Goal: Answer question/provide support: Share knowledge or assist other users

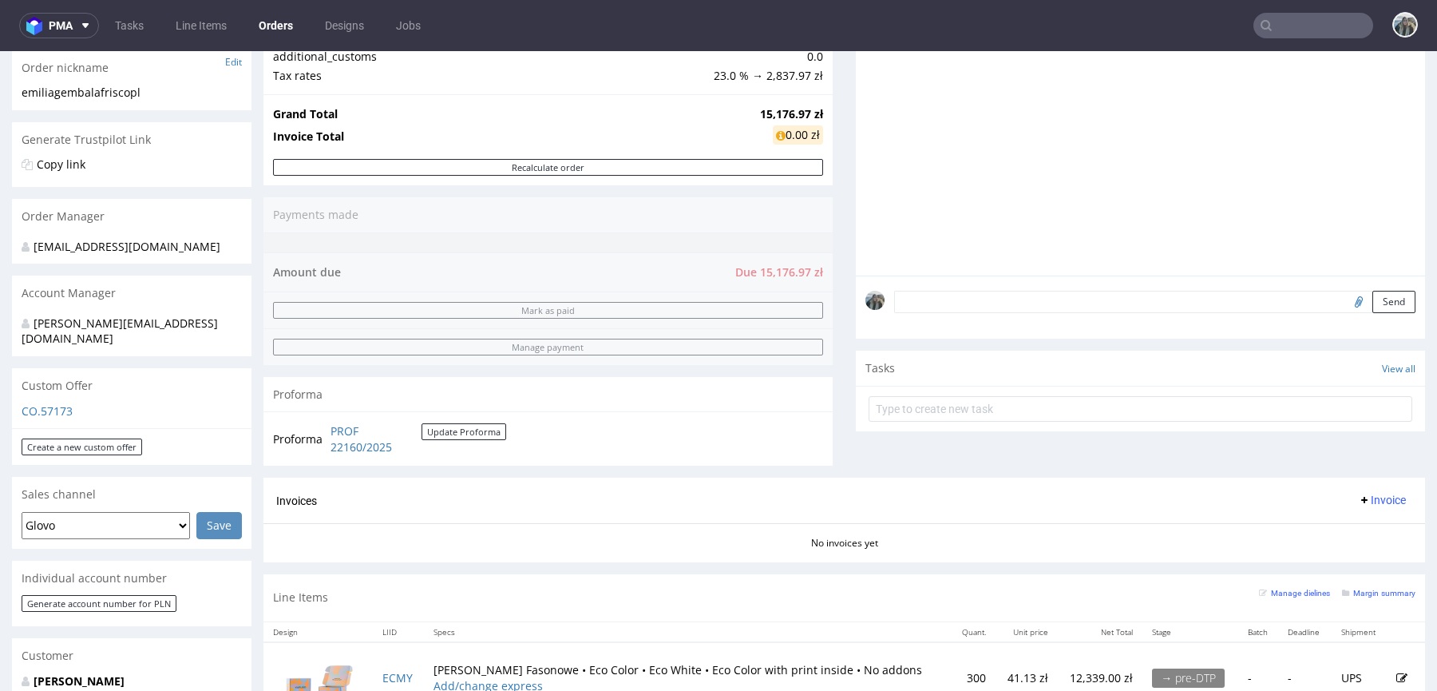
scroll to position [286, 0]
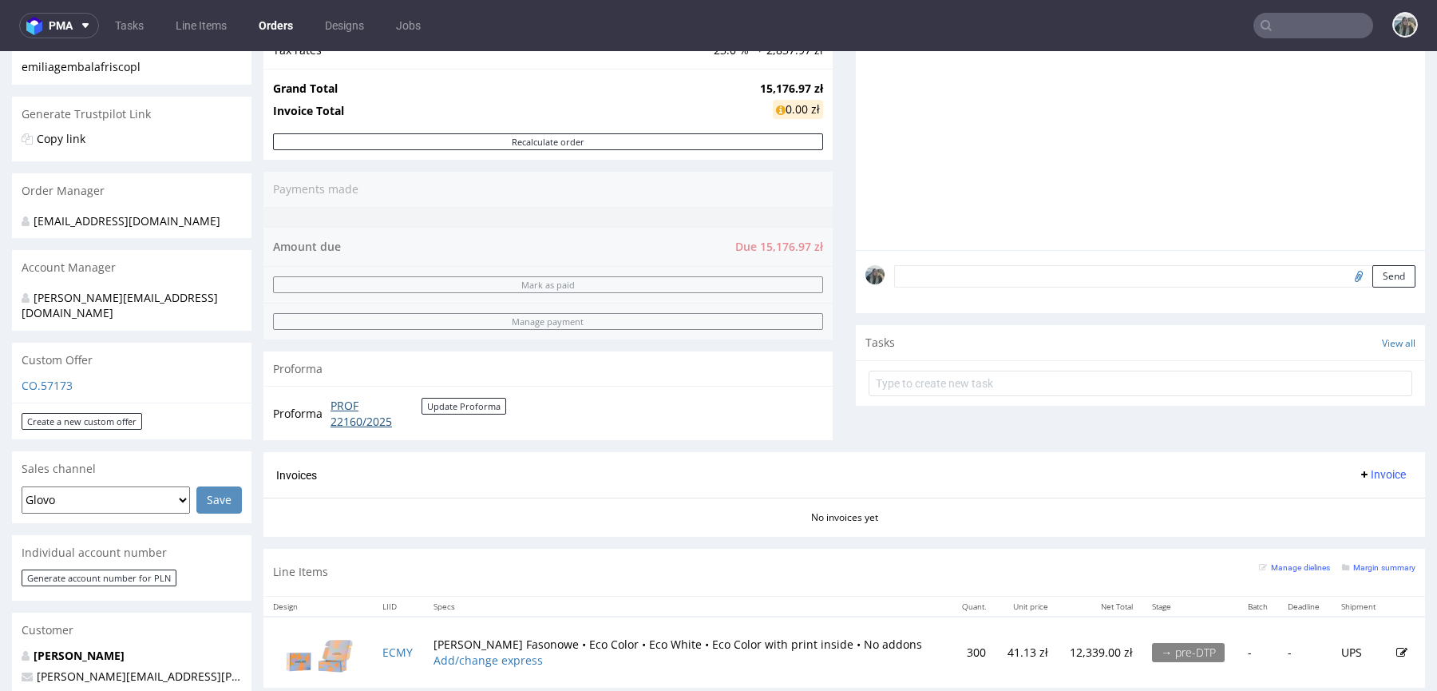
drag, startPoint x: 339, startPoint y: 409, endPoint x: 172, endPoint y: 580, distance: 238.8
click at [339, 409] on link "PROF 22160/2025" at bounding box center [376, 413] width 91 height 31
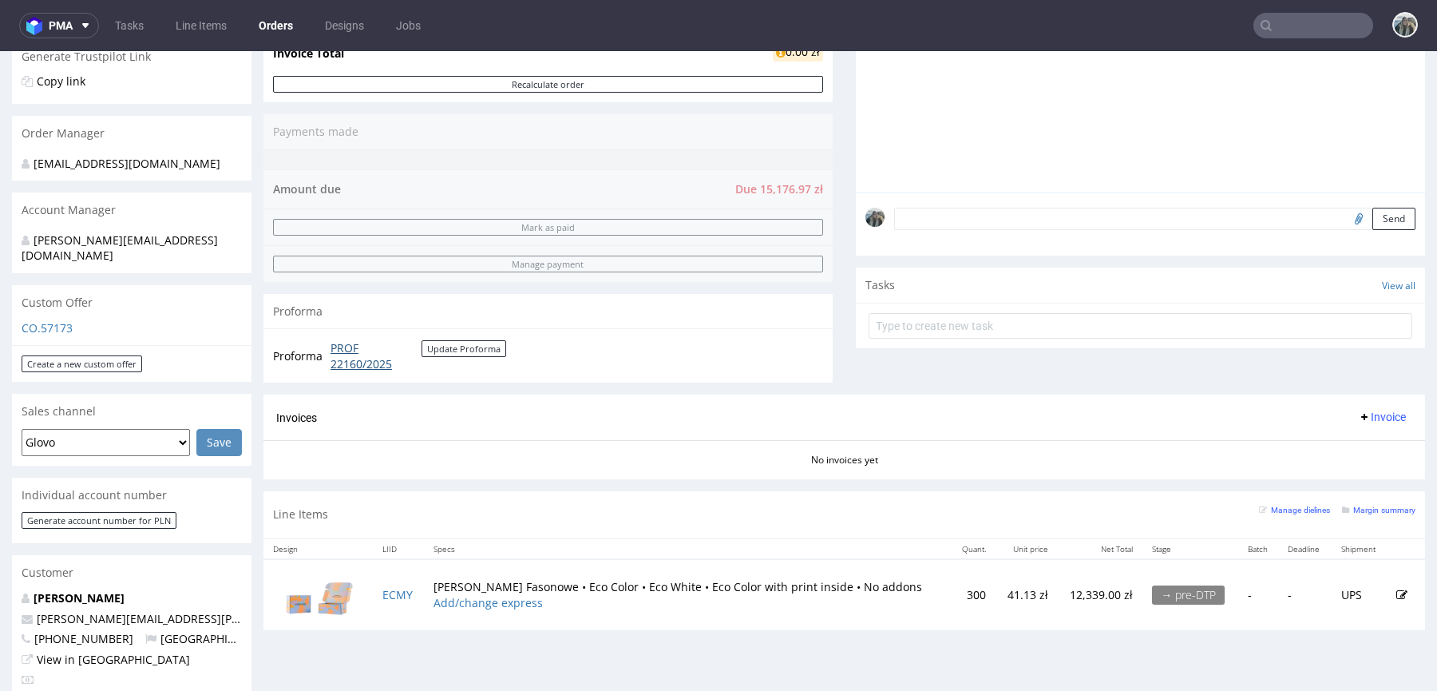
scroll to position [520, 0]
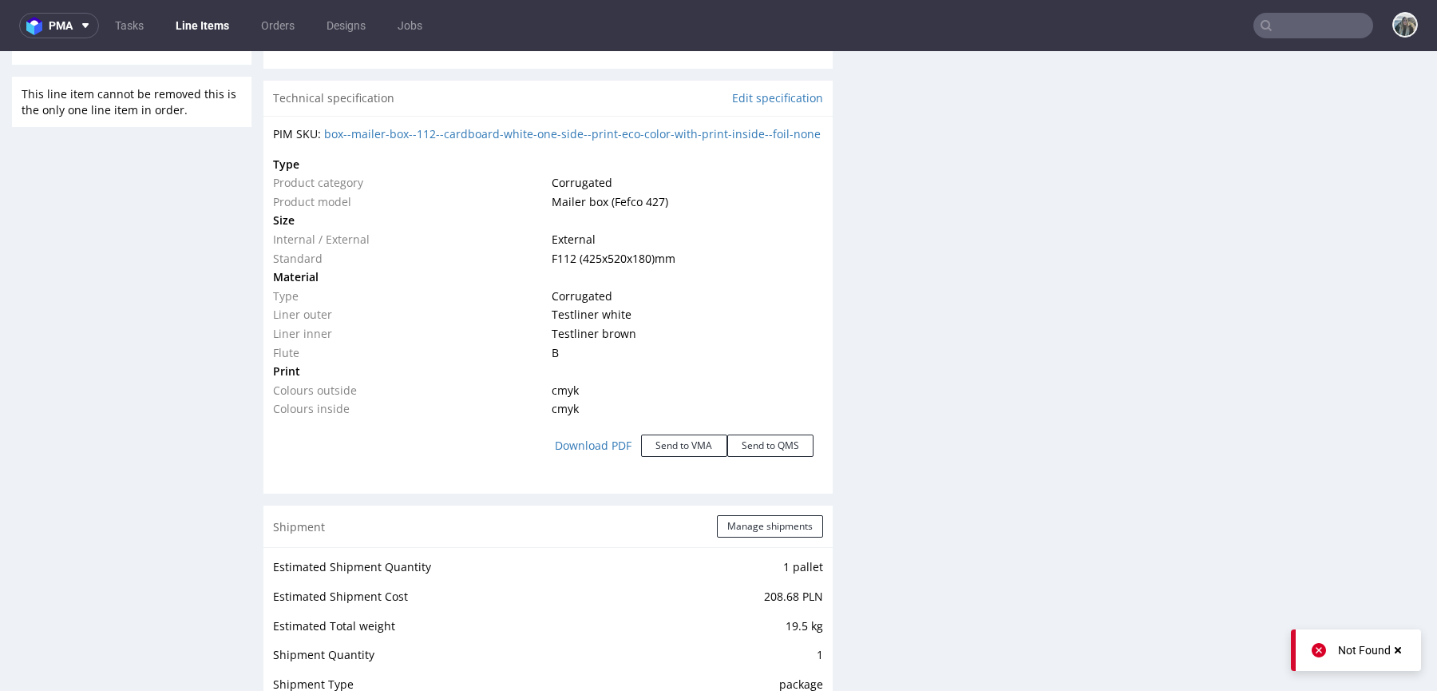
scroll to position [1368, 0]
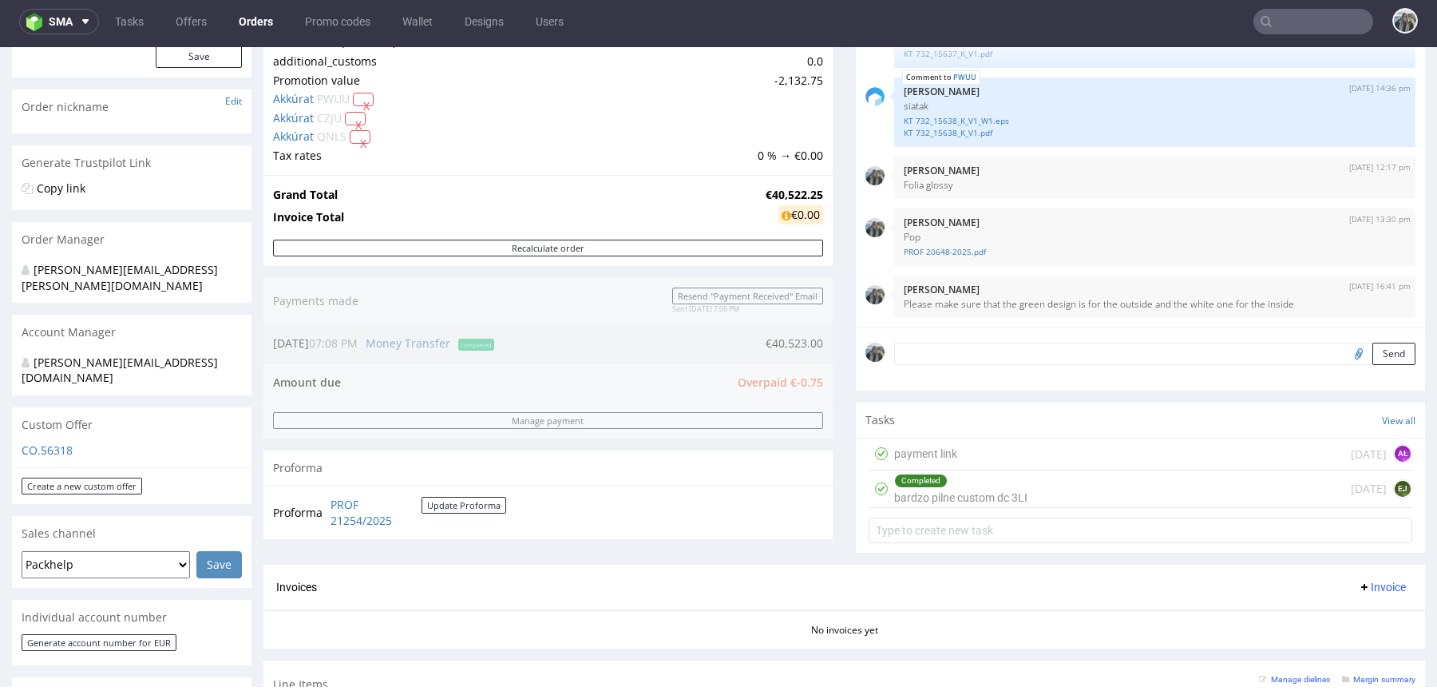
scroll to position [226, 0]
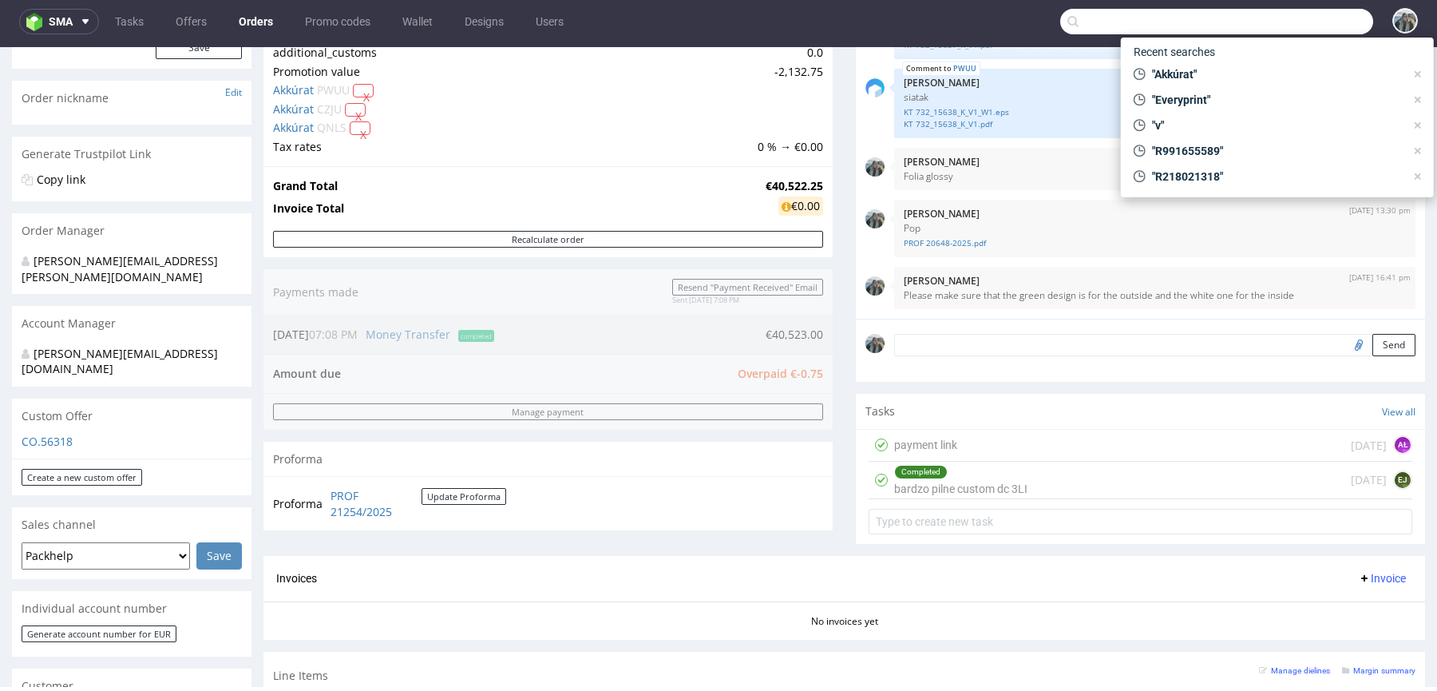
click at [1289, 14] on input "text" at bounding box center [1216, 22] width 313 height 26
paste input "frisco"
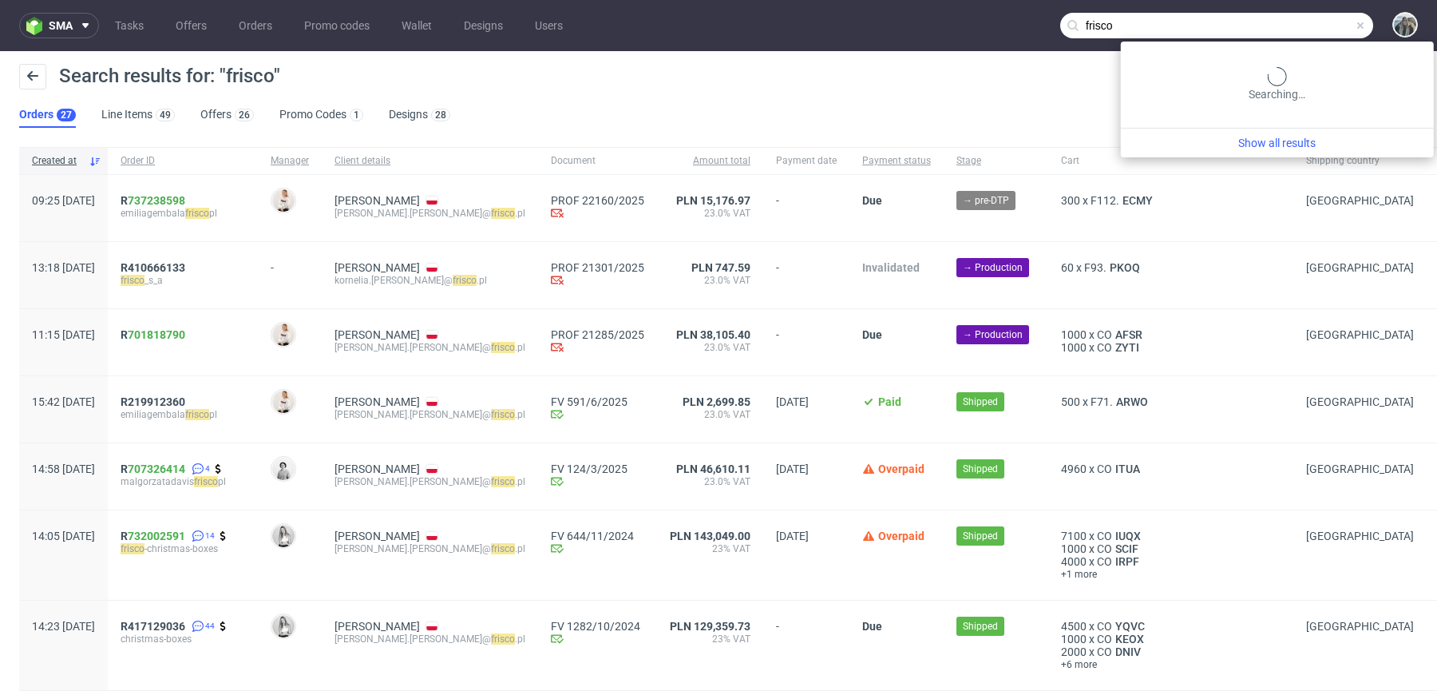
click at [1273, 19] on input "frisco" at bounding box center [1216, 26] width 313 height 26
type input "frisco.pl"
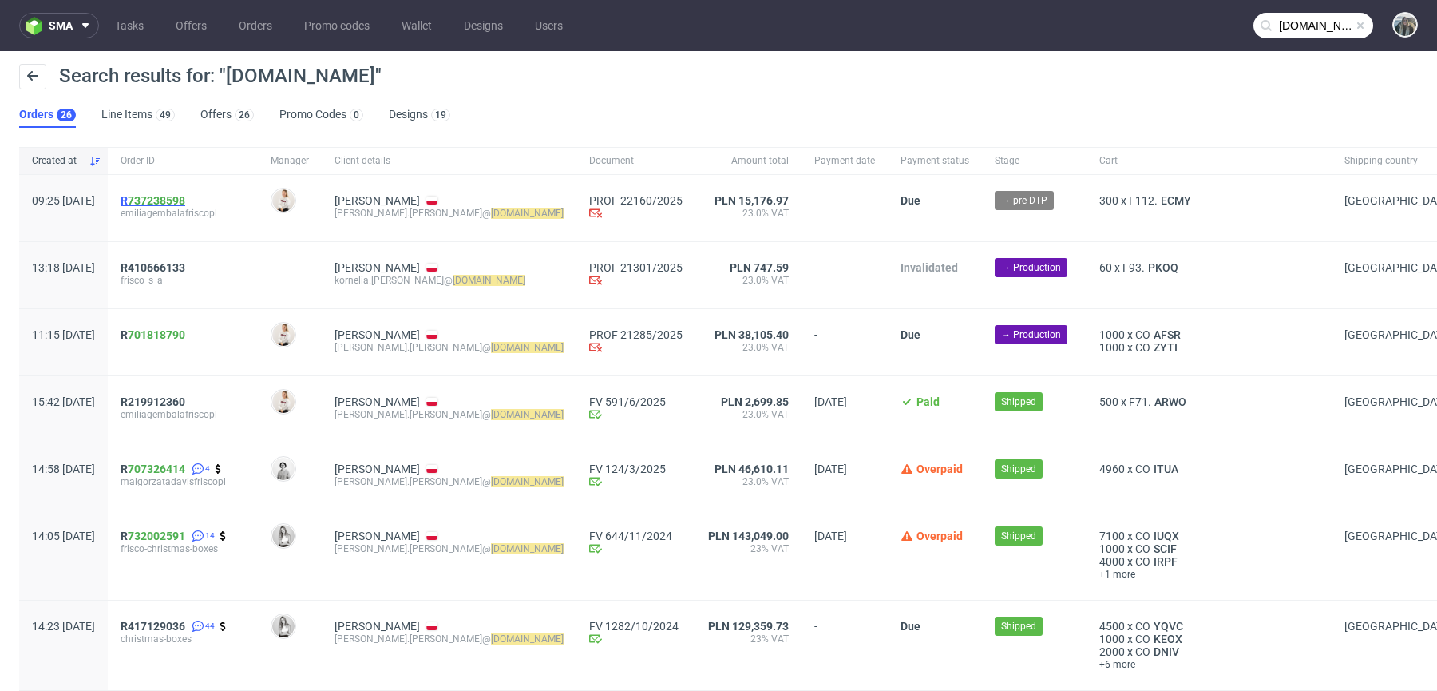
click at [171, 203] on span "R 737238598" at bounding box center [153, 200] width 65 height 13
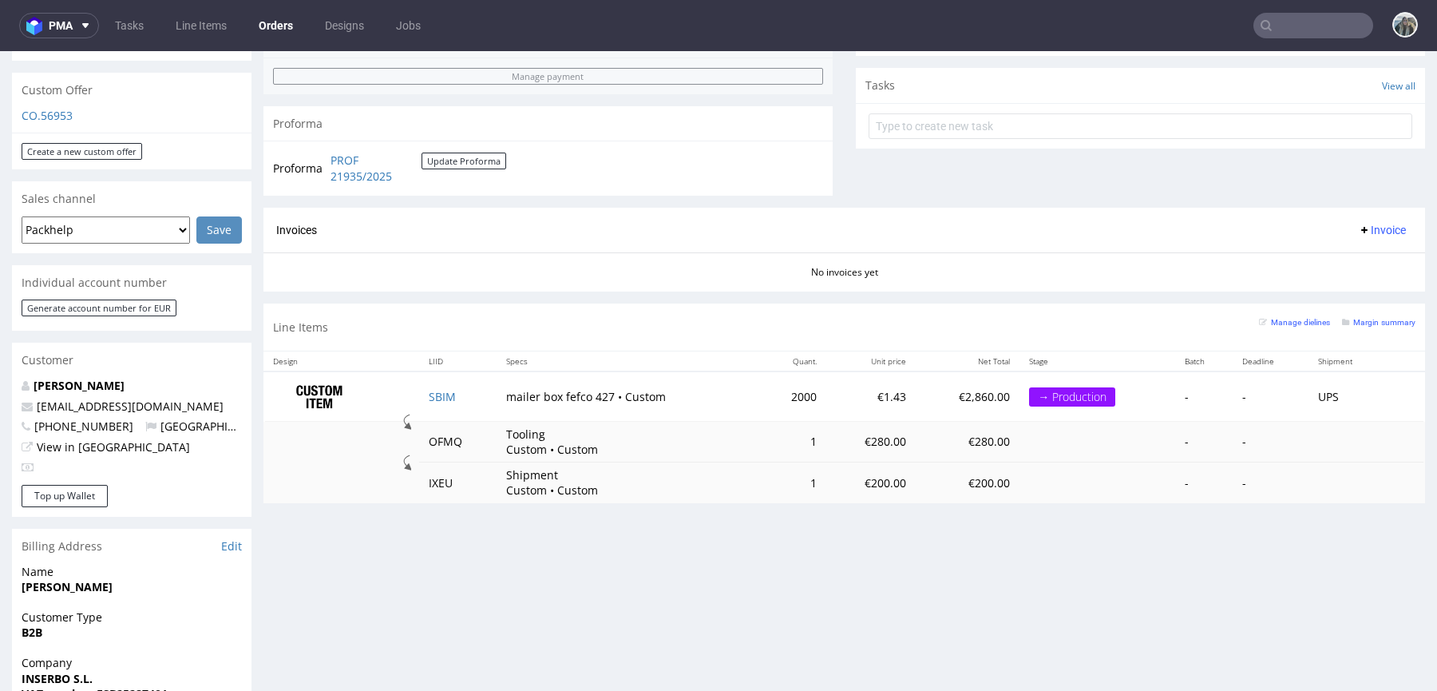
scroll to position [564, 0]
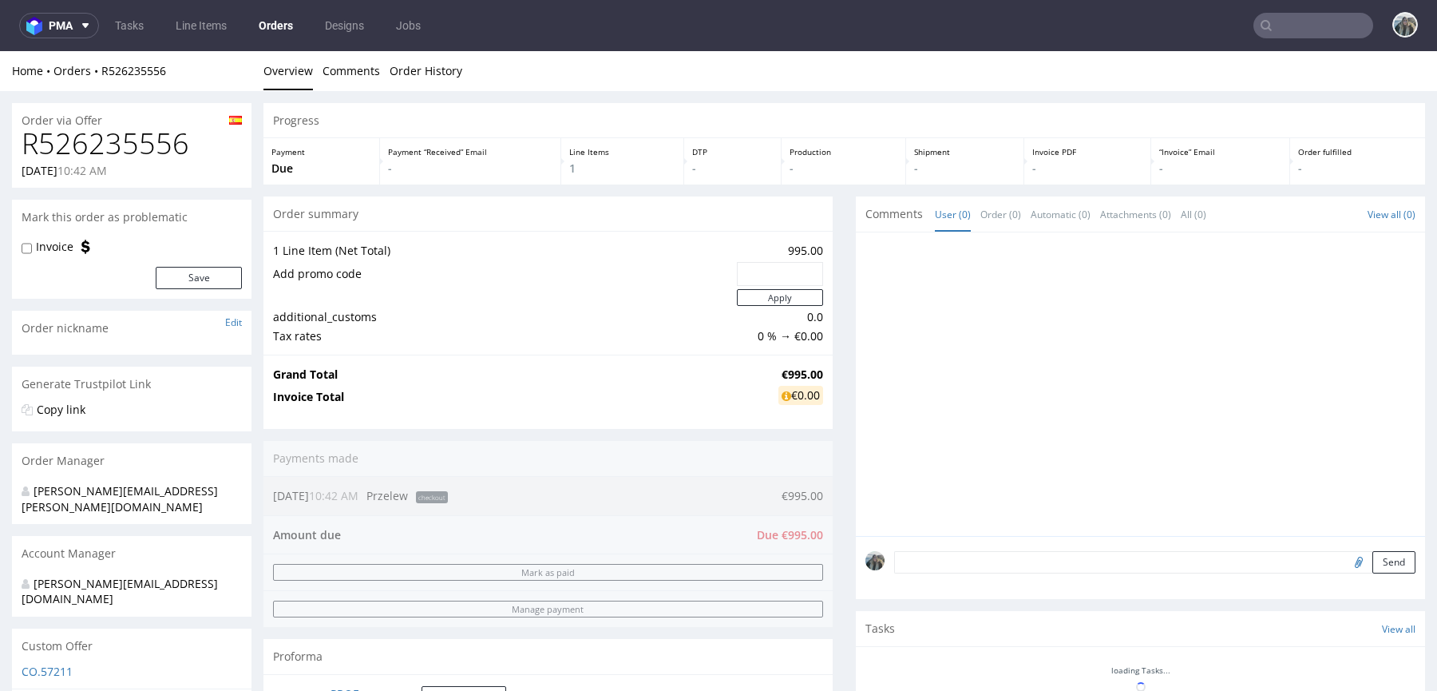
click at [143, 141] on h1 "R526235556" at bounding box center [132, 144] width 220 height 32
click at [141, 141] on h1 "R526235556" at bounding box center [132, 144] width 220 height 32
copy h1 "R526235556"
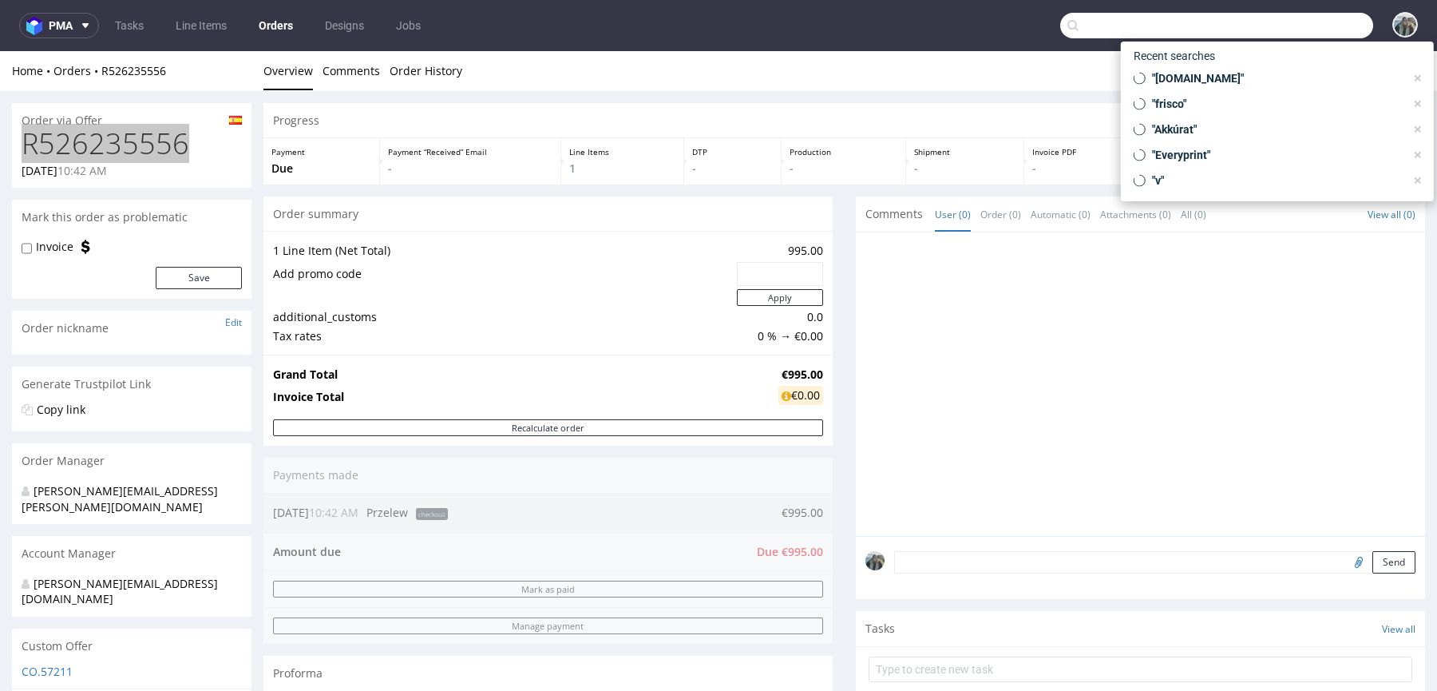
click at [1311, 26] on input "text" at bounding box center [1216, 26] width 313 height 26
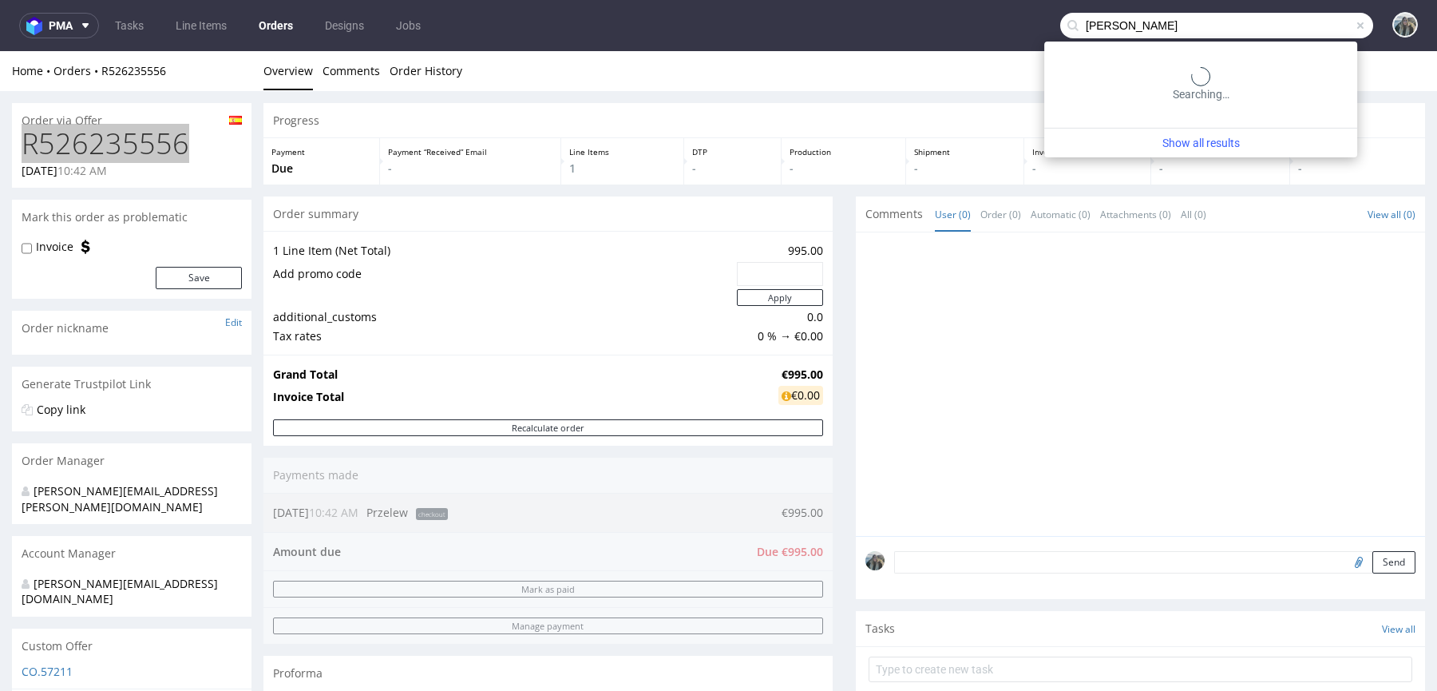
type input "nico de wilde"
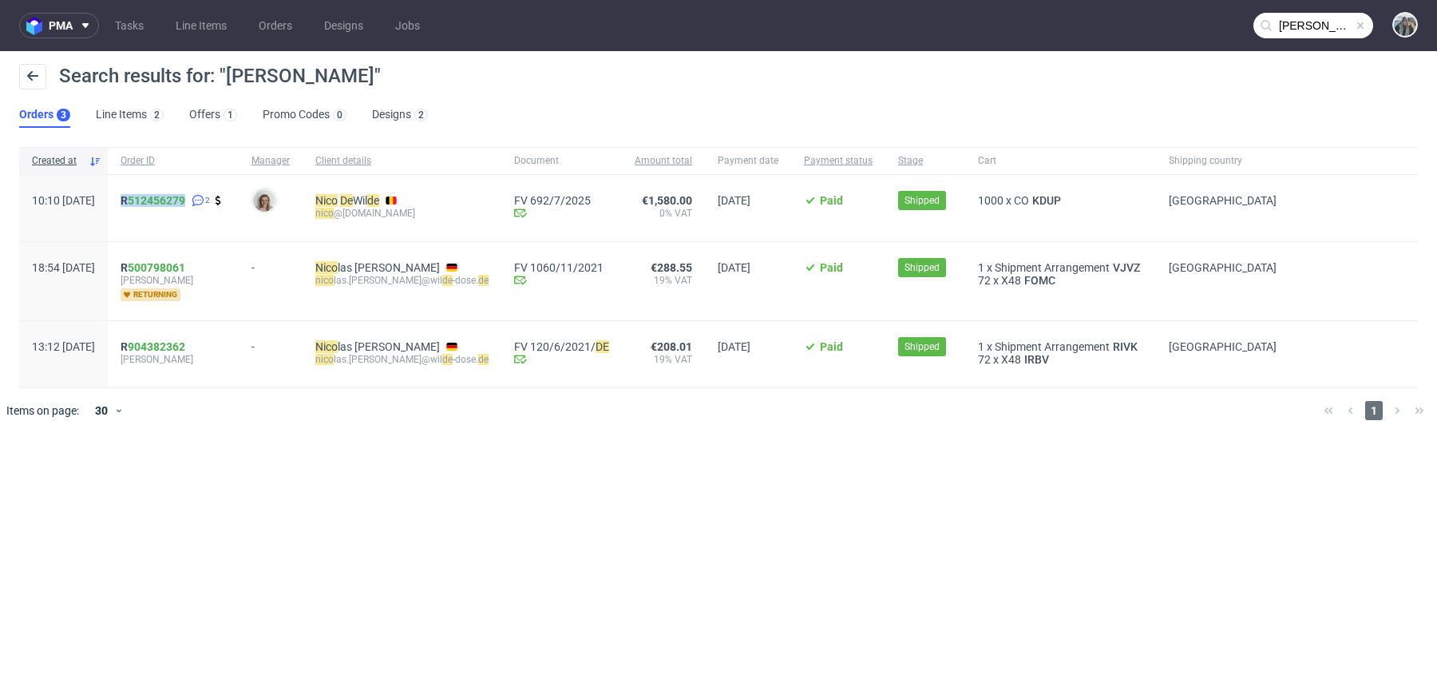
drag, startPoint x: 180, startPoint y: 220, endPoint x: 161, endPoint y: 196, distance: 30.7
click at [161, 196] on div "R 512456279 2" at bounding box center [173, 208] width 131 height 66
drag, startPoint x: 188, startPoint y: 220, endPoint x: 168, endPoint y: 201, distance: 27.1
click at [172, 229] on div "R 512456279 2" at bounding box center [173, 208] width 131 height 66
click at [172, 218] on span "R 512456279 2" at bounding box center [173, 208] width 105 height 28
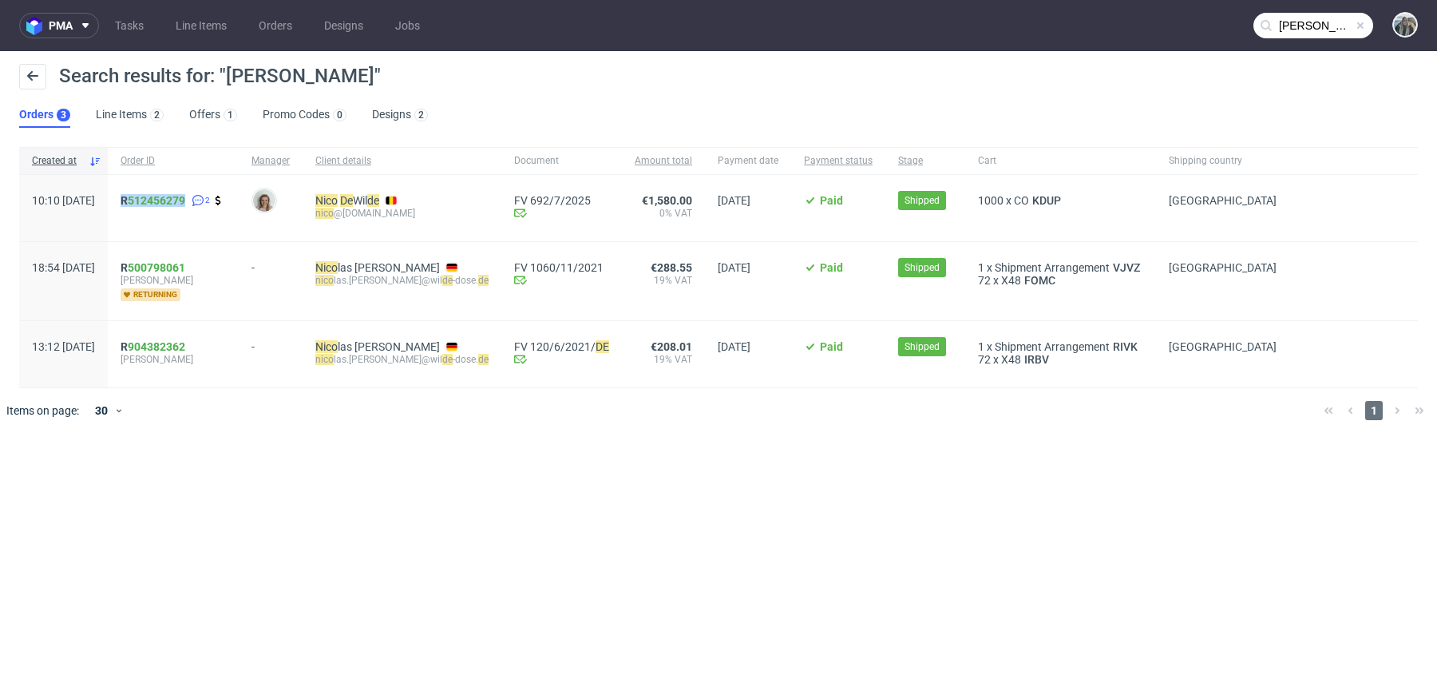
drag, startPoint x: 172, startPoint y: 220, endPoint x: 167, endPoint y: 199, distance: 21.5
click at [167, 199] on div "R 512456279 2" at bounding box center [173, 208] width 131 height 66
copy span "R 512456279"
click at [180, 200] on link "512456279" at bounding box center [156, 200] width 57 height 13
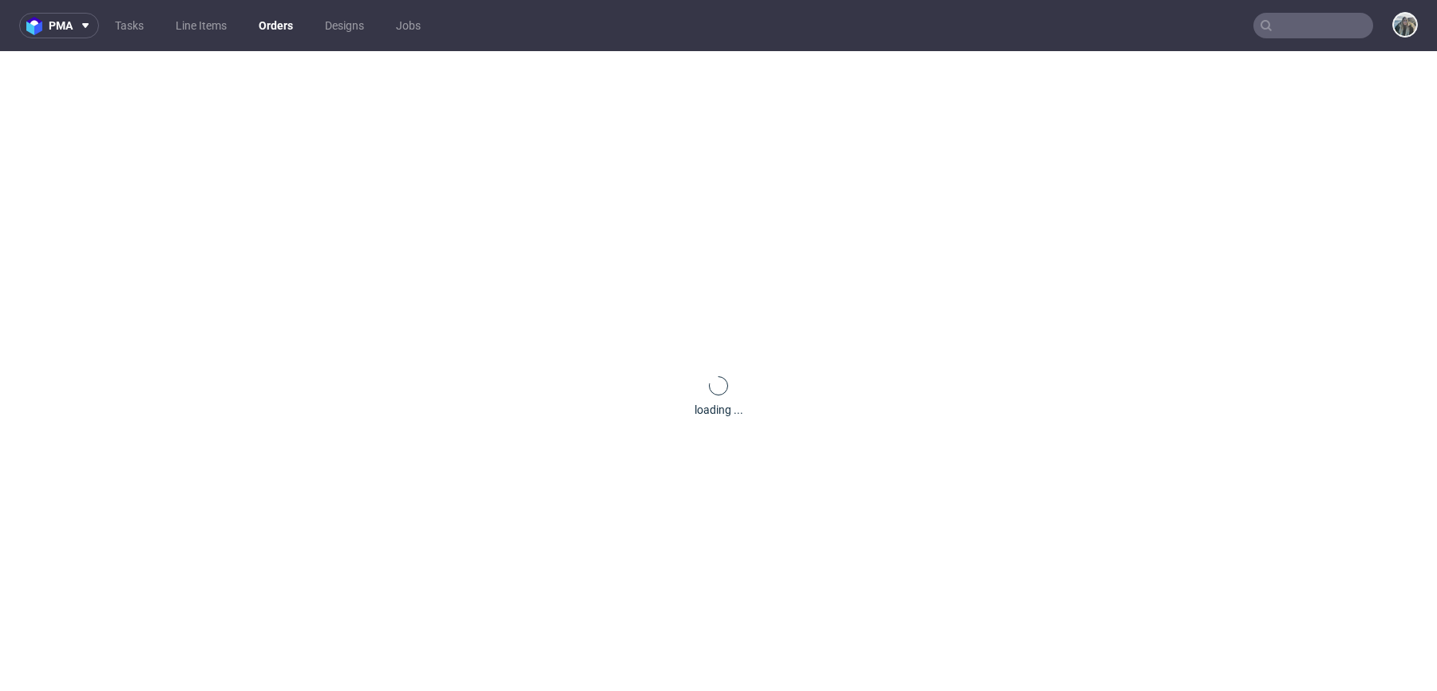
click at [180, 200] on div "loading ..." at bounding box center [718, 396] width 1437 height 691
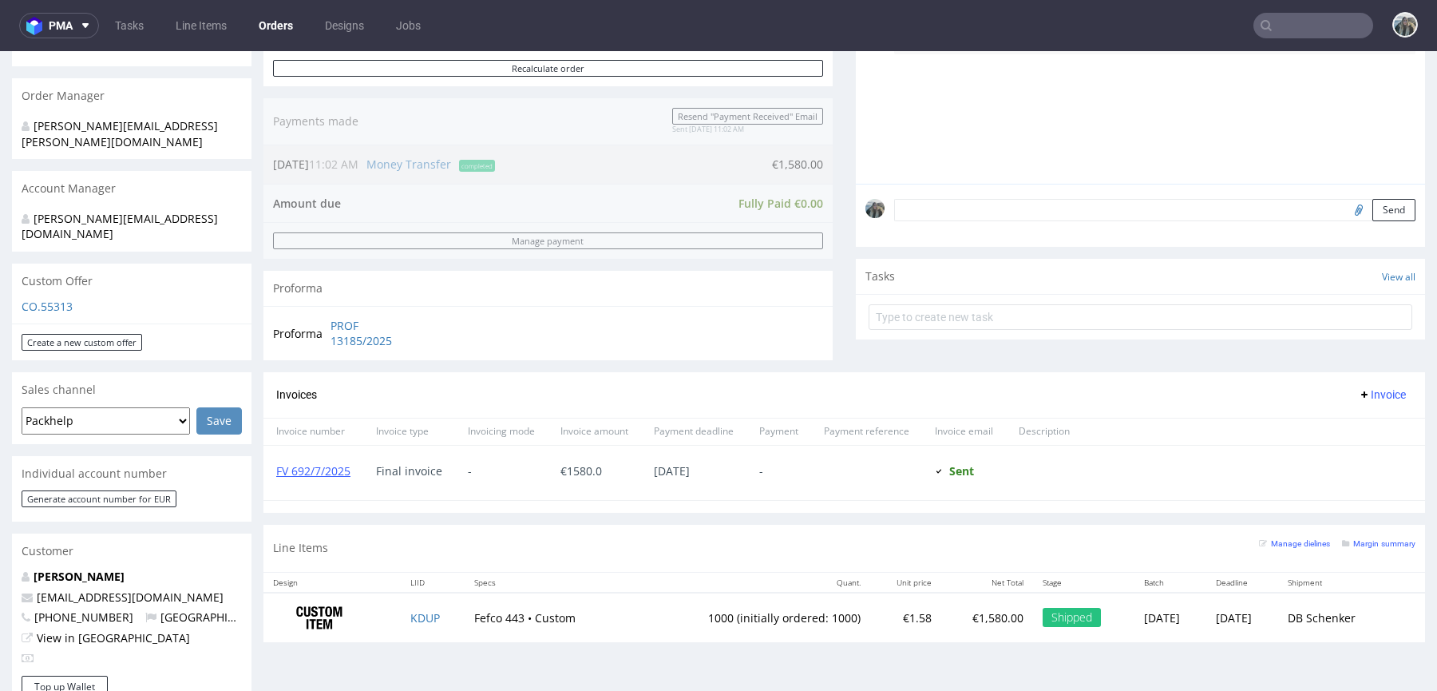
scroll to position [408, 0]
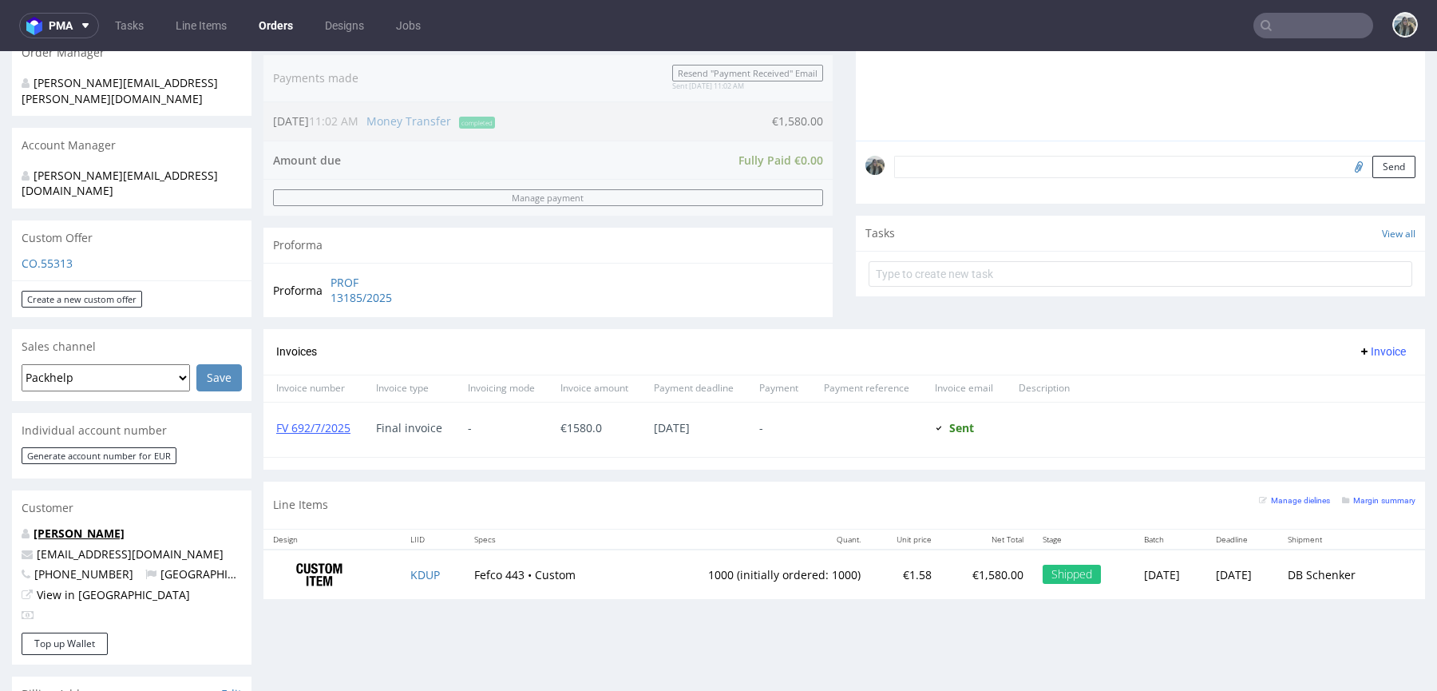
click at [93, 525] on link "[PERSON_NAME]" at bounding box center [79, 532] width 91 height 15
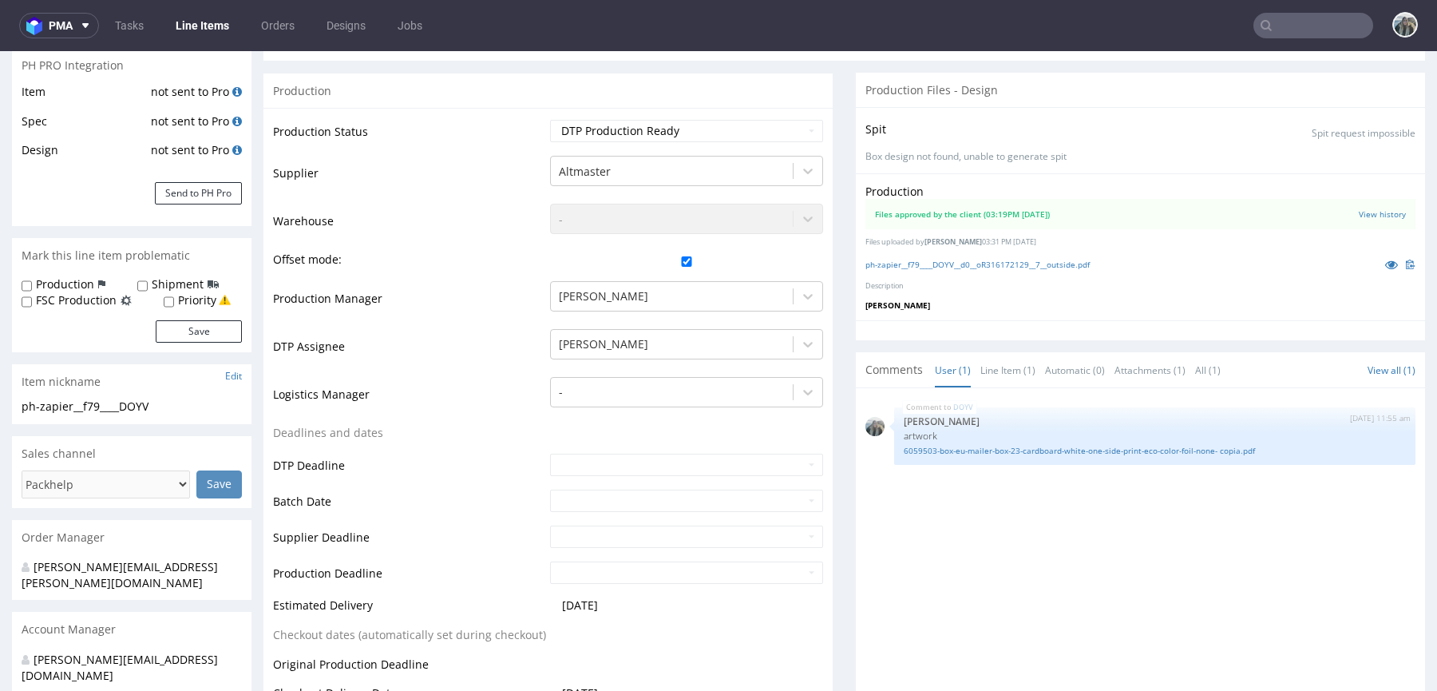
scroll to position [831, 0]
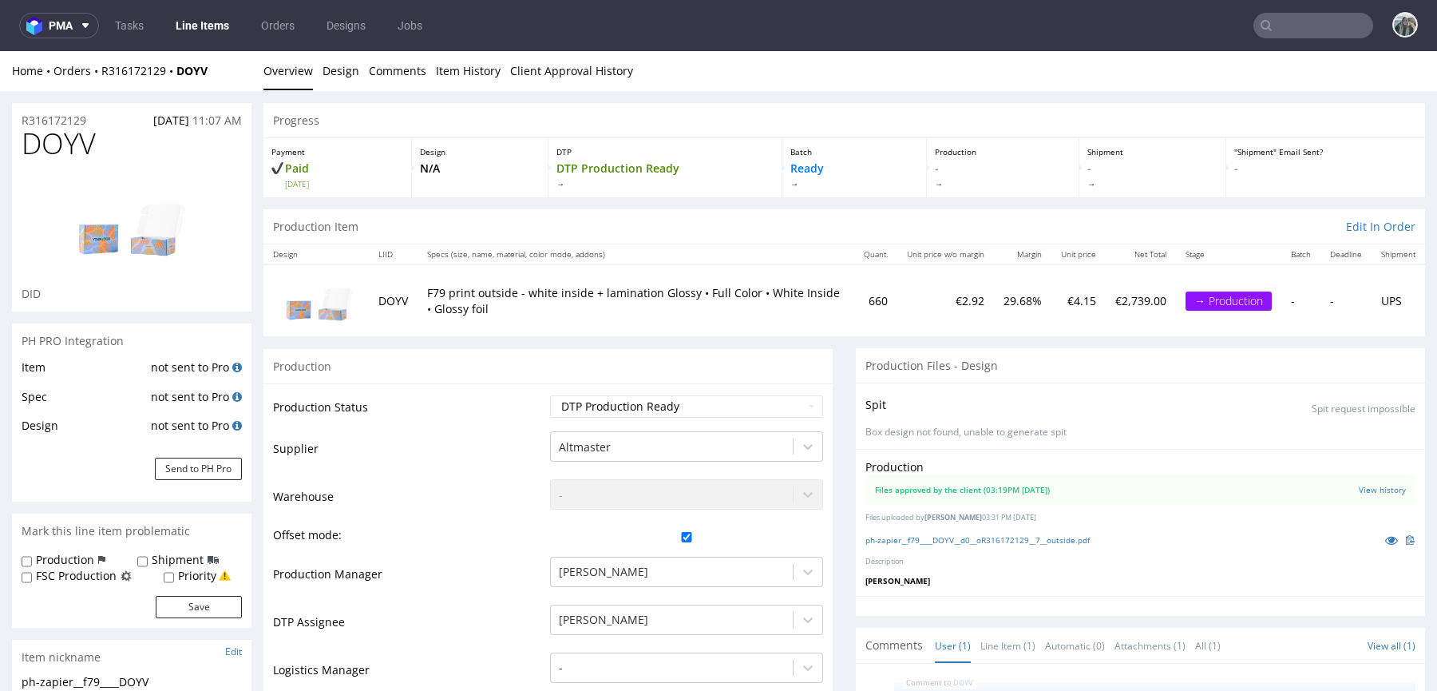
scroll to position [12, 0]
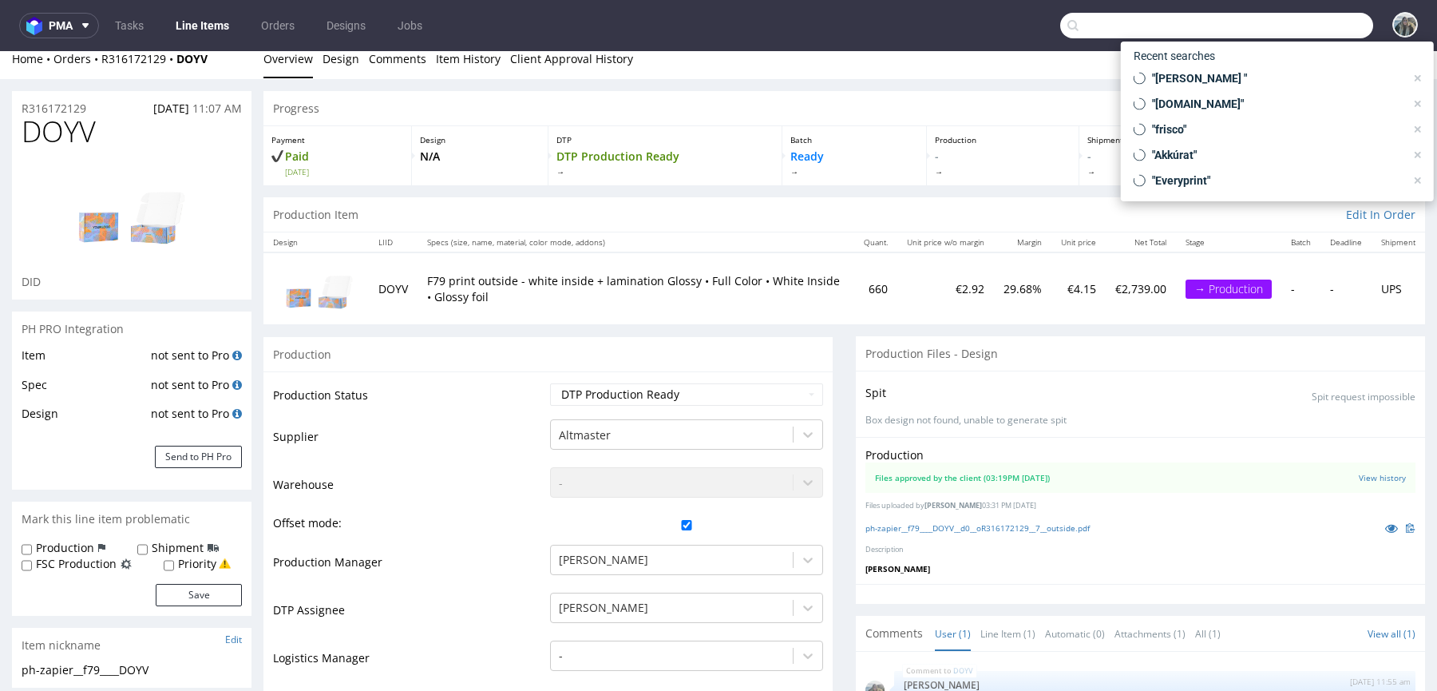
click at [1258, 24] on input "text" at bounding box center [1216, 26] width 313 height 26
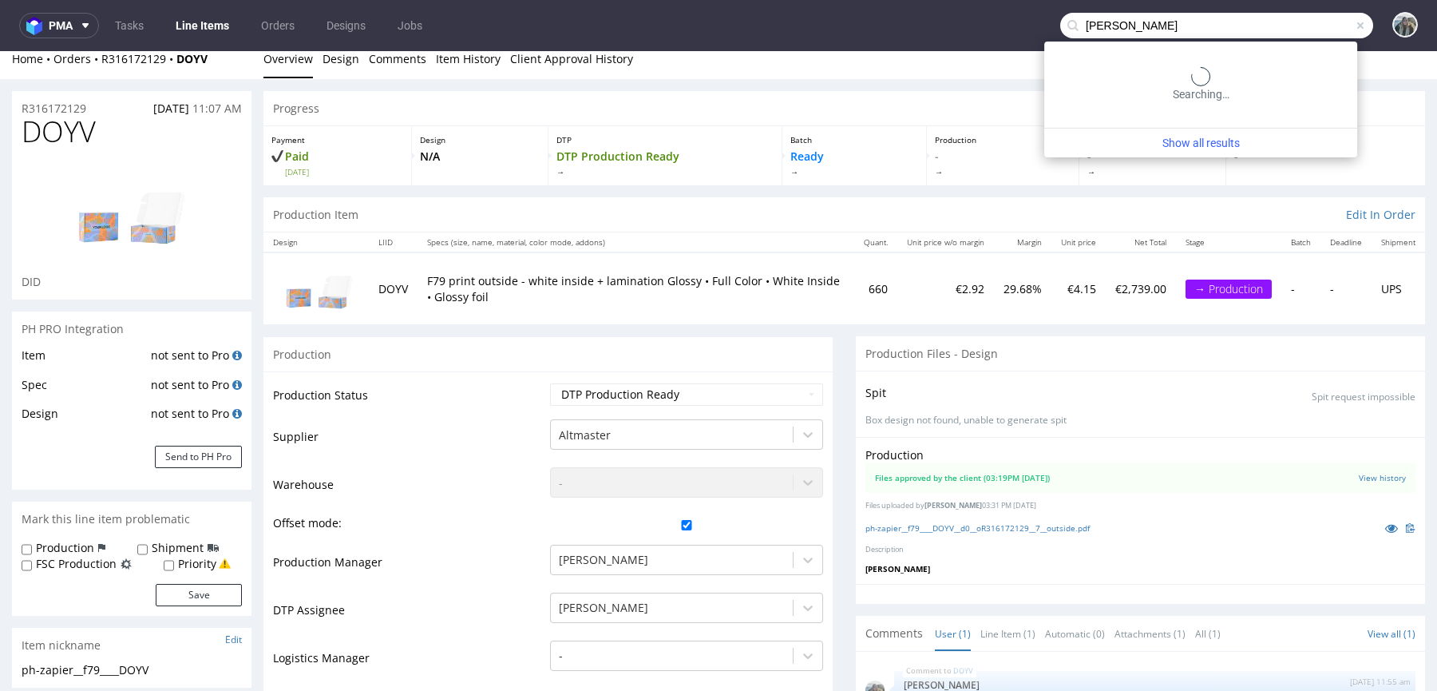
type input "nico de wilde"
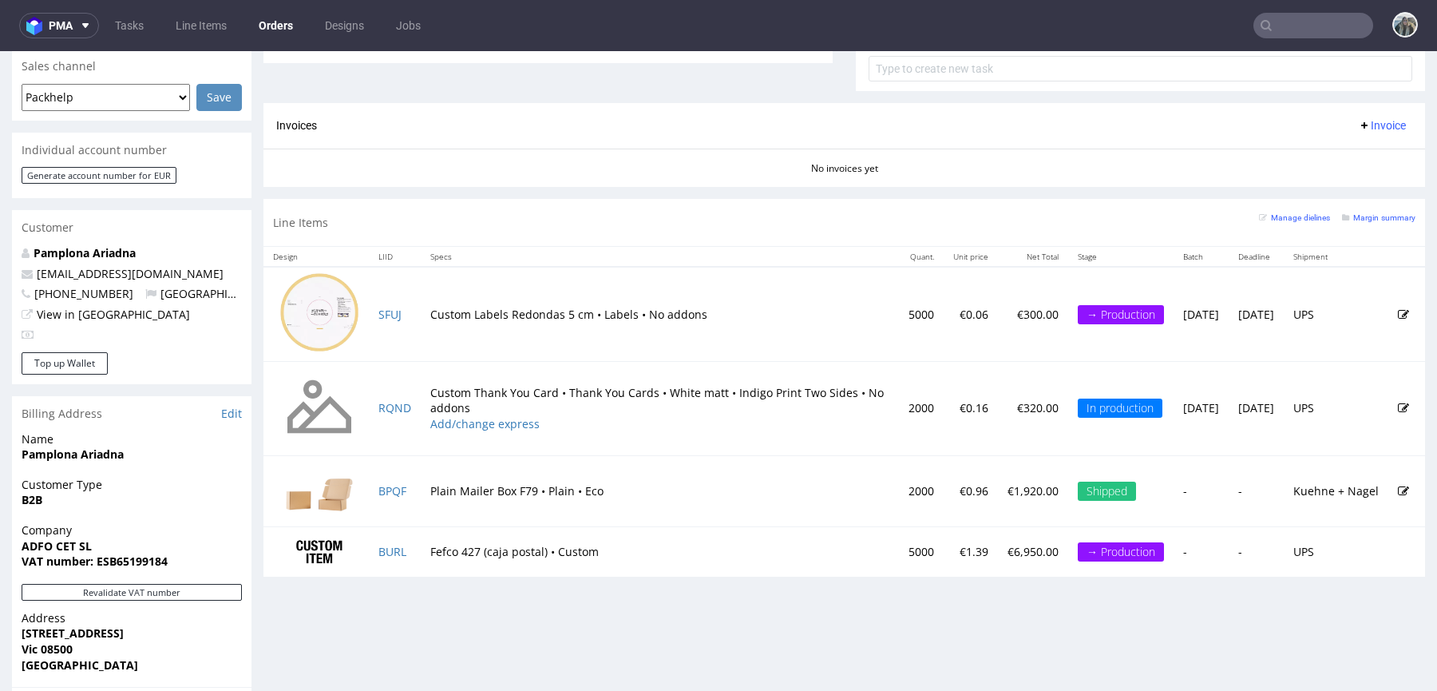
scroll to position [685, 0]
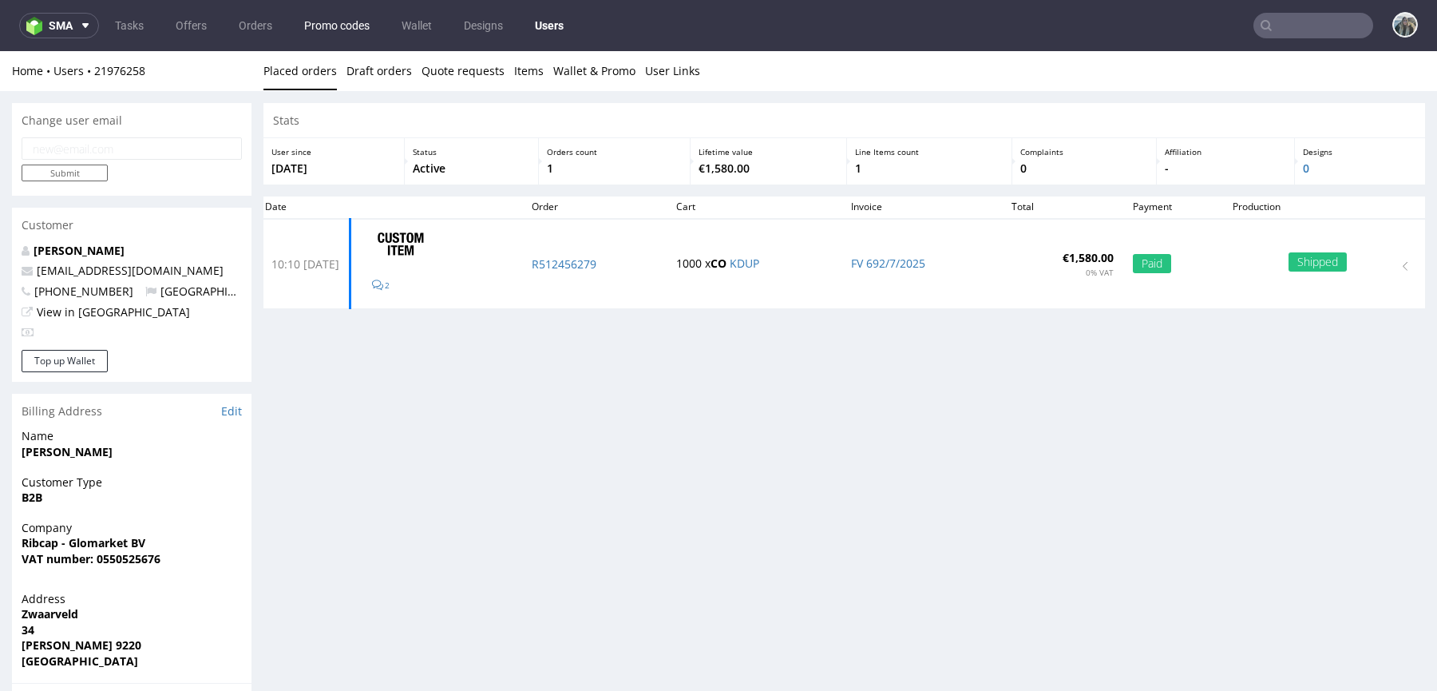
click at [323, 25] on link "Promo codes" at bounding box center [337, 26] width 85 height 26
drag, startPoint x: 129, startPoint y: 275, endPoint x: 68, endPoint y: 275, distance: 60.7
click at [68, 275] on p "nico@ribcap.com" at bounding box center [132, 271] width 220 height 16
copy link "ribcap.com"
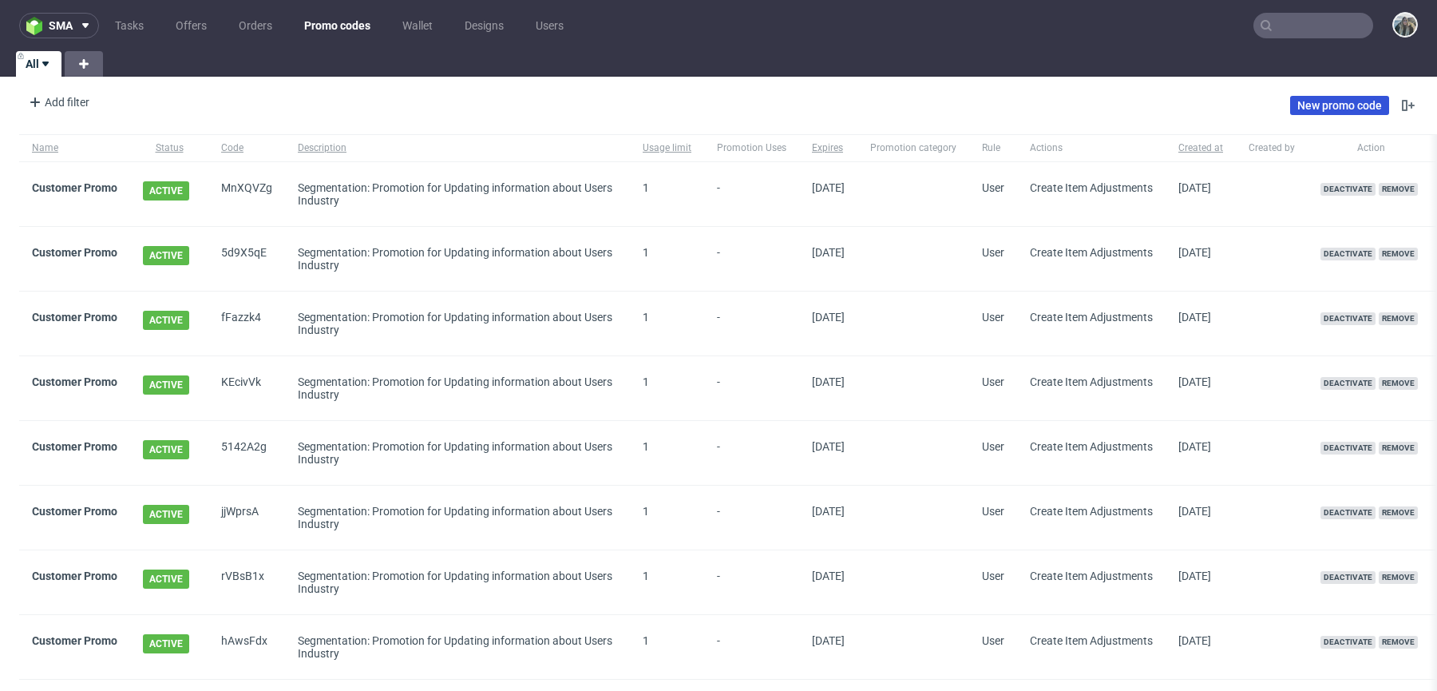
click at [1323, 102] on link "New promo code" at bounding box center [1339, 105] width 99 height 19
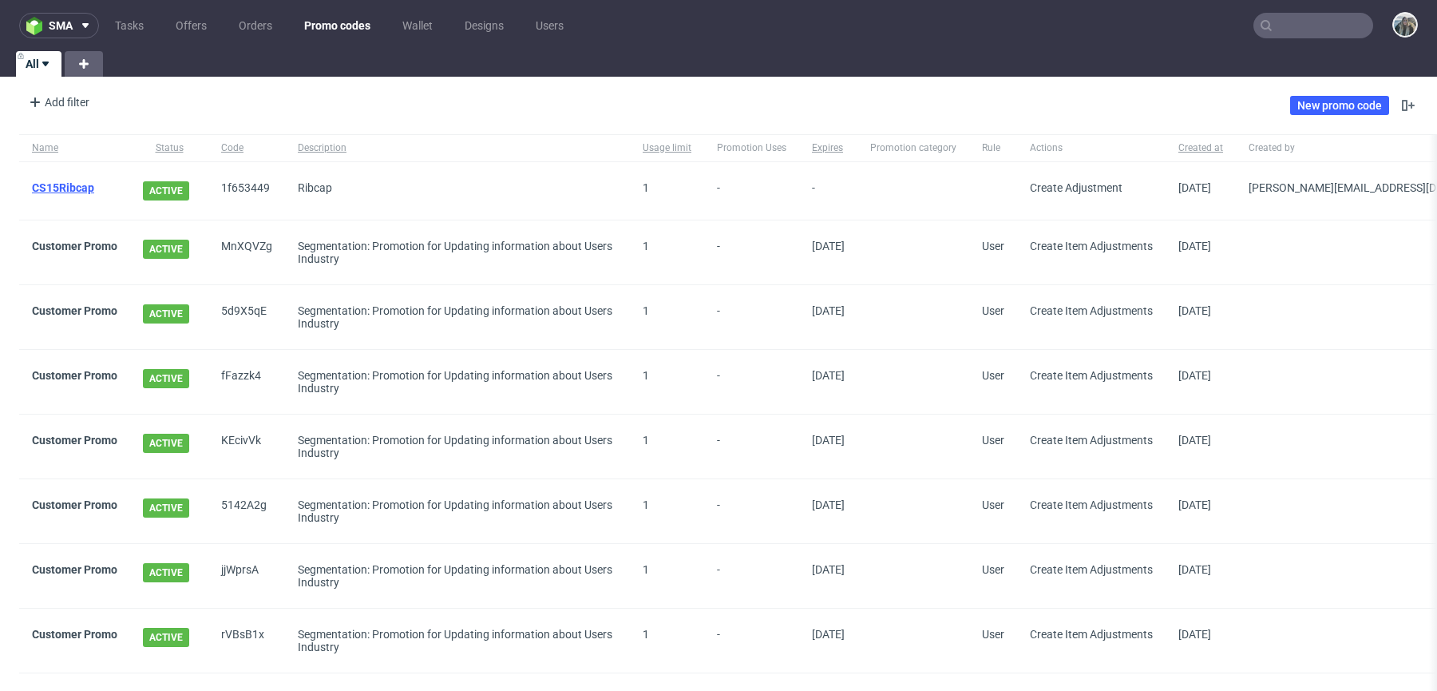
click at [71, 186] on link "CS15Ribcap" at bounding box center [63, 187] width 62 height 13
click at [77, 189] on link "CS15Ribcap" at bounding box center [63, 187] width 62 height 13
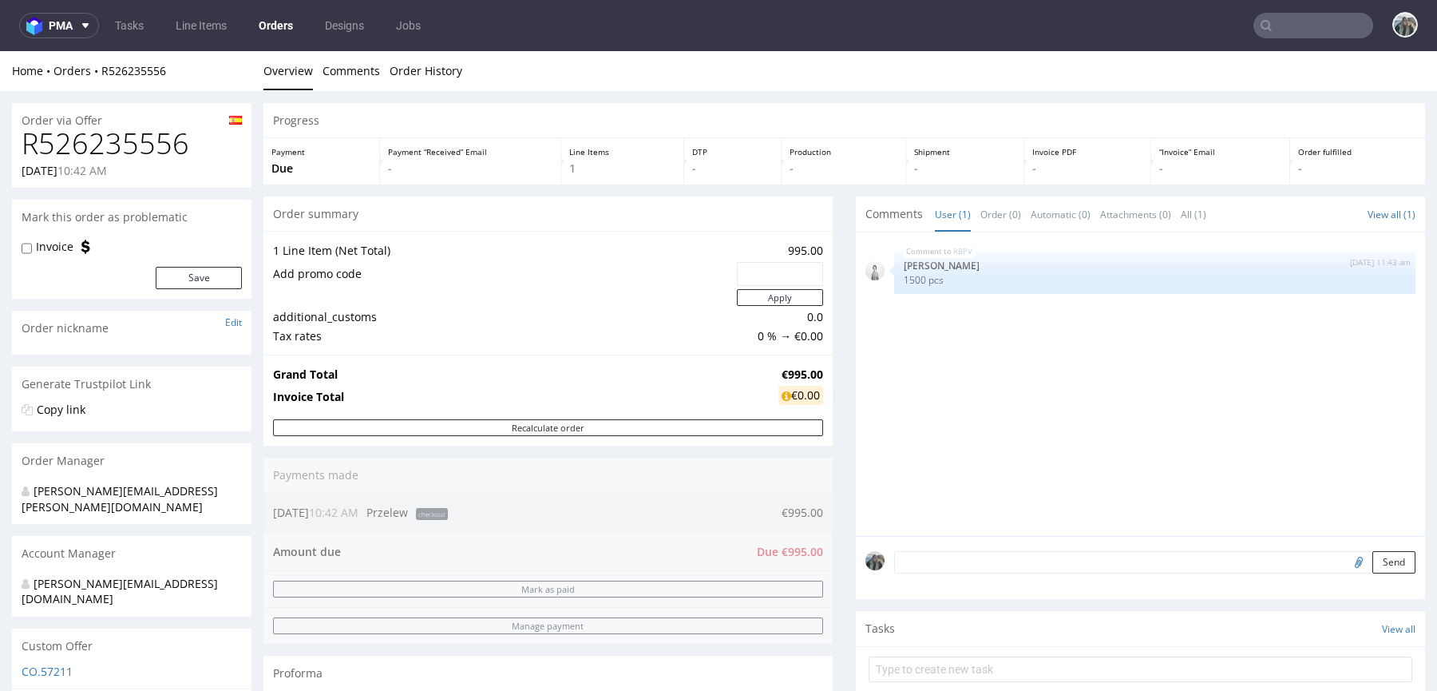
click at [105, 135] on h1 "R526235556" at bounding box center [132, 144] width 220 height 32
copy h1 "R526235556"
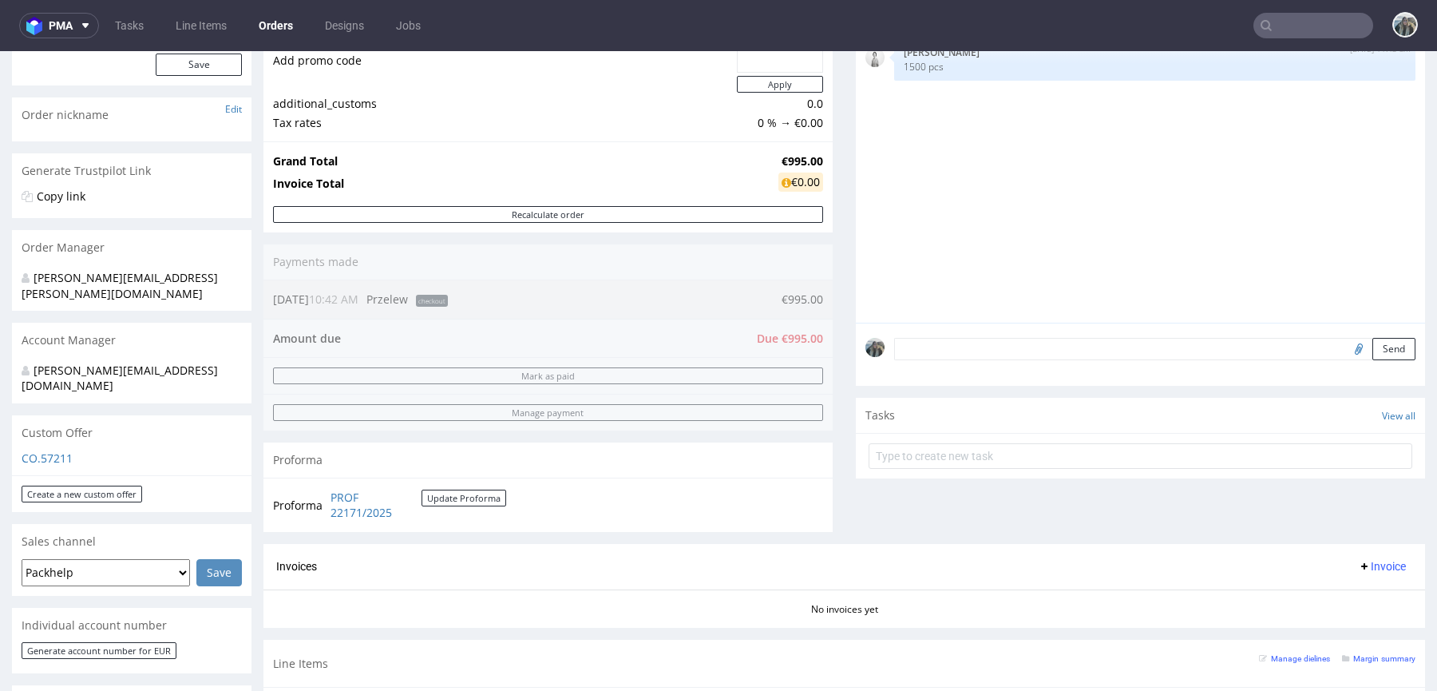
scroll to position [585, 0]
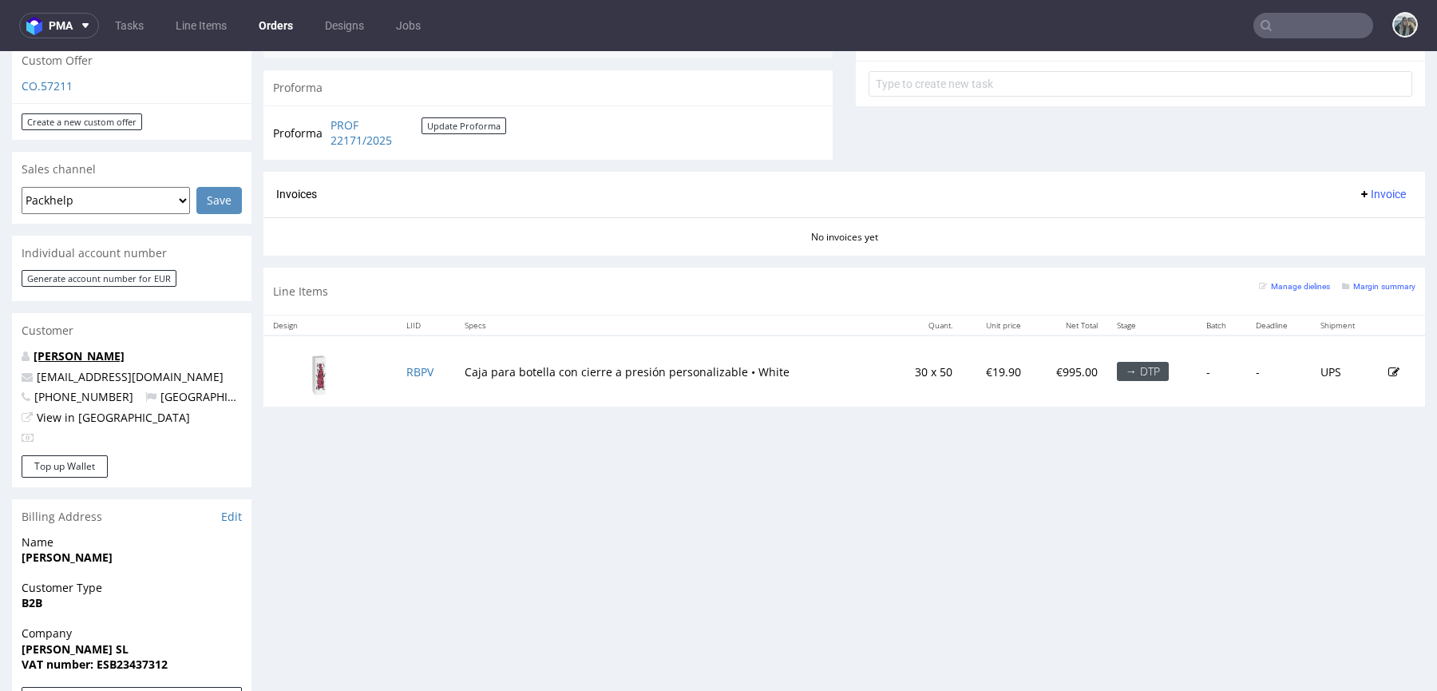
click at [79, 348] on link "Alba García Ramirez" at bounding box center [79, 355] width 91 height 15
drag, startPoint x: 416, startPoint y: 368, endPoint x: 532, endPoint y: 68, distance: 321.7
click at [416, 368] on link "RBPV" at bounding box center [419, 371] width 27 height 15
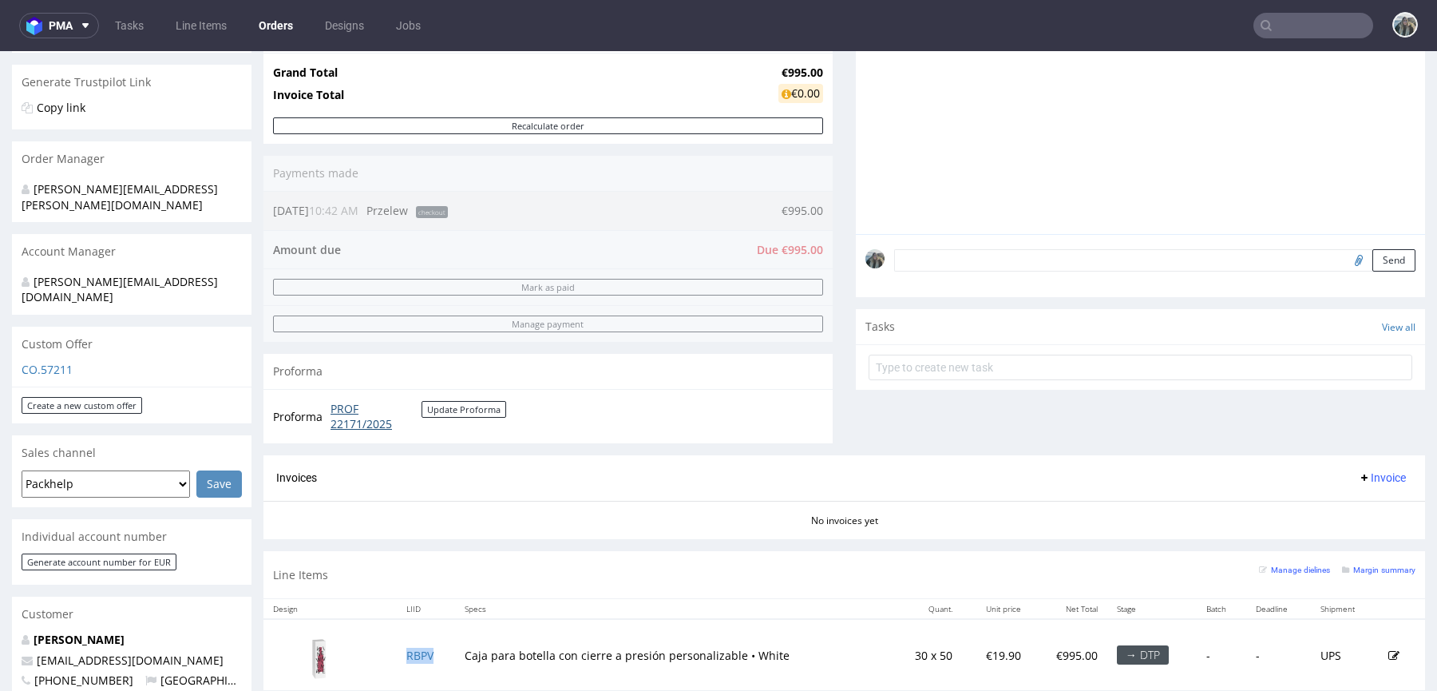
click at [335, 422] on link "PROF 22171/2025" at bounding box center [376, 416] width 91 height 31
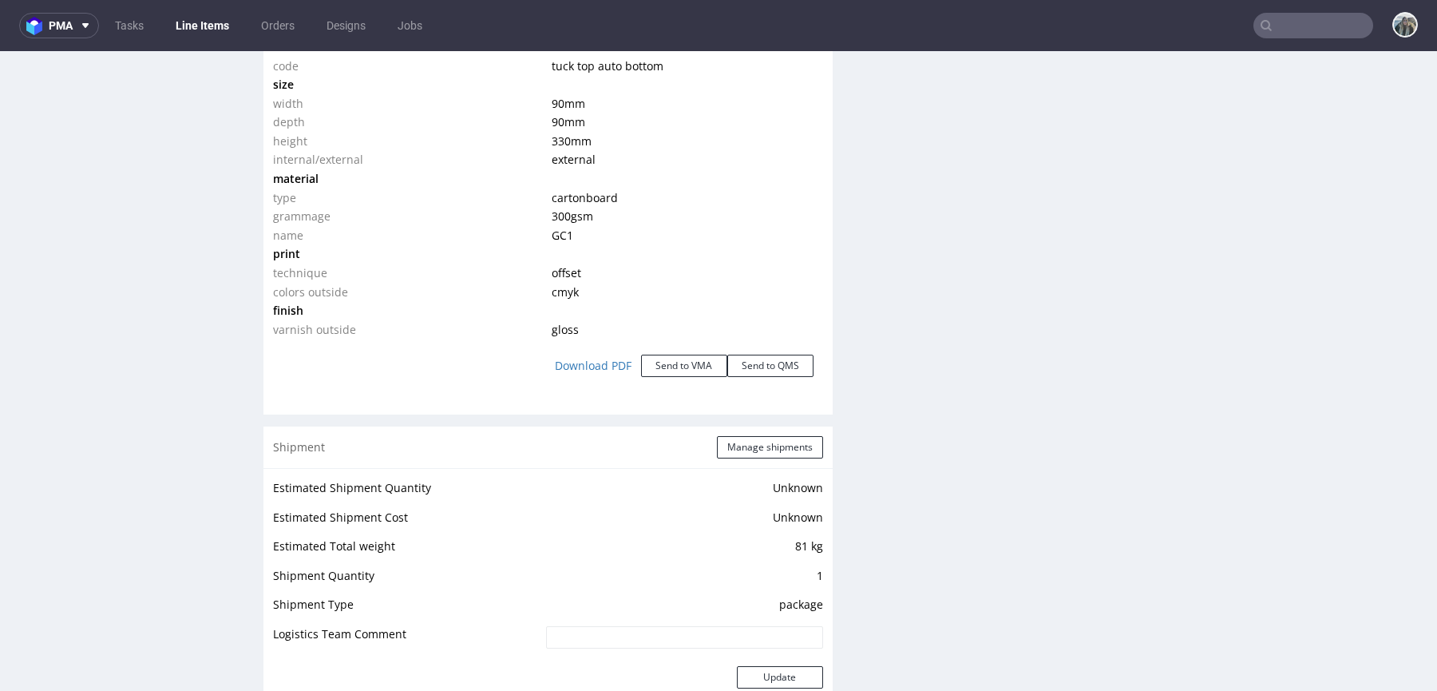
scroll to position [1617, 0]
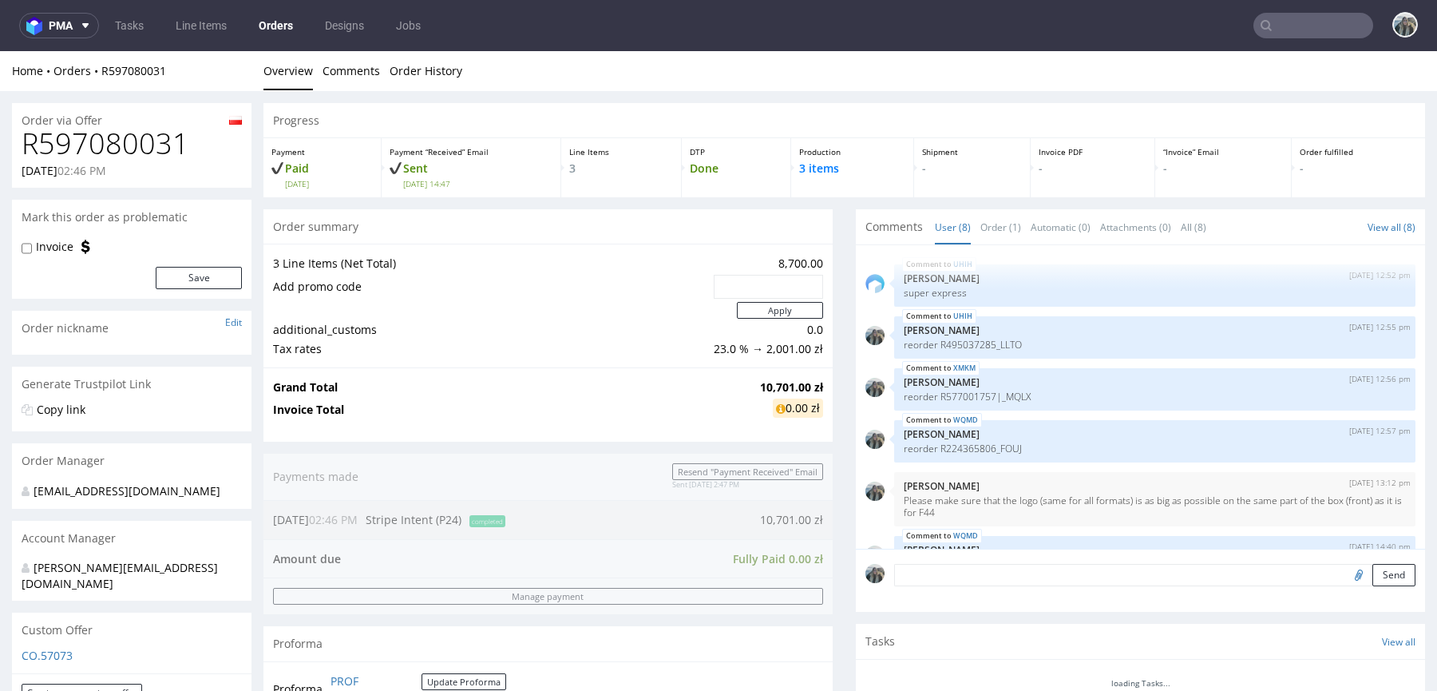
scroll to position [142, 0]
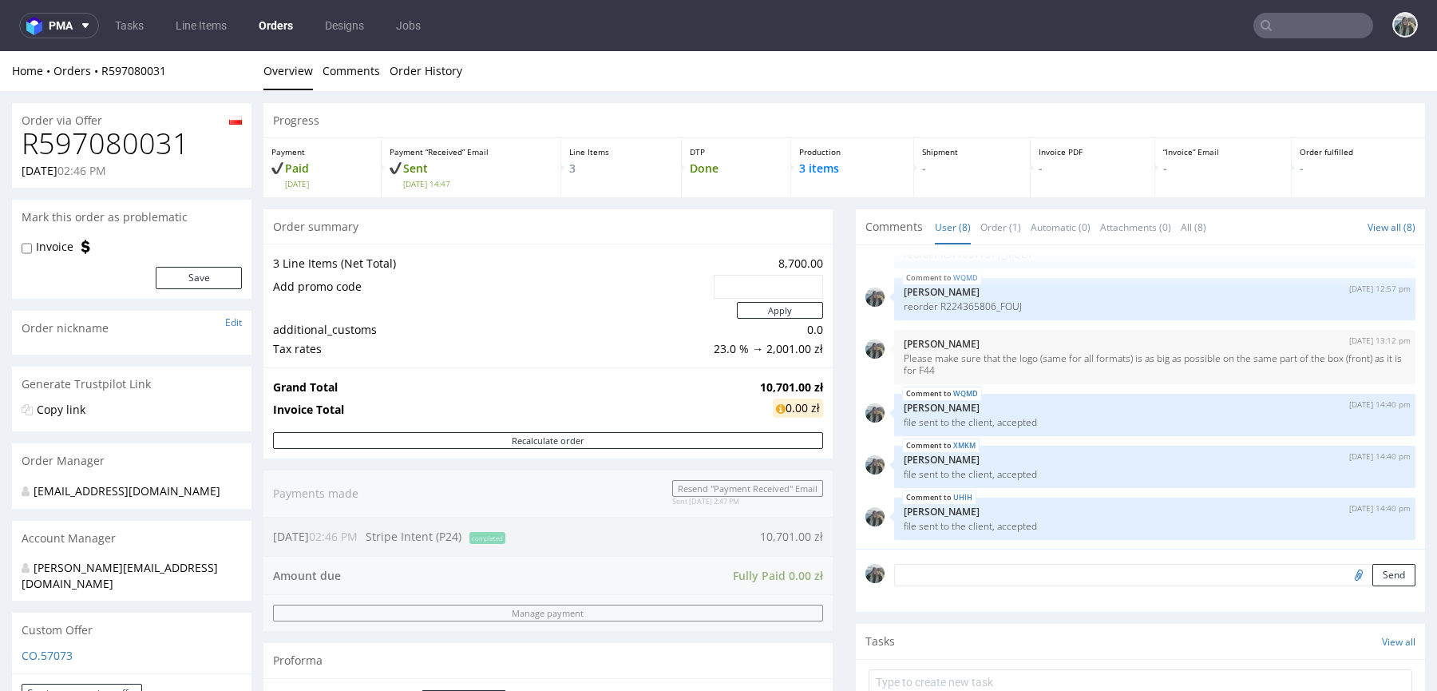
click at [153, 141] on h1 "R597080031" at bounding box center [132, 144] width 220 height 32
click at [154, 141] on h1 "R597080031" at bounding box center [132, 144] width 220 height 32
drag, startPoint x: 141, startPoint y: 145, endPoint x: 240, endPoint y: 125, distance: 101.9
click at [140, 145] on h1 "R597080031" at bounding box center [132, 144] width 220 height 32
click at [138, 145] on h1 "R597080031" at bounding box center [132, 144] width 220 height 32
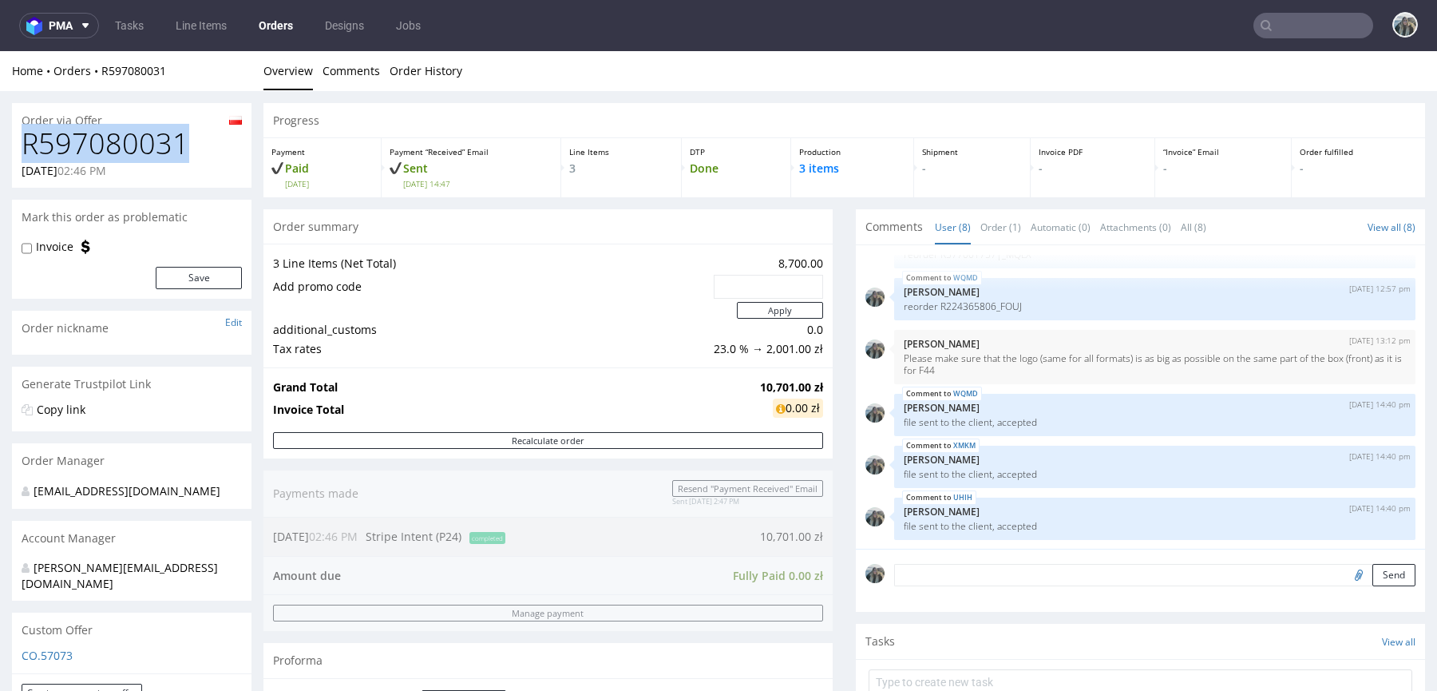
copy h1 "R597080031"
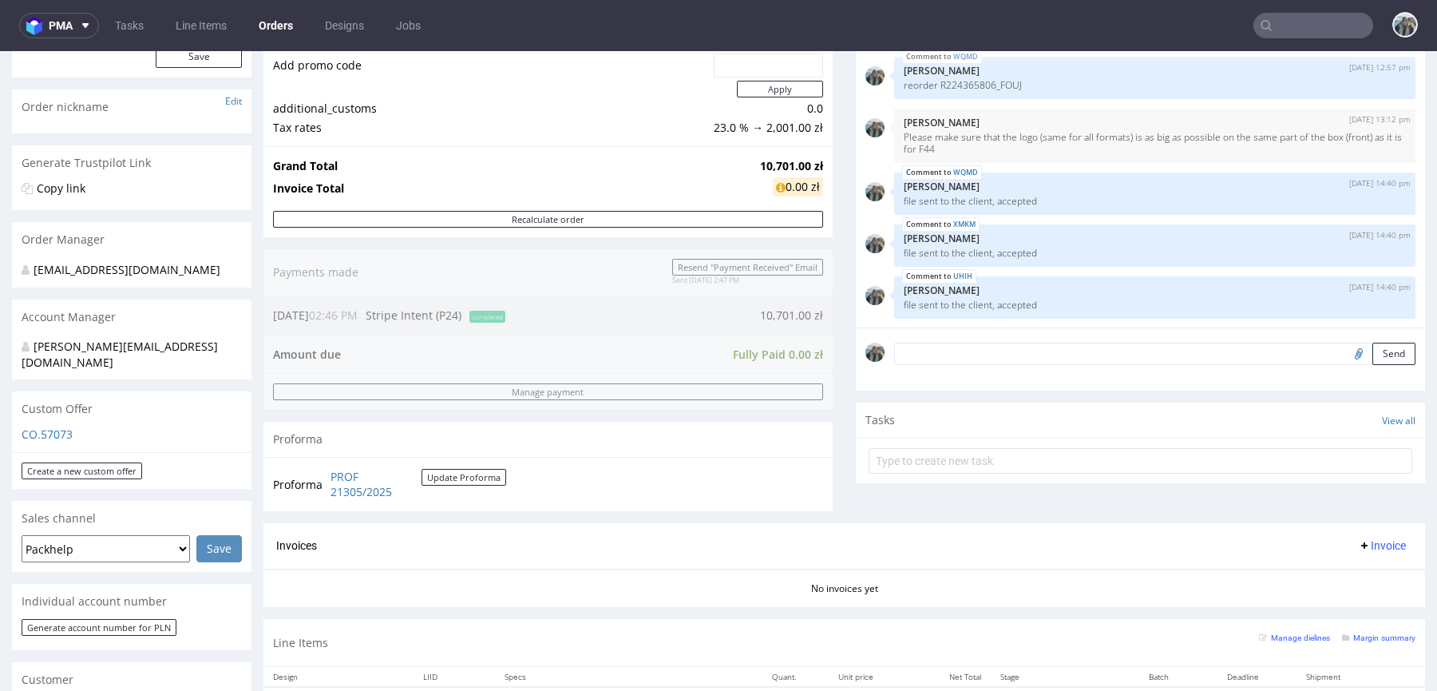
scroll to position [485, 0]
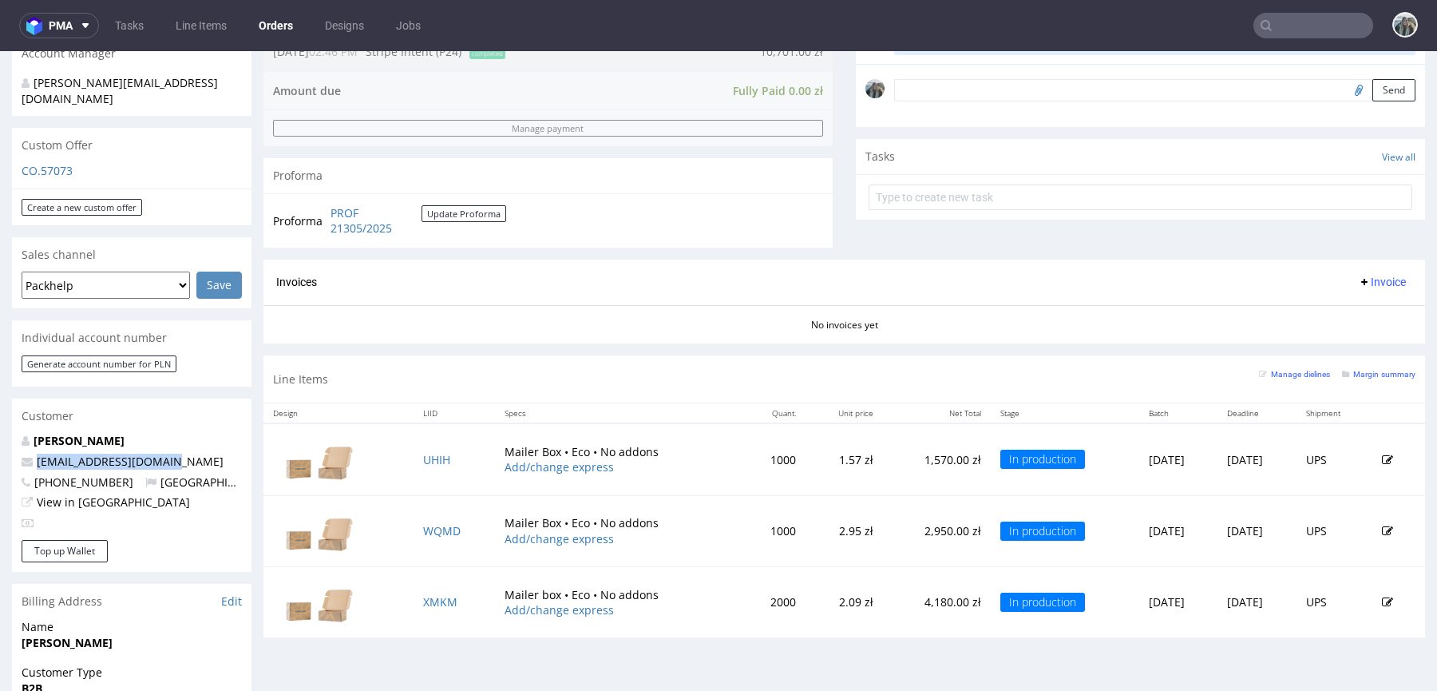
drag, startPoint x: 179, startPoint y: 449, endPoint x: 0, endPoint y: 449, distance: 178.8
click at [0, 449] on div "Order via Offer R597080031 03.10.2025 02:46 PM Mark this order as problematic I…" at bounding box center [718, 371] width 1437 height 1530
copy span "shop@yogattractive.com"
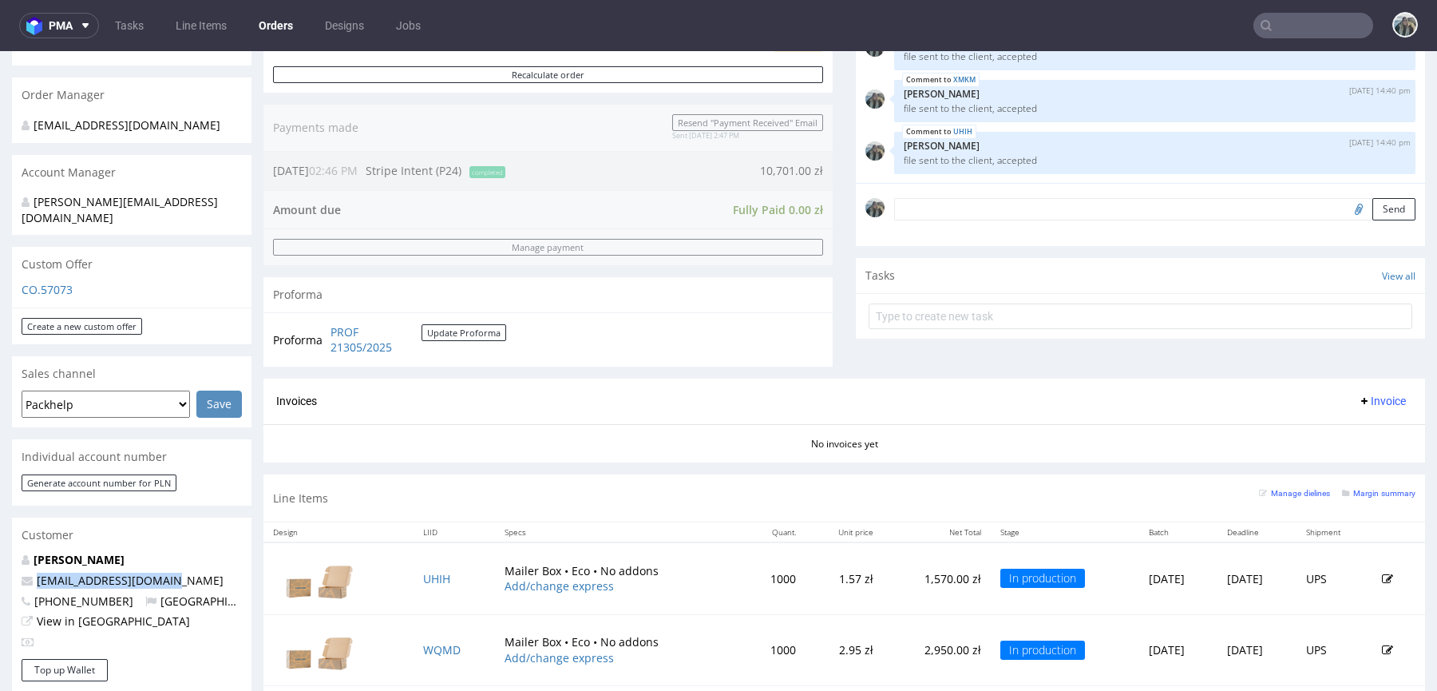
scroll to position [0, 0]
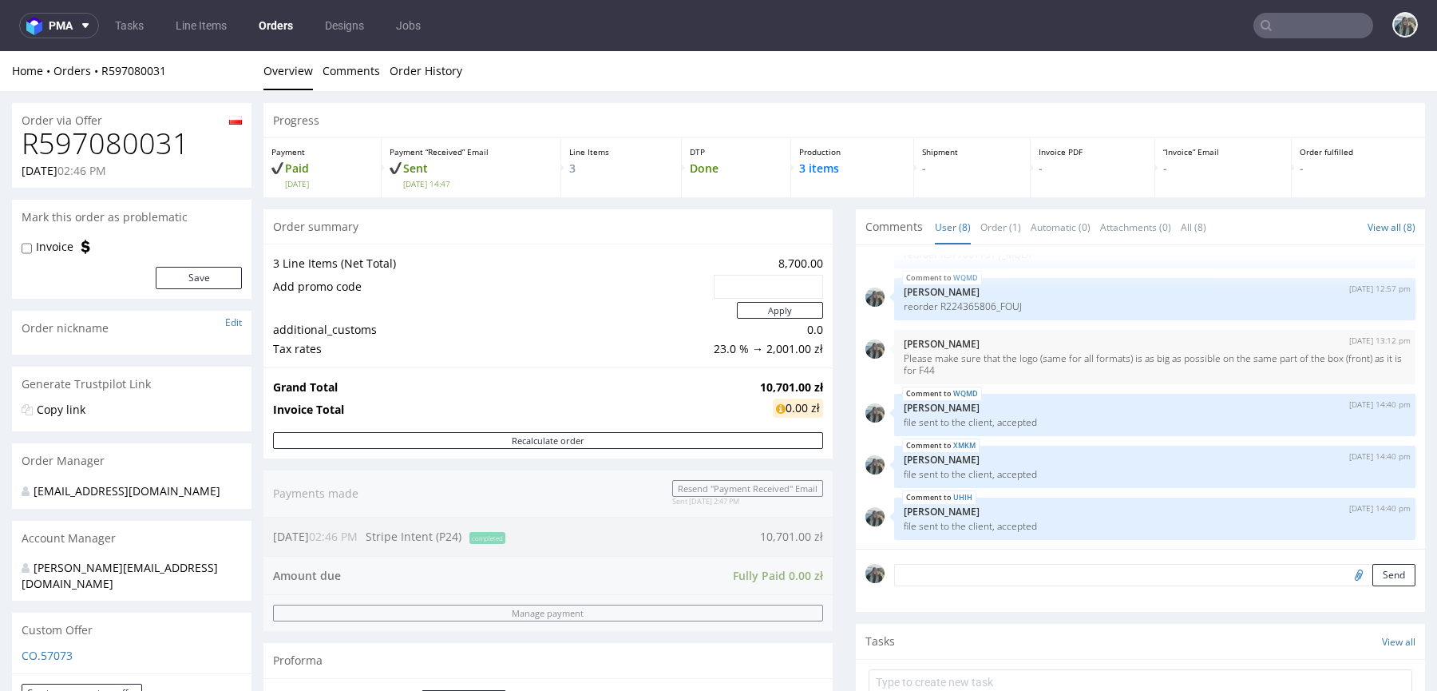
click at [138, 133] on h1 "R597080031" at bounding box center [132, 144] width 220 height 32
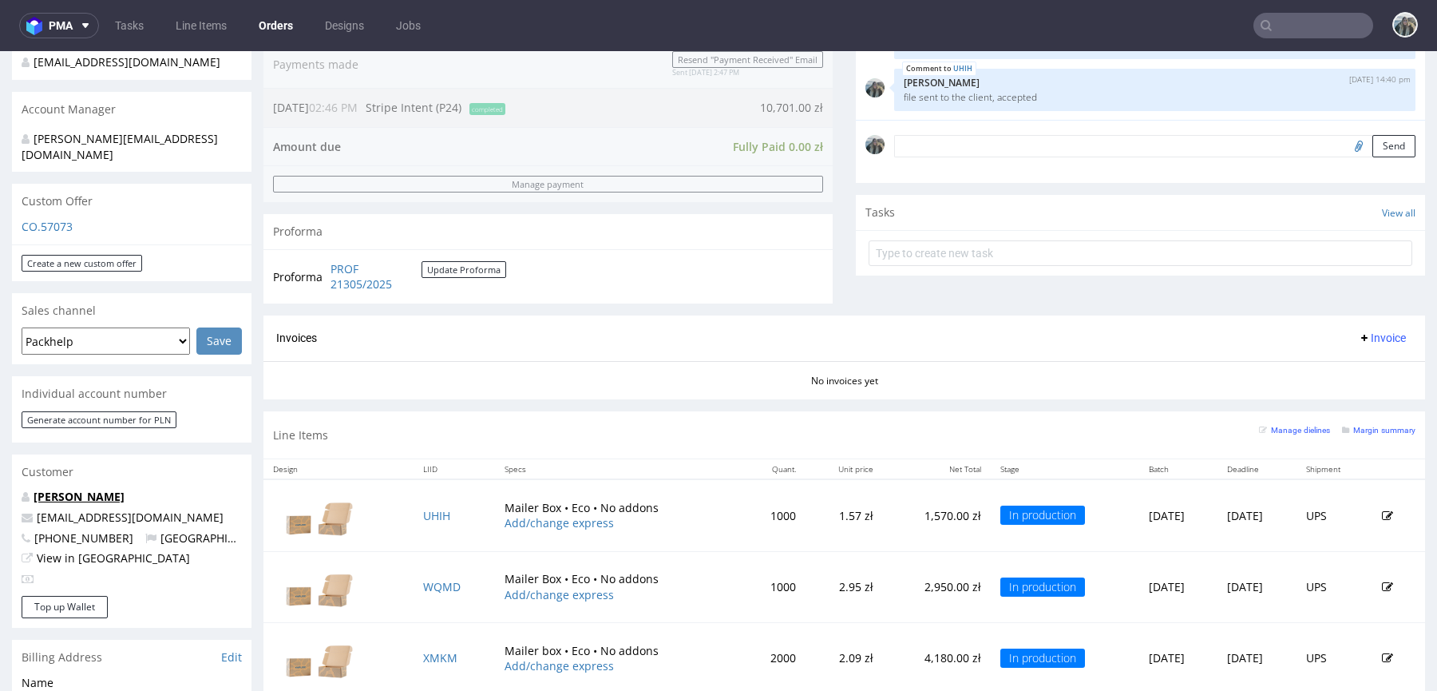
drag, startPoint x: 104, startPoint y: 483, endPoint x: 466, endPoint y: 233, distance: 440.2
click at [104, 489] on link "Olivier Goudineau" at bounding box center [79, 496] width 91 height 15
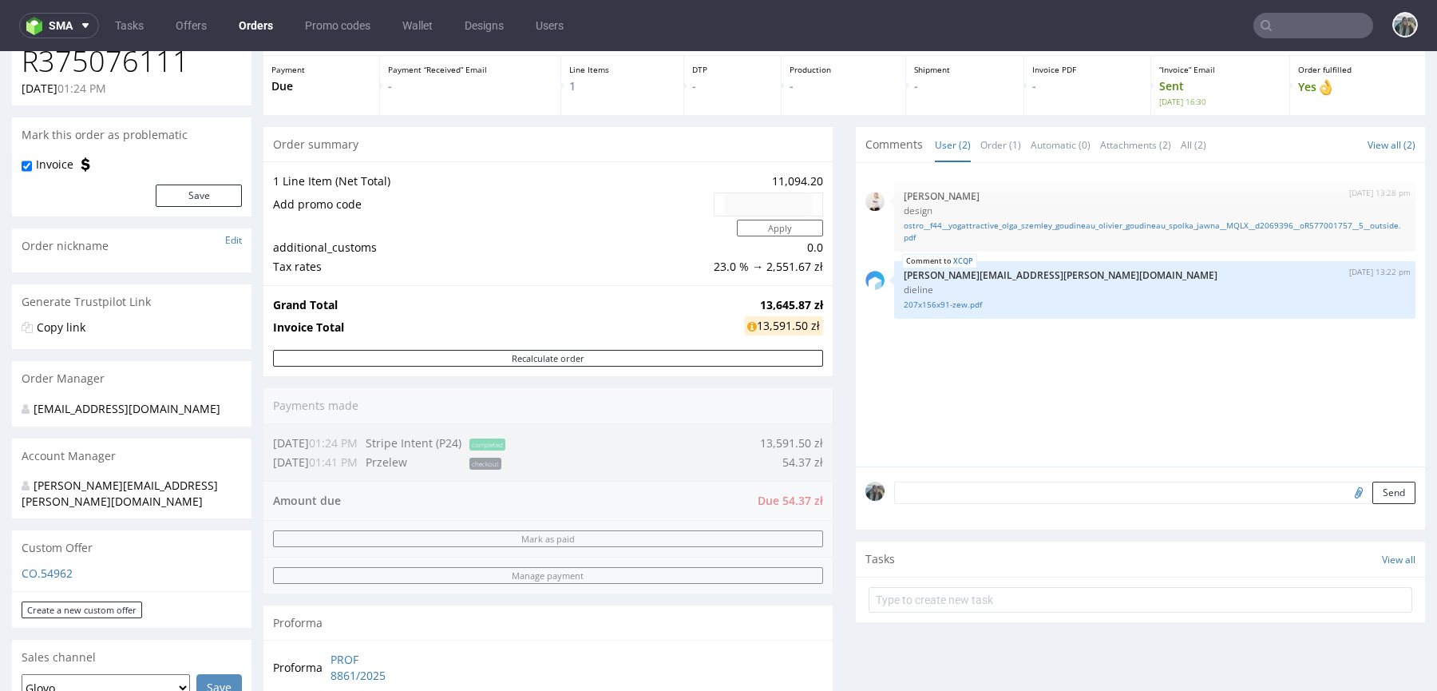
scroll to position [525, 0]
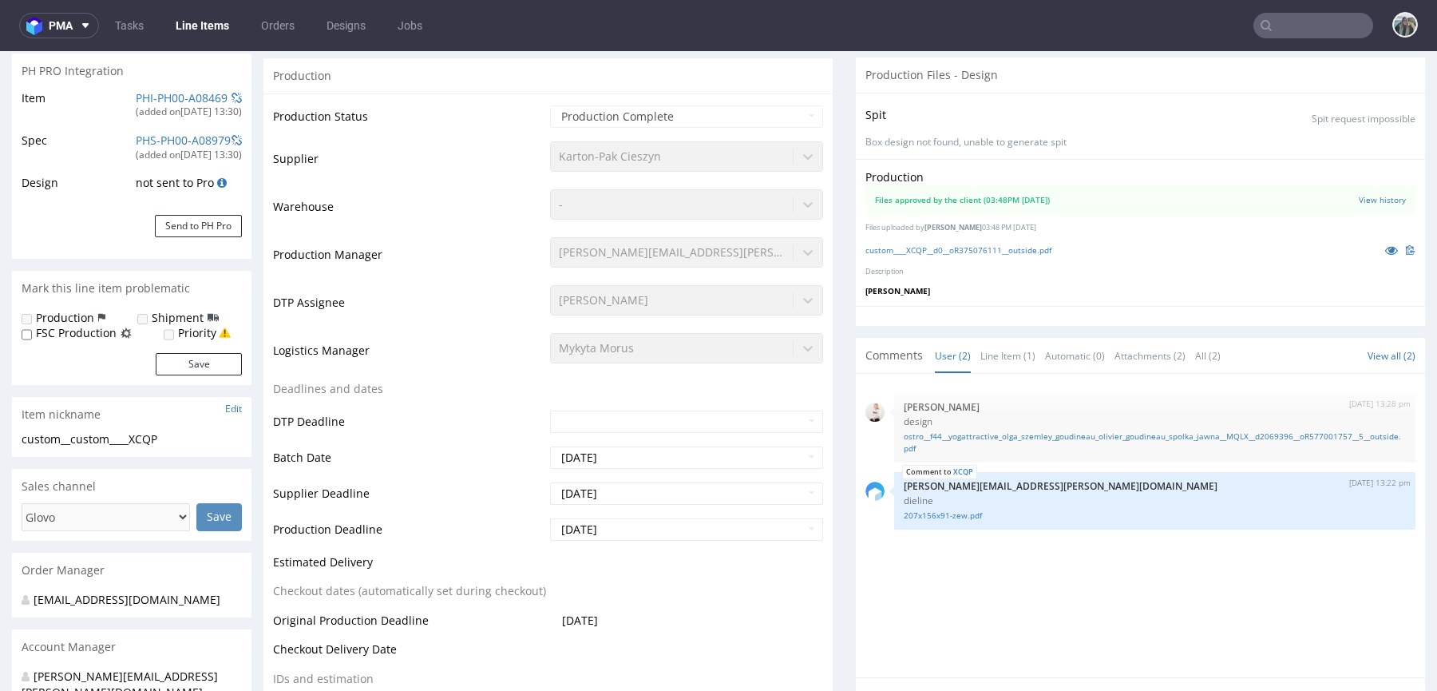
scroll to position [262, 0]
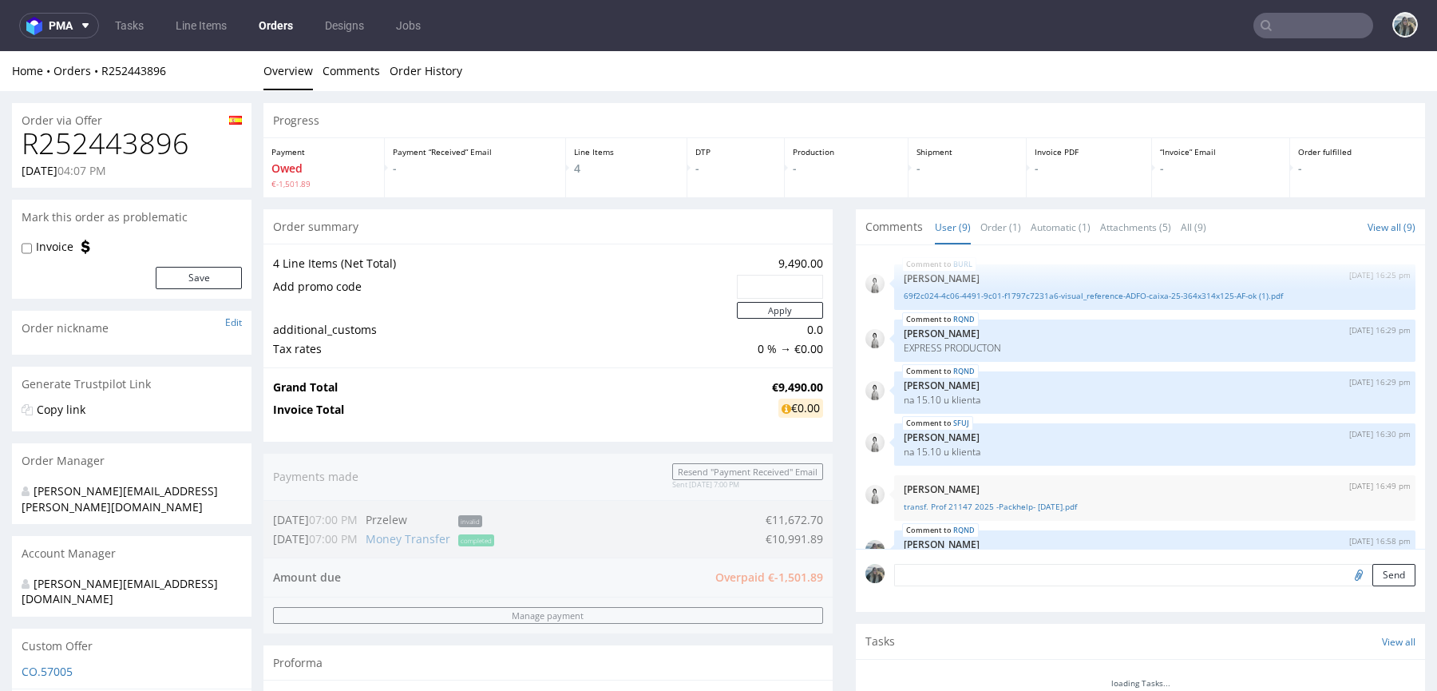
scroll to position [258, 0]
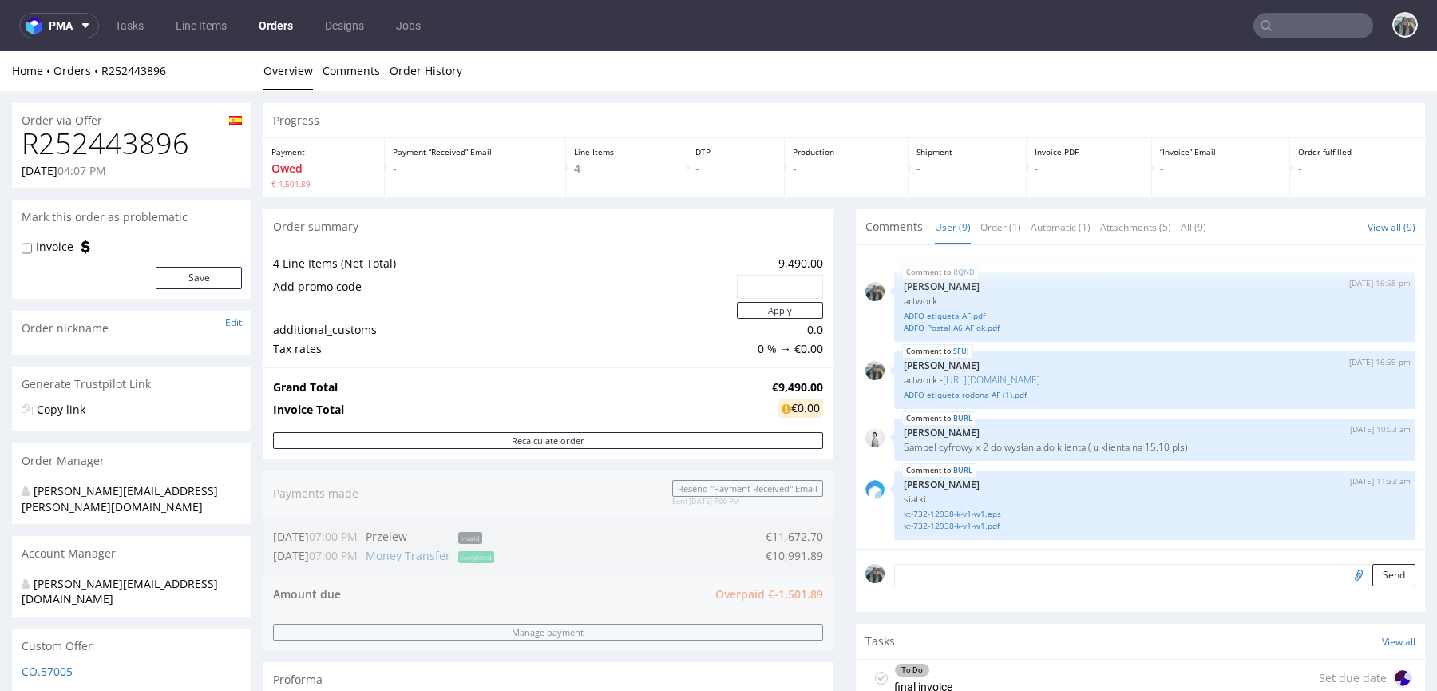
click at [173, 163] on div "01.10.2025 04:07 PM" at bounding box center [132, 171] width 220 height 16
drag, startPoint x: 159, startPoint y: 139, endPoint x: 170, endPoint y: 138, distance: 11.2
click at [159, 139] on h1 "R252443896" at bounding box center [132, 144] width 220 height 32
click at [158, 138] on h1 "R252443896" at bounding box center [132, 144] width 220 height 32
copy h1 "R252443896"
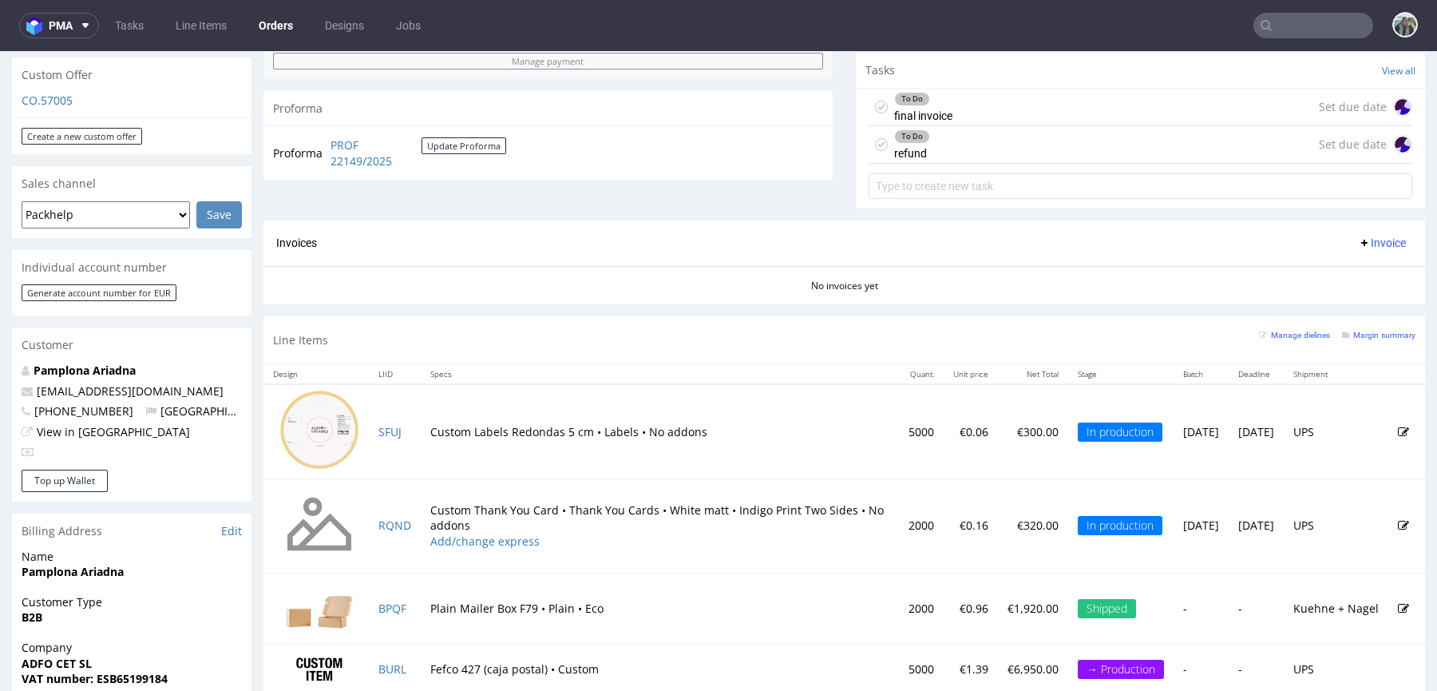
scroll to position [756, 0]
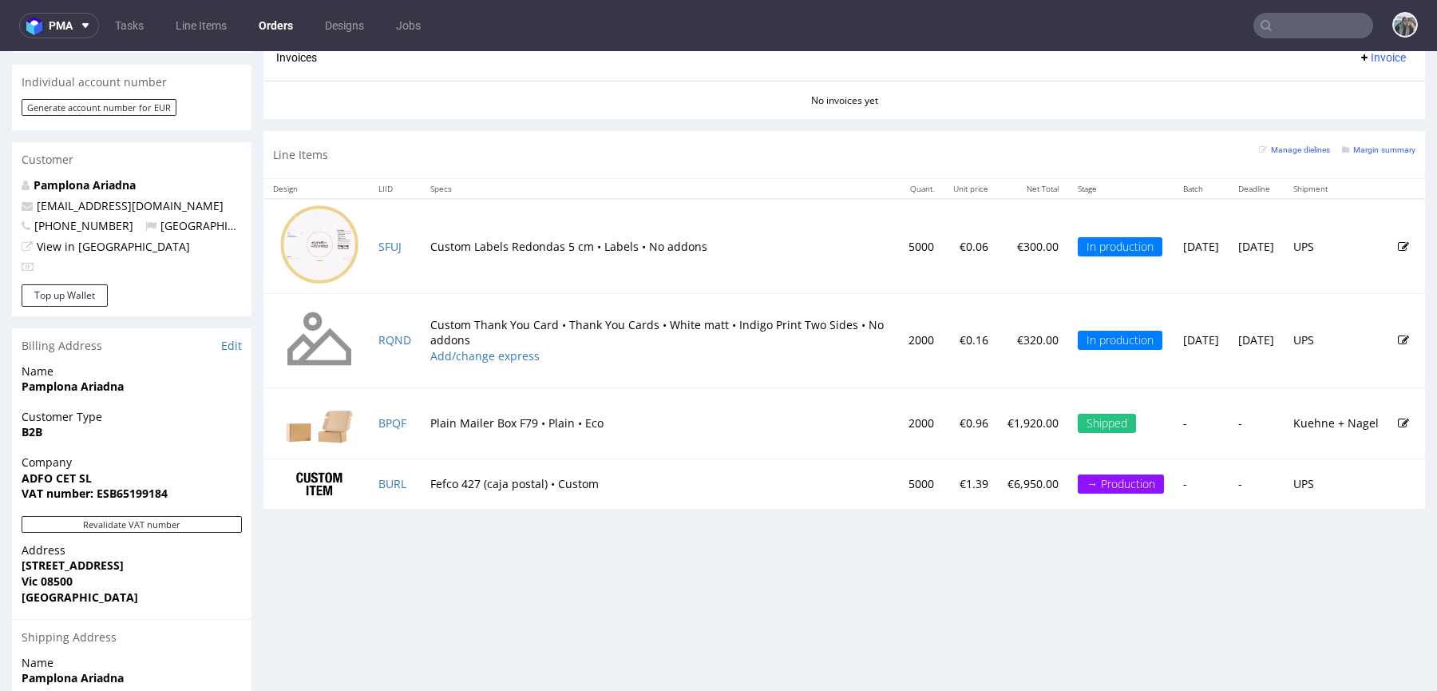
click at [430, 254] on td "Custom Labels Redondas 5 cm • Labels • No addons" at bounding box center [660, 246] width 478 height 94
drag, startPoint x: 406, startPoint y: 255, endPoint x: 373, endPoint y: 243, distance: 34.9
drag, startPoint x: 418, startPoint y: 250, endPoint x: 372, endPoint y: 247, distance: 45.6
click at [407, 279] on td "SFUJ" at bounding box center [395, 246] width 52 height 94
click at [413, 246] on td "SFUJ" at bounding box center [395, 246] width 52 height 94
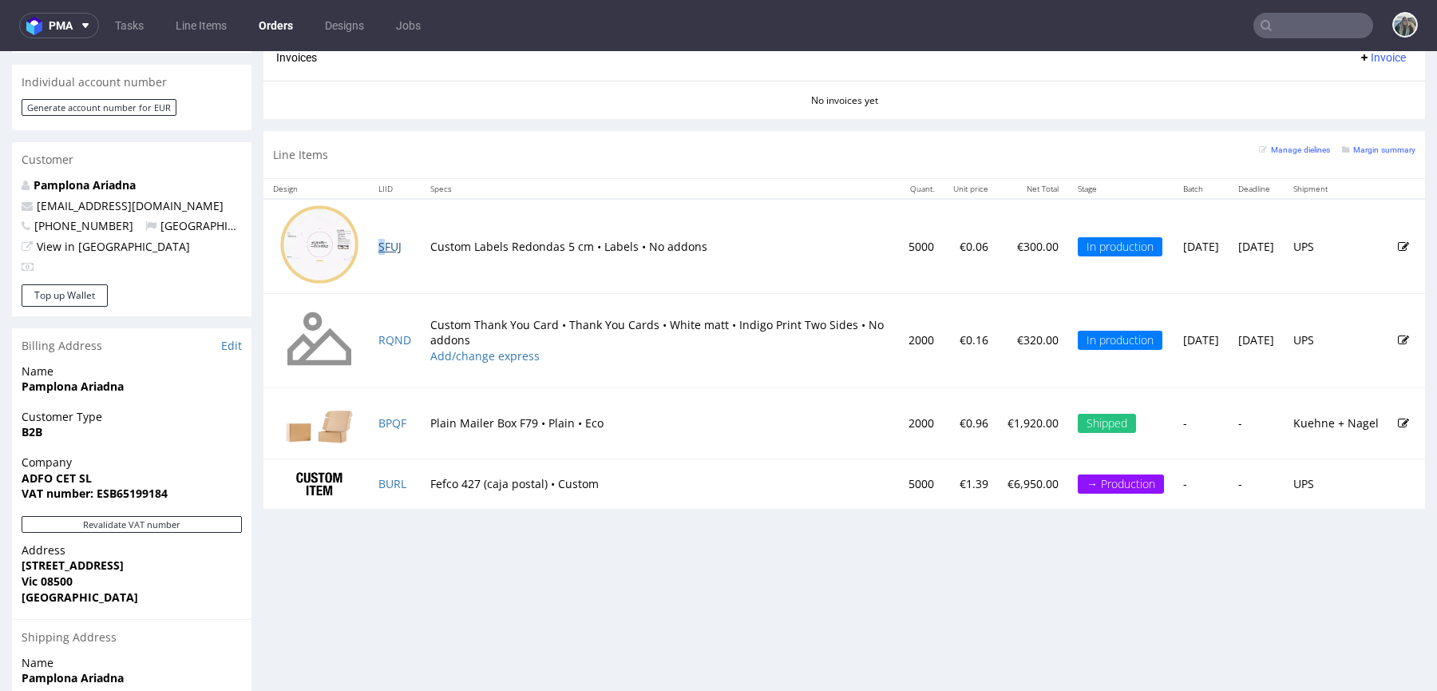
drag, startPoint x: 413, startPoint y: 247, endPoint x: 387, endPoint y: 247, distance: 25.6
copy link "S"
drag, startPoint x: 378, startPoint y: 247, endPoint x: 375, endPoint y: 239, distance: 9.3
click at [439, 373] on td "Custom Thank You Card • Thank You Cards • White matt • Indigo Print Two Sides •…" at bounding box center [660, 340] width 478 height 94
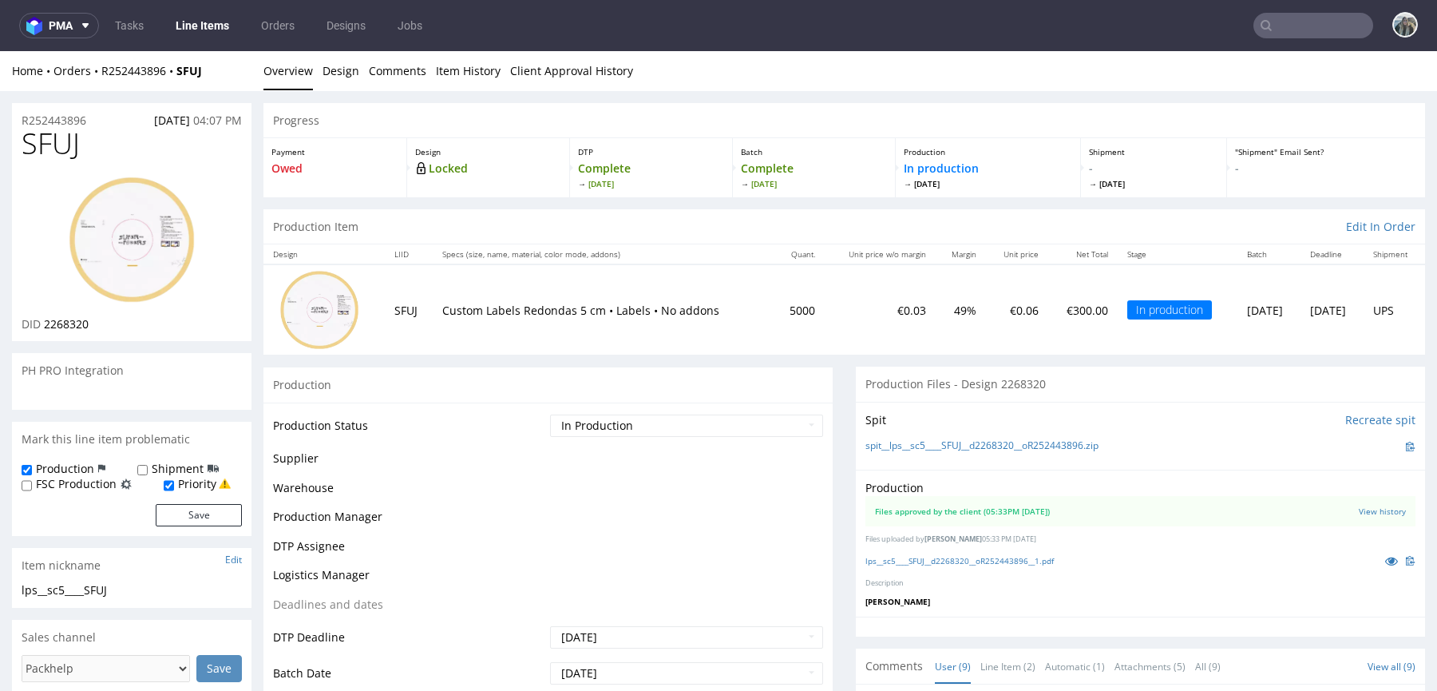
scroll to position [258, 0]
click at [67, 145] on span "SFUJ" at bounding box center [51, 144] width 58 height 32
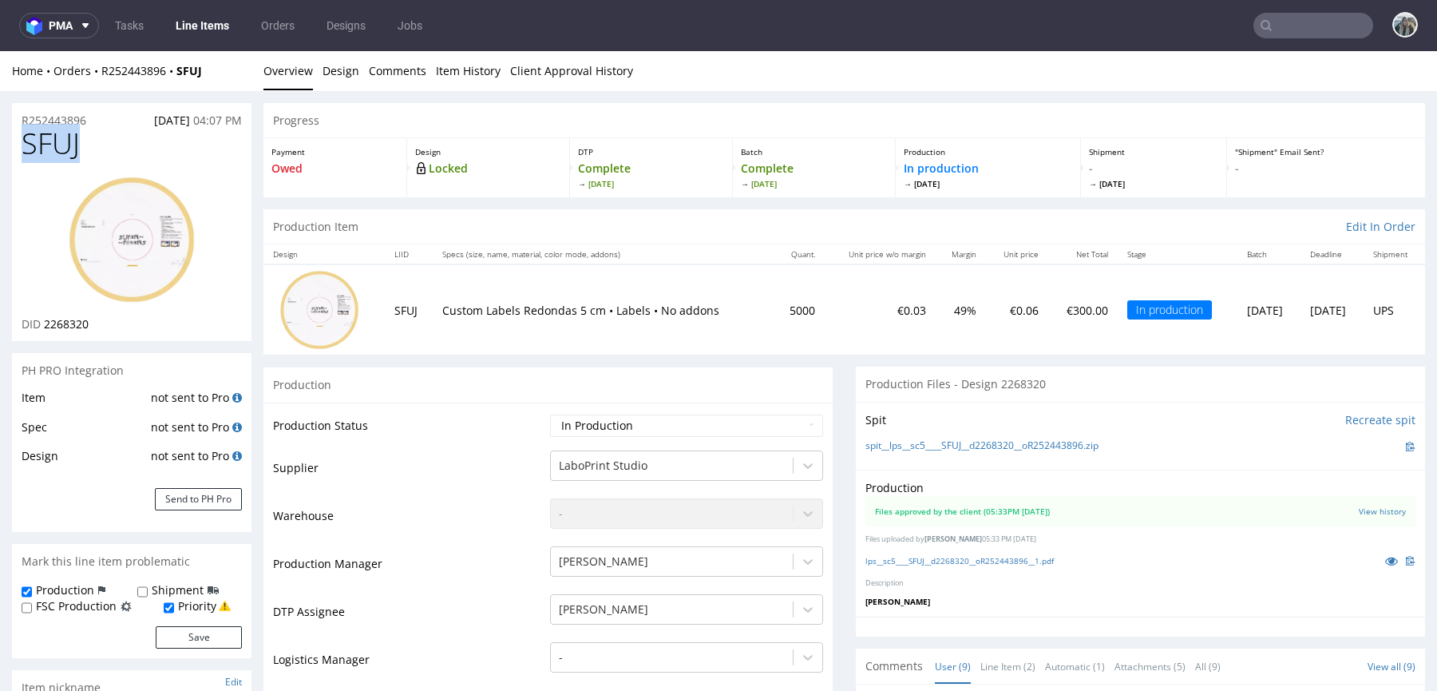
click at [67, 145] on span "SFUJ" at bounding box center [51, 144] width 58 height 32
copy span "SFUJ"
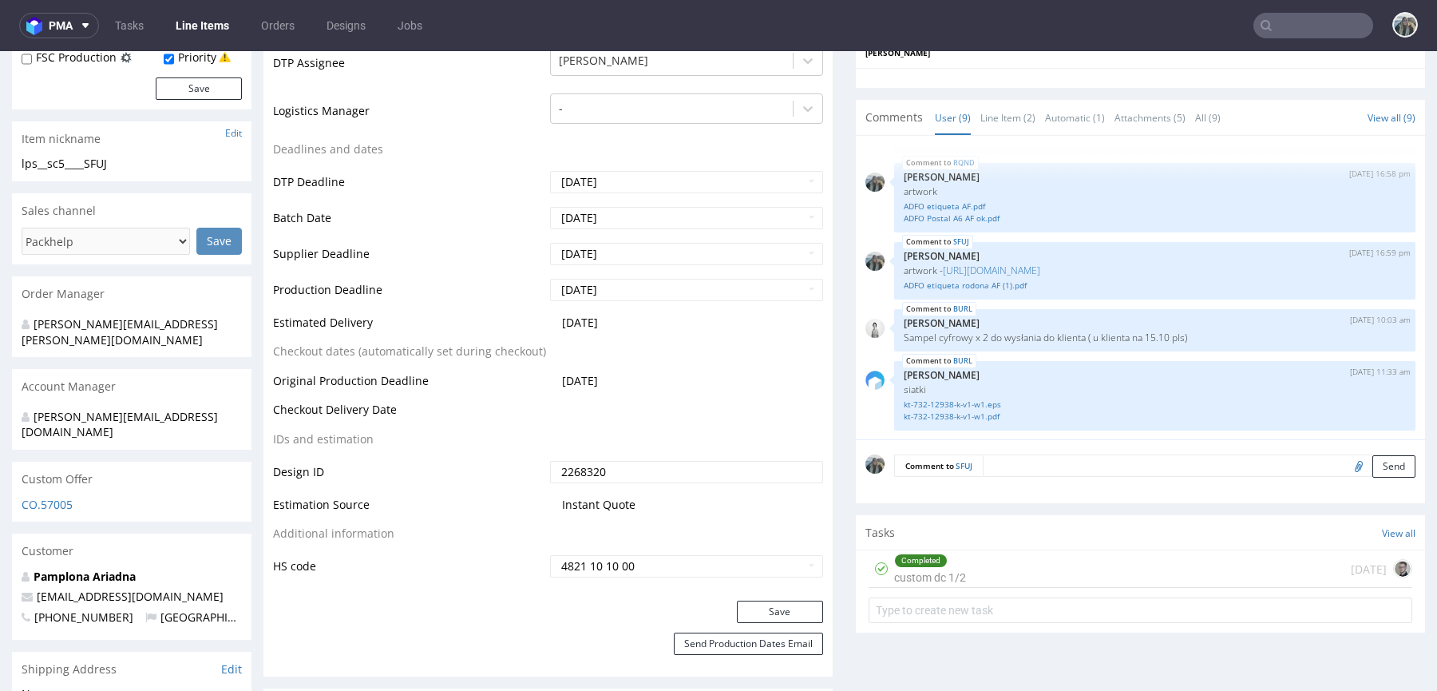
scroll to position [0, 0]
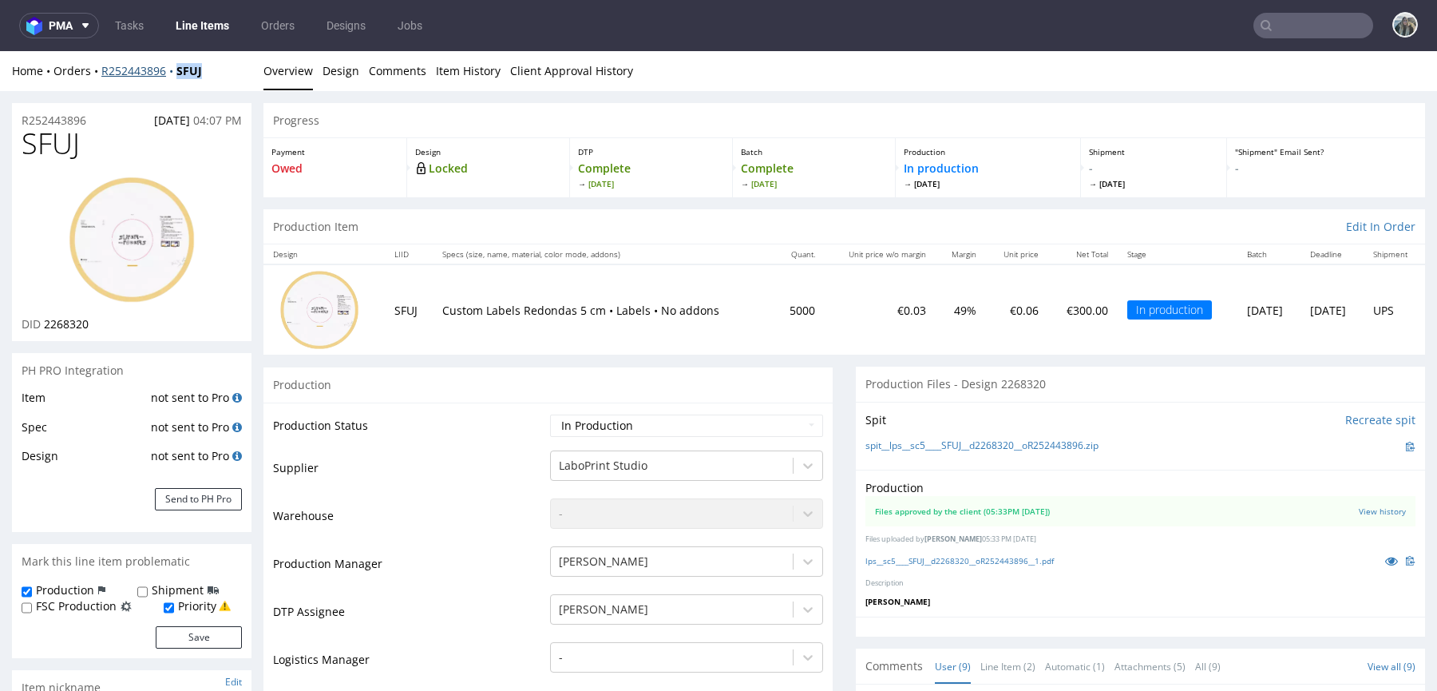
drag, startPoint x: 185, startPoint y: 79, endPoint x: 176, endPoint y: 70, distance: 12.4
click at [176, 70] on div "Home Orders R252443896 SFUJ Overview Design Comments Item History Client Approv…" at bounding box center [718, 71] width 1437 height 40
copy strong "SFUJ"
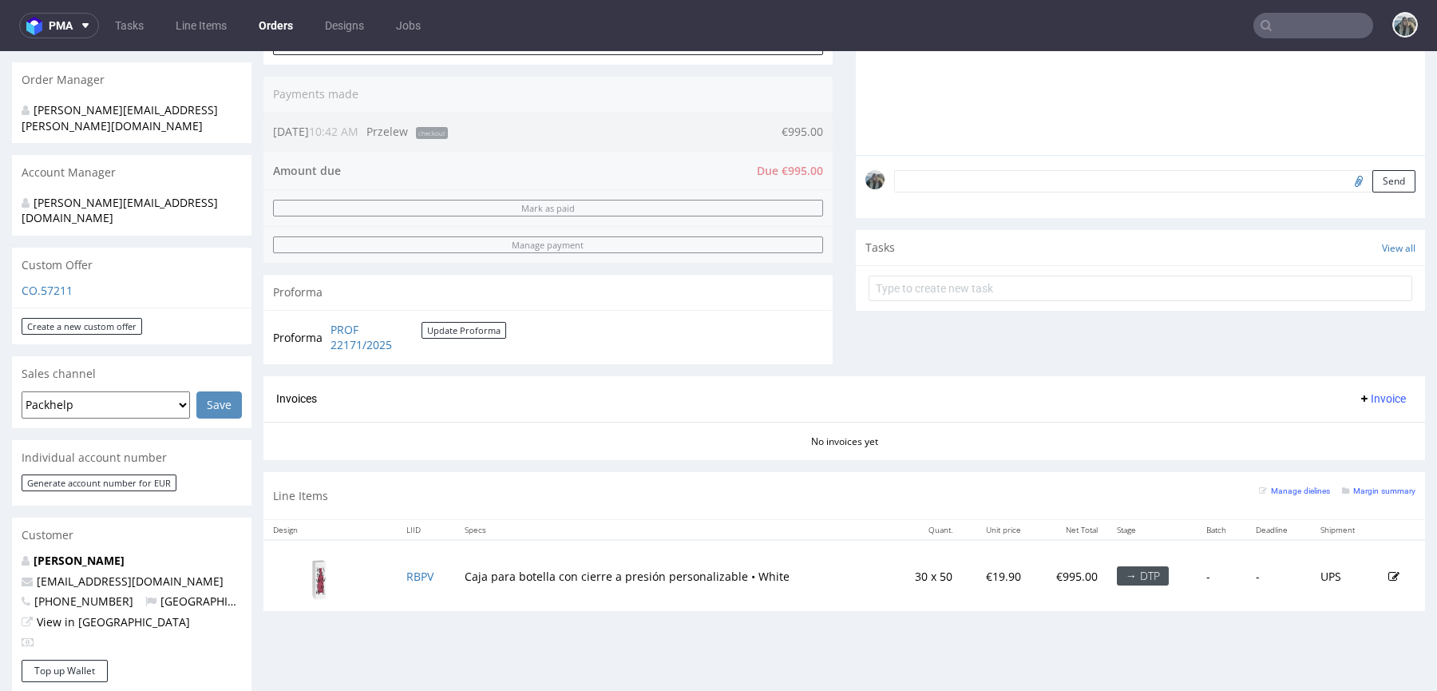
scroll to position [524, 0]
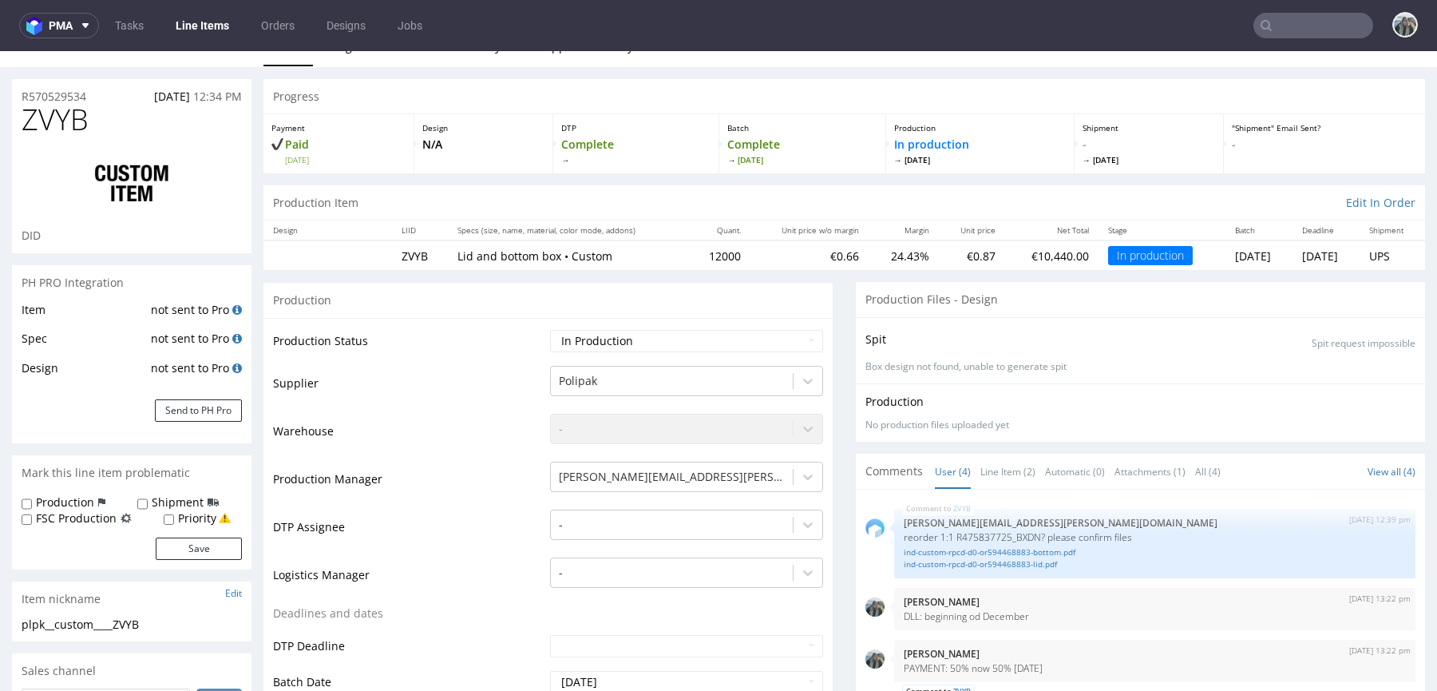
scroll to position [25, 0]
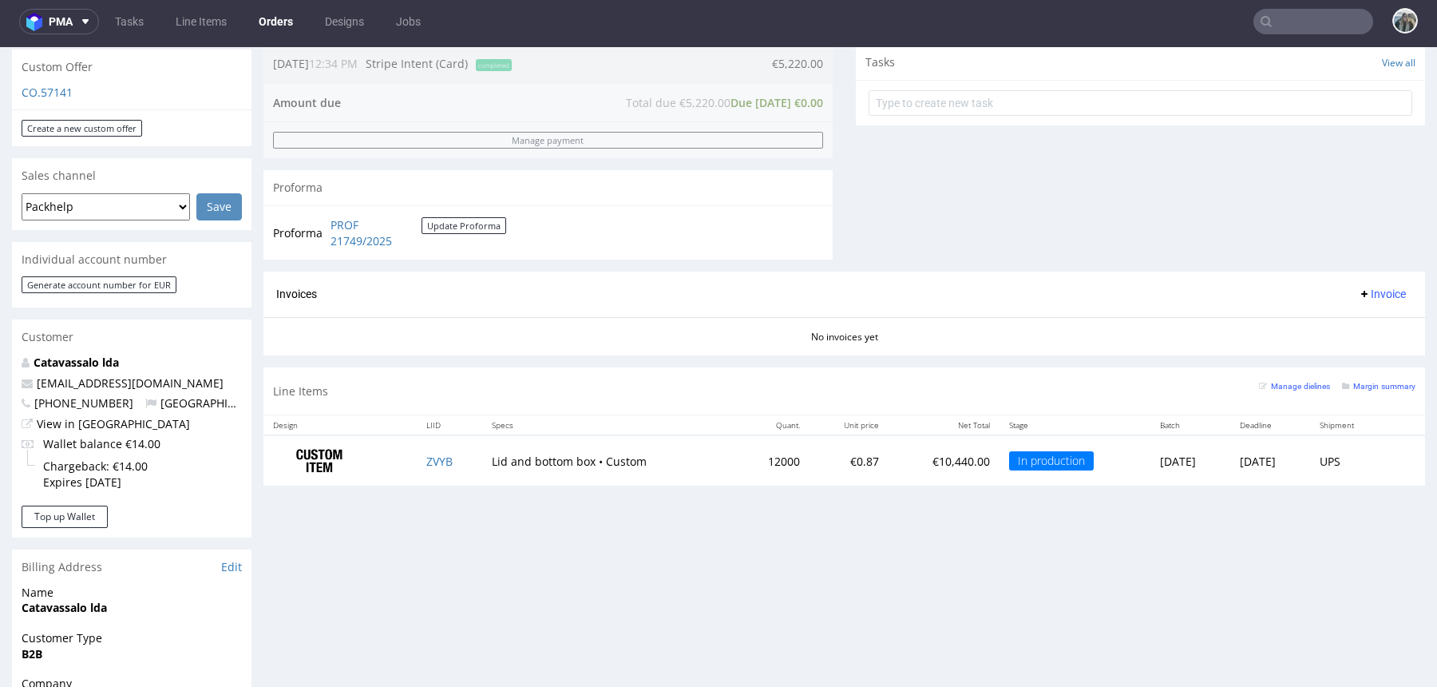
scroll to position [577, 0]
click at [103, 352] on link "Catavassalo lda" at bounding box center [76, 359] width 85 height 15
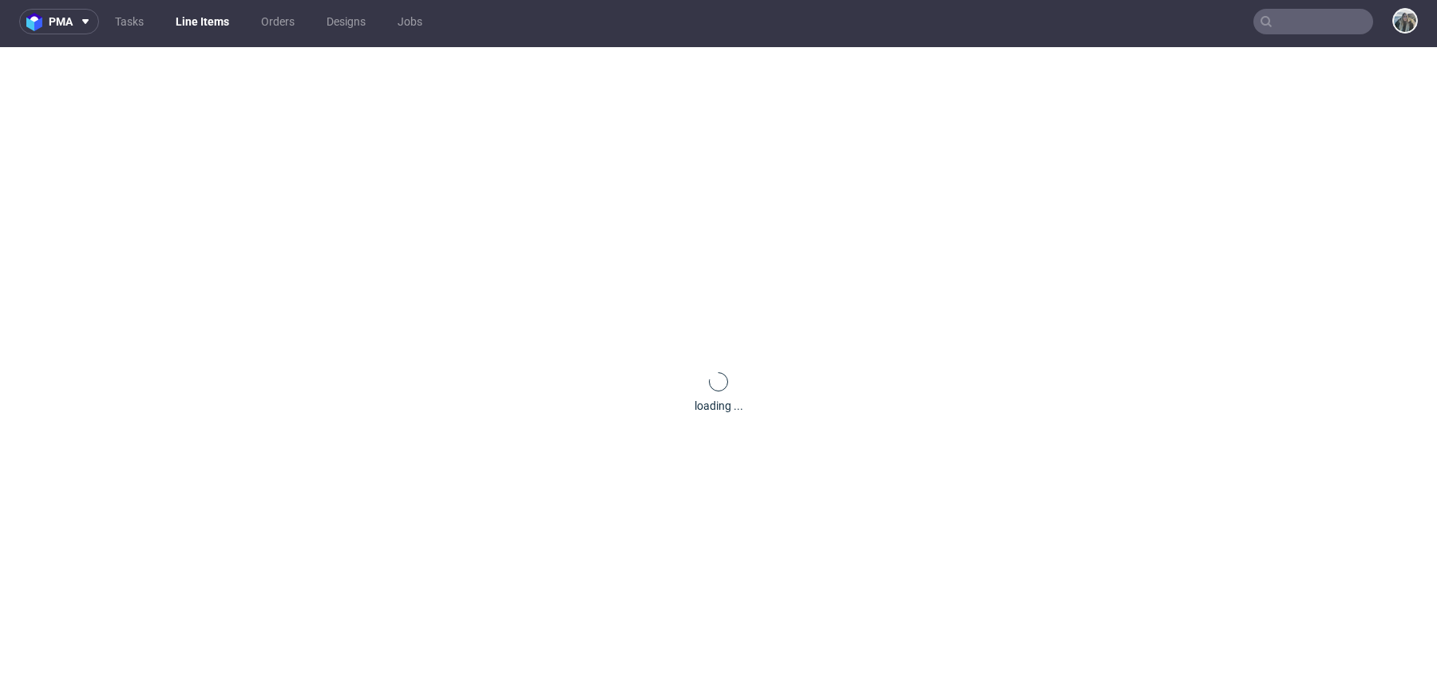
scroll to position [45, 0]
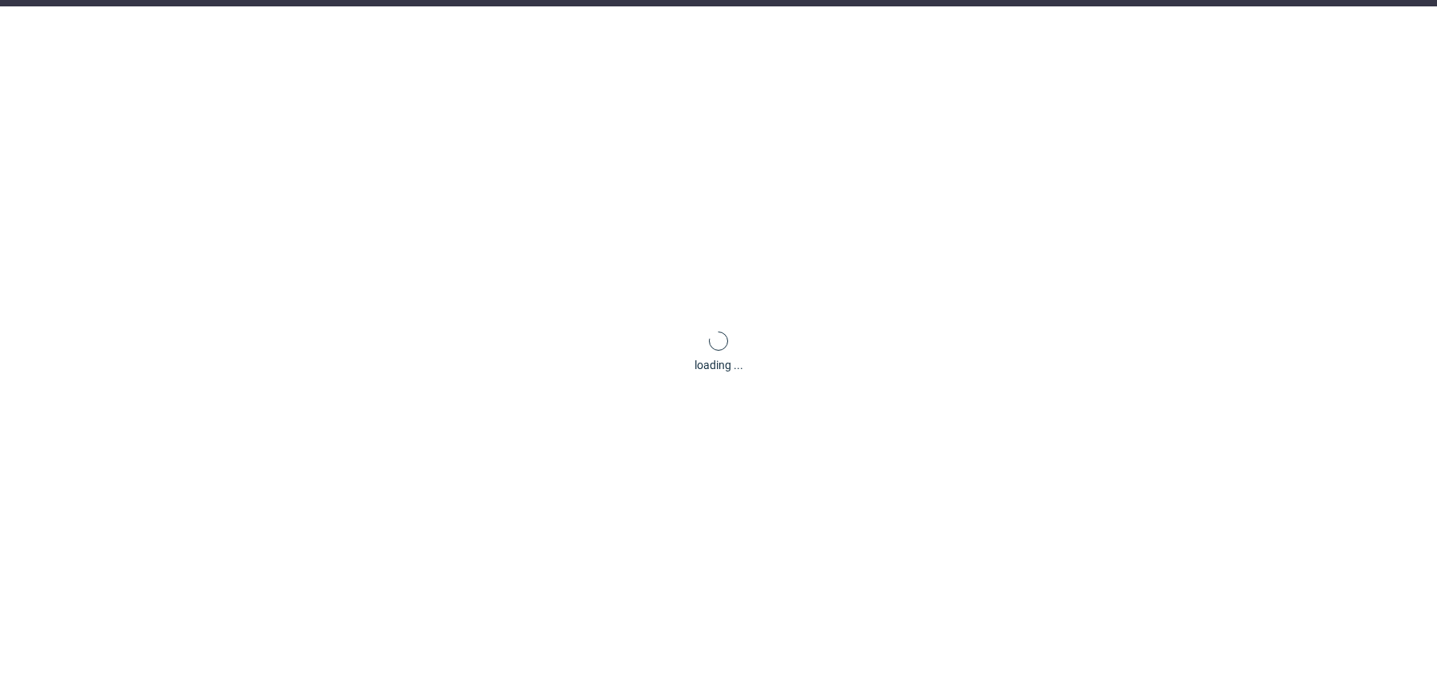
click at [440, 452] on div "loading ..." at bounding box center [718, 351] width 1437 height 691
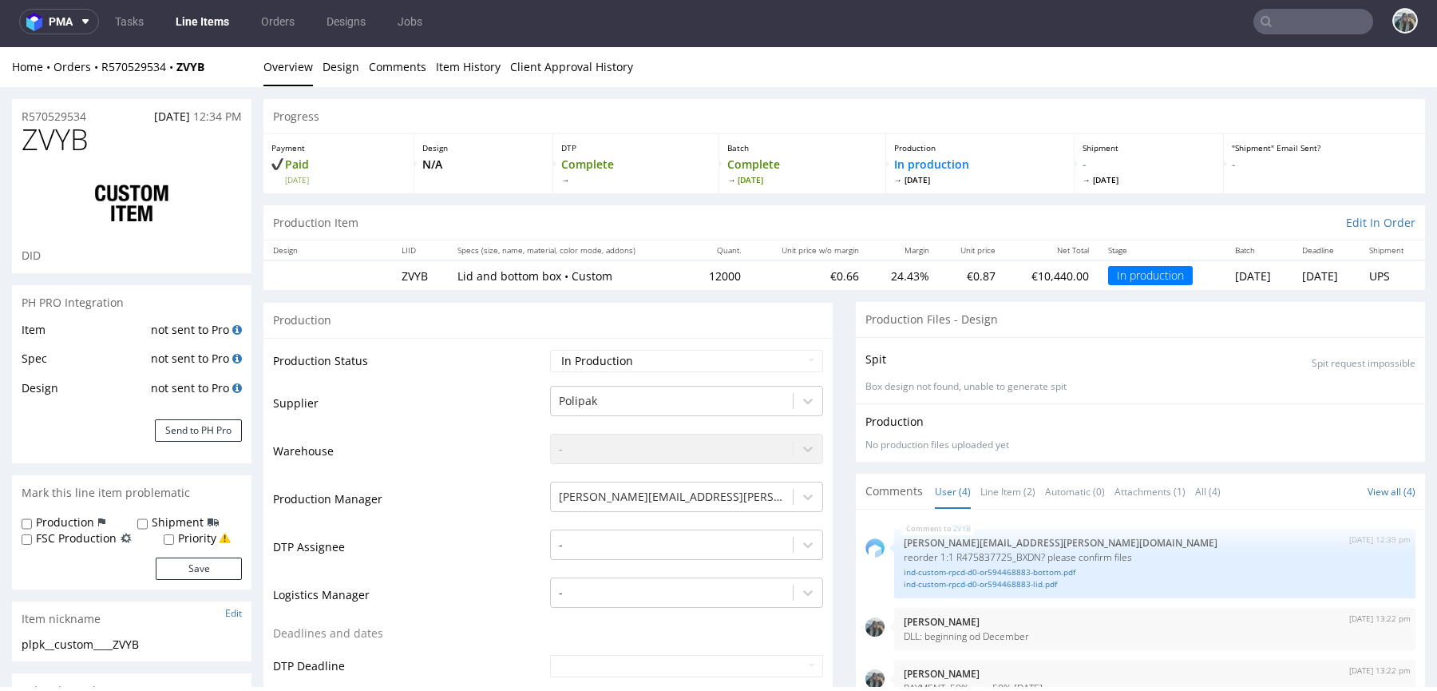
scroll to position [218, 0]
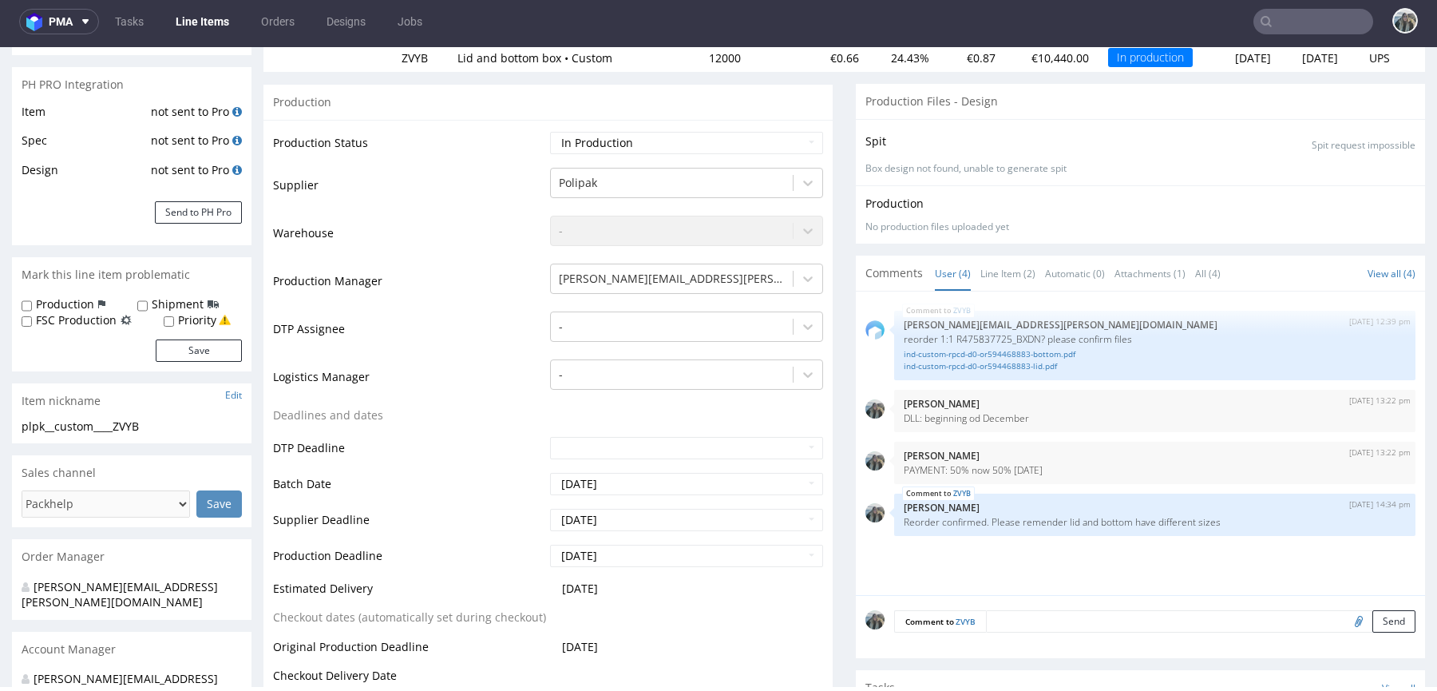
click at [1008, 620] on textarea at bounding box center [1201, 621] width 430 height 22
paste textarea "LOGISTICS: the truck should have a tail-lift and forklift"
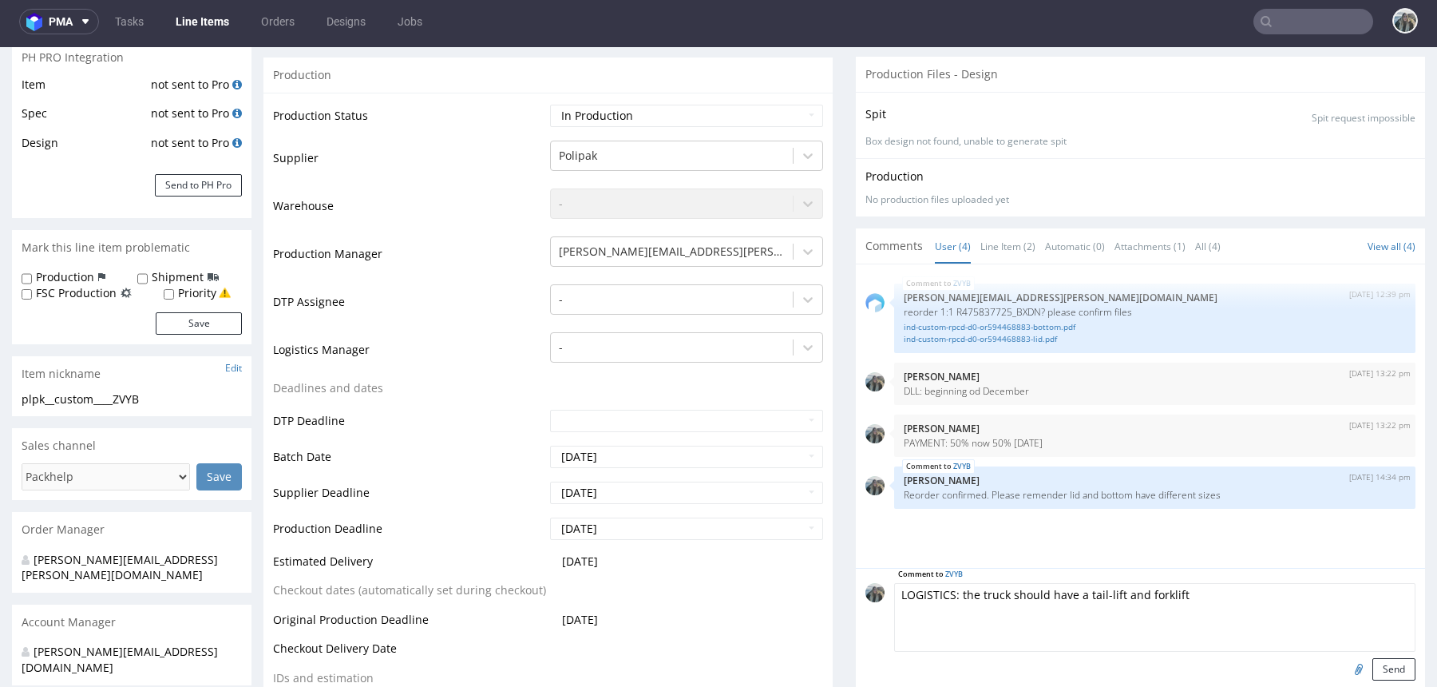
scroll to position [327, 0]
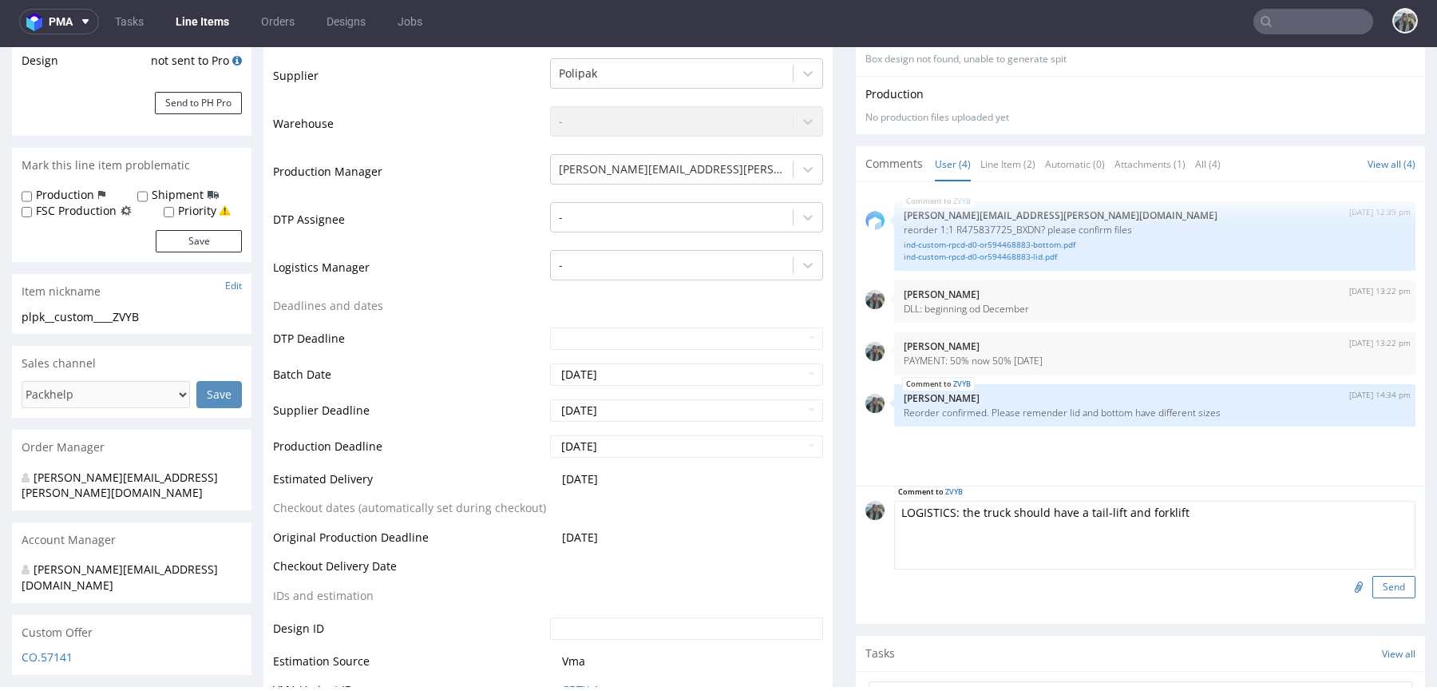
type textarea "LOGISTICS: the truck should have a tail-lift and forklift"
click at [1372, 587] on button "Send" at bounding box center [1393, 587] width 43 height 22
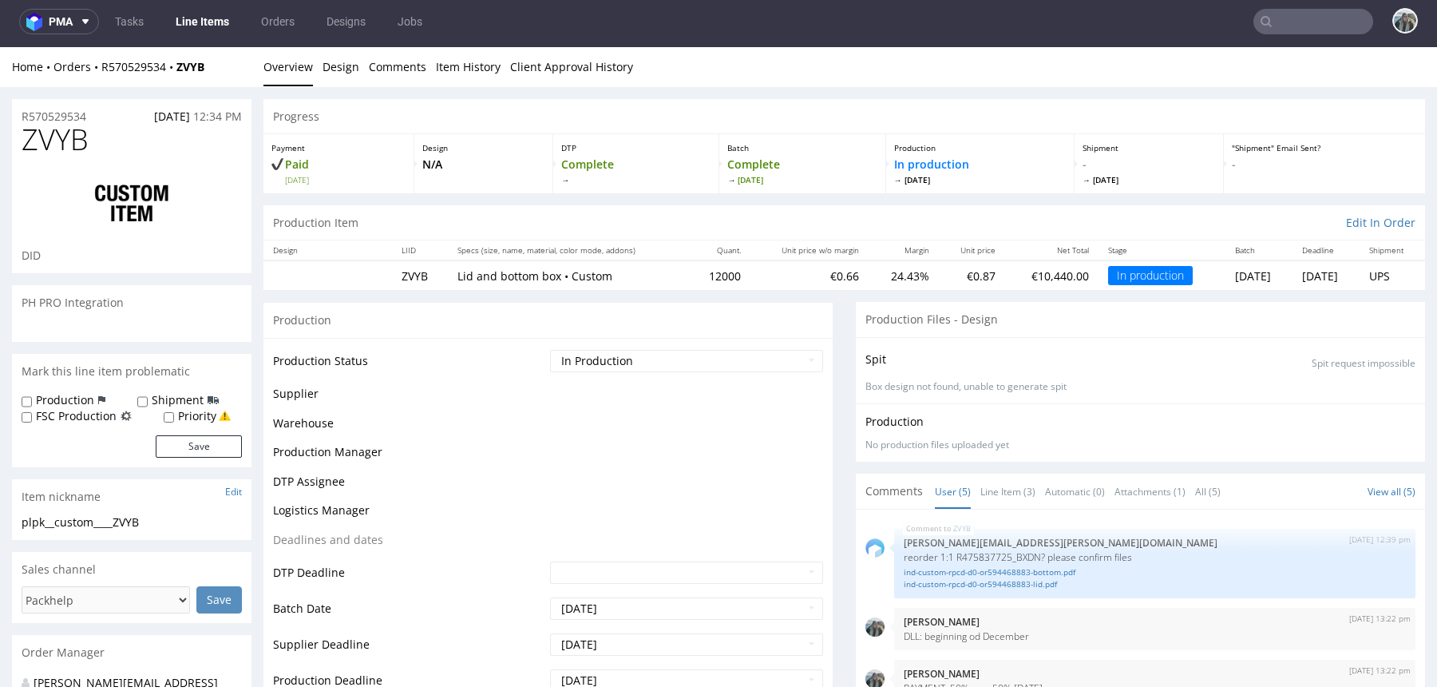
scroll to position [2, 0]
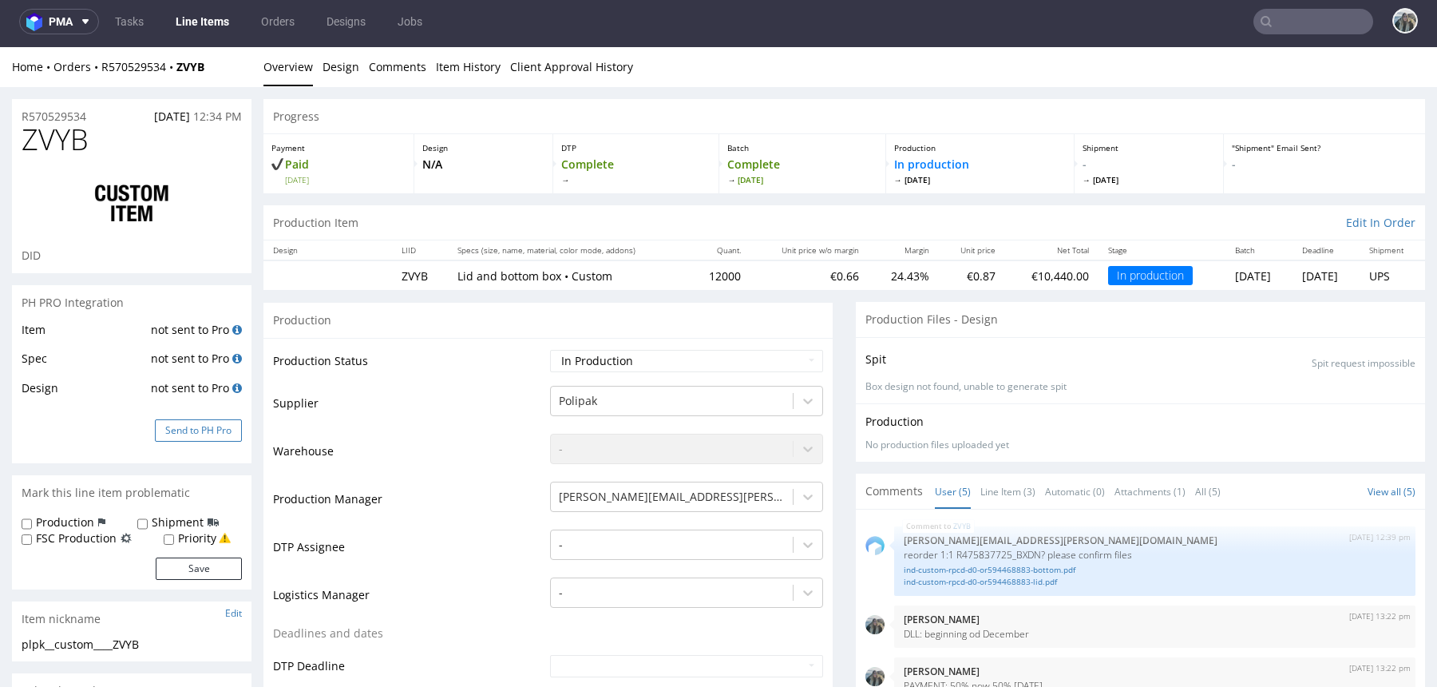
click at [157, 400] on td "not sent to Pro" at bounding box center [194, 393] width 95 height 30
click at [145, 524] on input "Shipment" at bounding box center [142, 523] width 10 height 13
checkbox input "true"
click at [180, 570] on button "Save" at bounding box center [199, 568] width 86 height 22
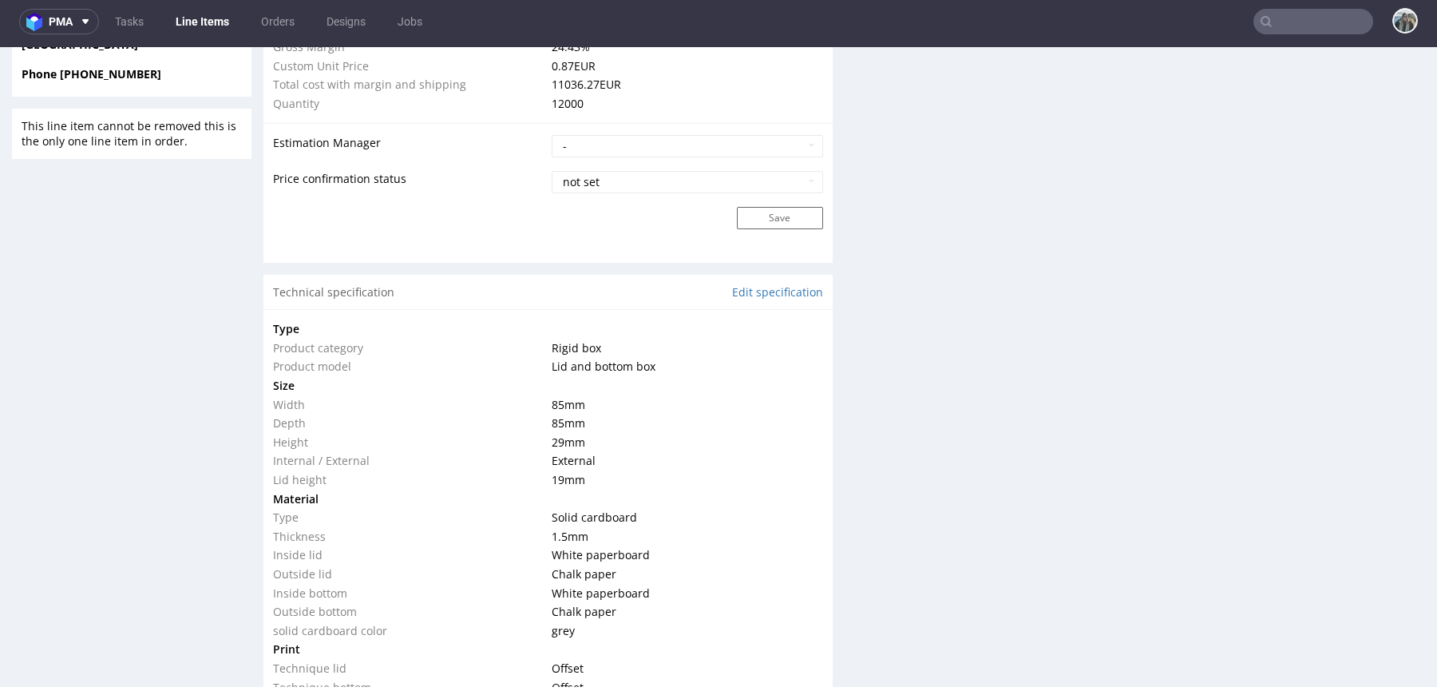
scroll to position [1415, 0]
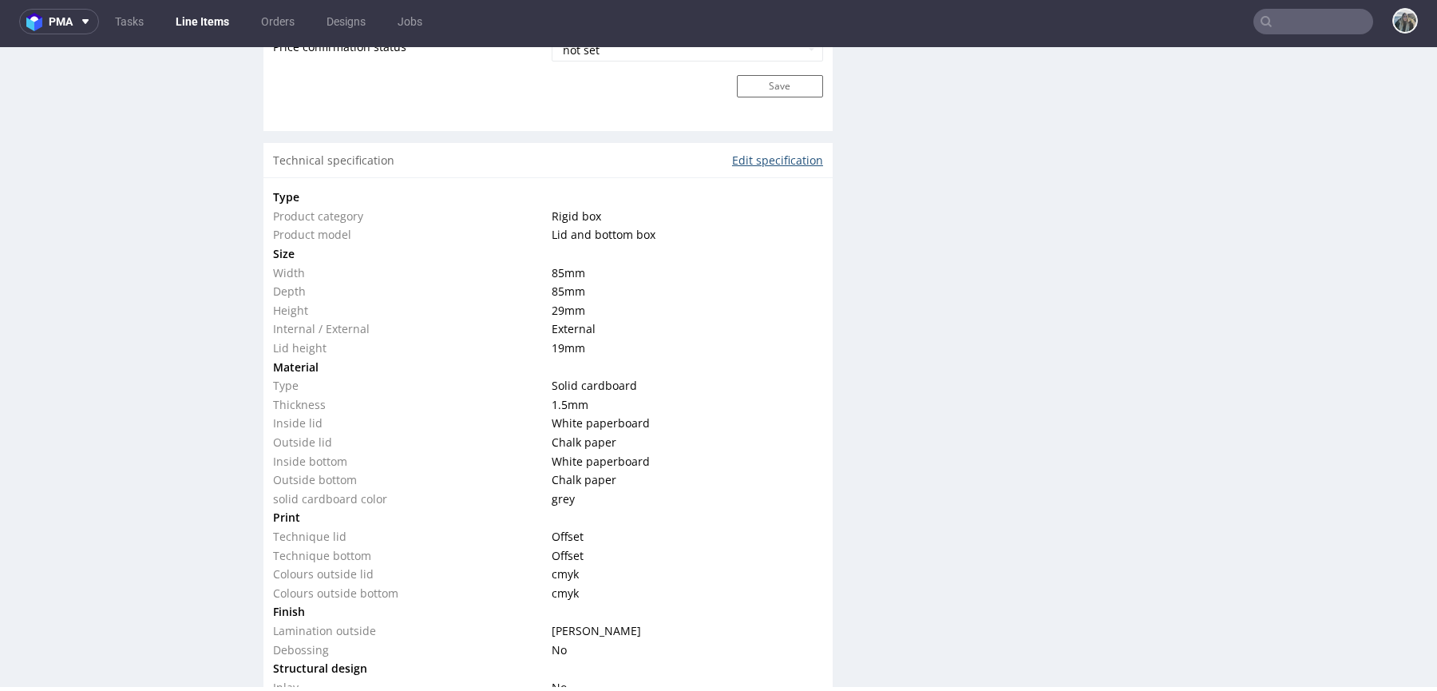
click at [776, 155] on link "Edit specification" at bounding box center [777, 160] width 91 height 16
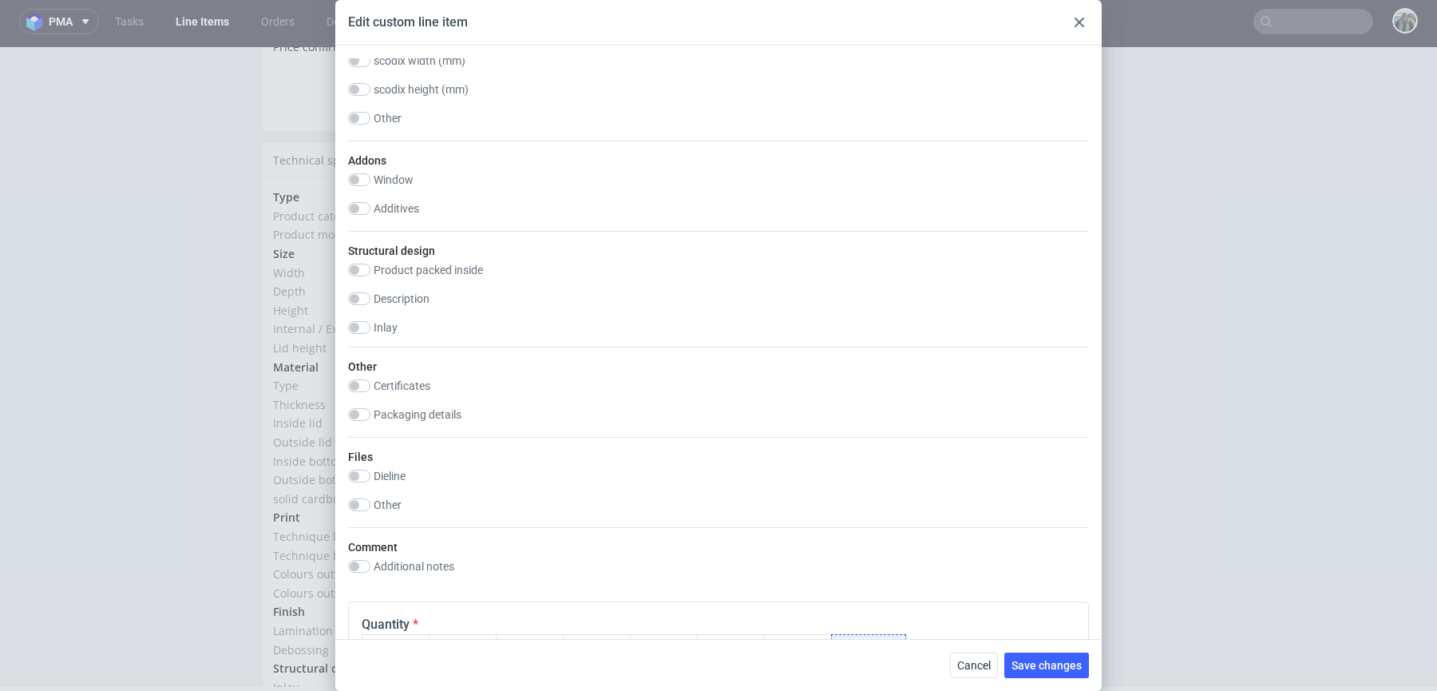
scroll to position [1677, 0]
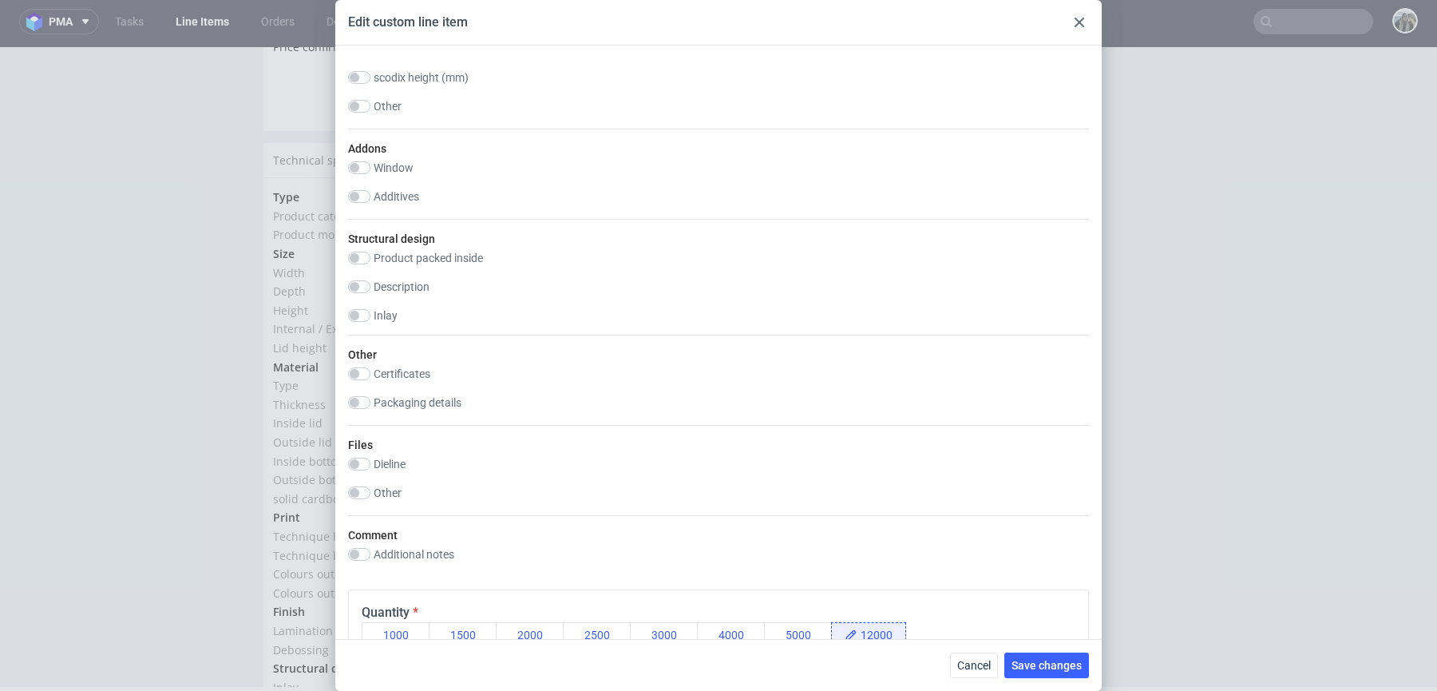
click at [436, 398] on label "Packaging details" at bounding box center [418, 402] width 88 height 13
checkbox input "true"
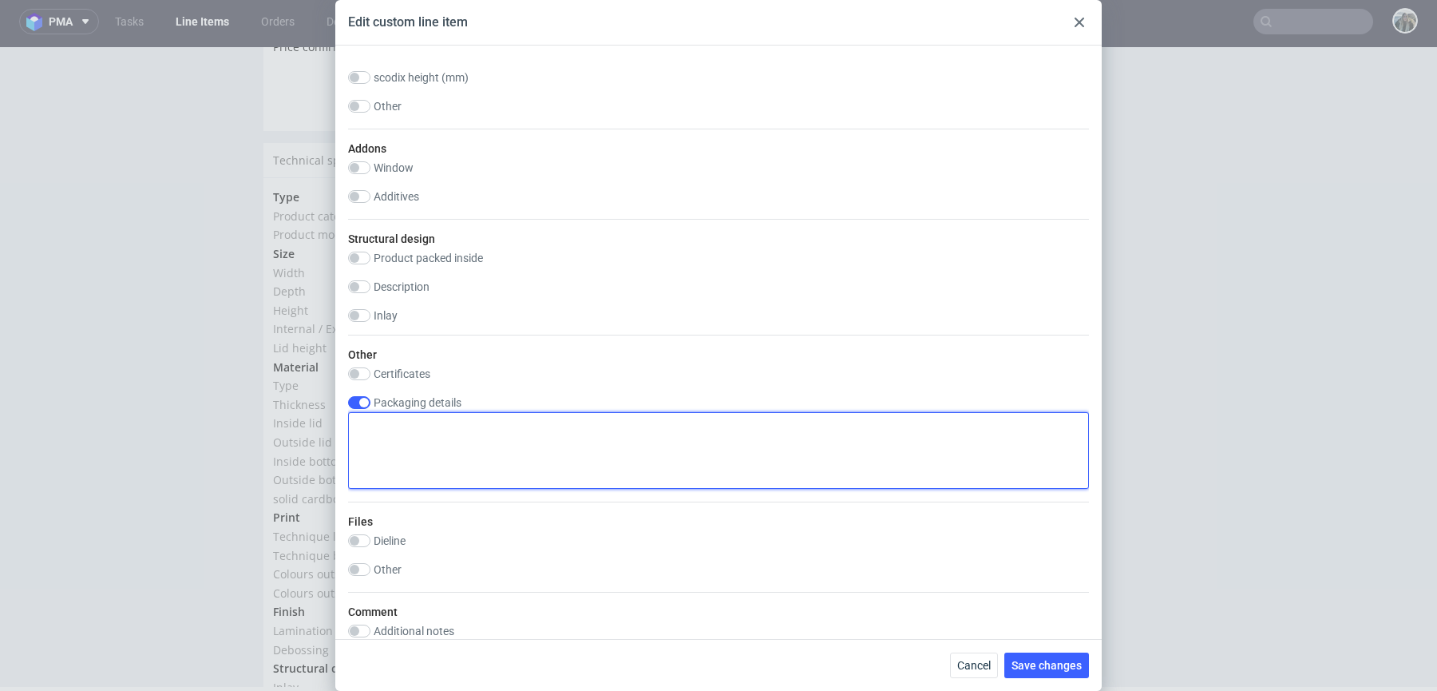
click at [449, 468] on textarea at bounding box center [718, 450] width 741 height 77
paste textarea "LOGISTICS: the truck should have a tail-lift and forklift"
type textarea "LOGISTICS: the truck should have a tail-lift and forklift"
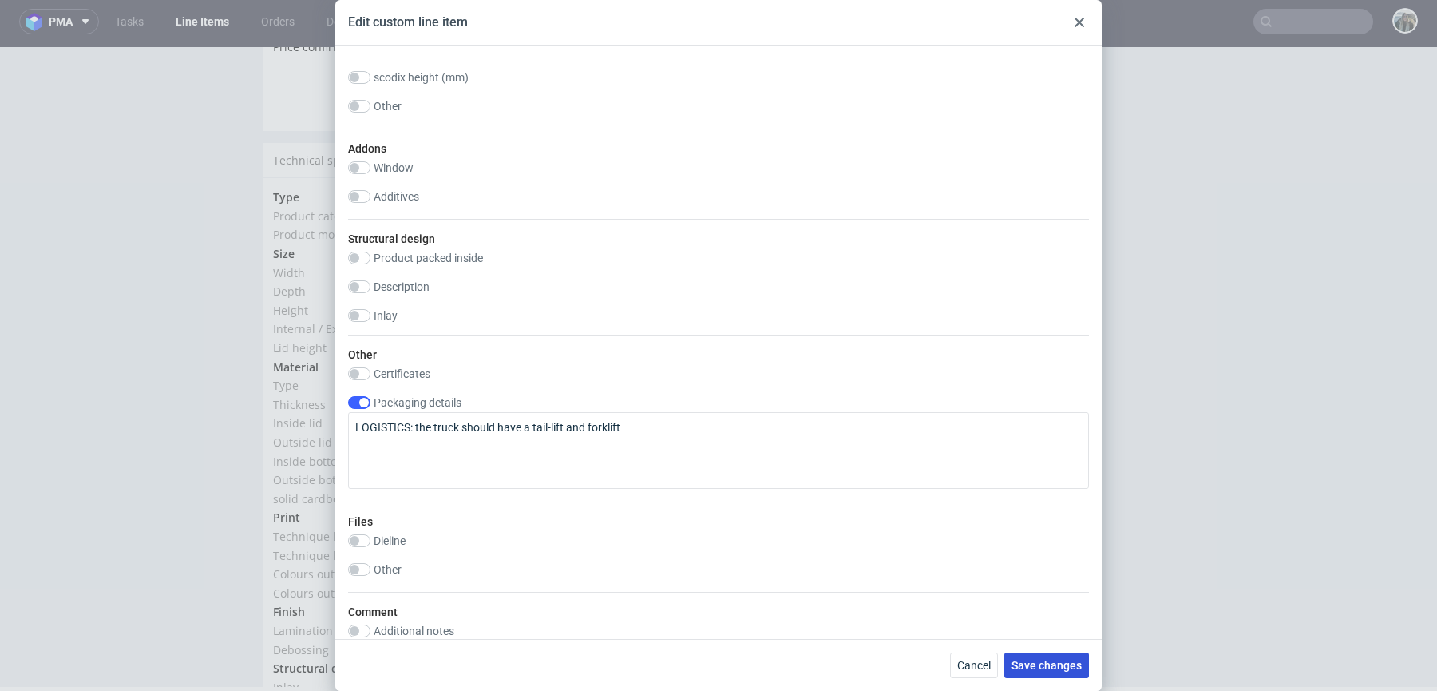
click at [1052, 661] on span "Save changes" at bounding box center [1047, 664] width 70 height 11
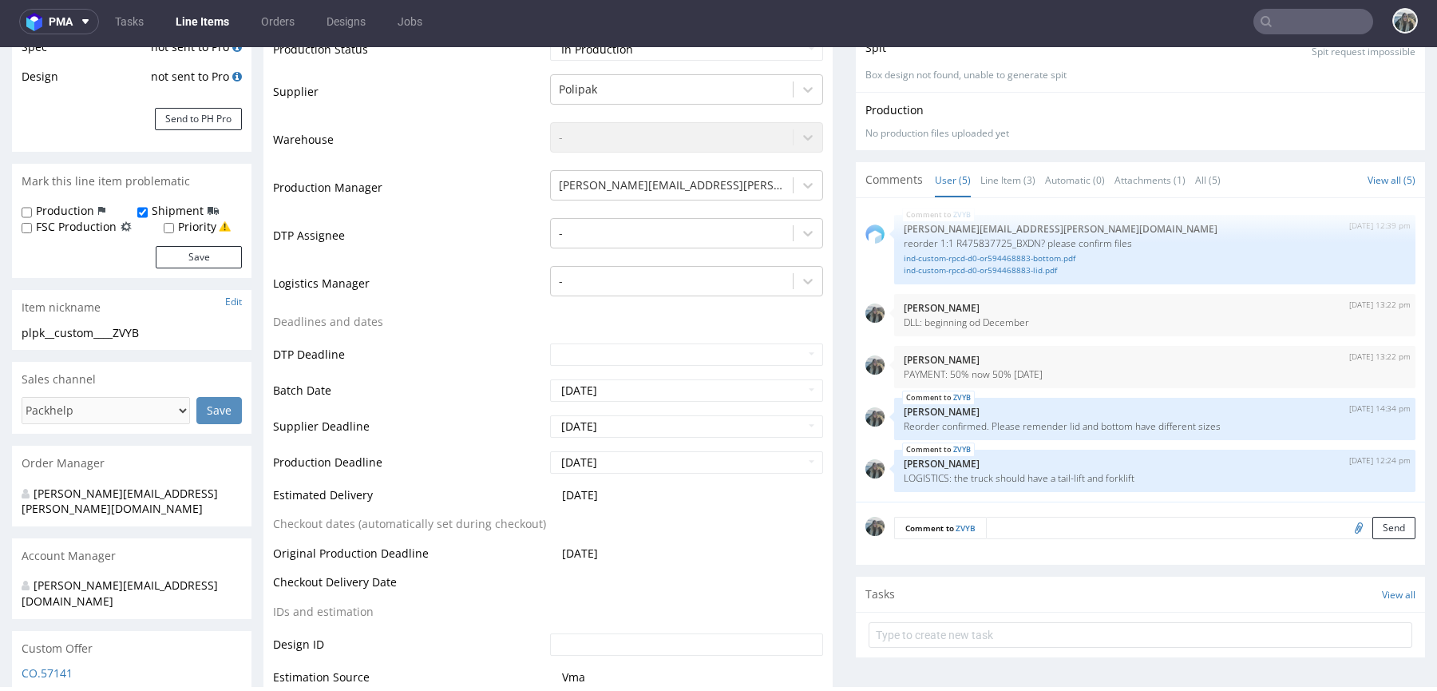
scroll to position [449, 0]
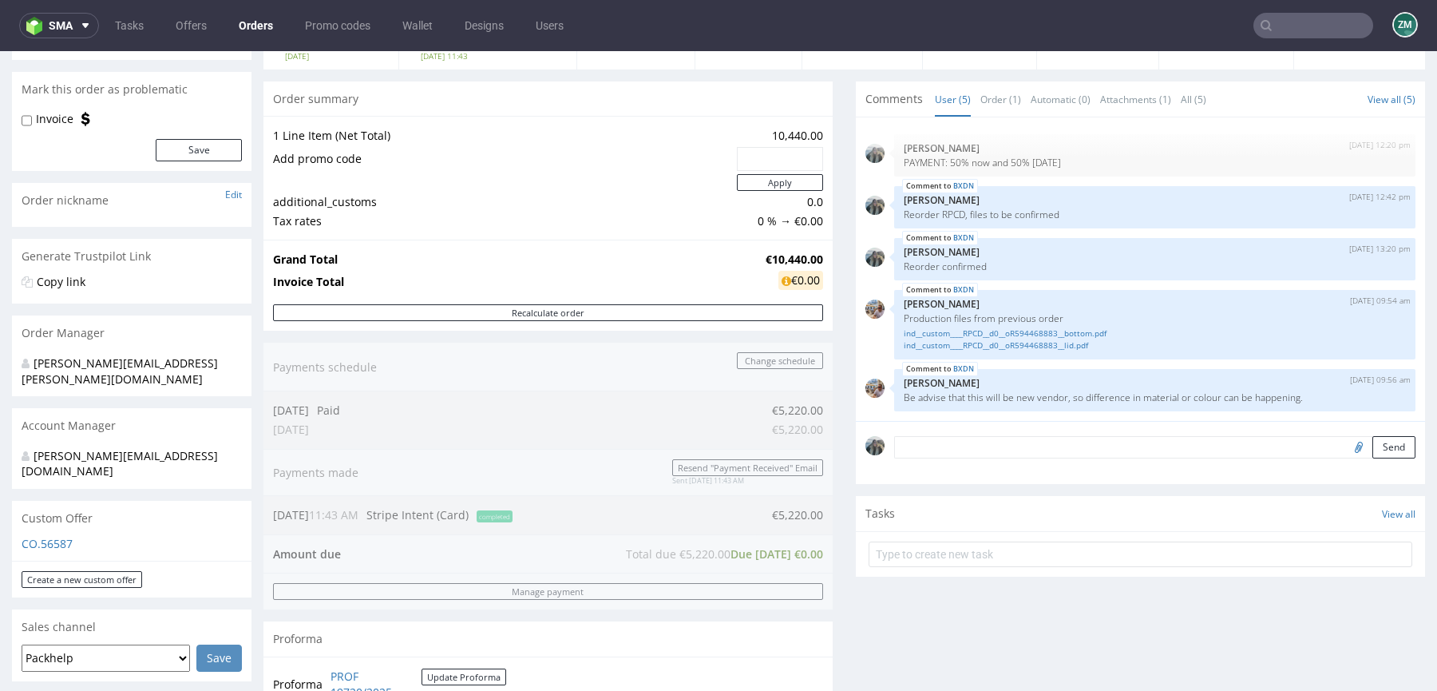
scroll to position [704, 0]
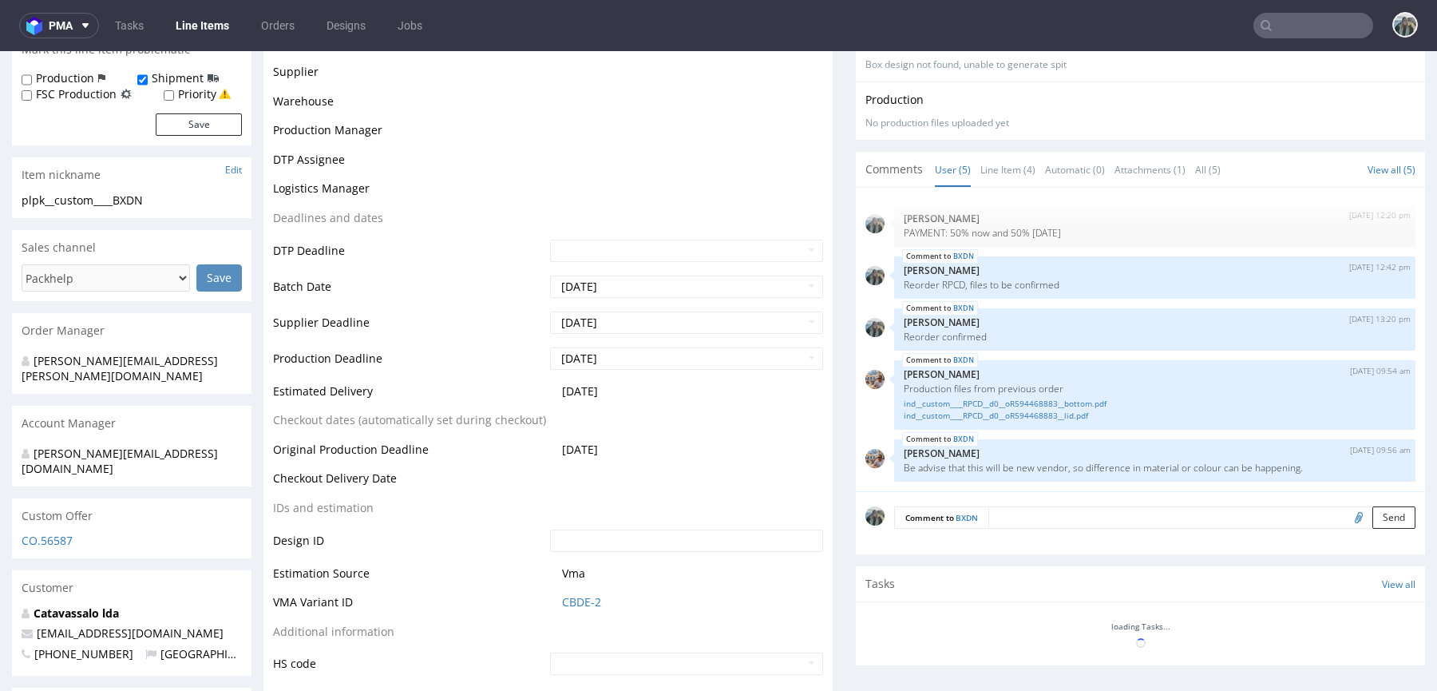
scroll to position [475, 0]
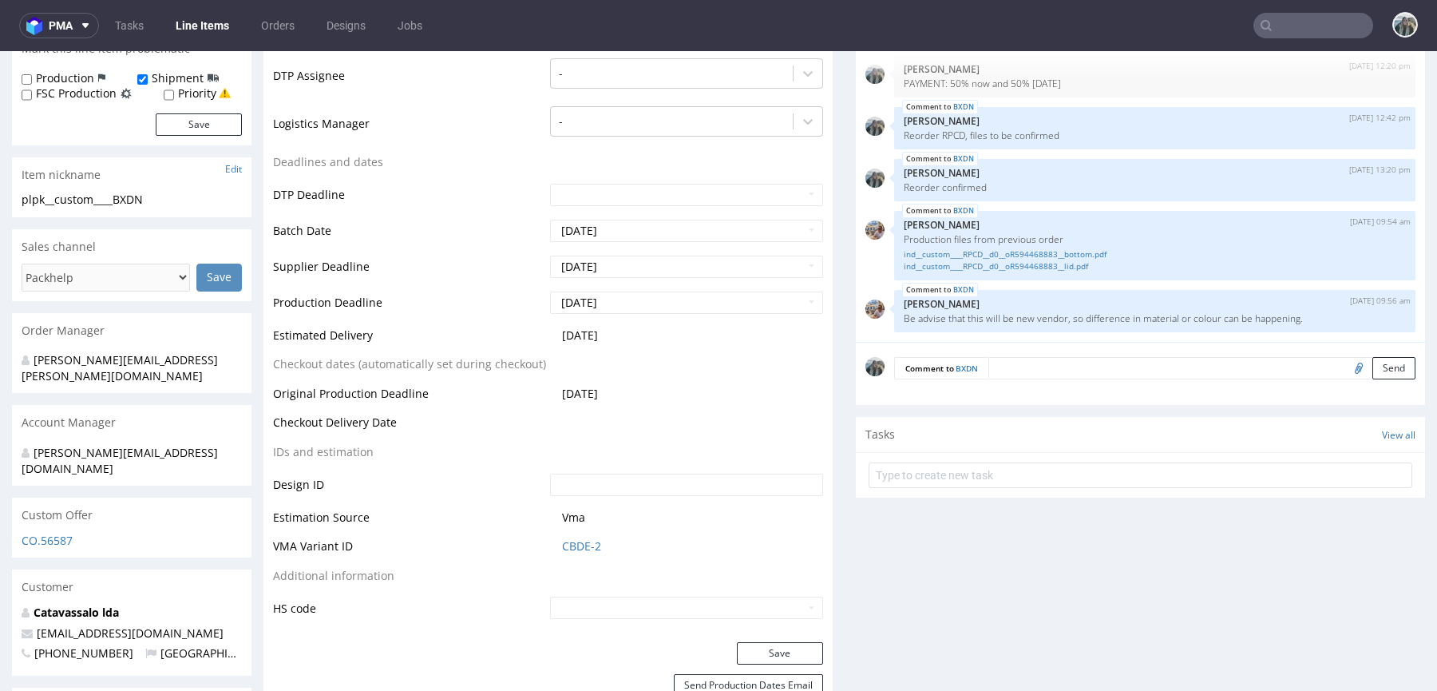
select select "in_progress"
click at [1046, 363] on textarea at bounding box center [1201, 368] width 427 height 22
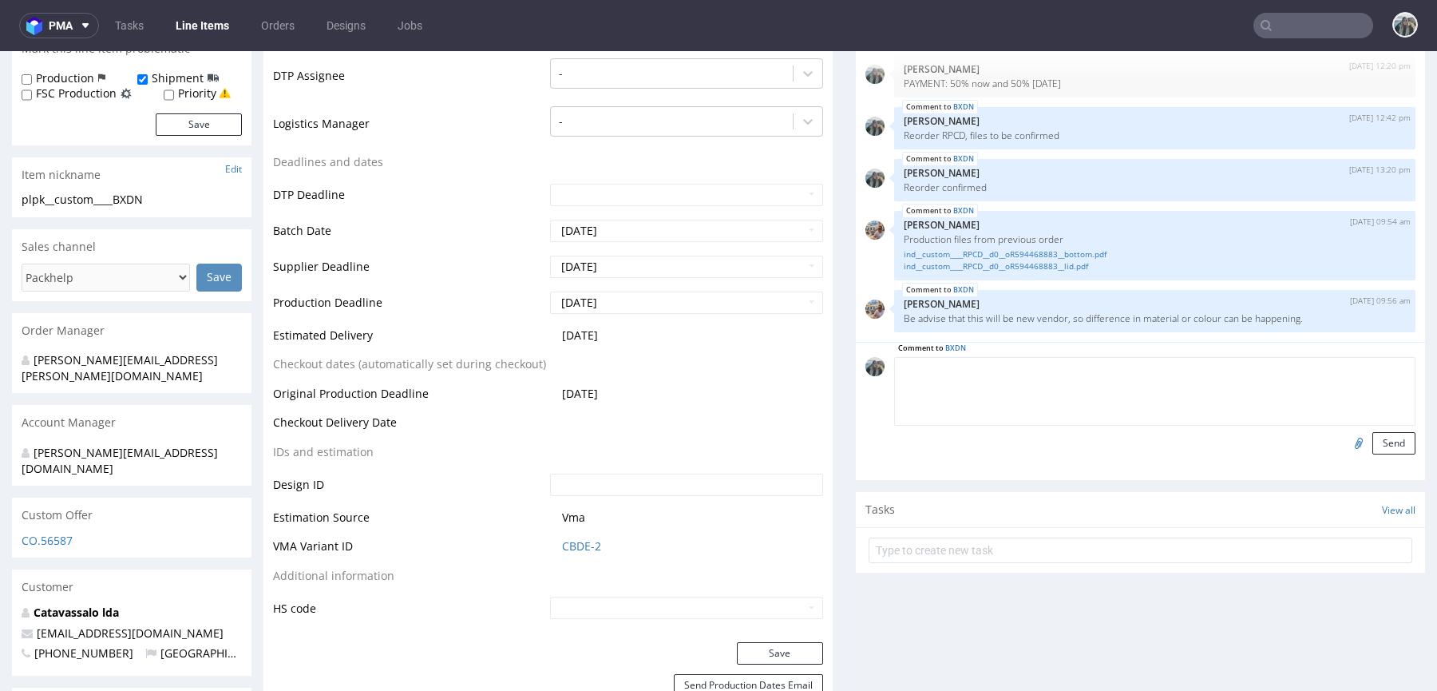
paste textarea "LOGISTICS: the truck should have a tail-lift and forklift"
type textarea "LOGISTICS: the truck should have a tail-lift and forklift"
click at [1376, 445] on button "Send" at bounding box center [1393, 443] width 43 height 22
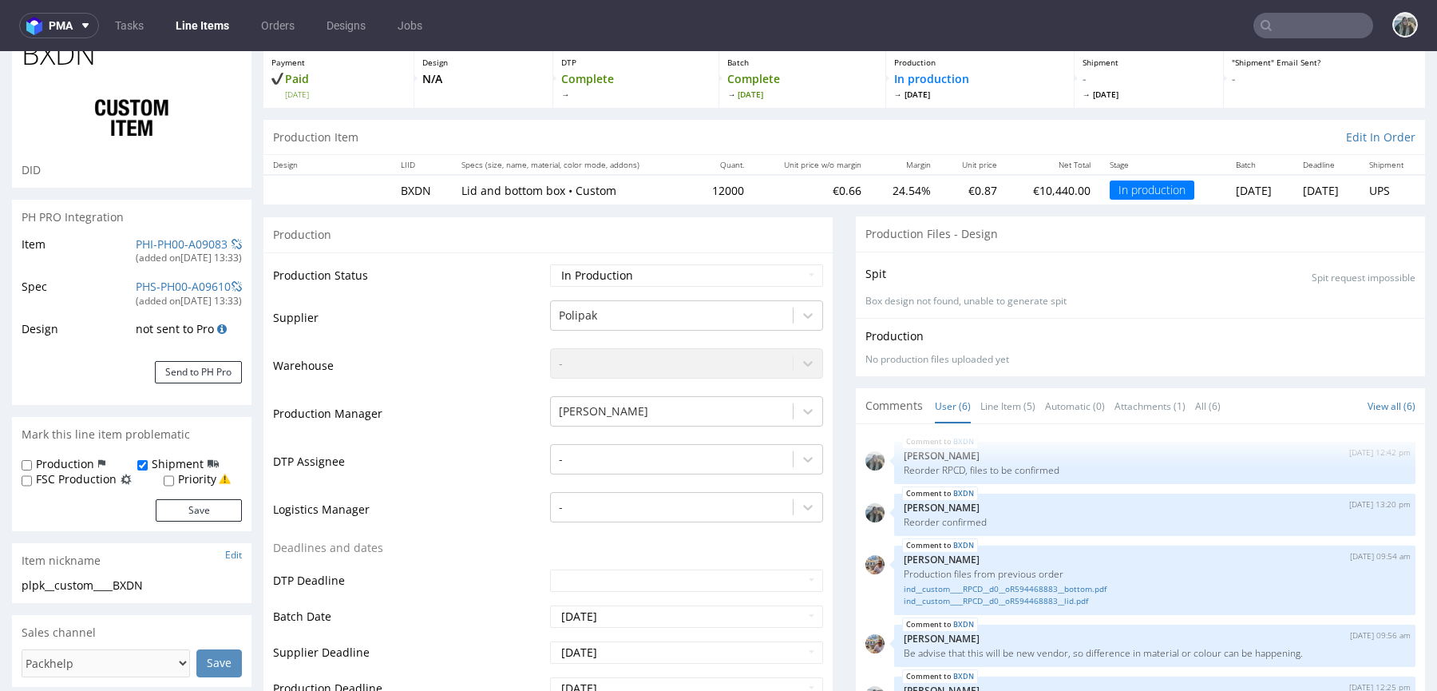
scroll to position [204, 0]
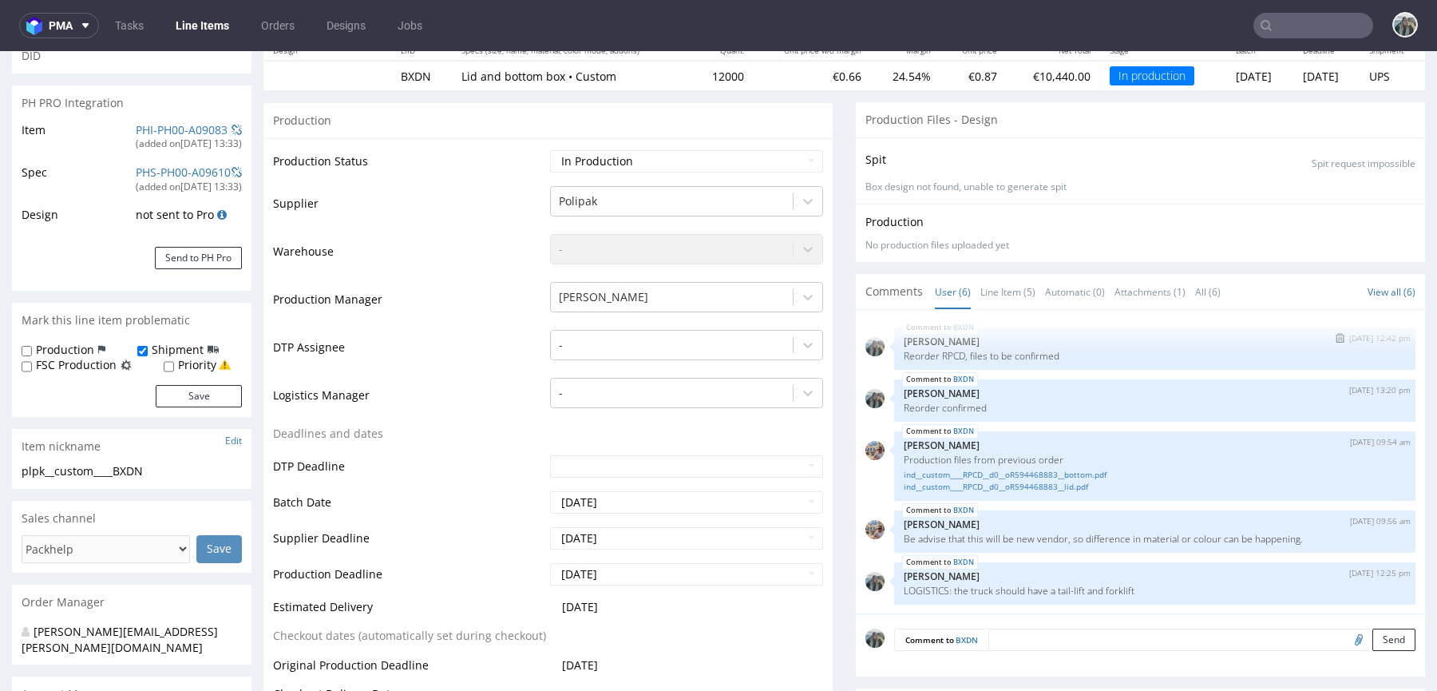
select select "in_progress"
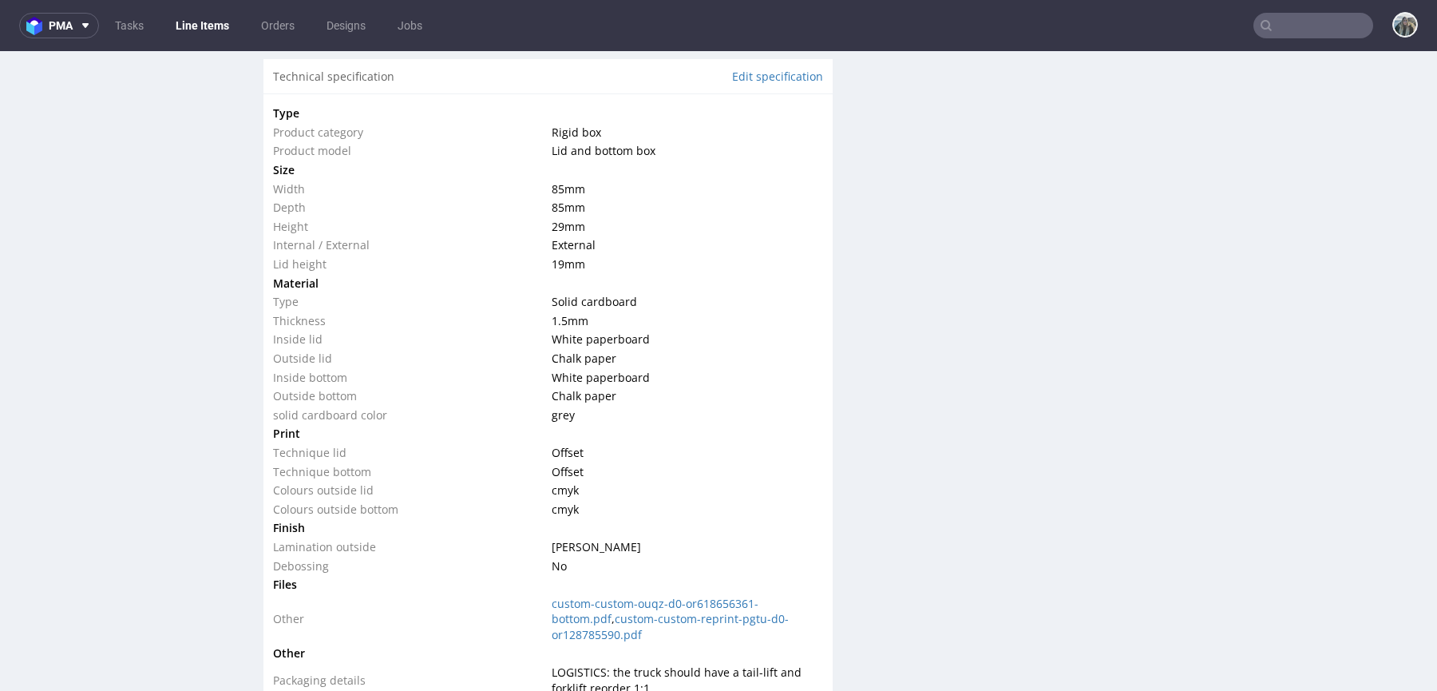
scroll to position [1585, 0]
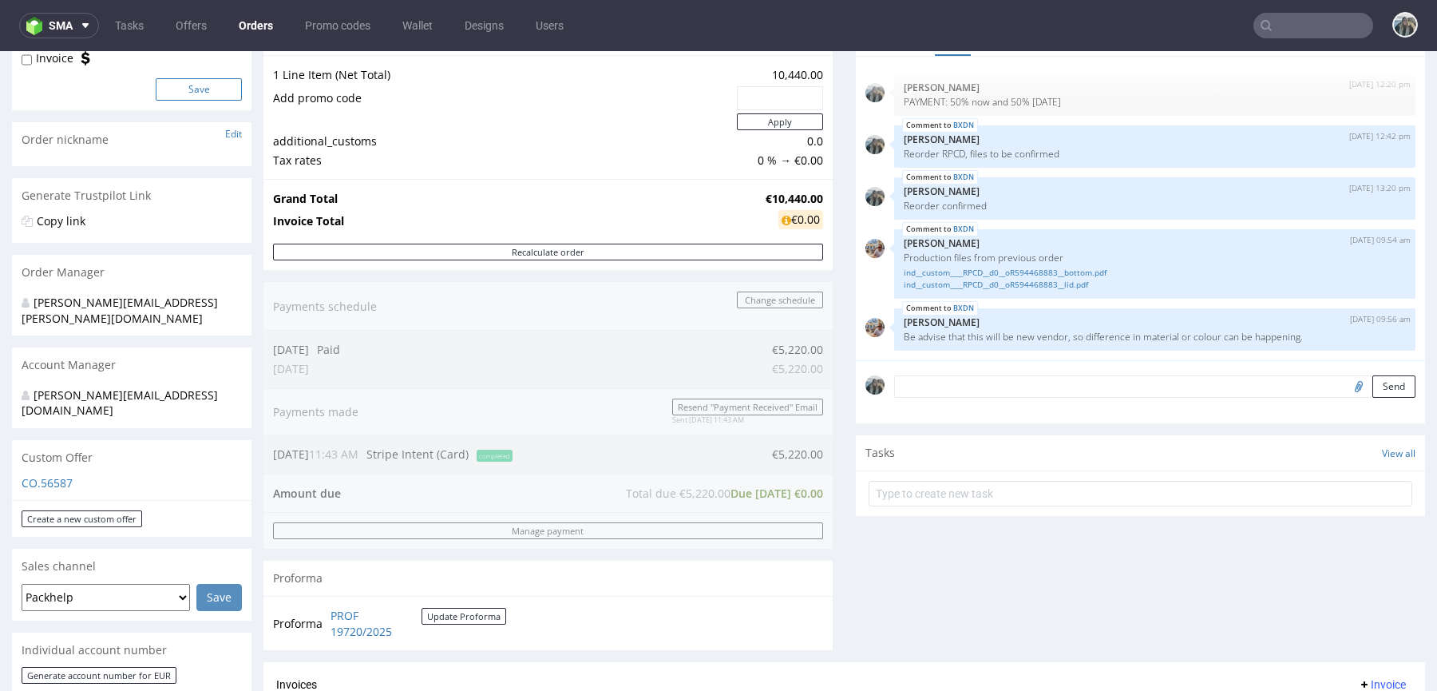
scroll to position [14, 0]
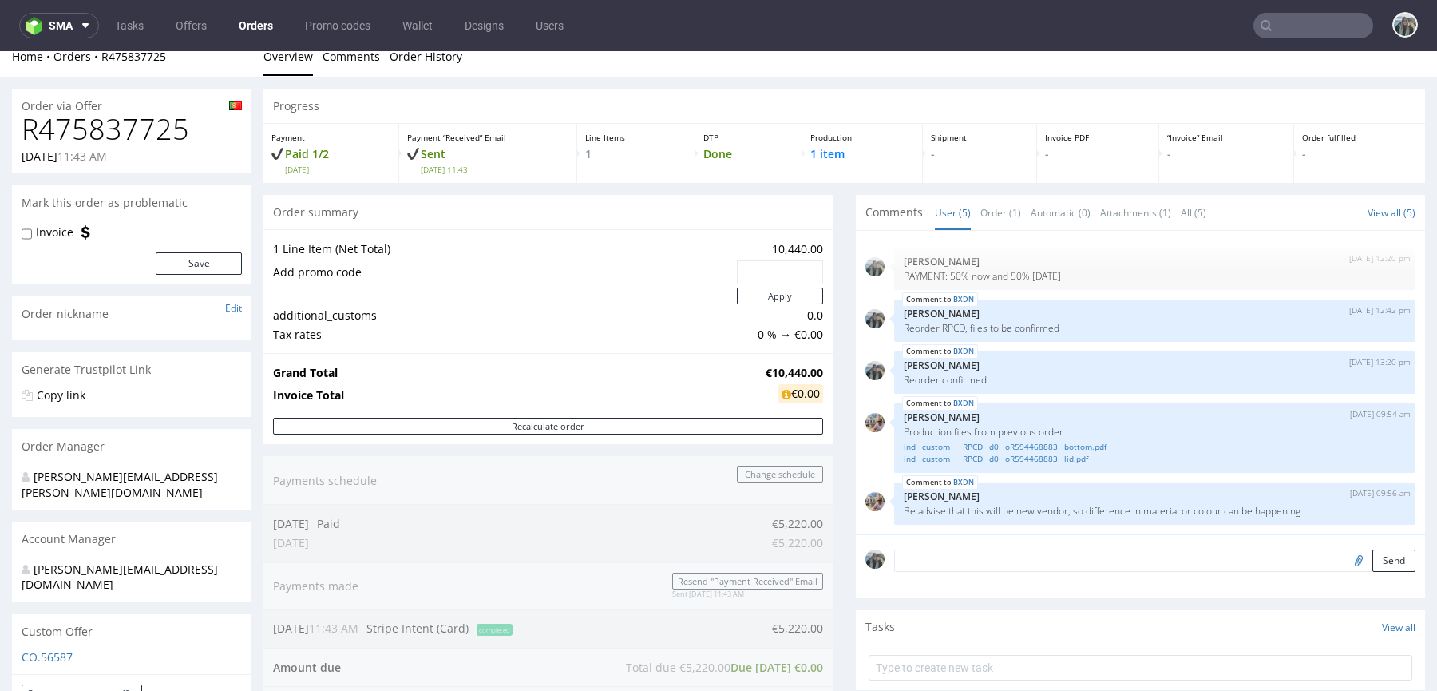
click at [110, 116] on h1 "R475837725" at bounding box center [132, 129] width 220 height 32
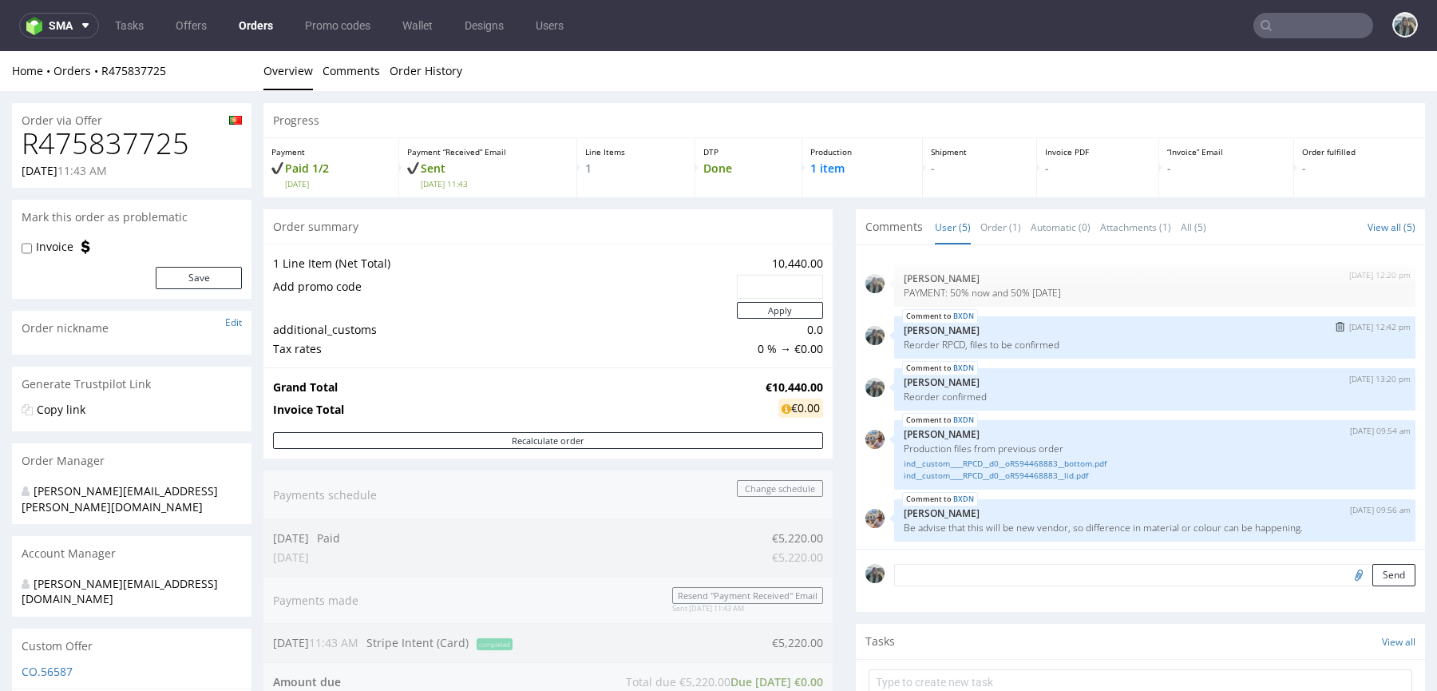
scroll to position [2, 0]
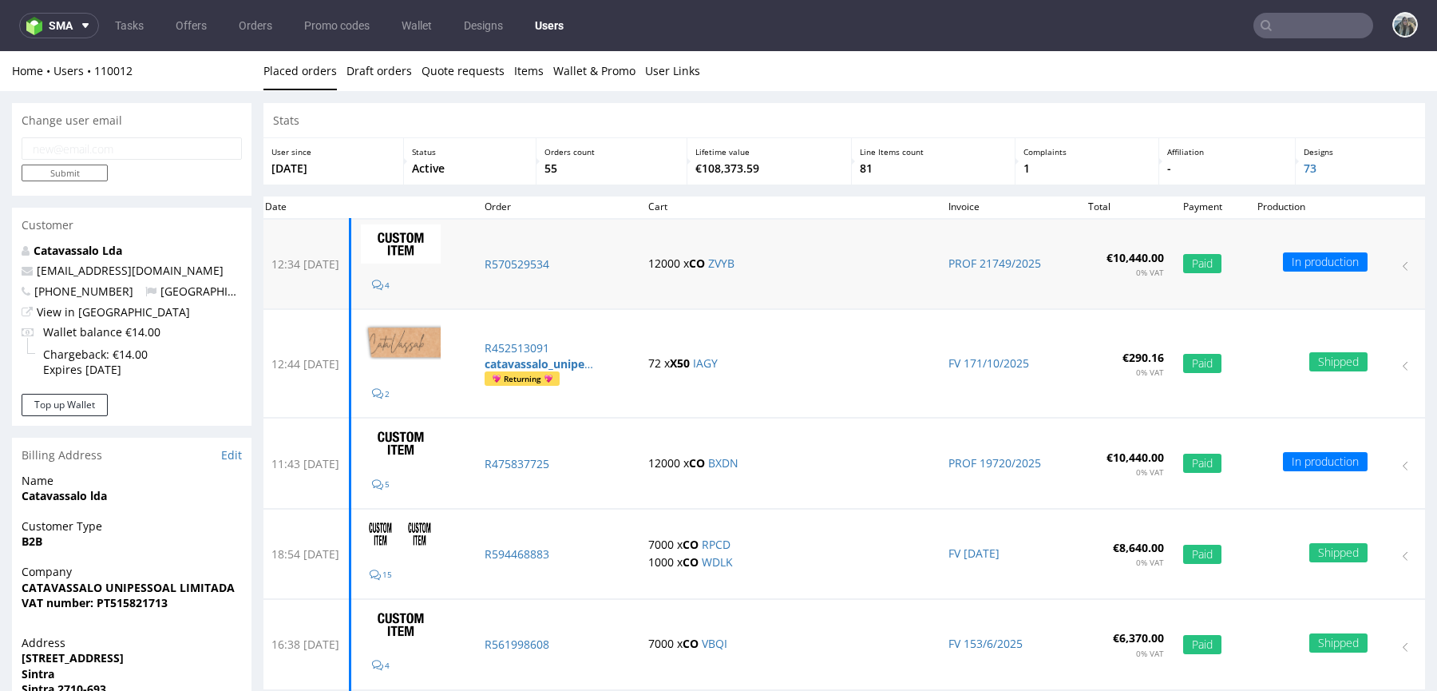
click at [566, 271] on td "R570529534" at bounding box center [557, 264] width 164 height 90
click at [566, 262] on p "R570529534" at bounding box center [557, 264] width 145 height 16
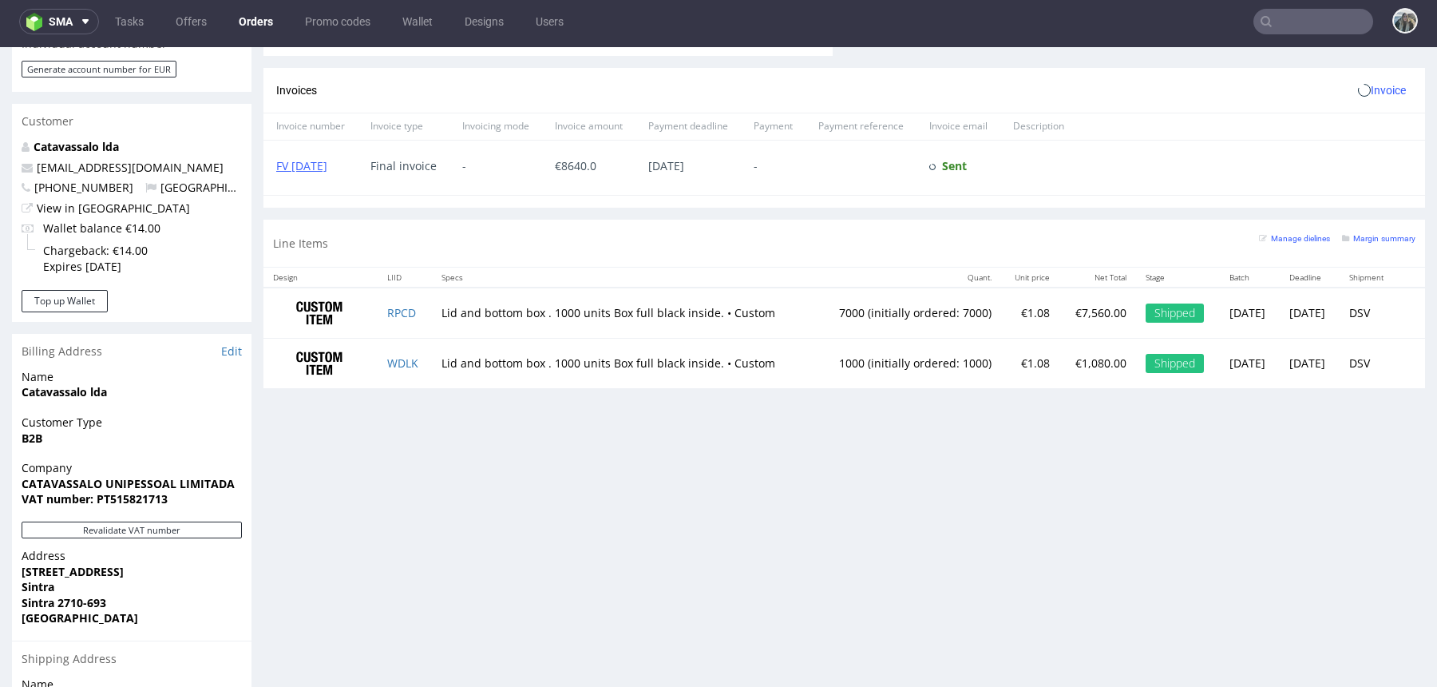
scroll to position [796, 0]
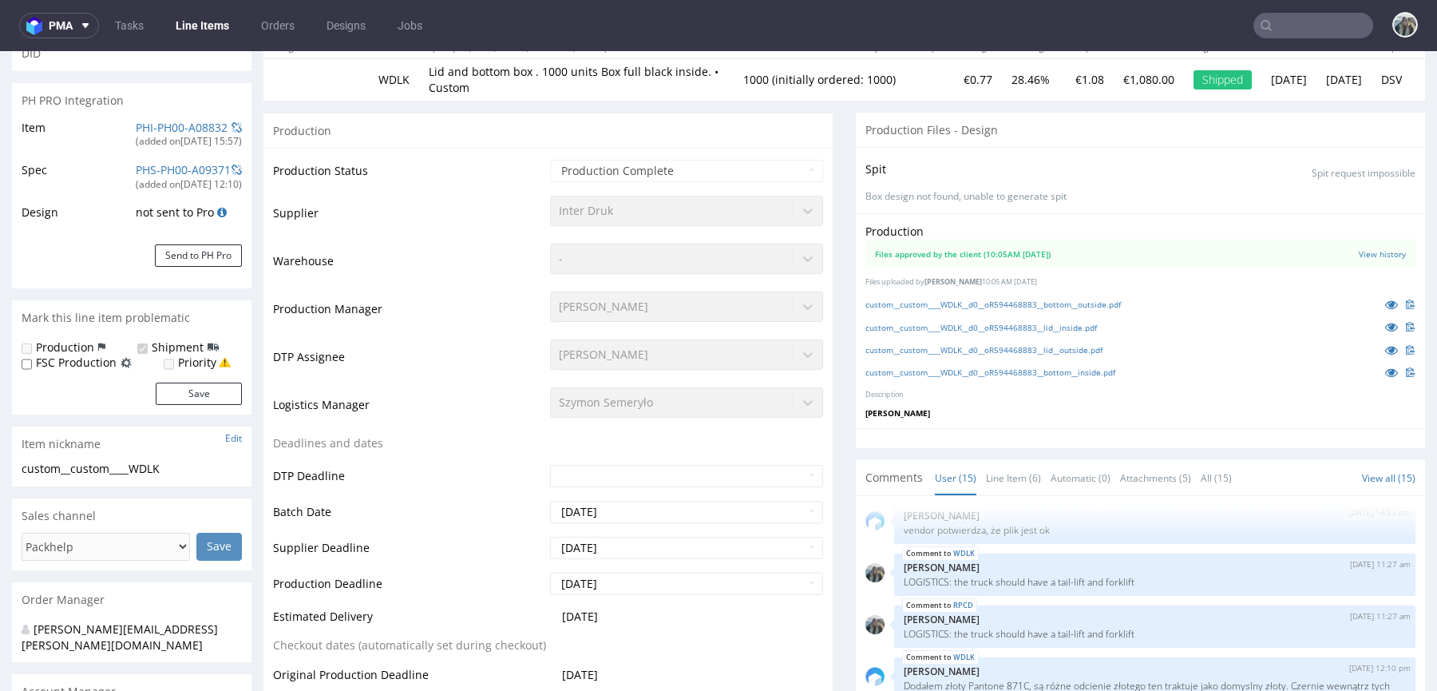
scroll to position [307, 0]
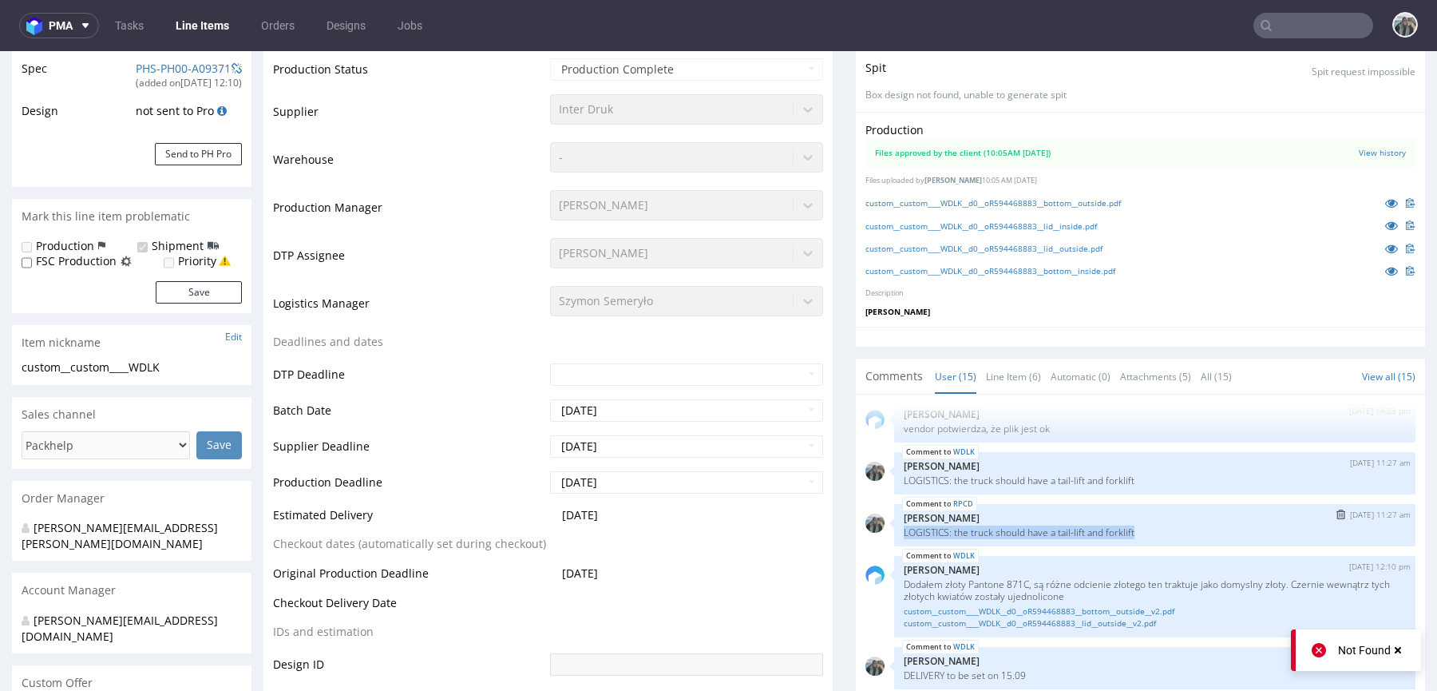
drag, startPoint x: 1147, startPoint y: 529, endPoint x: 890, endPoint y: 528, distance: 257.1
click at [894, 528] on div "RPCD 31st Jul 25 | 11:27 am Zeniuk Magdalena LOGISTICS: the truck should have a…" at bounding box center [1154, 525] width 521 height 42
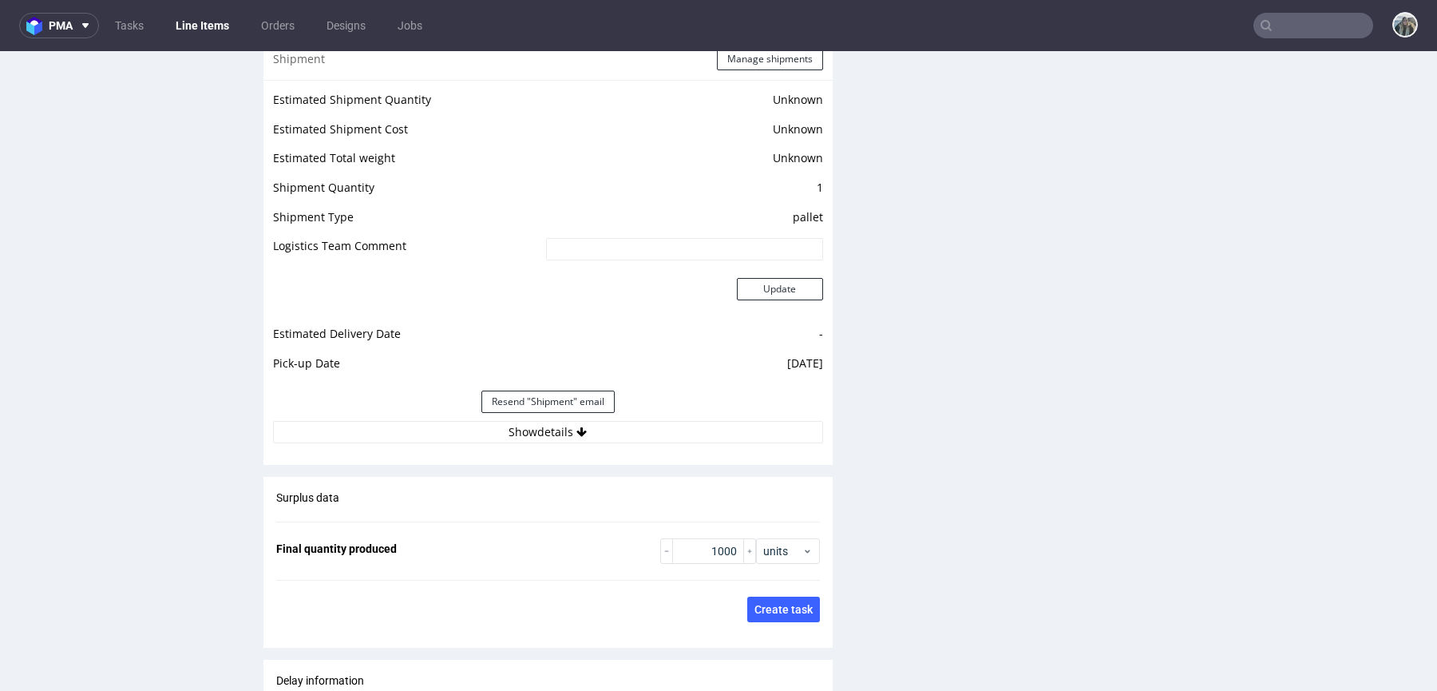
scroll to position [2301, 0]
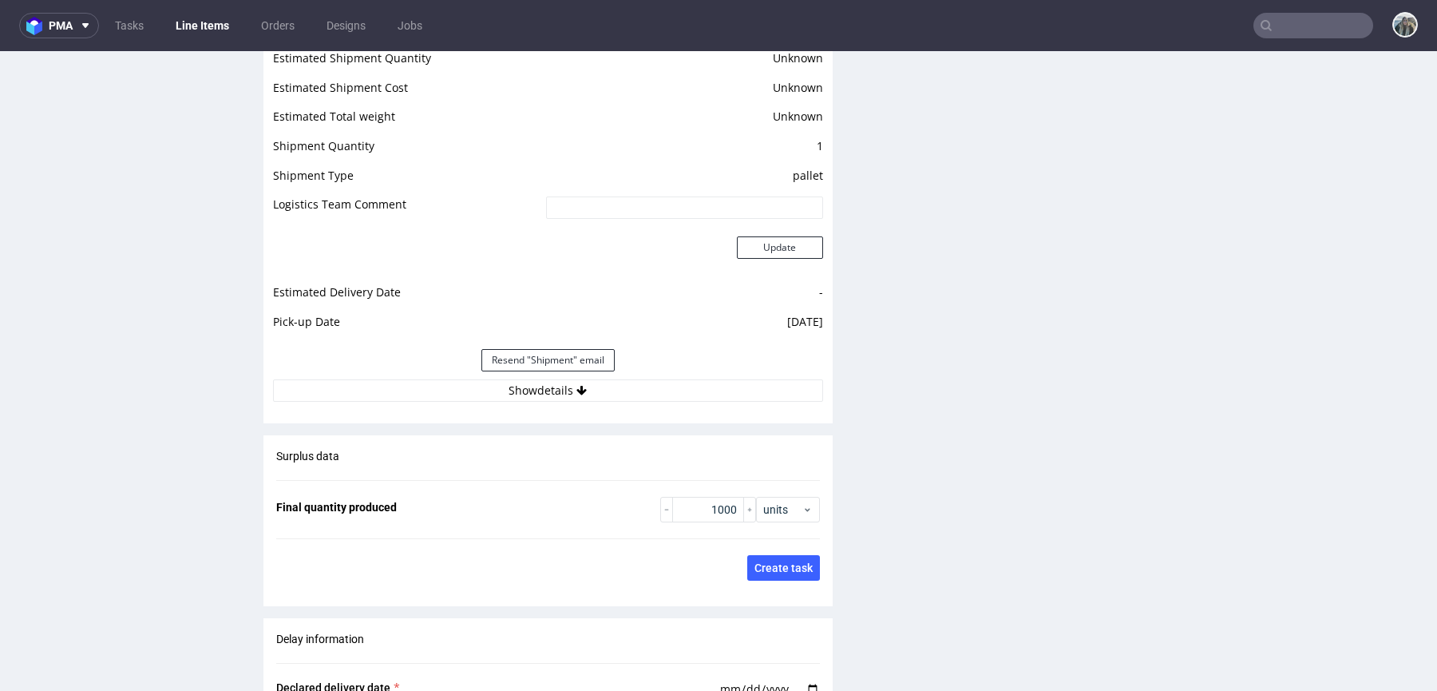
click at [635, 375] on div "Resend "Shipment" email" at bounding box center [548, 360] width 550 height 38
click at [635, 374] on div "Resend "Shipment" email" at bounding box center [548, 360] width 550 height 38
click at [635, 382] on button "Show details" at bounding box center [548, 390] width 550 height 22
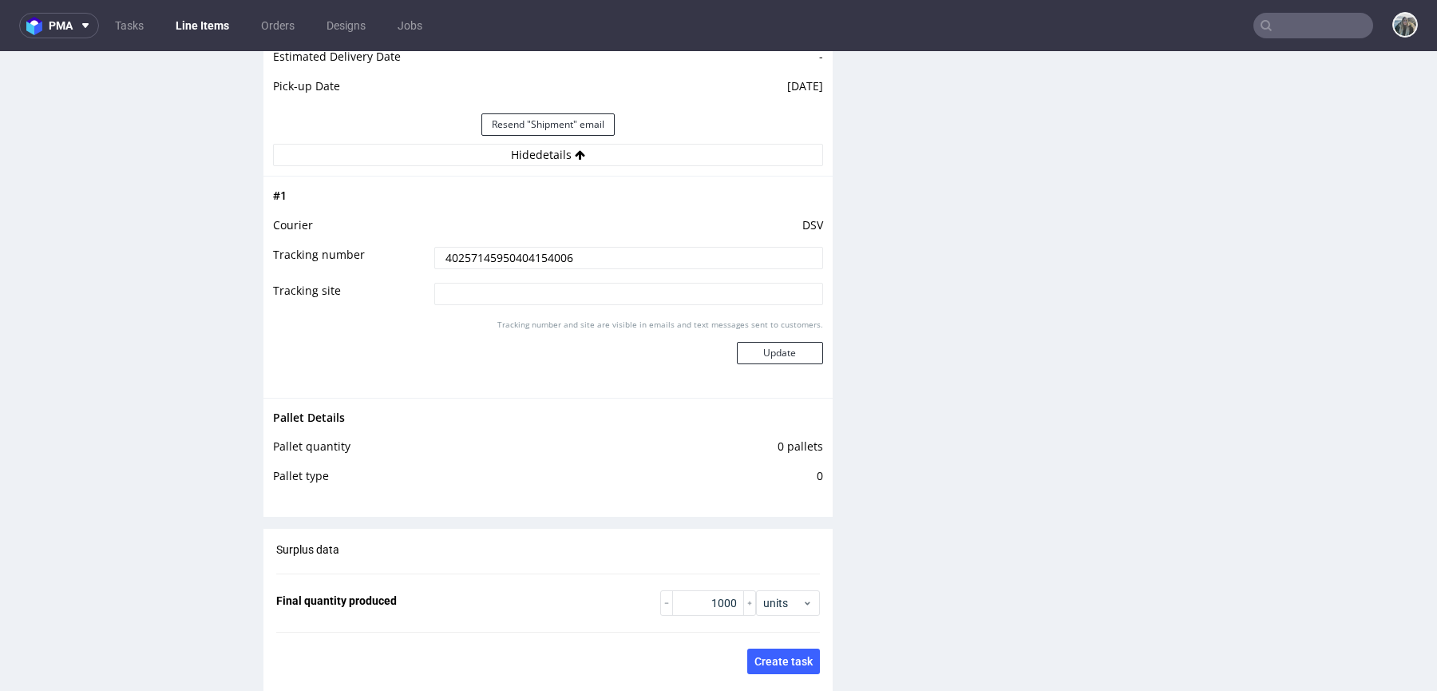
scroll to position [2667, 0]
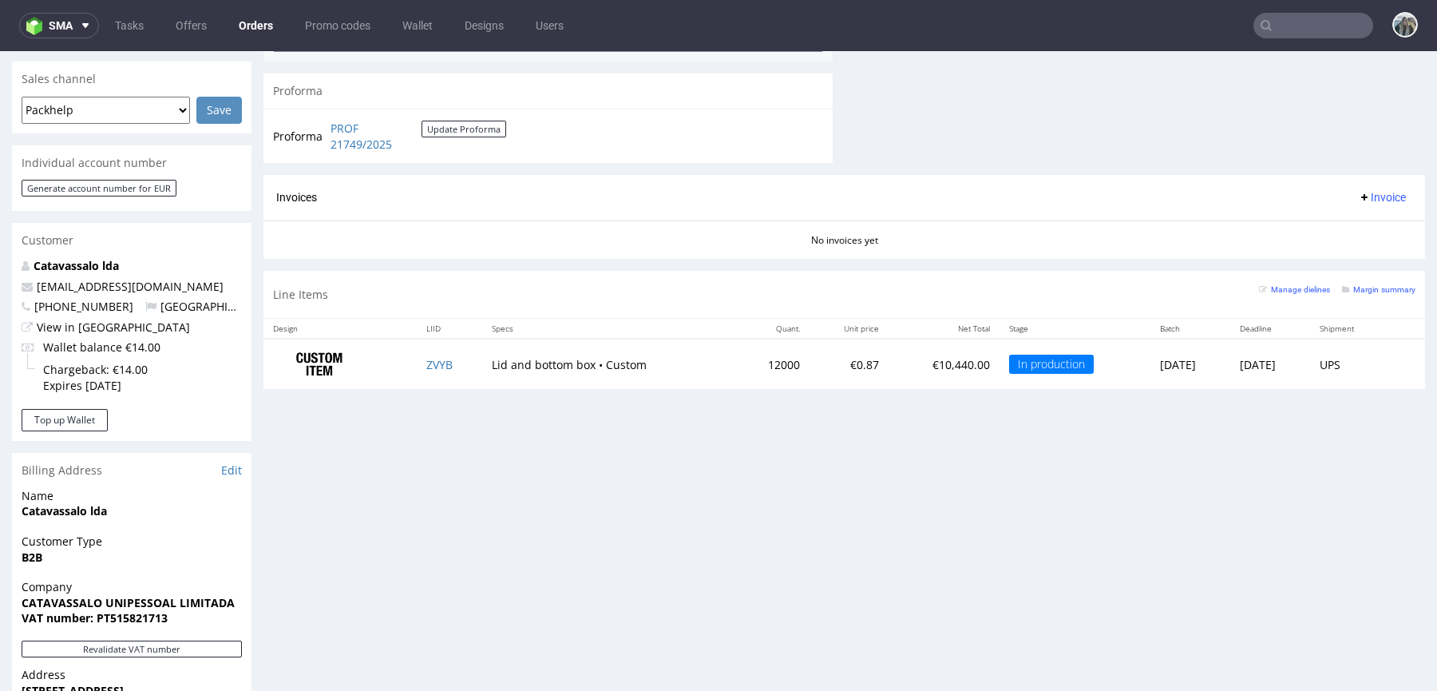
scroll to position [683, 0]
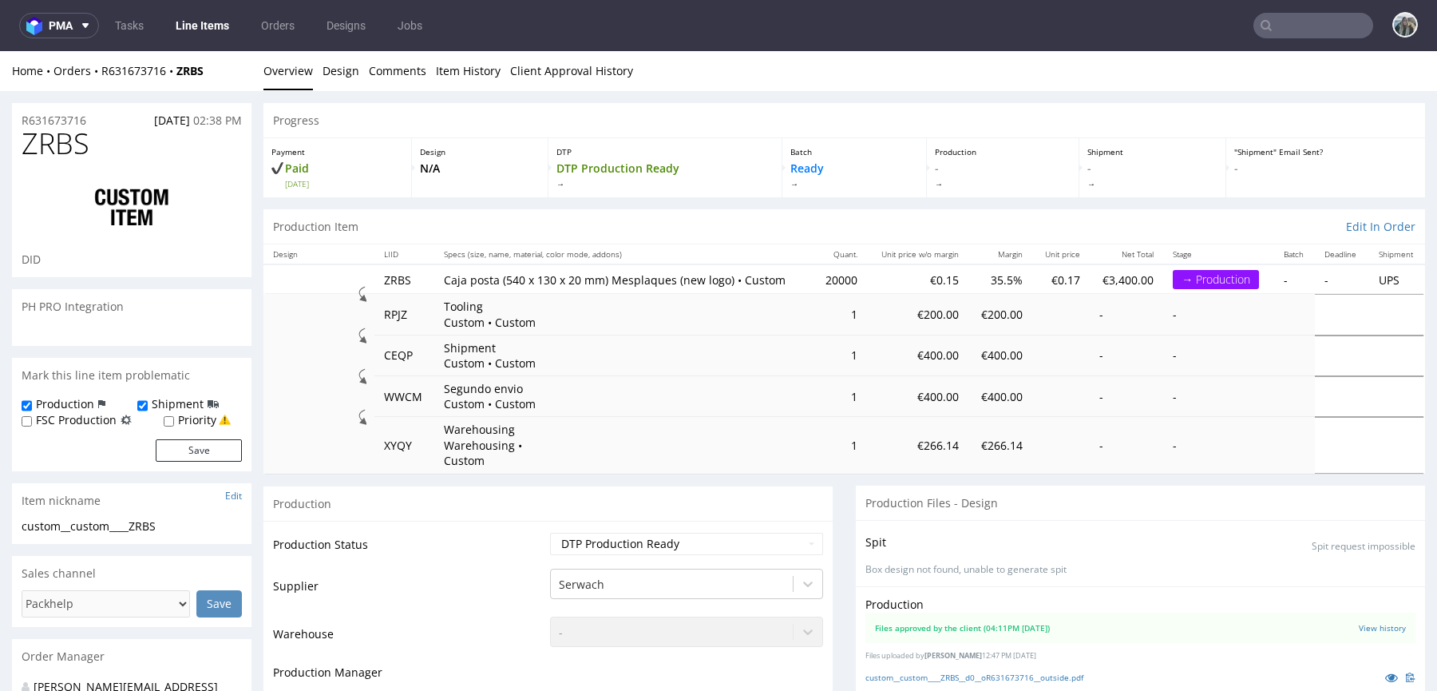
scroll to position [109, 0]
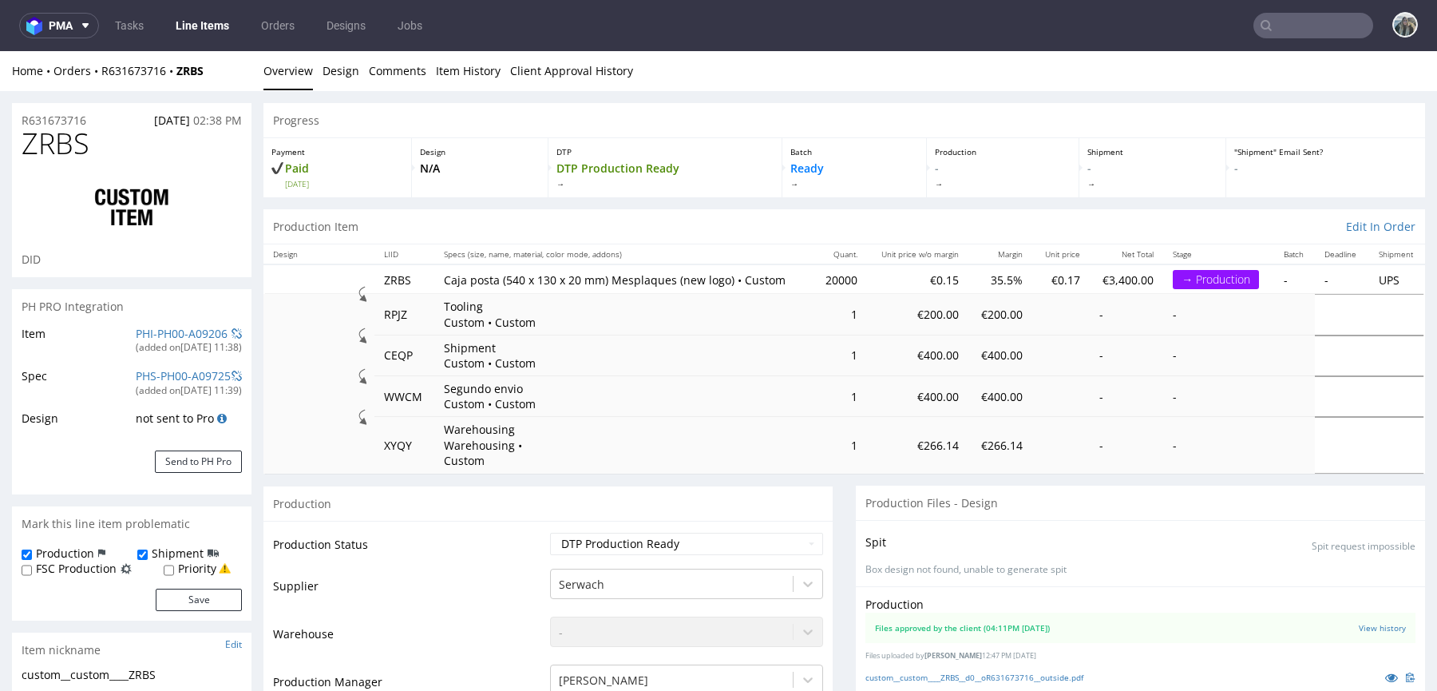
select select "in_progress"
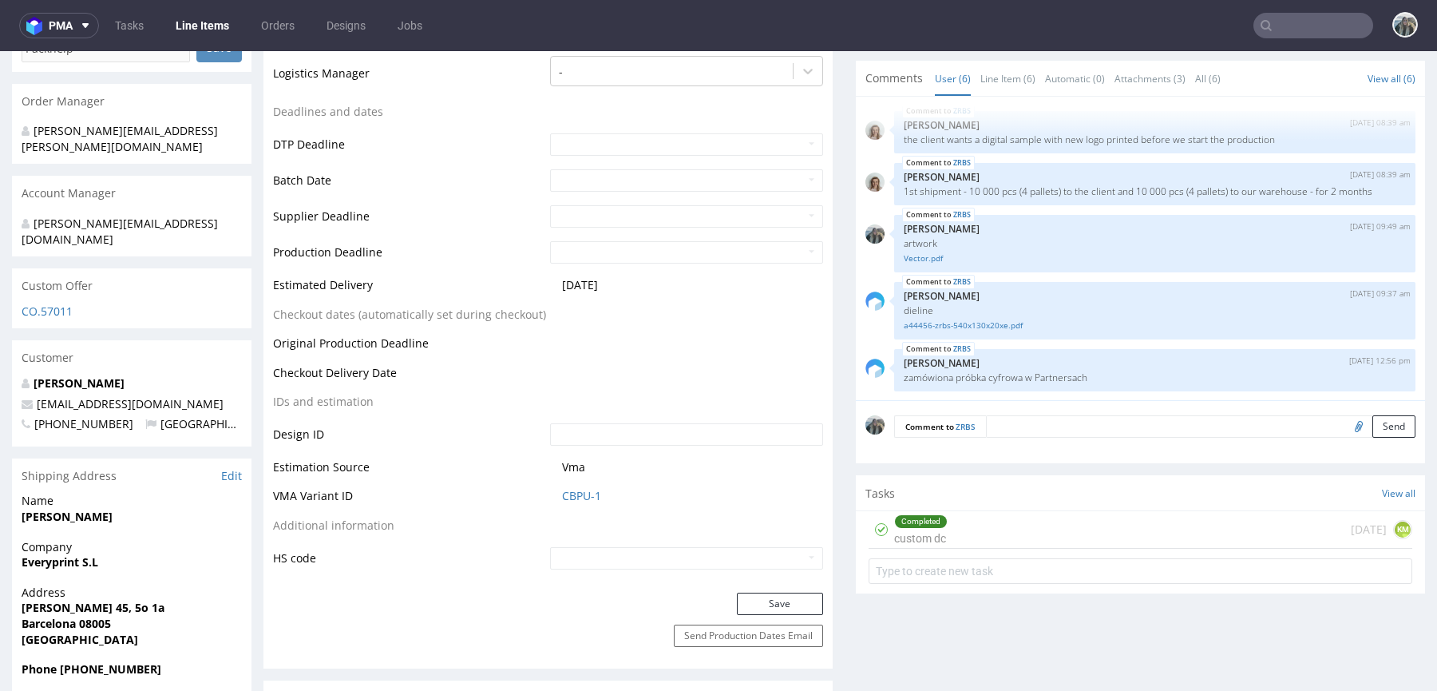
scroll to position [707, 0]
drag, startPoint x: 186, startPoint y: 378, endPoint x: 96, endPoint y: 326, distance: 104.5
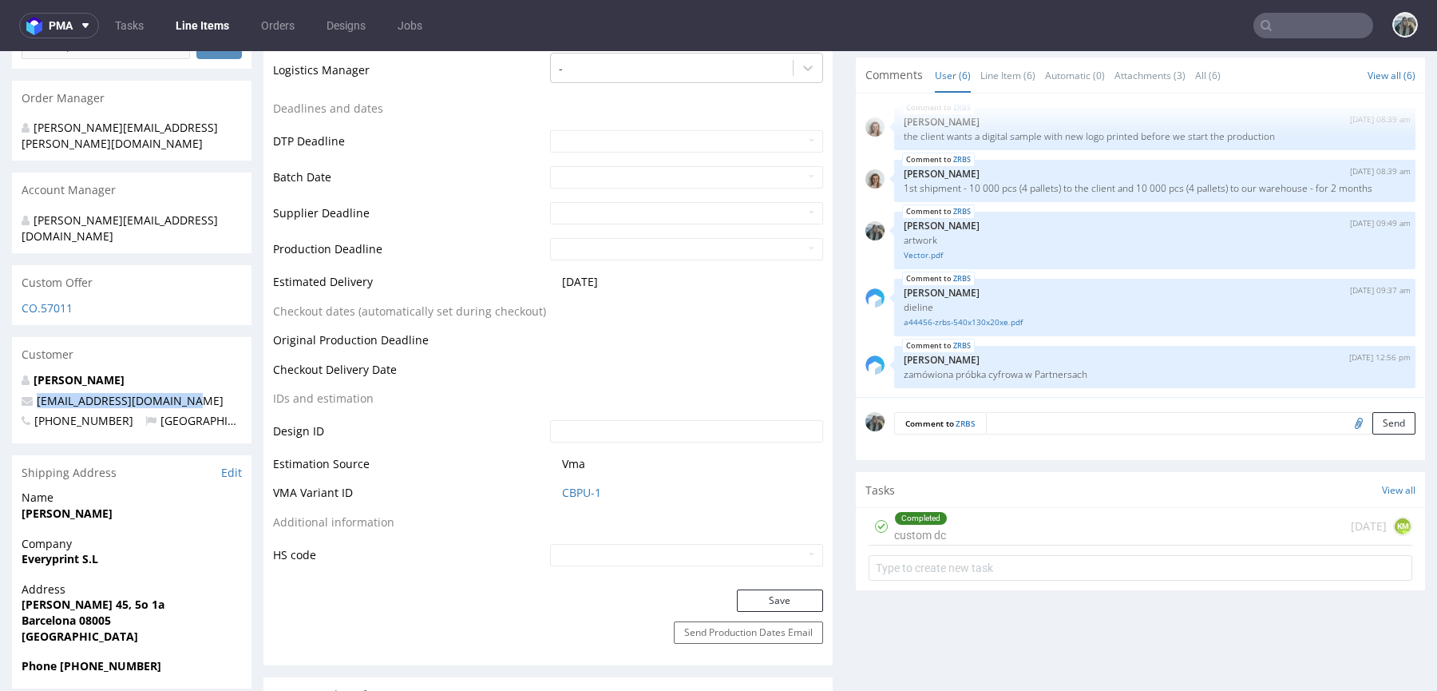
drag, startPoint x: 190, startPoint y: 374, endPoint x: 346, endPoint y: 228, distance: 213.5
copy span "guillaumenicol@product.co"
drag, startPoint x: 124, startPoint y: 477, endPoint x: 12, endPoint y: 477, distance: 111.8
click at [12, 489] on div "Name Guillaume NICOL" at bounding box center [132, 512] width 240 height 46
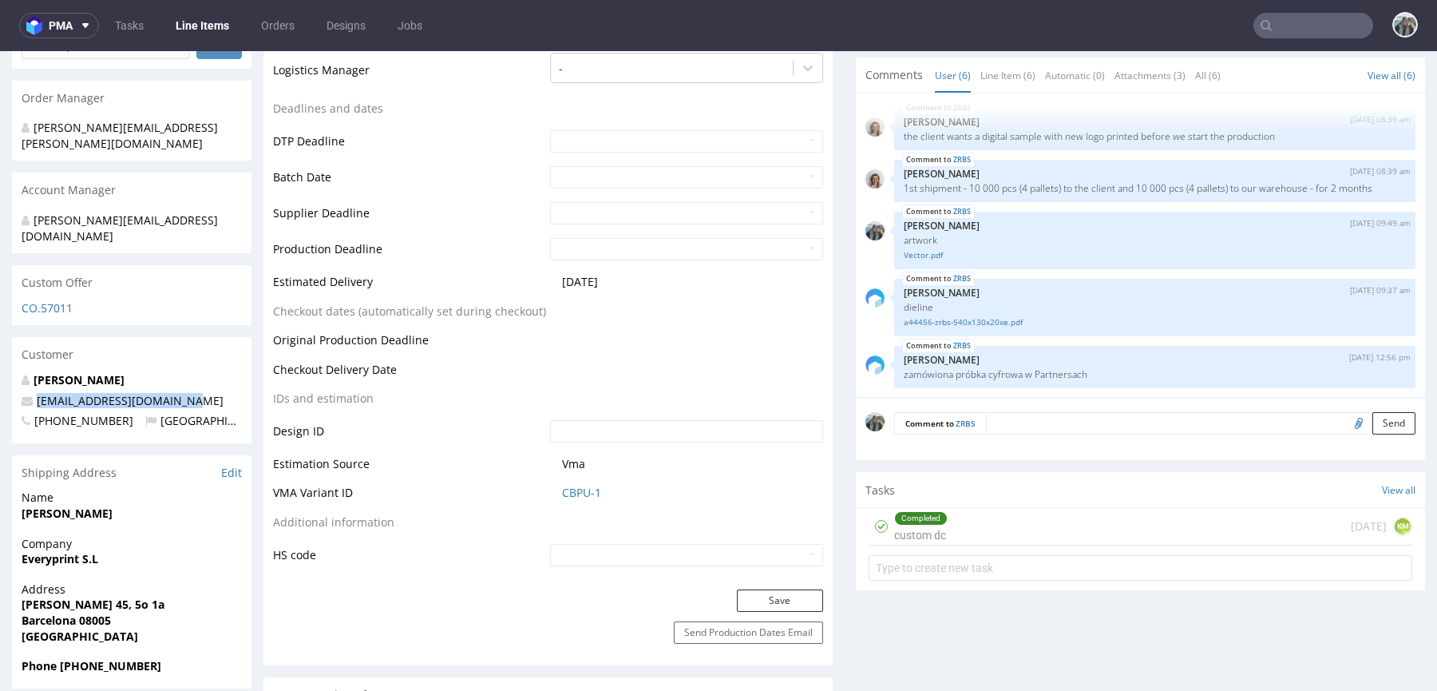
copy strong "Guillaume NICOL"
drag, startPoint x: 116, startPoint y: 528, endPoint x: 0, endPoint y: 528, distance: 115.8
copy strong "Everyprint S.L"
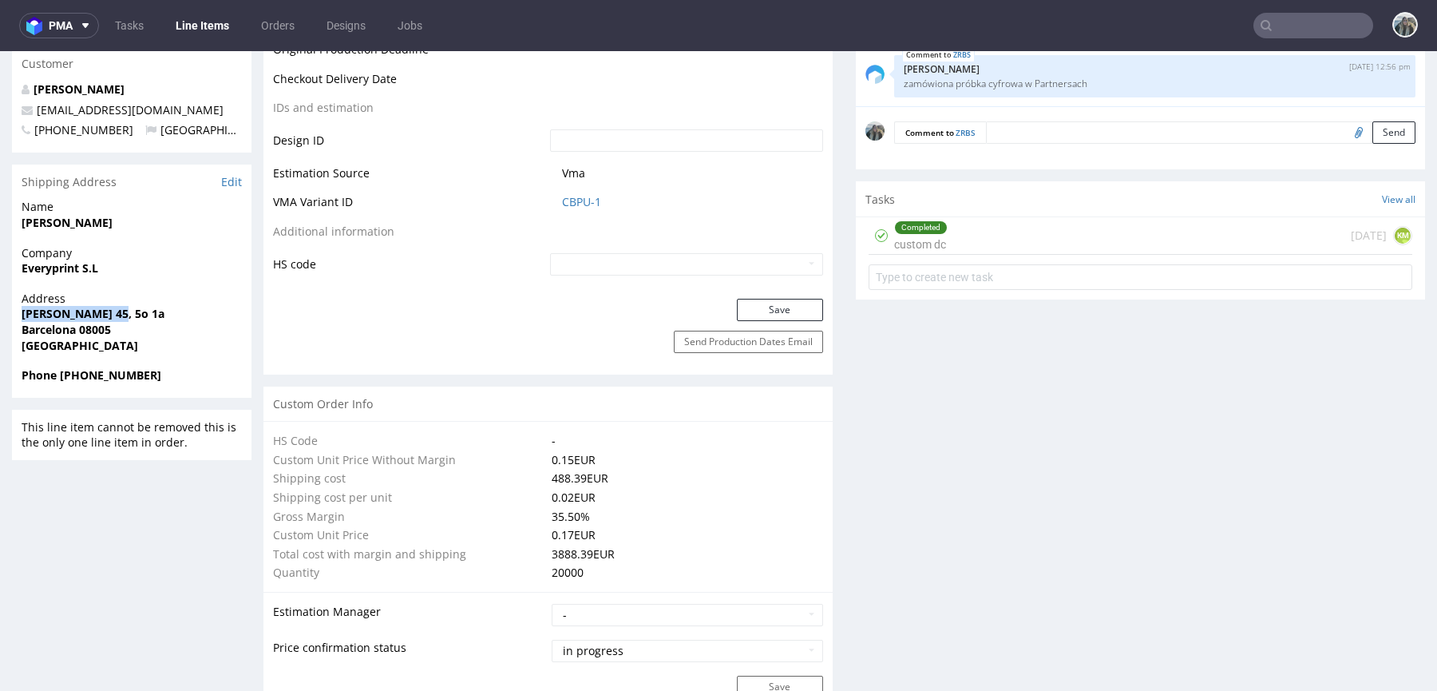
drag, startPoint x: 121, startPoint y: 279, endPoint x: 6, endPoint y: 280, distance: 115.8
copy strong "Zamora 45, 5o 1a"
drag, startPoint x: 34, startPoint y: 298, endPoint x: 330, endPoint y: 168, distance: 322.8
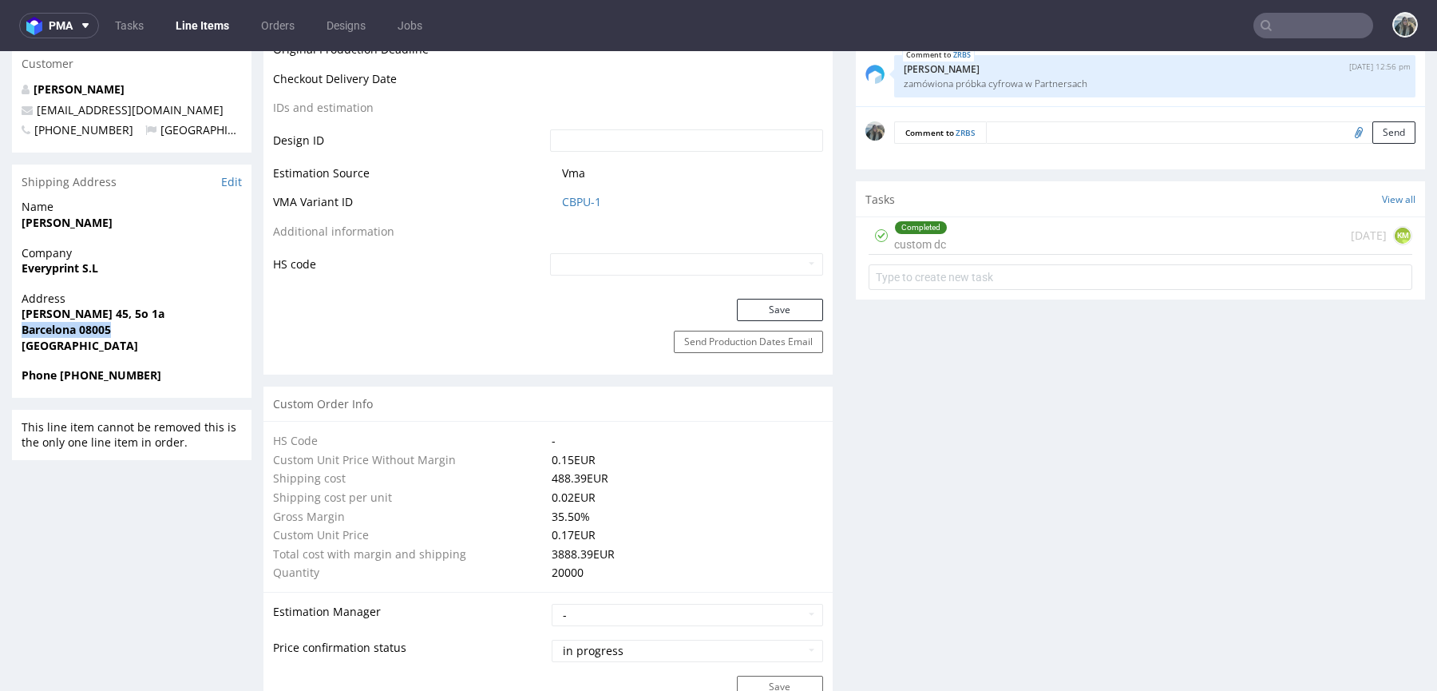
copy strong "Barcelona 08005"
click at [101, 367] on strong "Phone +34618725320" at bounding box center [92, 374] width 140 height 15
copy strong "34618725320"
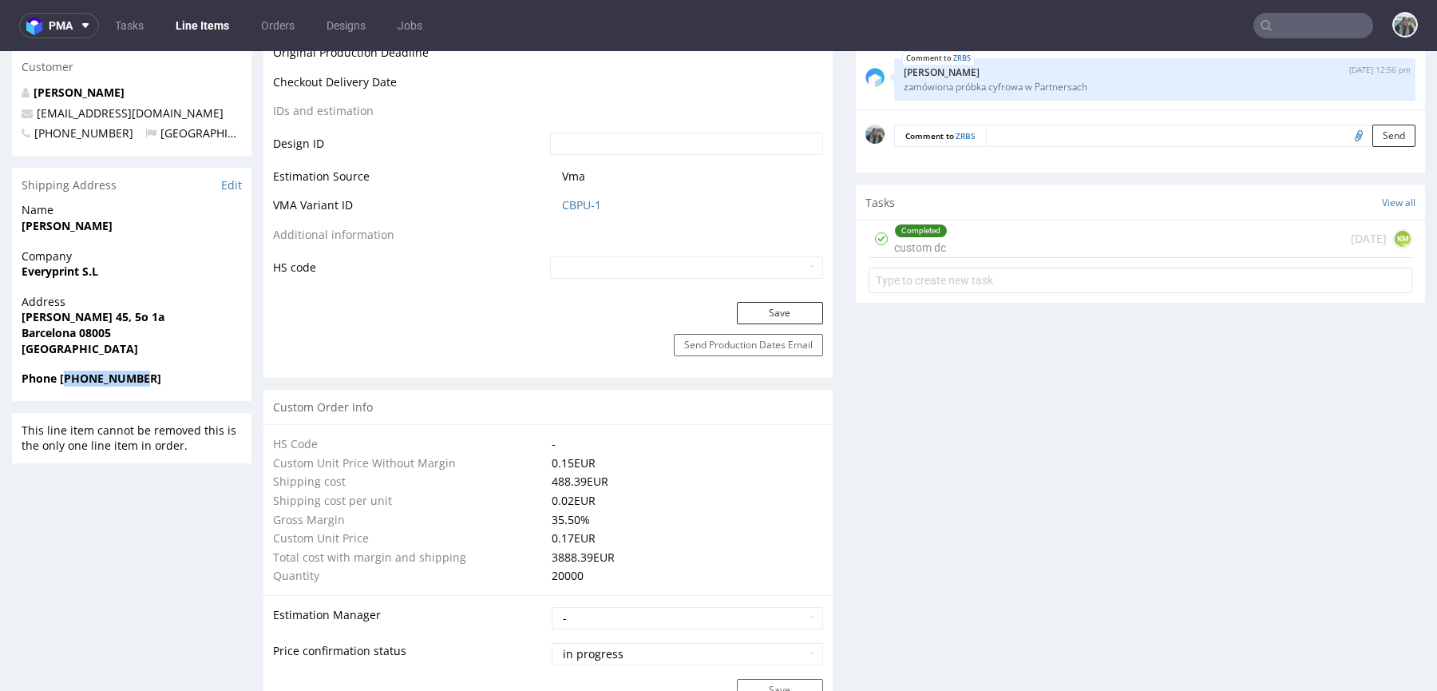
scroll to position [0, 0]
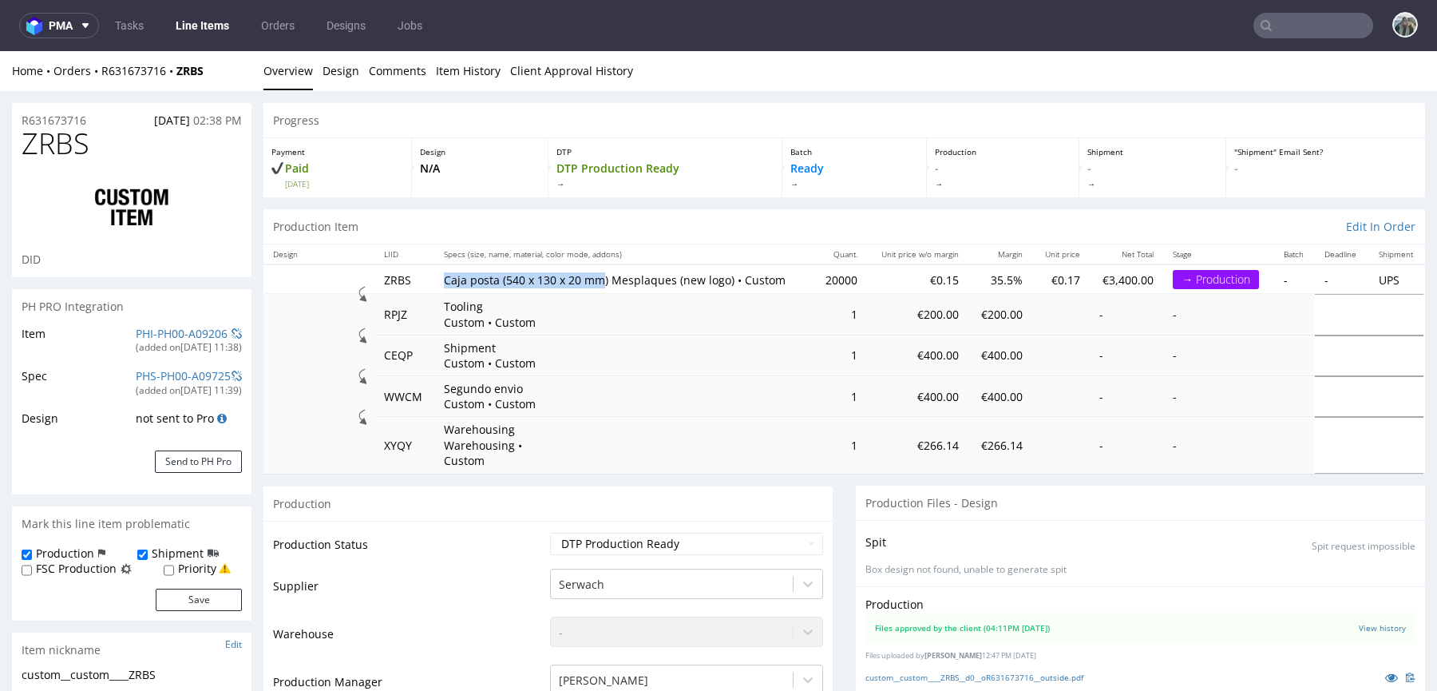
drag, startPoint x: 437, startPoint y: 282, endPoint x: 600, endPoint y: 279, distance: 162.1
click at [600, 279] on td "Caja posta (540 x 130 x 20 mm) Mesplaques (new logo) • Custom" at bounding box center [623, 279] width 379 height 30
copy p "Caja posta (540 x 130 x 20 mm"
drag, startPoint x: 726, startPoint y: 282, endPoint x: 436, endPoint y: 276, distance: 290.7
click at [436, 276] on td "Caja posta (540 x 130 x 20 mm) Mesplaques (new logo) • Custom" at bounding box center [623, 279] width 379 height 30
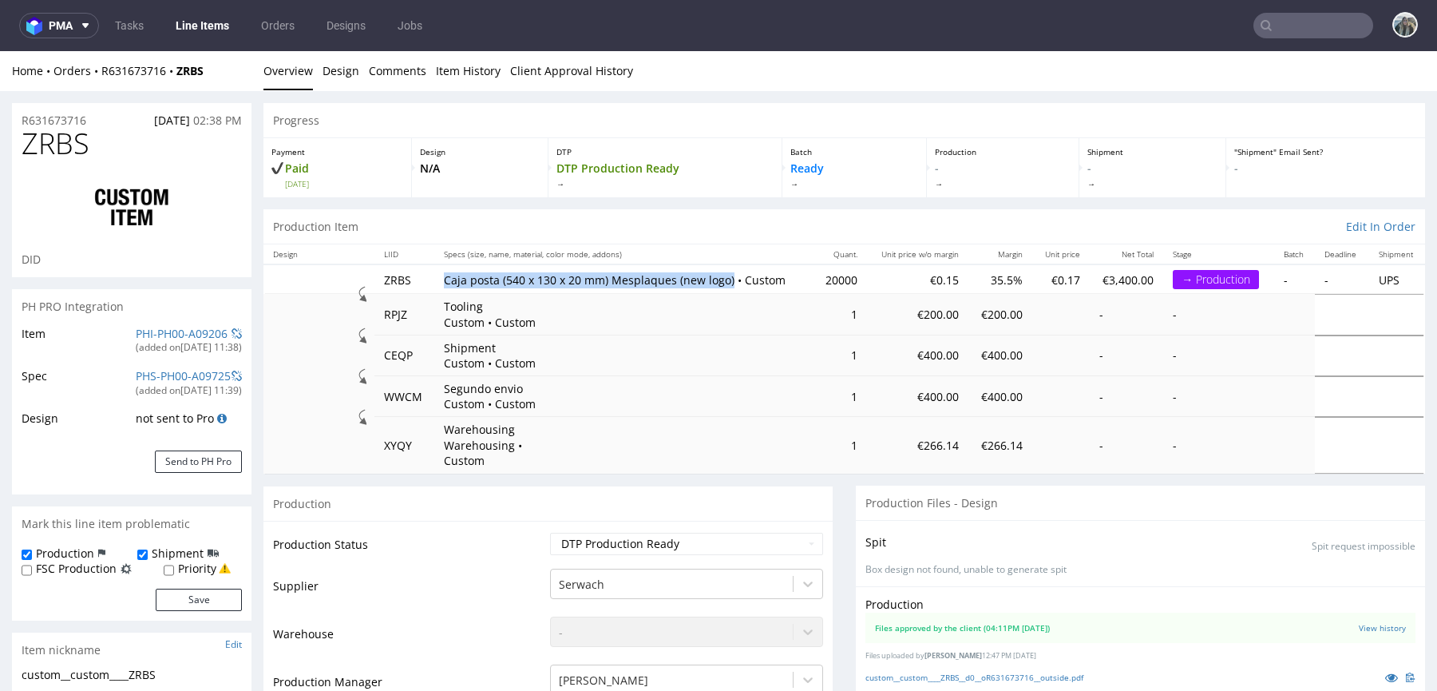
copy p "Caja posta (540 x 130 x 20 mm) Mesplaques (new logo)"
drag, startPoint x: 101, startPoint y: 81, endPoint x: 97, endPoint y: 69, distance: 12.9
click at [97, 69] on div "Home Orders R631673716 ZRBS Overview Design Comments Item History Client Approv…" at bounding box center [718, 71] width 1437 height 40
copy div "R631673716 ZRBS"
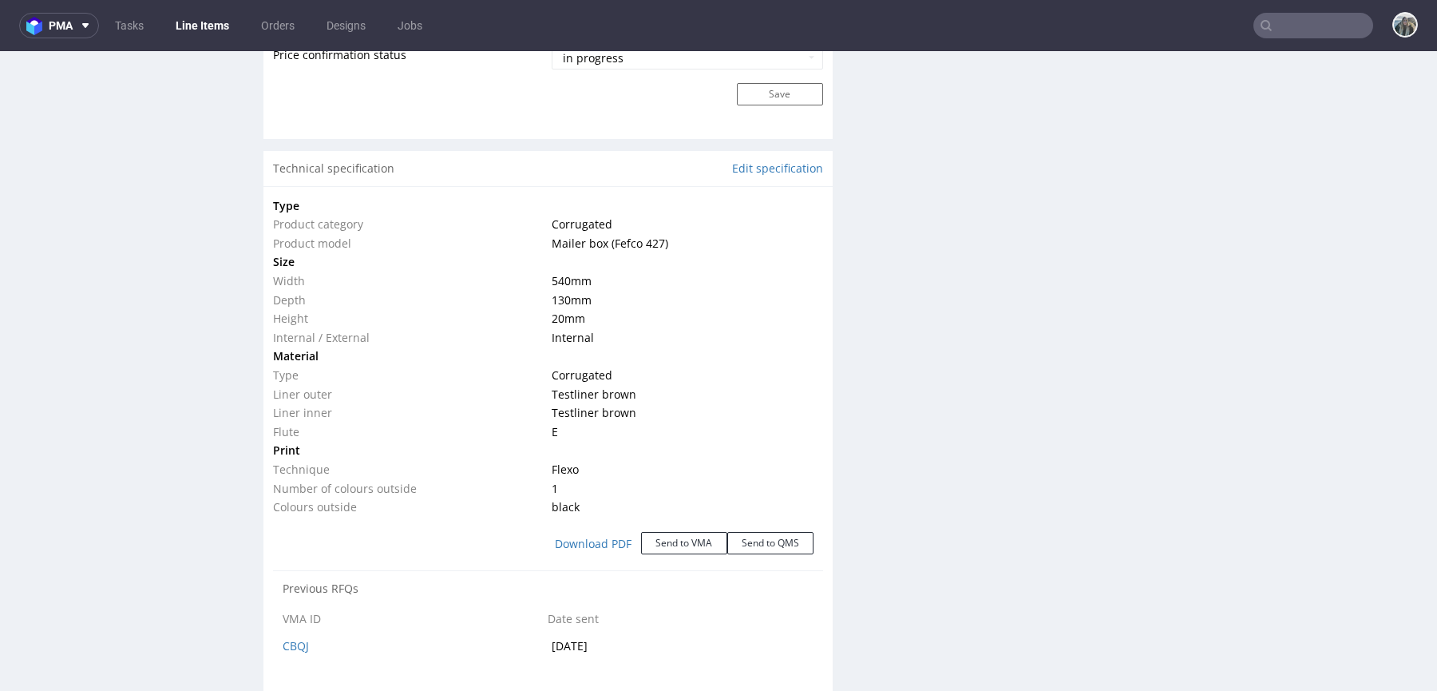
scroll to position [1598, 0]
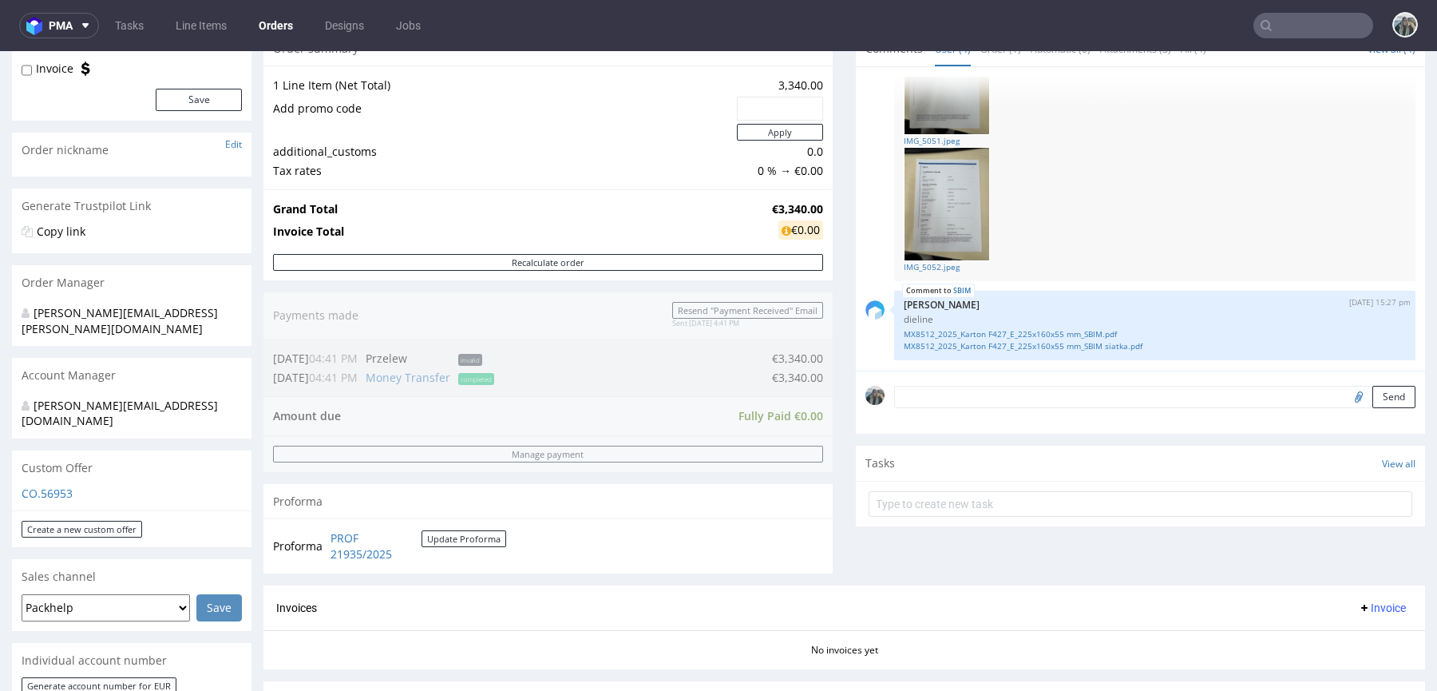
scroll to position [576, 0]
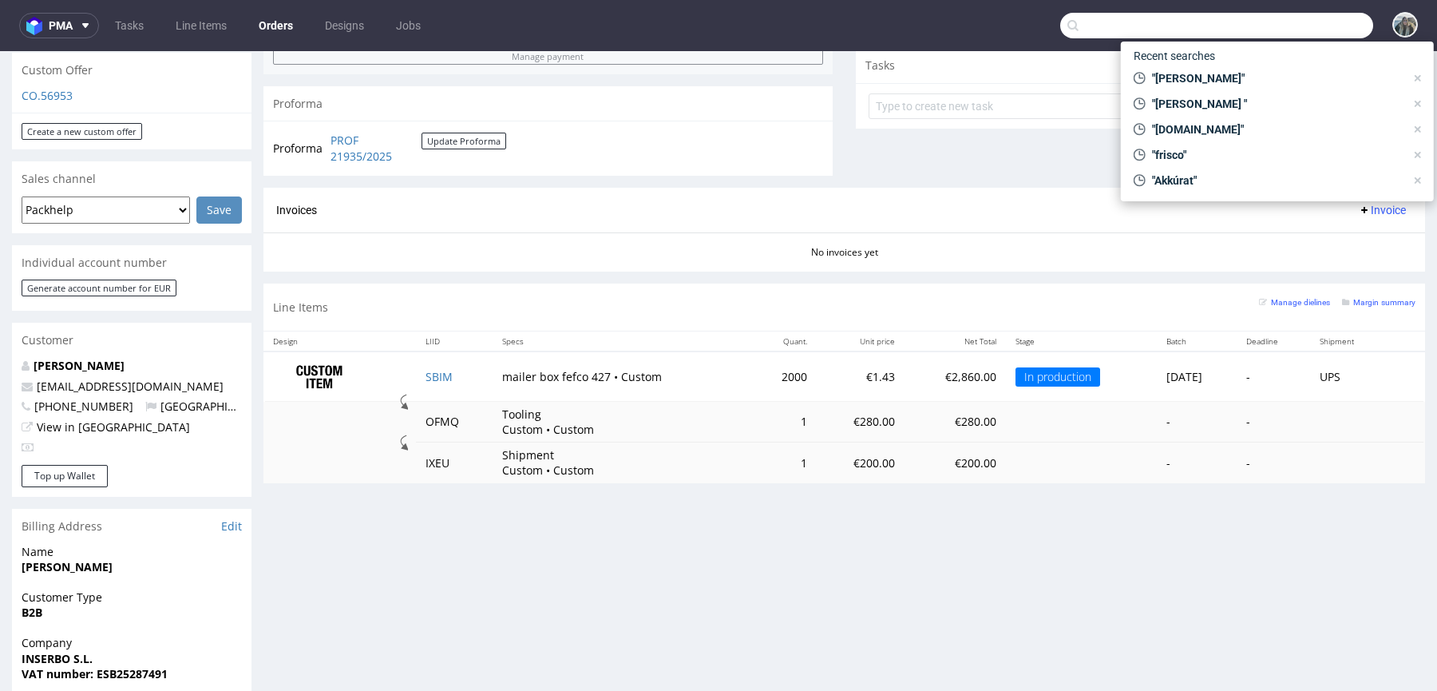
click at [1316, 18] on input "text" at bounding box center [1216, 26] width 313 height 26
paste input "R146489761"
type input "R146489761"
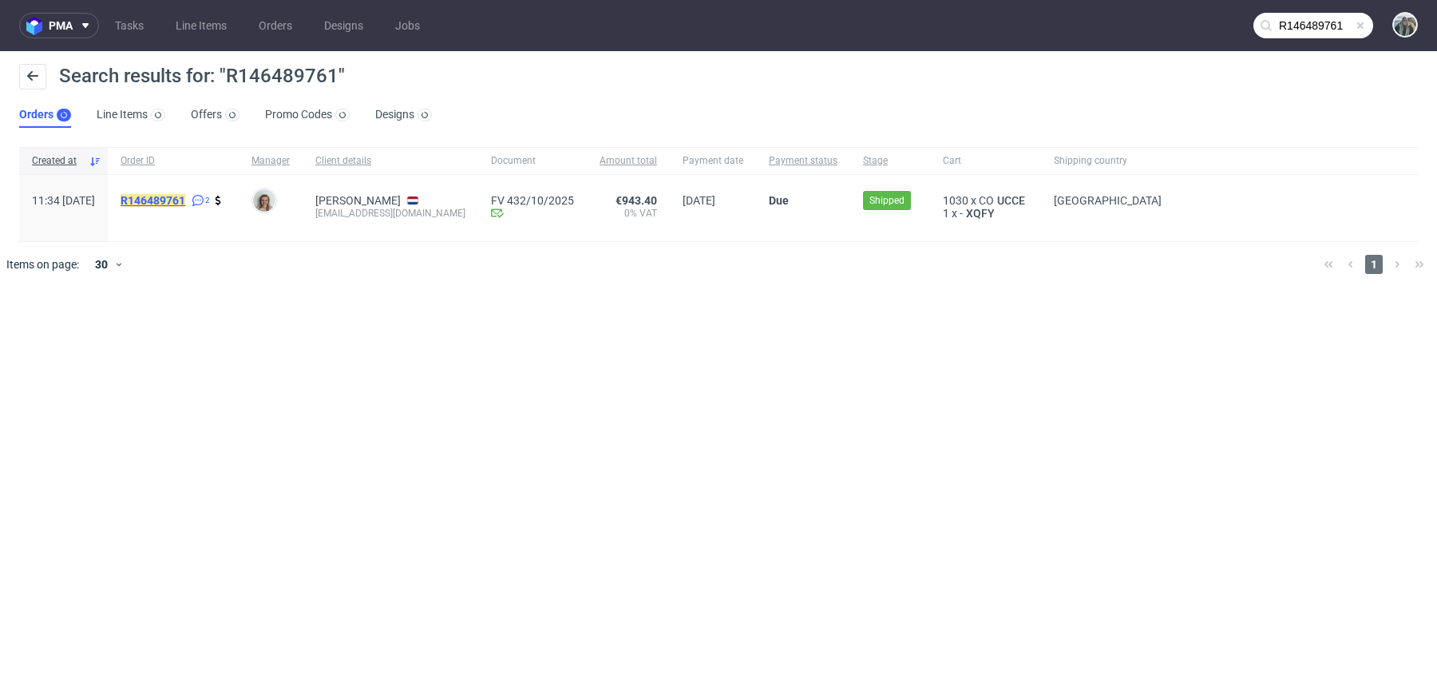
click at [185, 196] on mark "R146489761" at bounding box center [153, 200] width 65 height 13
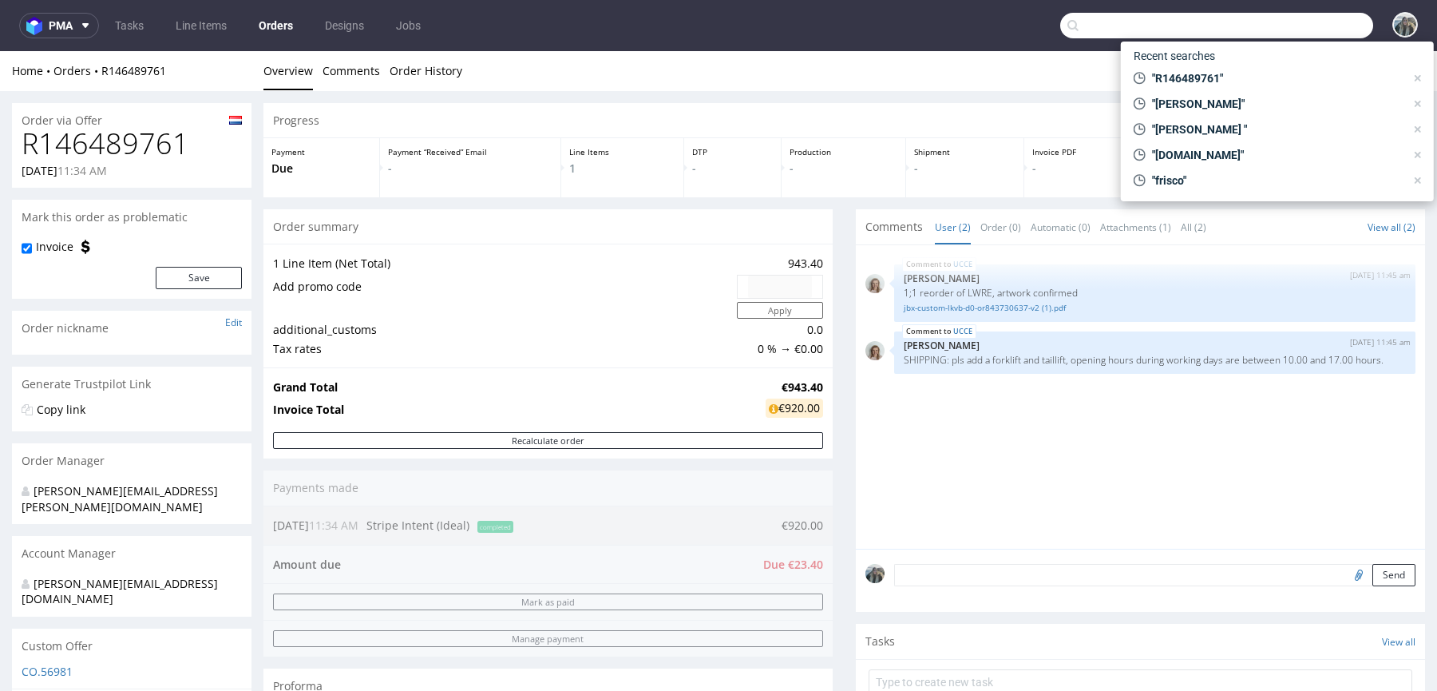
click at [1306, 37] on input "text" at bounding box center [1216, 26] width 313 height 26
paste input "R146489761"
type input "R146489761"
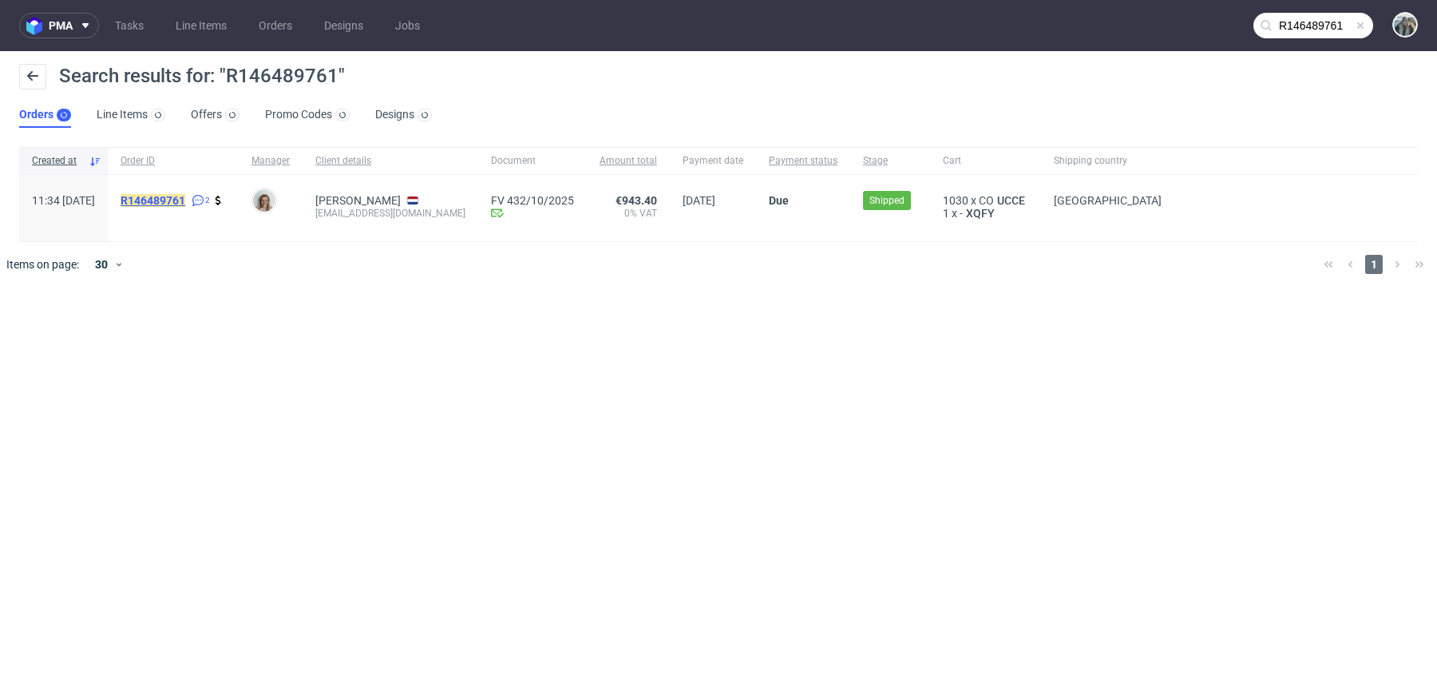
drag, startPoint x: 190, startPoint y: 192, endPoint x: 203, endPoint y: 195, distance: 13.2
click at [191, 192] on div "R146489761 2" at bounding box center [173, 208] width 131 height 66
click at [185, 200] on mark "R146489761" at bounding box center [153, 200] width 65 height 13
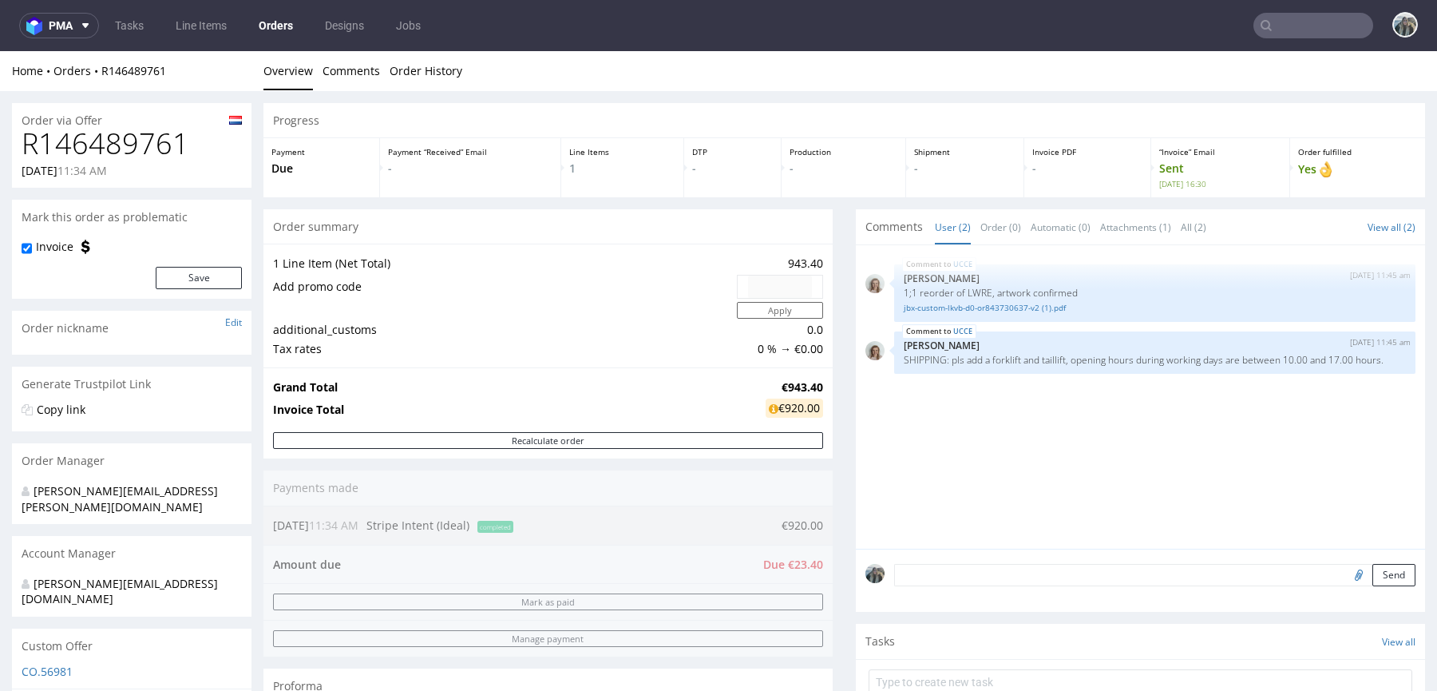
click at [121, 148] on h1 "R146489761" at bounding box center [132, 144] width 220 height 32
click at [117, 148] on h1 "R146489761" at bounding box center [132, 144] width 220 height 32
click at [138, 141] on h1 "R146489761" at bounding box center [132, 144] width 220 height 32
click at [137, 141] on h1 "R146489761" at bounding box center [132, 144] width 220 height 32
copy h1 "R146489761"
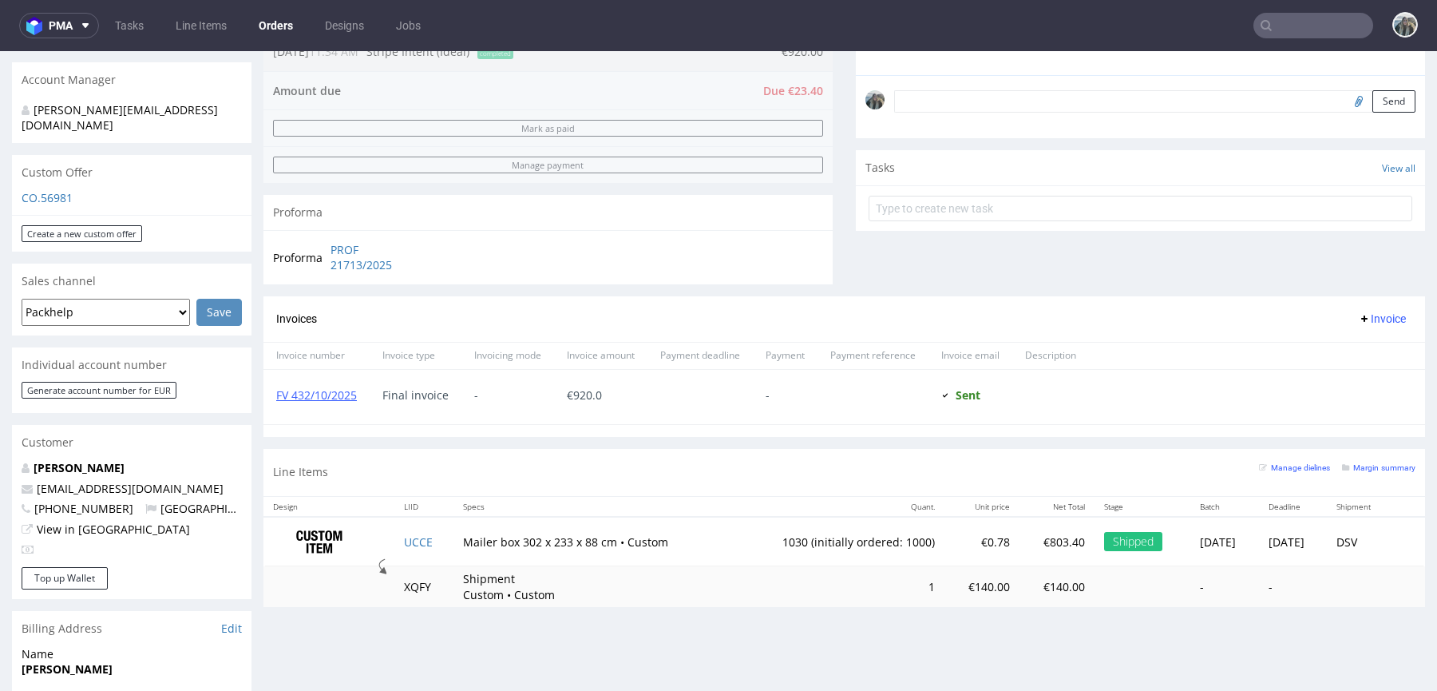
scroll to position [487, 0]
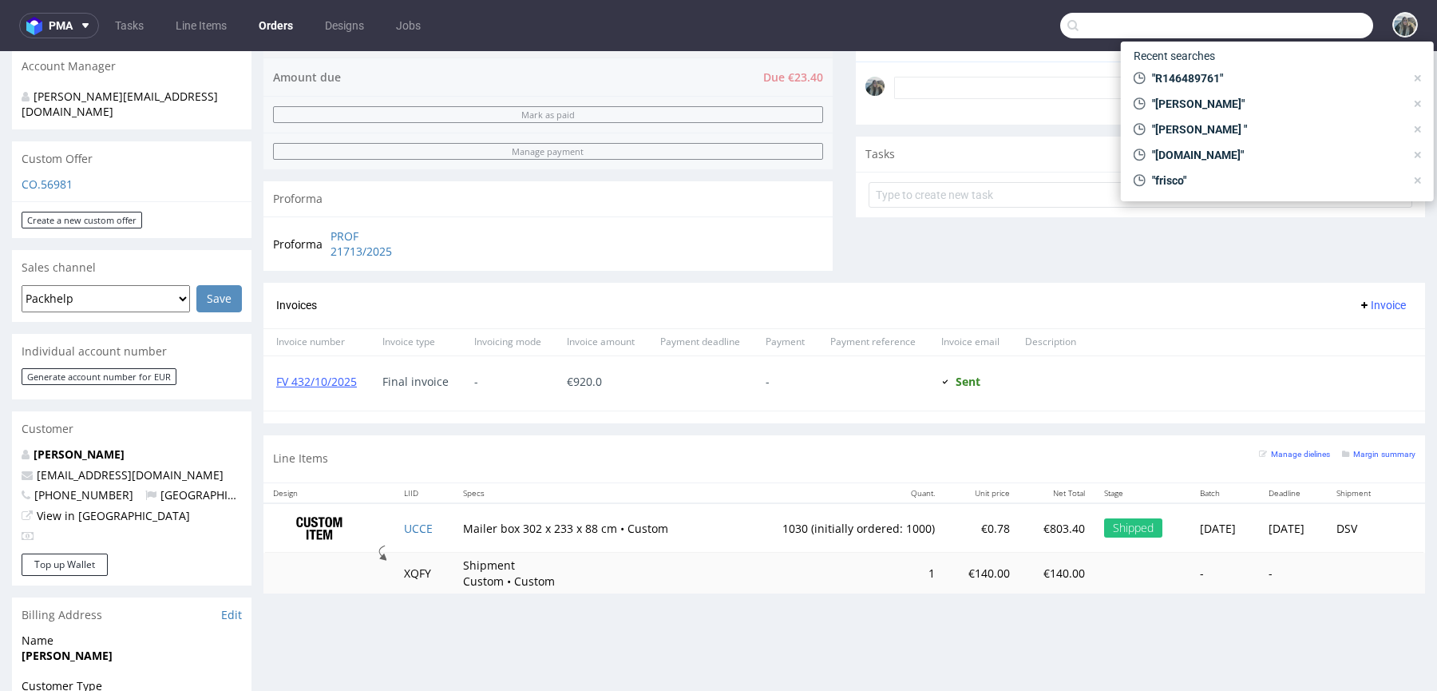
click at [1273, 29] on input "text" at bounding box center [1216, 26] width 313 height 26
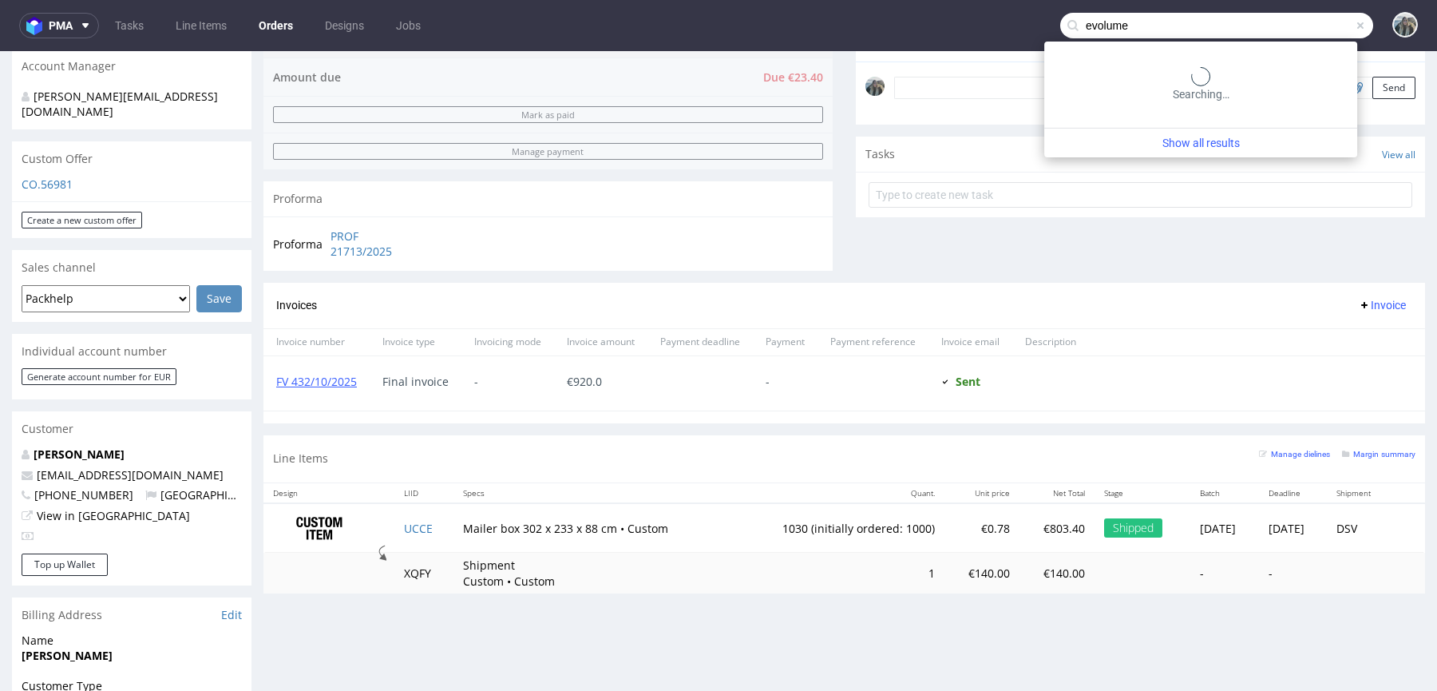
type input "evolume"
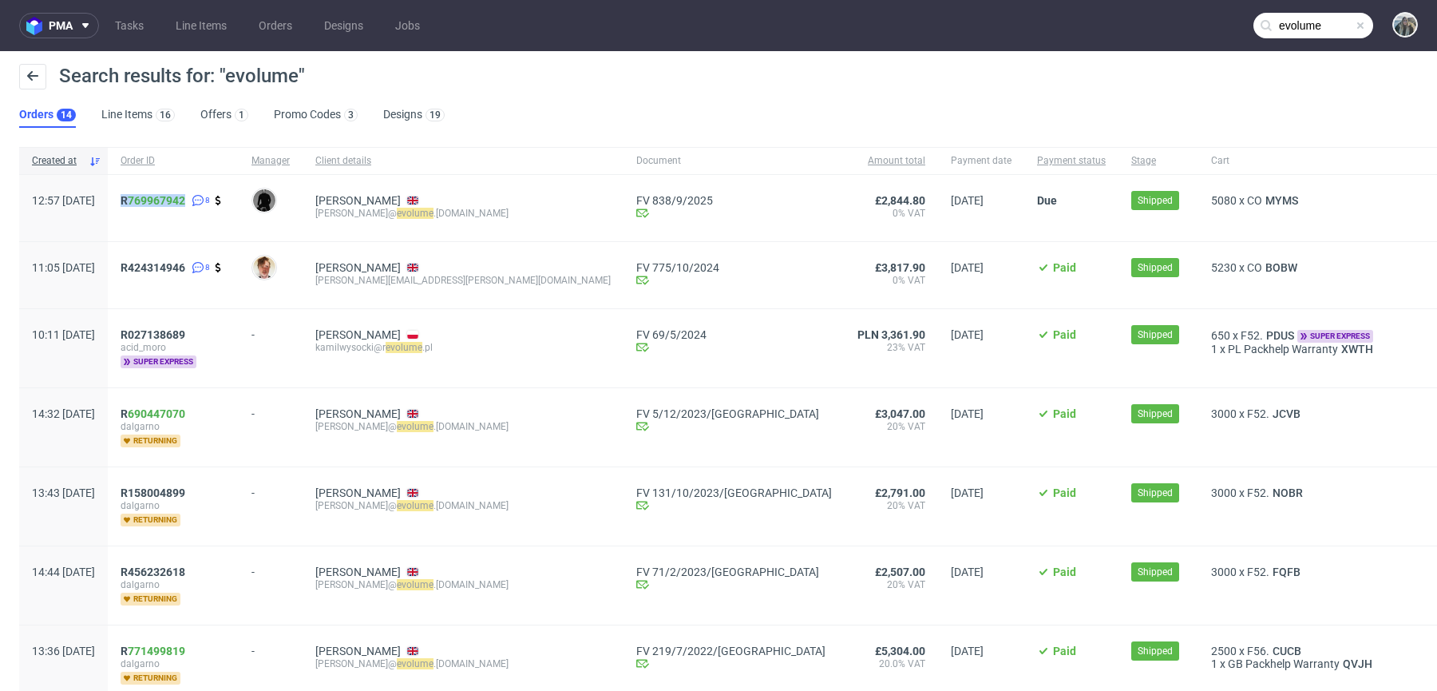
drag, startPoint x: 188, startPoint y: 218, endPoint x: 766, endPoint y: 587, distance: 685.7
click at [165, 198] on div "R 769967942 8" at bounding box center [173, 208] width 131 height 66
click at [176, 203] on link "769967942" at bounding box center [156, 200] width 57 height 13
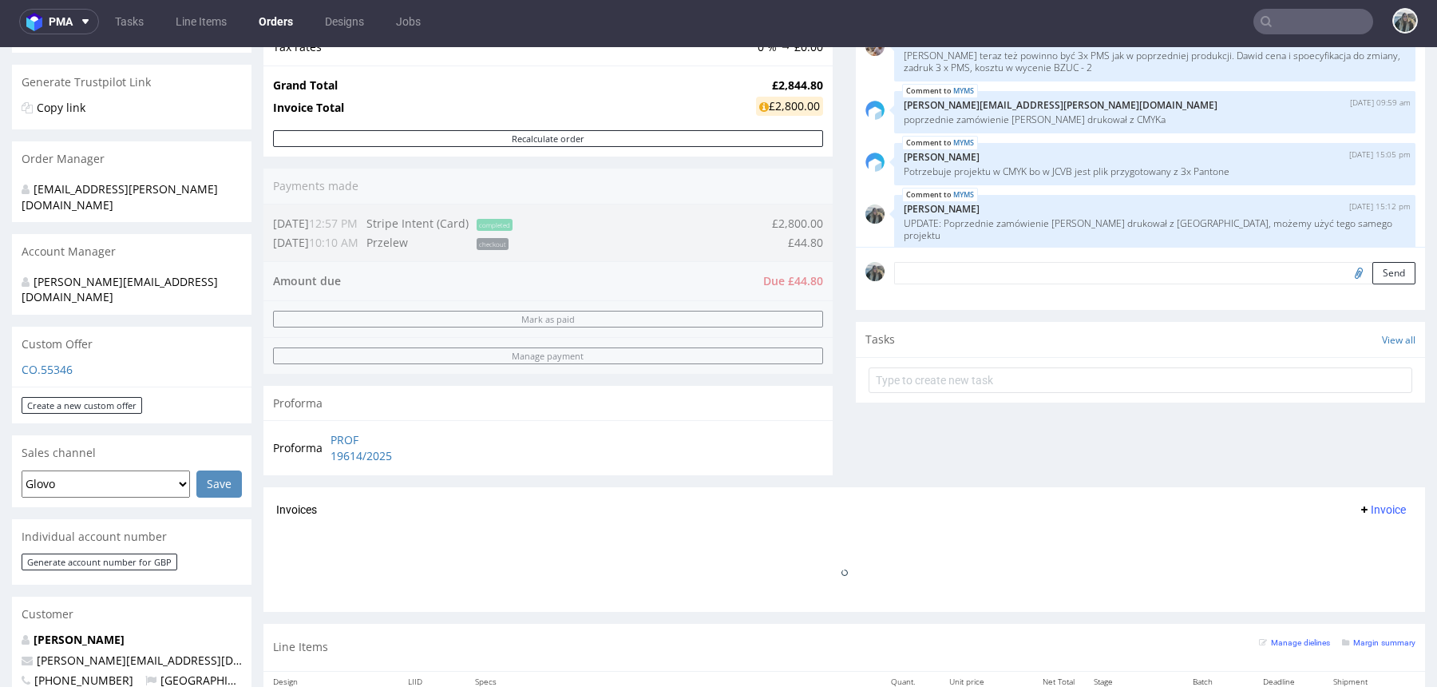
scroll to position [938, 0]
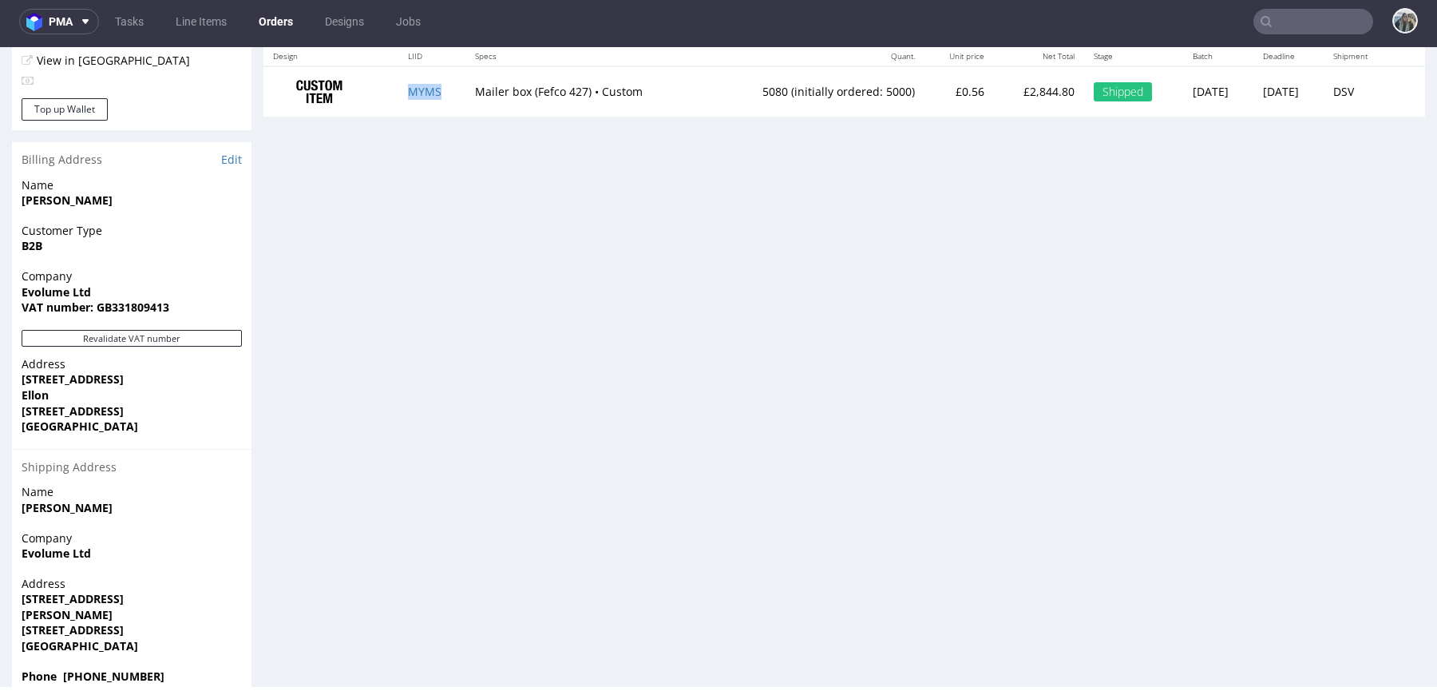
click at [441, 85] on td "MYMS" at bounding box center [431, 91] width 67 height 50
copy link "MYMS"
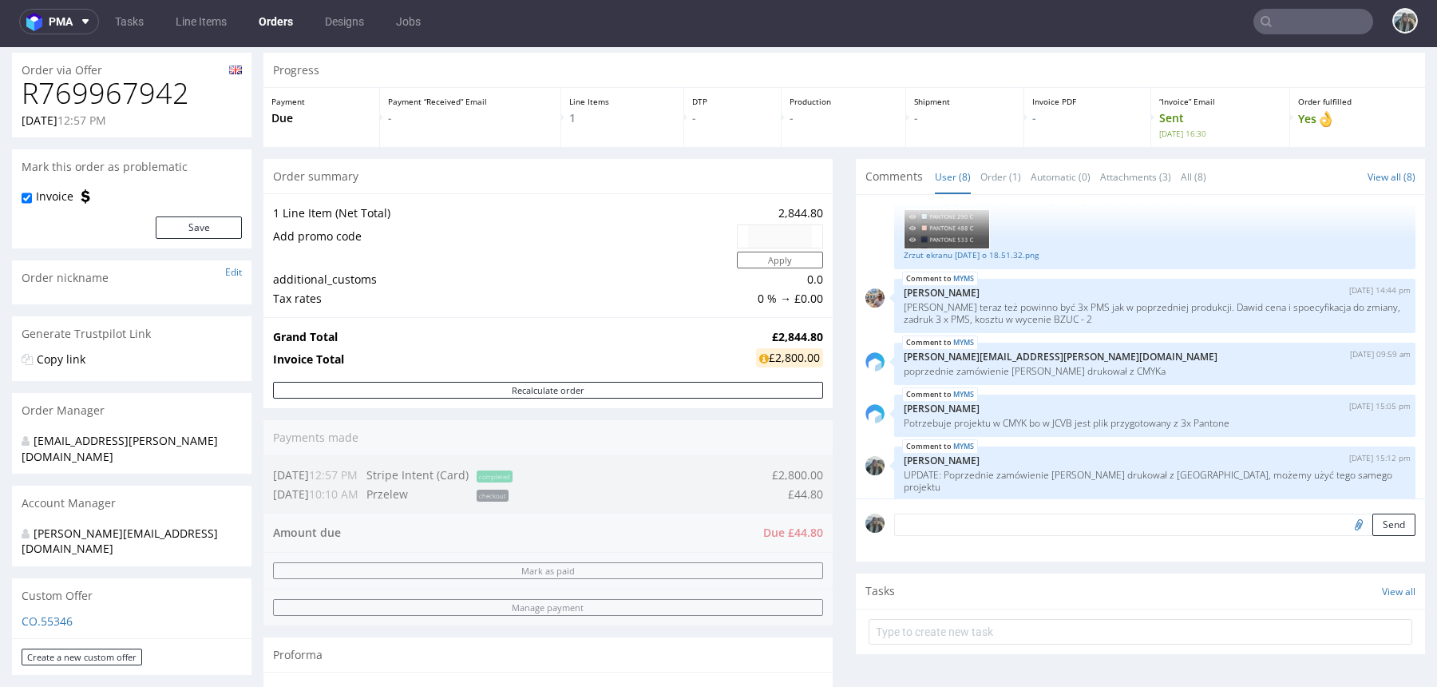
scroll to position [0, 0]
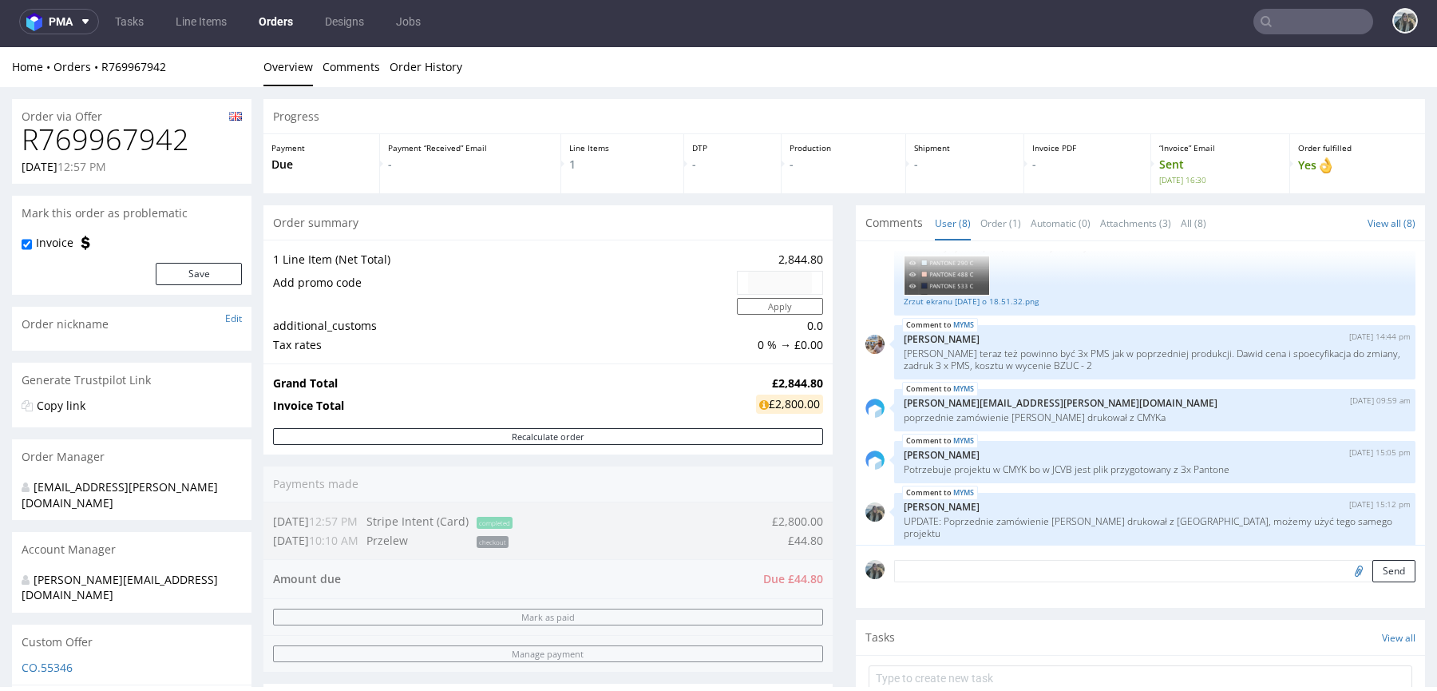
click at [137, 131] on h1 "R769967942" at bounding box center [132, 140] width 220 height 32
click at [136, 131] on h1 "R769967942" at bounding box center [132, 140] width 220 height 32
copy h1 "R769967942"
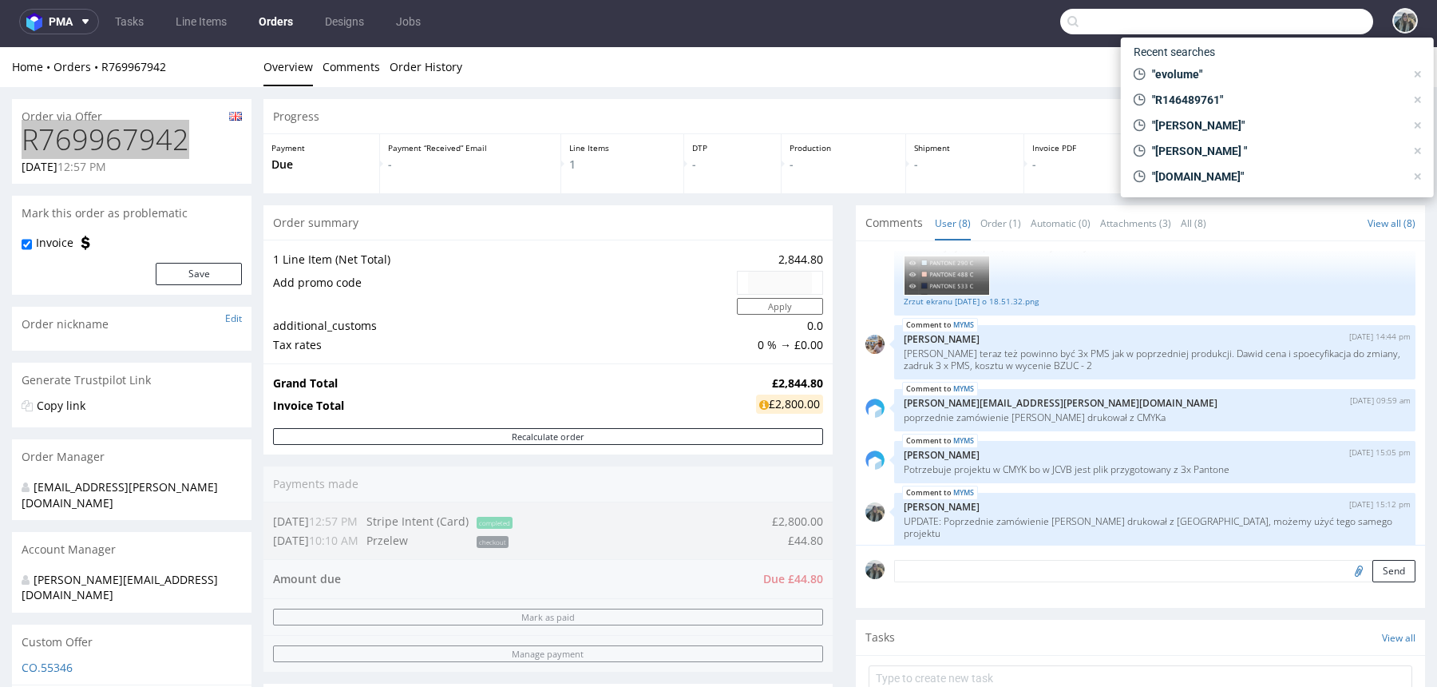
click at [1281, 24] on input "text" at bounding box center [1216, 22] width 313 height 26
paste input "frisco"
type input "frisco"
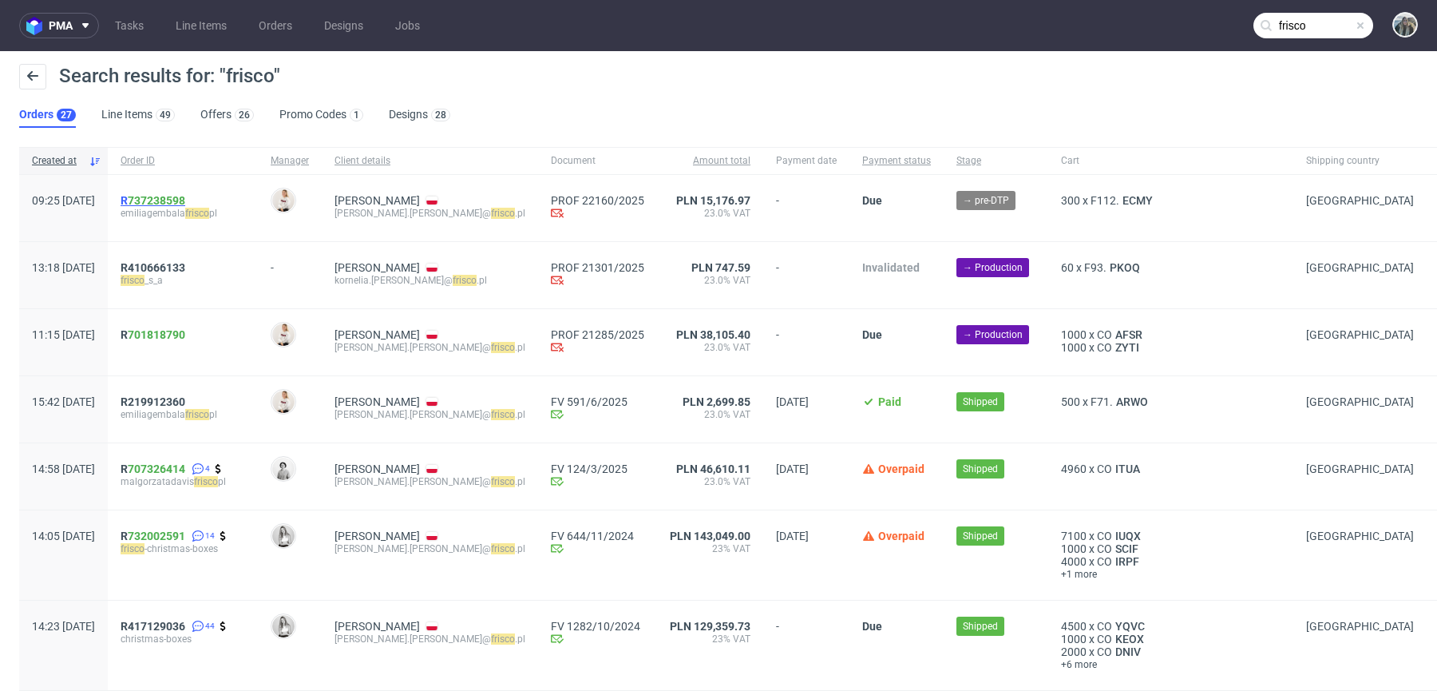
click at [172, 199] on span "R 737238598" at bounding box center [153, 200] width 65 height 13
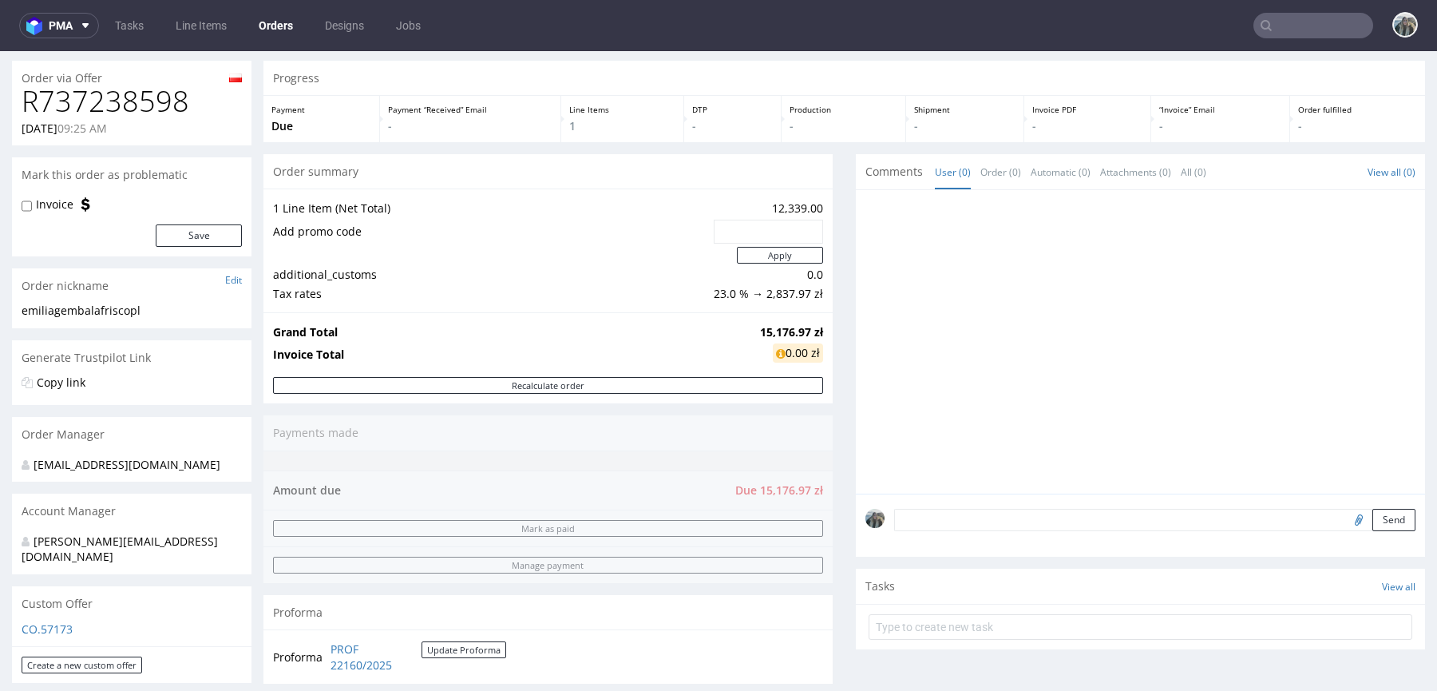
scroll to position [372, 0]
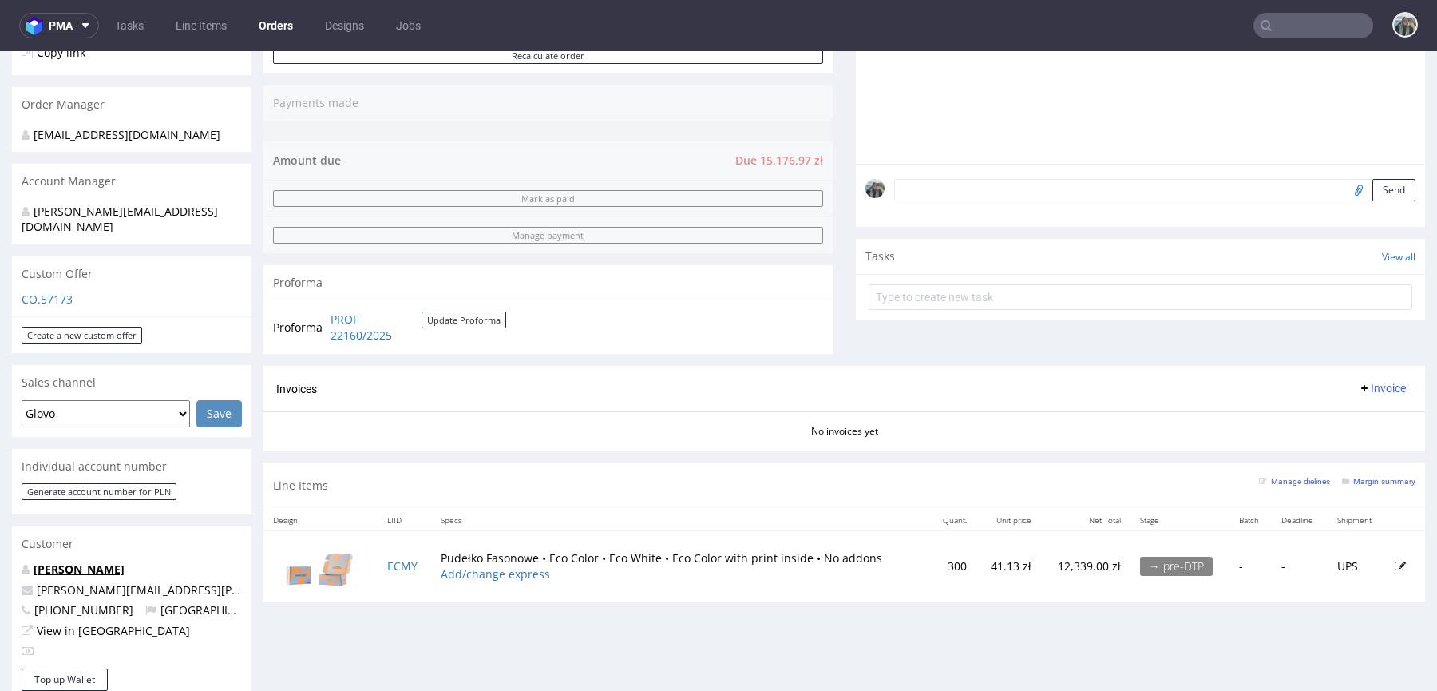
click at [69, 561] on link "Emilia Gembala" at bounding box center [79, 568] width 91 height 15
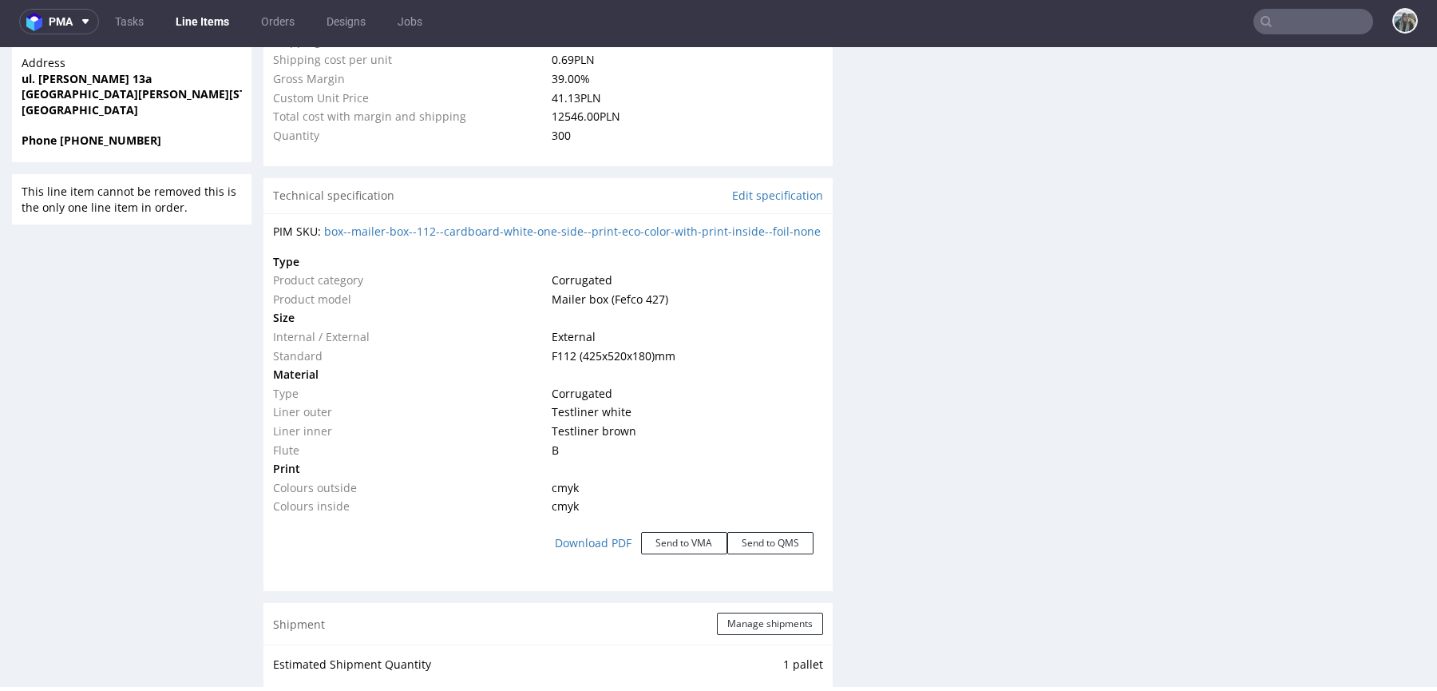
scroll to position [612, 0]
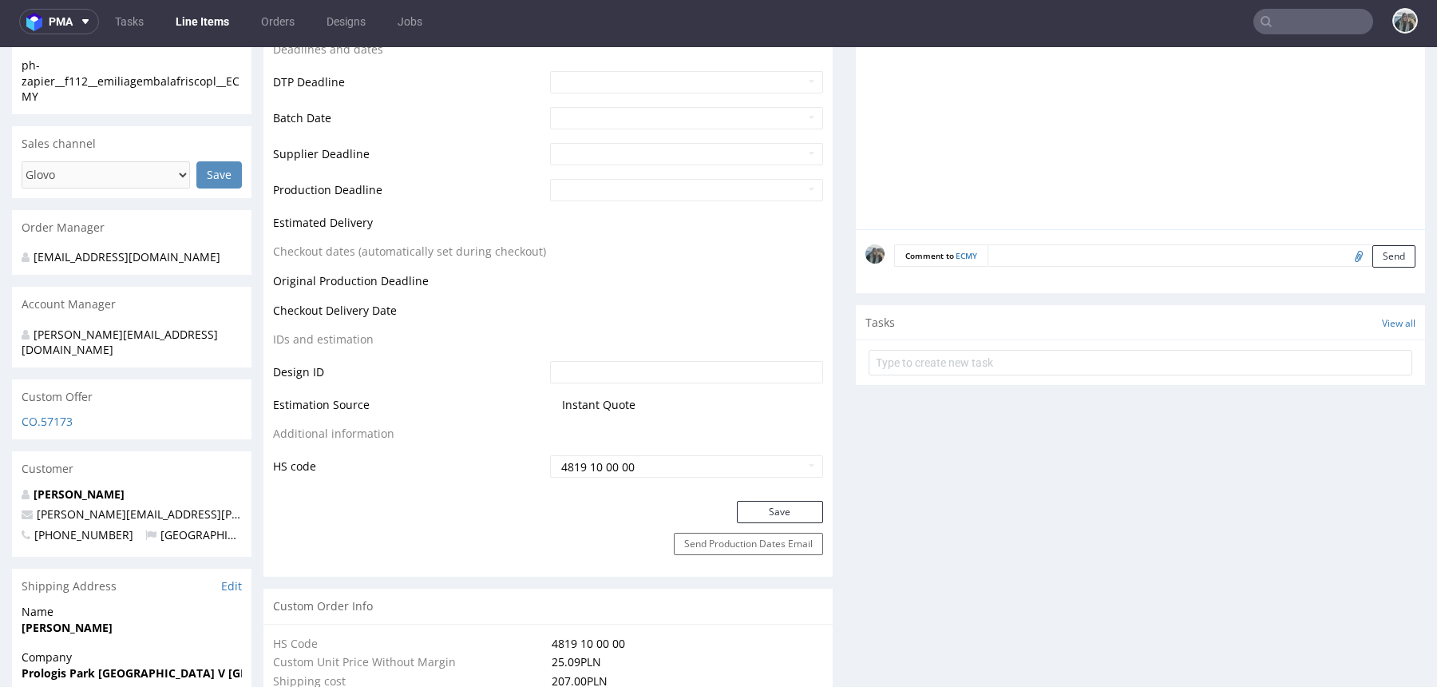
click at [1345, 253] on input "file" at bounding box center [1356, 255] width 22 height 21
type input "C:\fakepath\2416148-box-eu-mailer-box-112-cardboard-natural-print-monochrome-fo…"
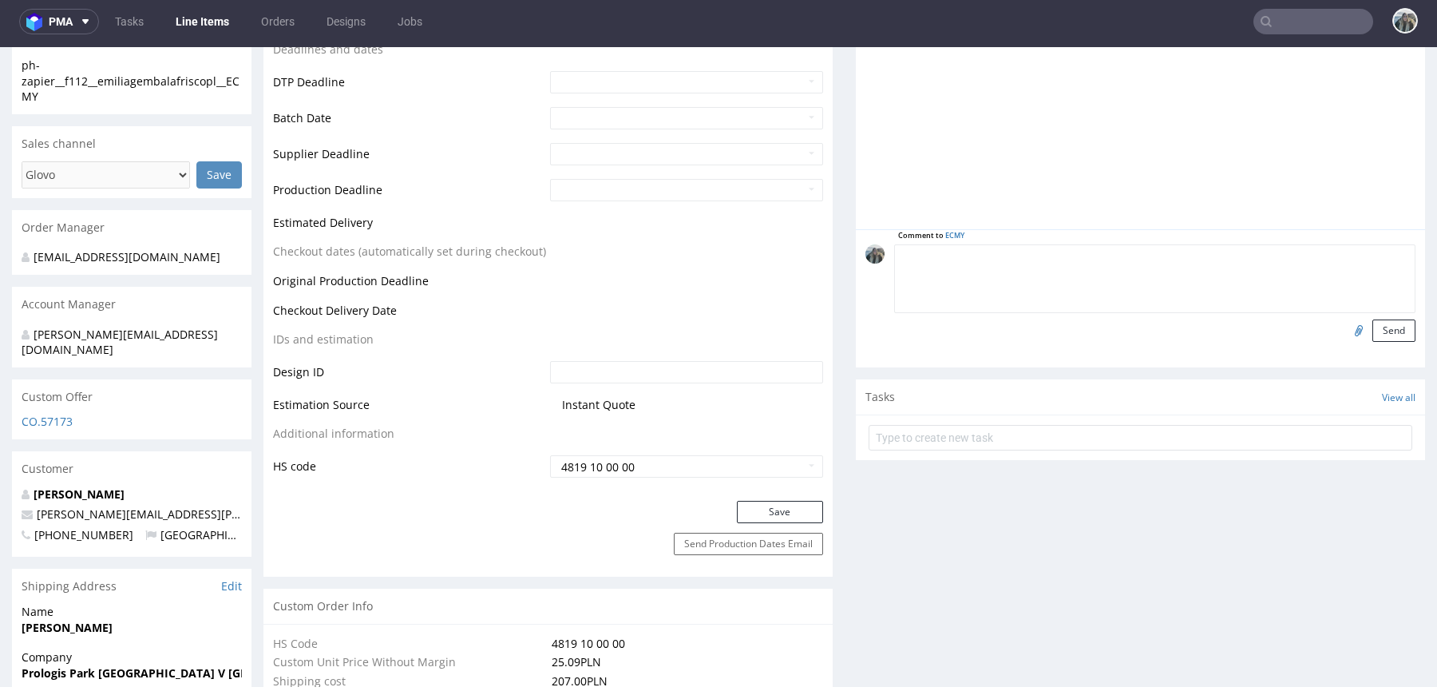
click at [1162, 247] on textarea at bounding box center [1154, 278] width 521 height 69
type textarea "artwork for the outside"
click at [1378, 323] on button "Send" at bounding box center [1393, 330] width 43 height 22
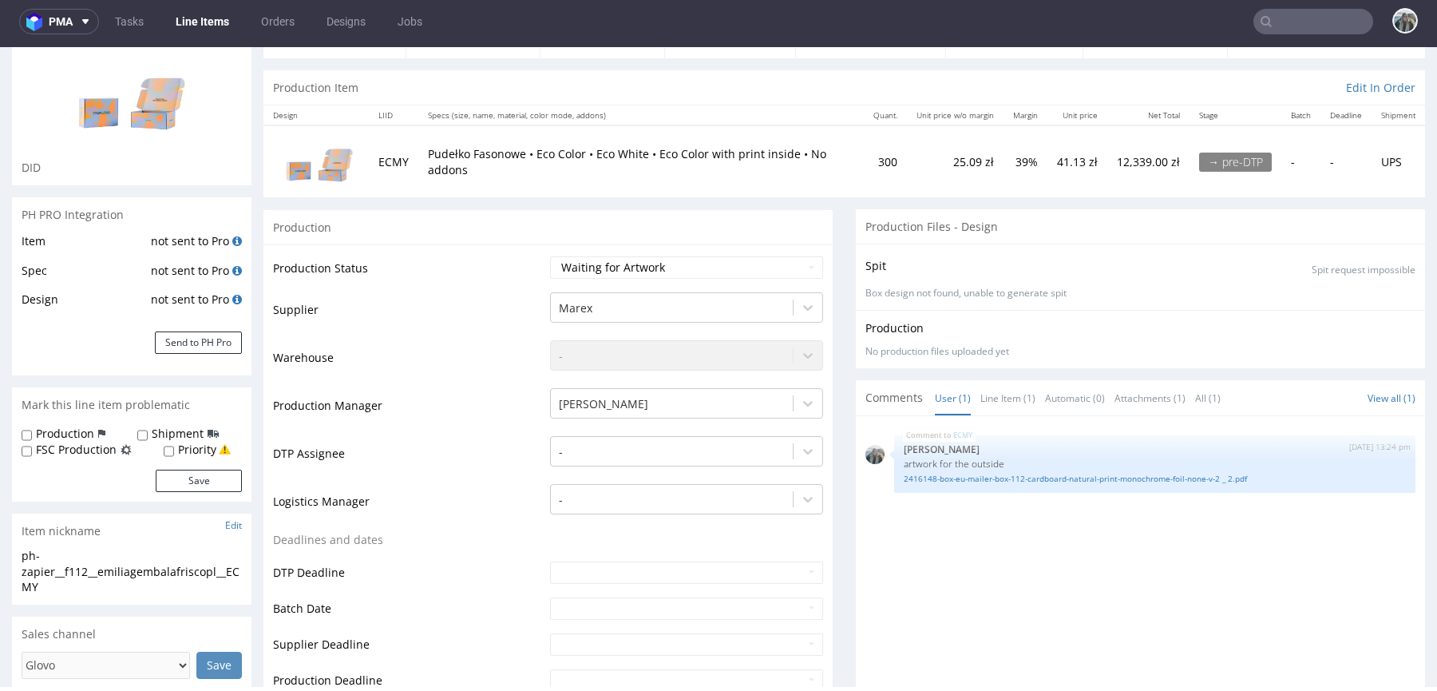
scroll to position [316, 0]
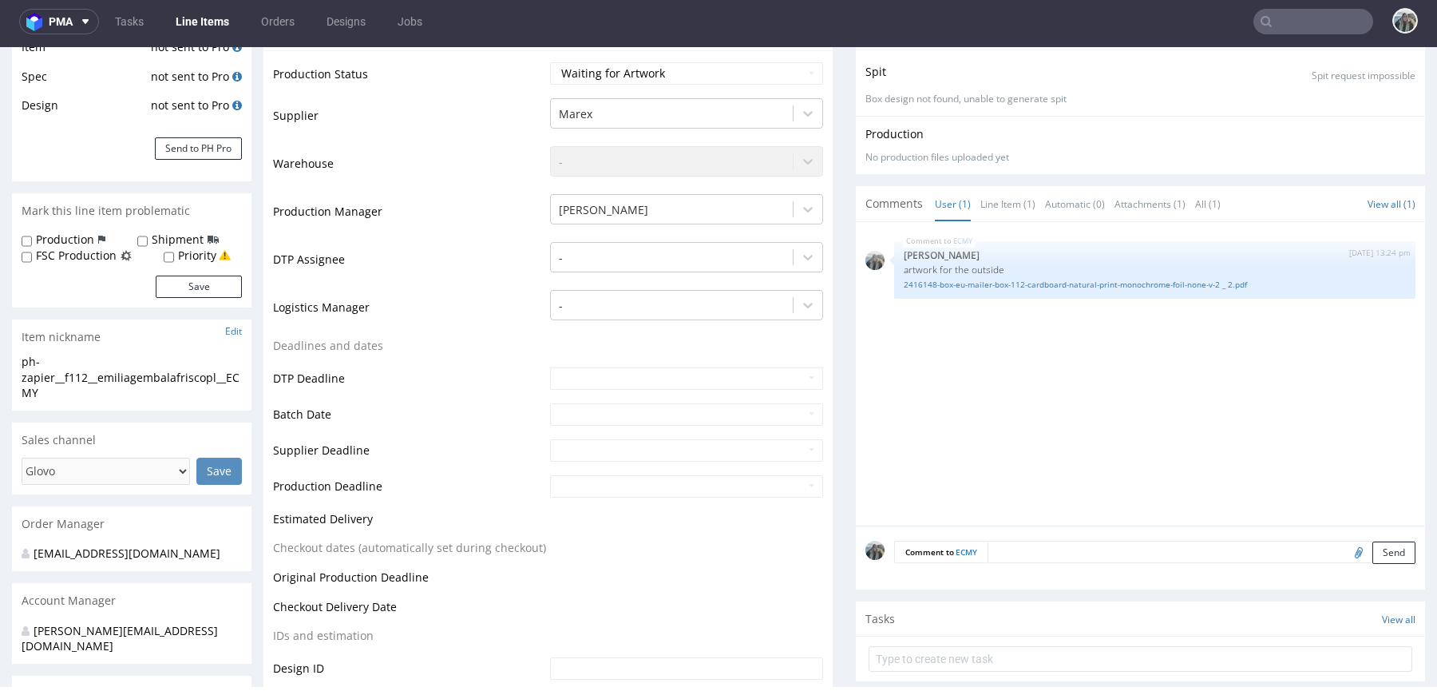
click at [992, 550] on textarea at bounding box center [1202, 551] width 428 height 22
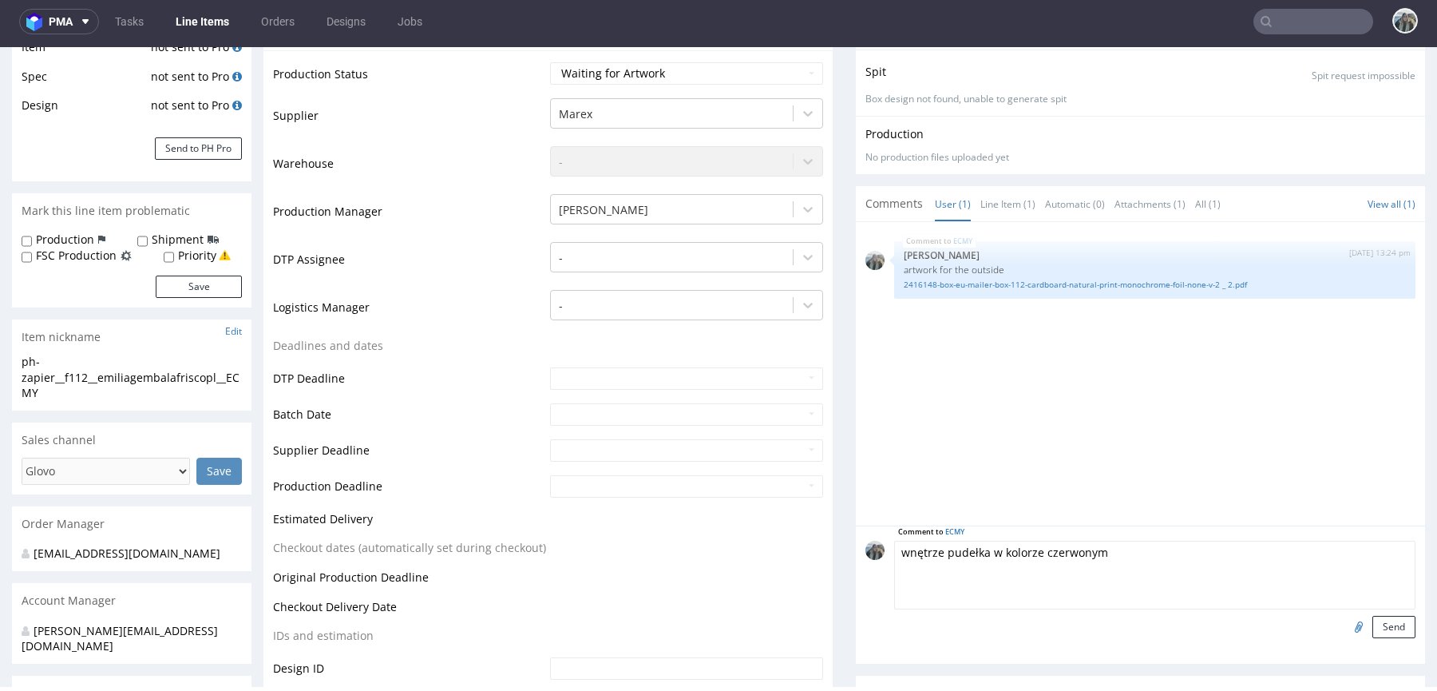
type textarea "wnętrze pudełka w kolorze czerwonym"
click at [1400, 628] on div "Comment to ECMY wnętrze pudełka w kolorze czerwonym Send" at bounding box center [1140, 594] width 569 height 138
click at [1384, 626] on button "Send" at bounding box center [1393, 627] width 43 height 22
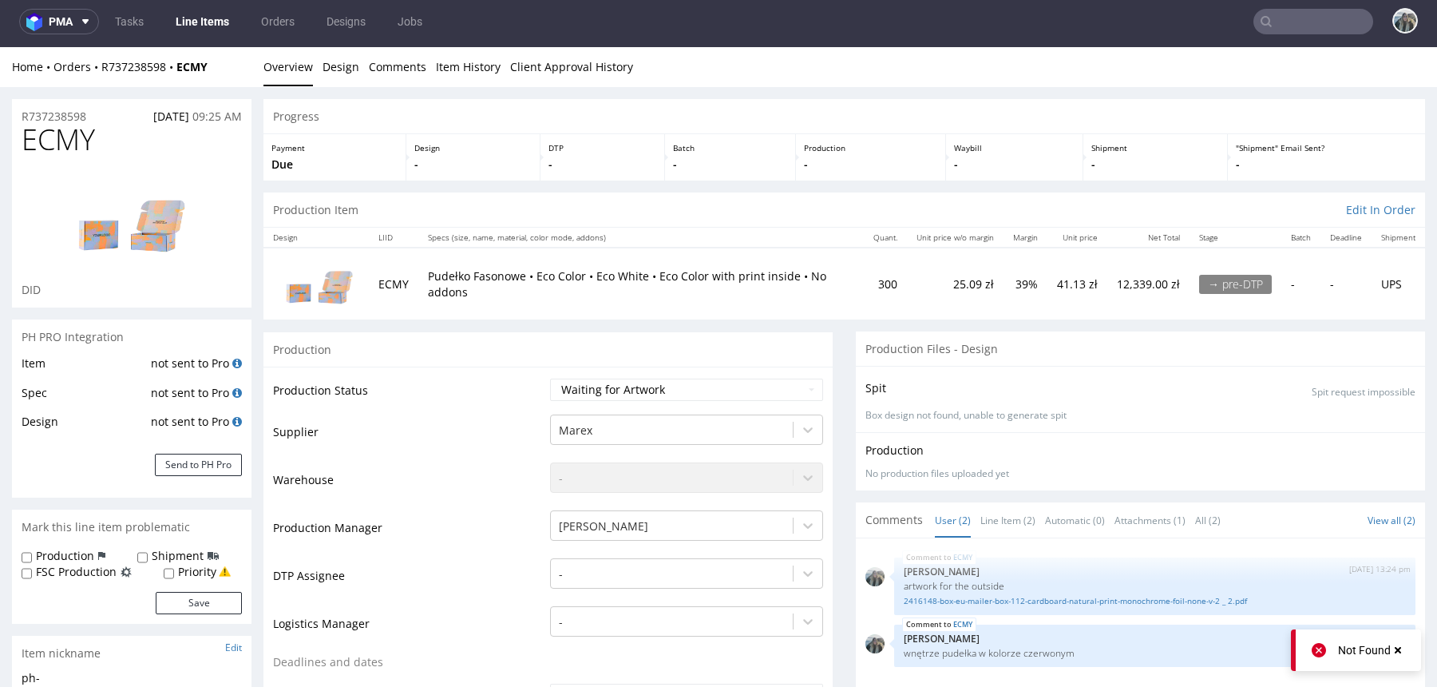
scroll to position [212, 0]
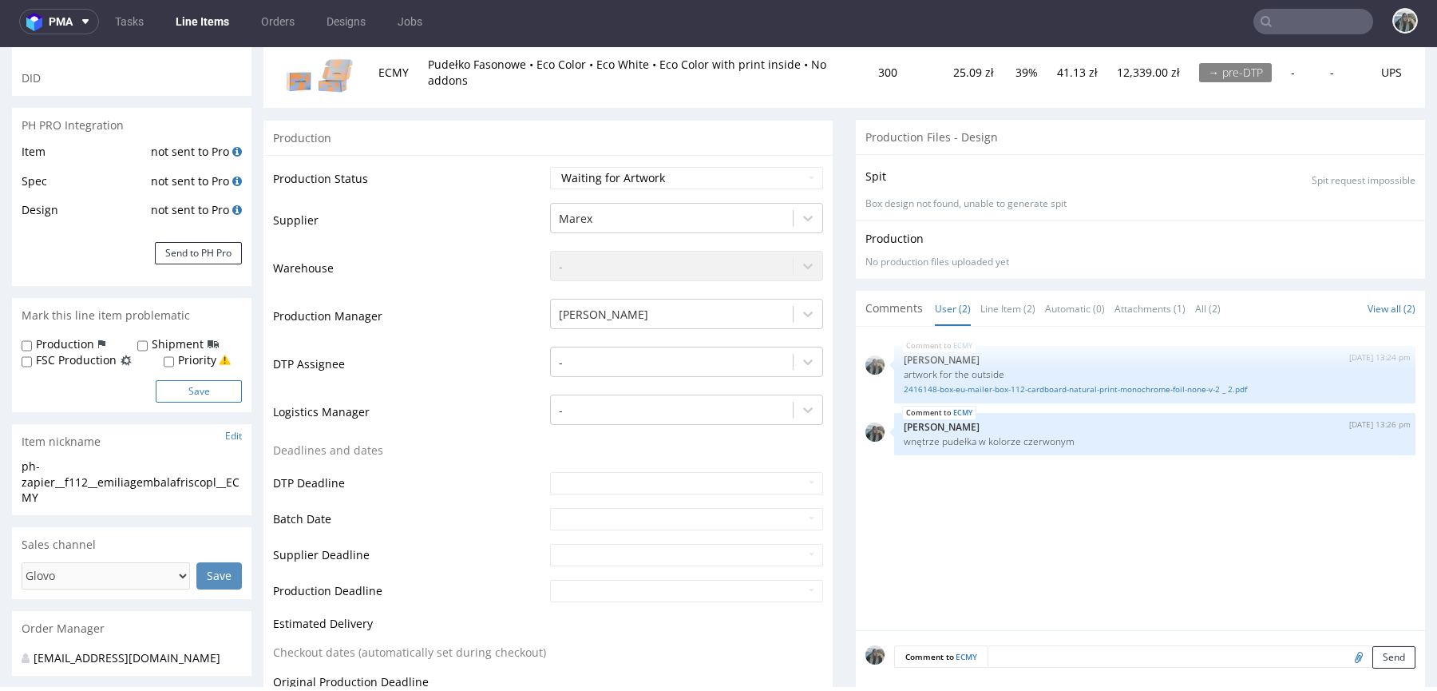
drag, startPoint x: 170, startPoint y: 343, endPoint x: 175, endPoint y: 387, distance: 44.2
click at [170, 343] on label "Shipment" at bounding box center [178, 344] width 52 height 16
click at [148, 343] on input "Shipment" at bounding box center [142, 345] width 10 height 13
checkbox input "true"
click at [180, 361] on label "Priority" at bounding box center [197, 360] width 38 height 16
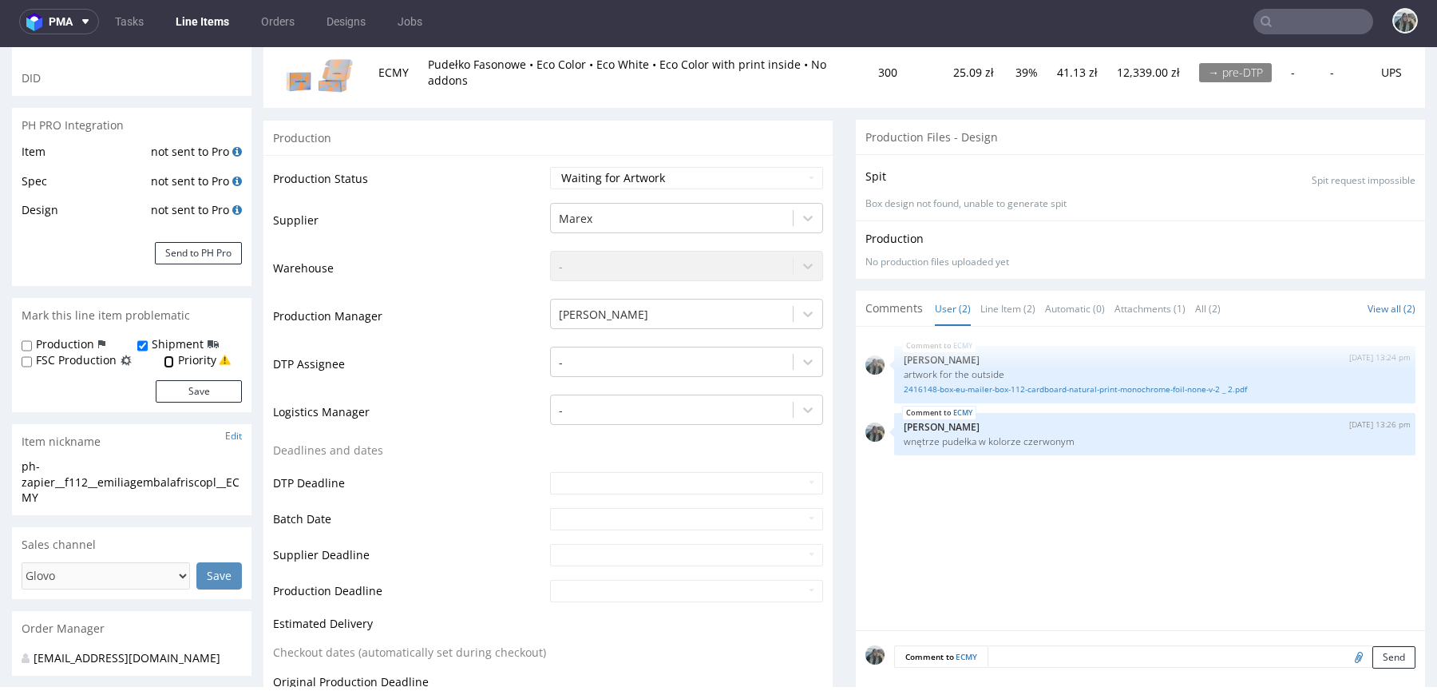
click at [174, 361] on input "Priority" at bounding box center [169, 361] width 10 height 13
checkbox input "true"
drag, startPoint x: 135, startPoint y: 340, endPoint x: 182, endPoint y: 394, distance: 71.3
click at [137, 340] on input "Shipment" at bounding box center [142, 345] width 10 height 13
checkbox input "false"
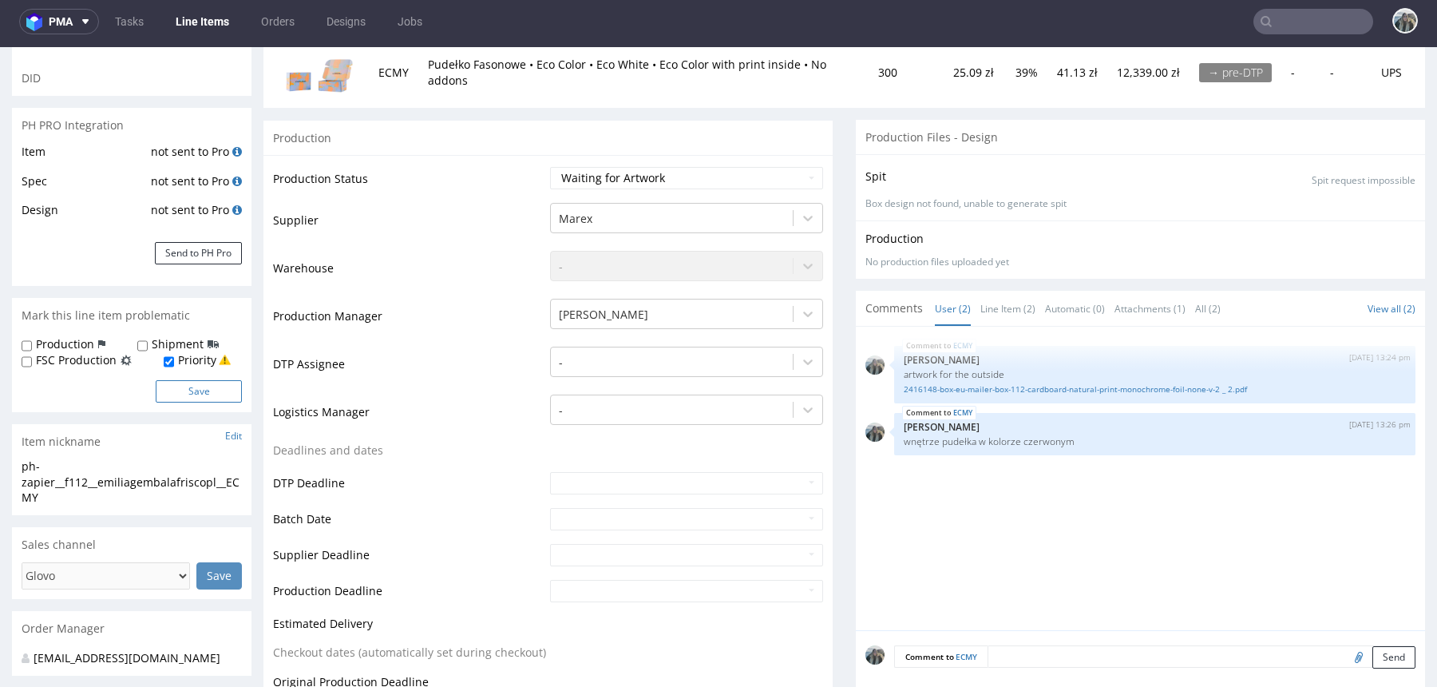
click at [182, 394] on button "Save" at bounding box center [199, 391] width 86 height 22
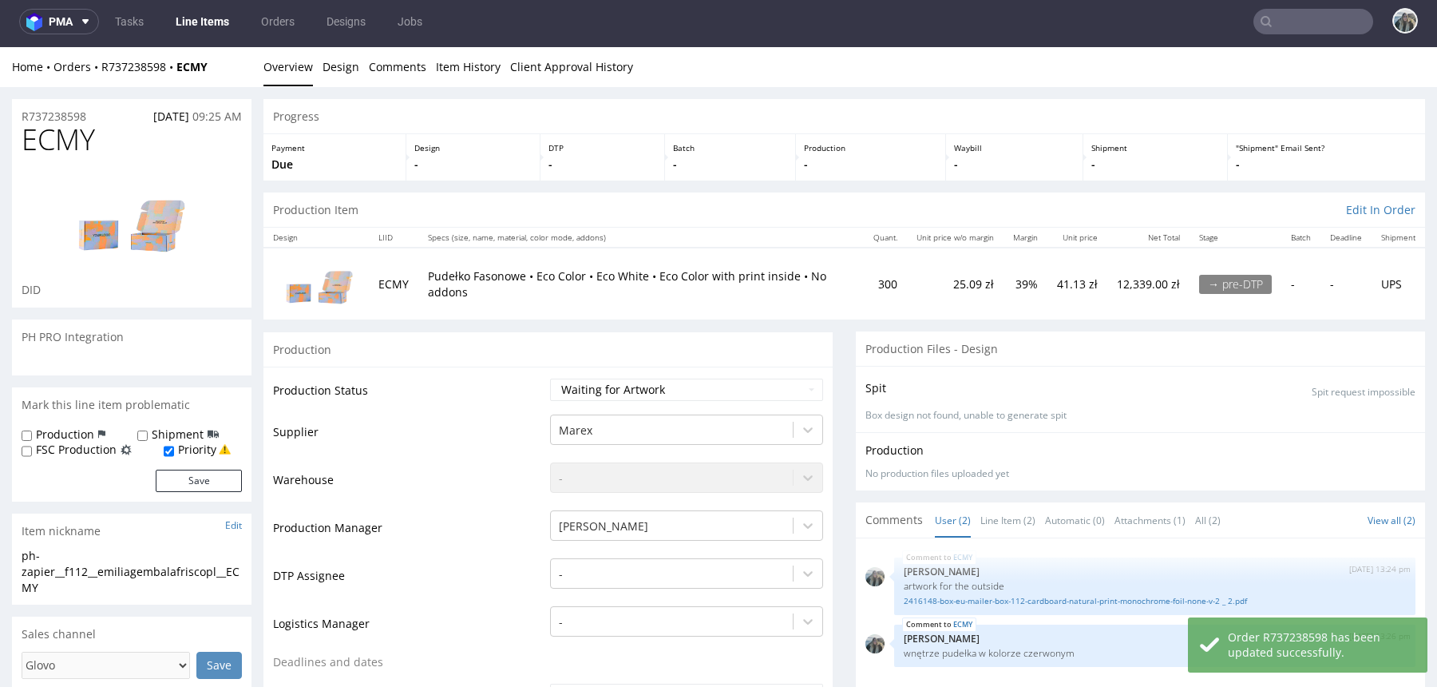
scroll to position [122, 0]
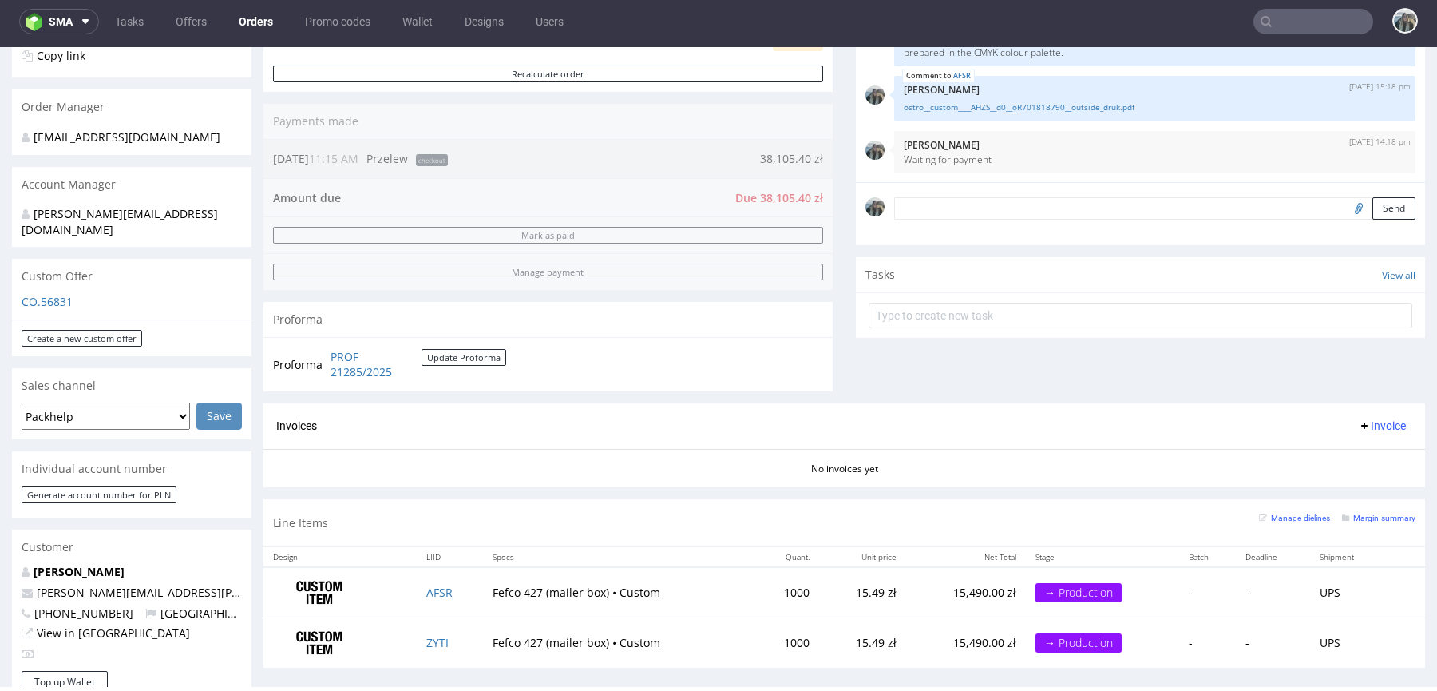
scroll to position [278, 0]
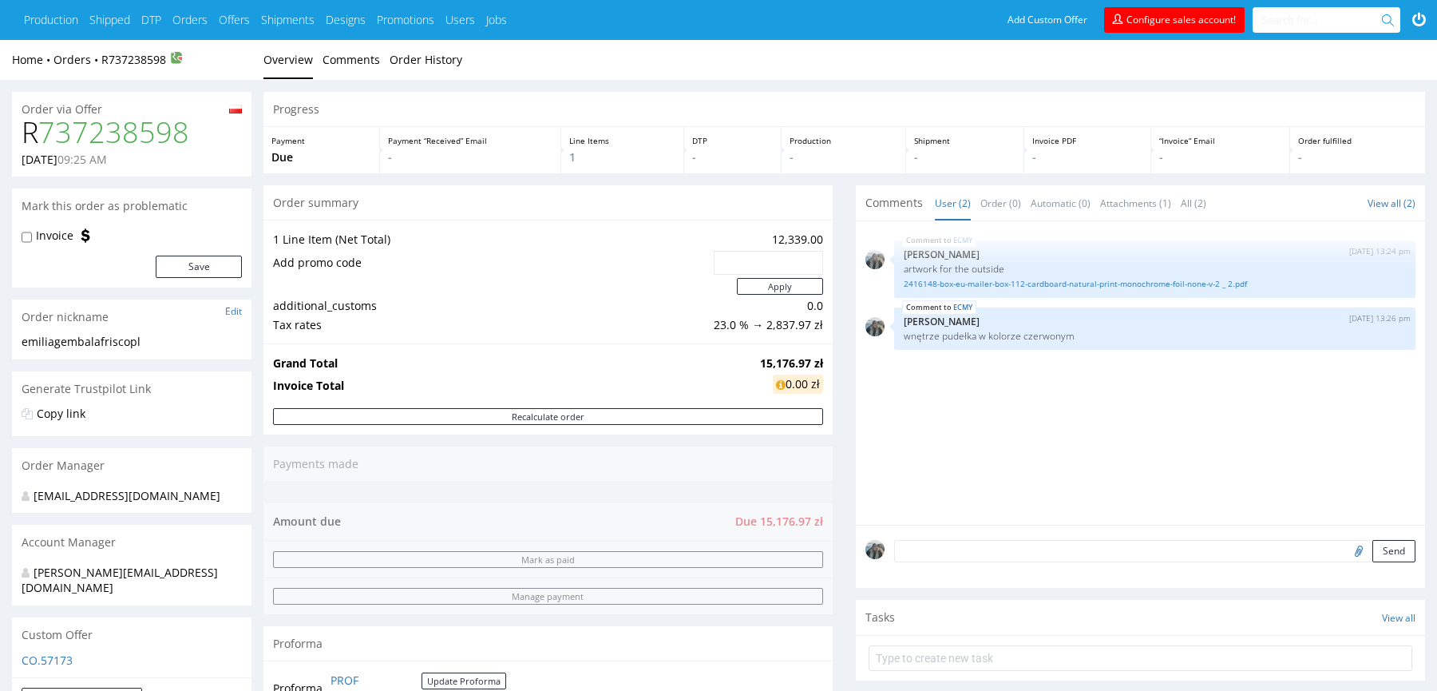
click at [28, 130] on h1 "R 737238598" at bounding box center [132, 133] width 220 height 32
click at [29, 131] on h1 "R 737238598" at bounding box center [132, 133] width 220 height 32
copy h1 "R 737238598"
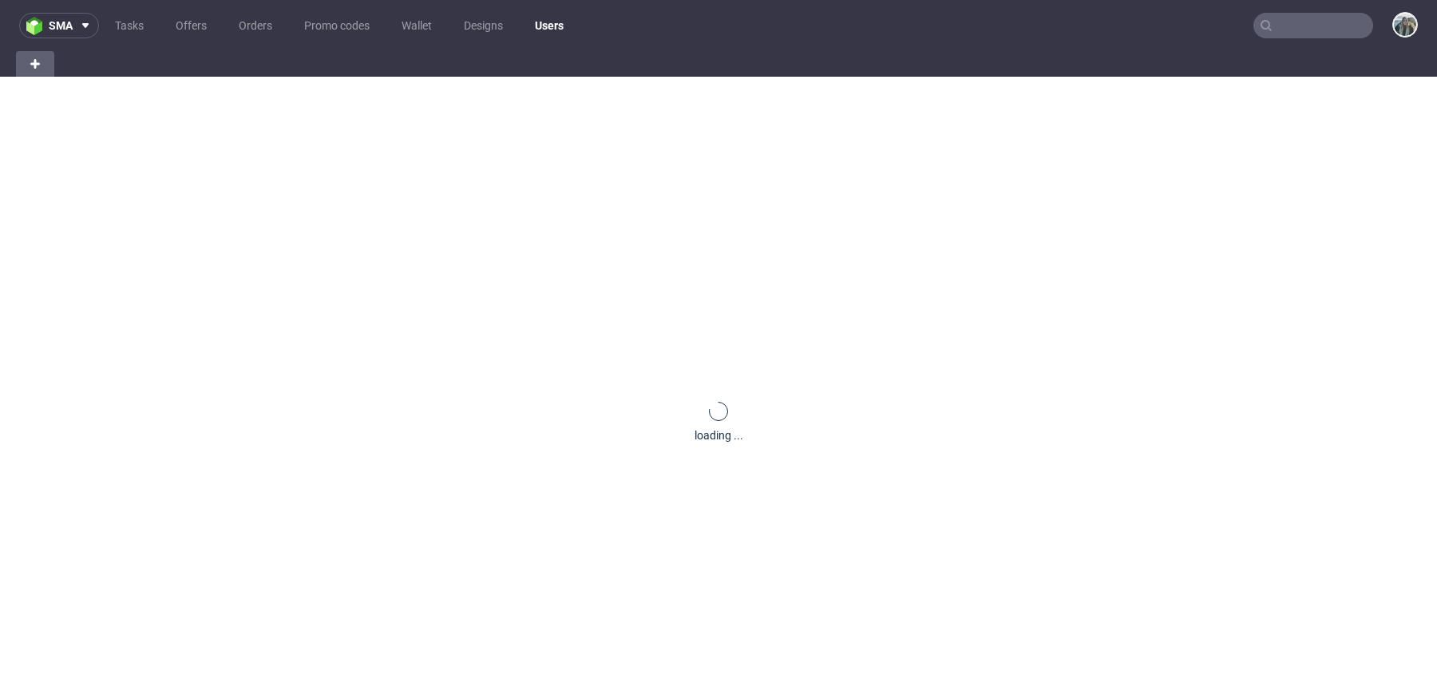
click at [1305, 26] on input "text" at bounding box center [1313, 26] width 120 height 26
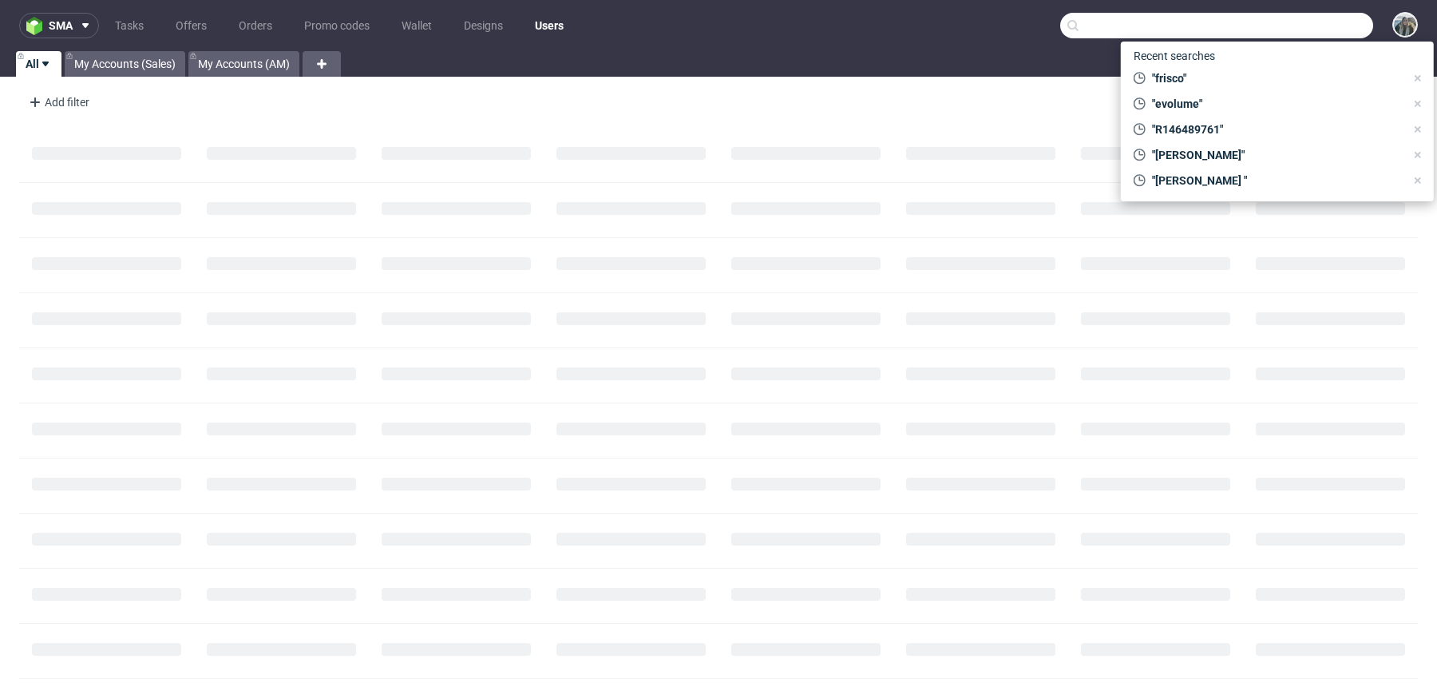
paste input "R737238598"
type input "R737238598"
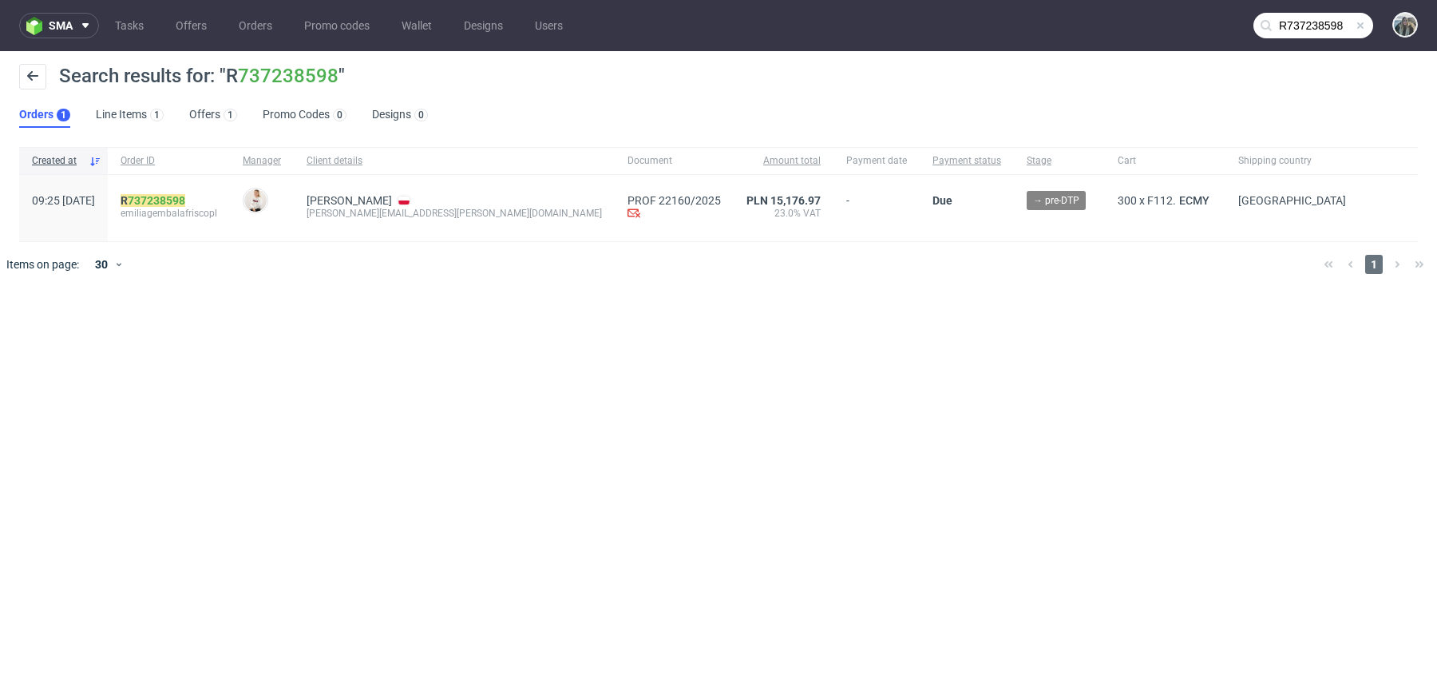
click at [217, 207] on span "emiliagembalafriscopl" at bounding box center [169, 213] width 97 height 13
click at [185, 204] on link "737238598" at bounding box center [156, 200] width 57 height 13
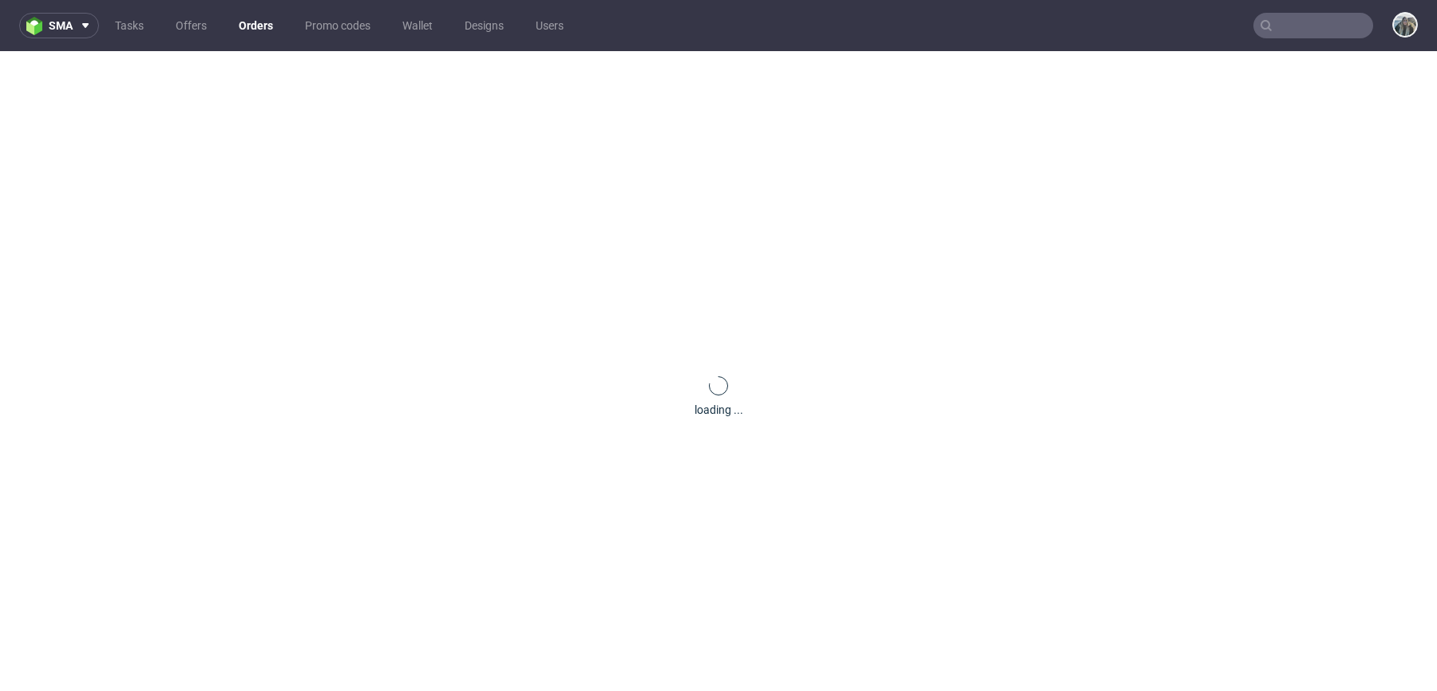
click at [215, 201] on div "loading ..." at bounding box center [718, 396] width 1437 height 691
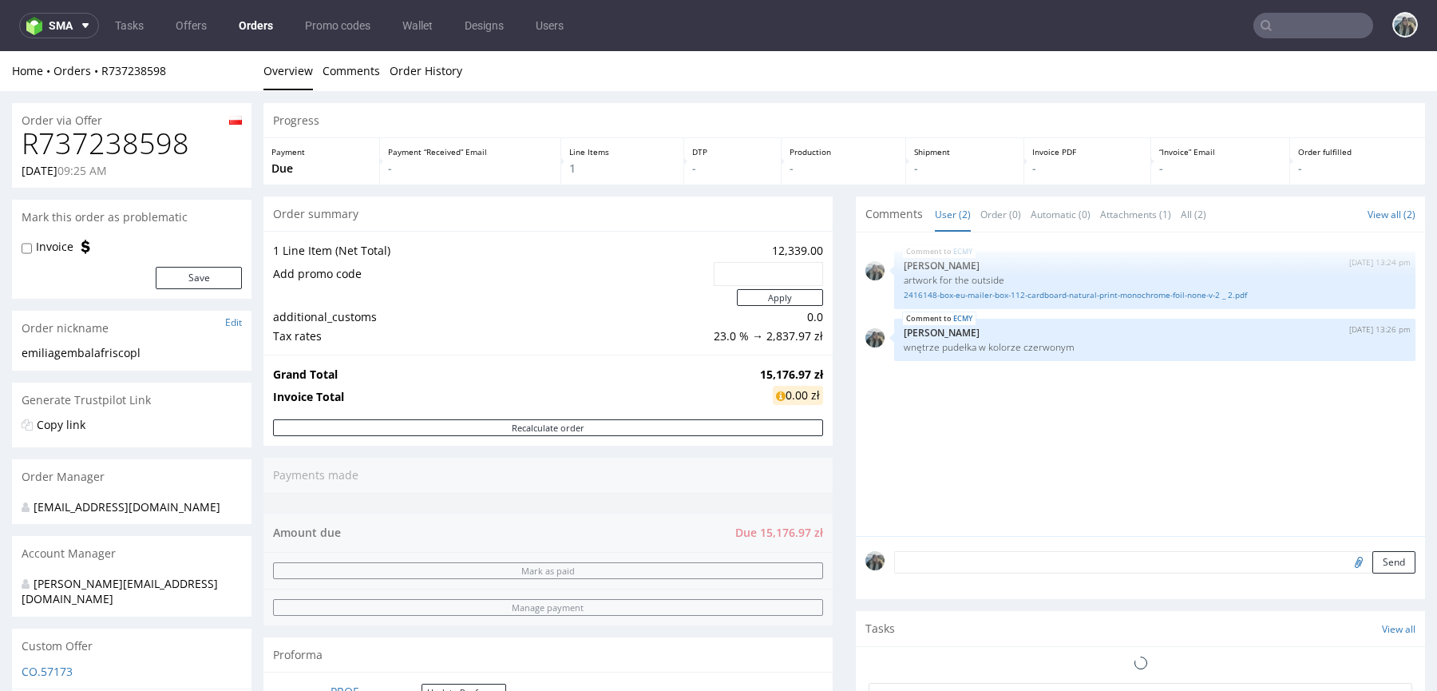
scroll to position [113, 0]
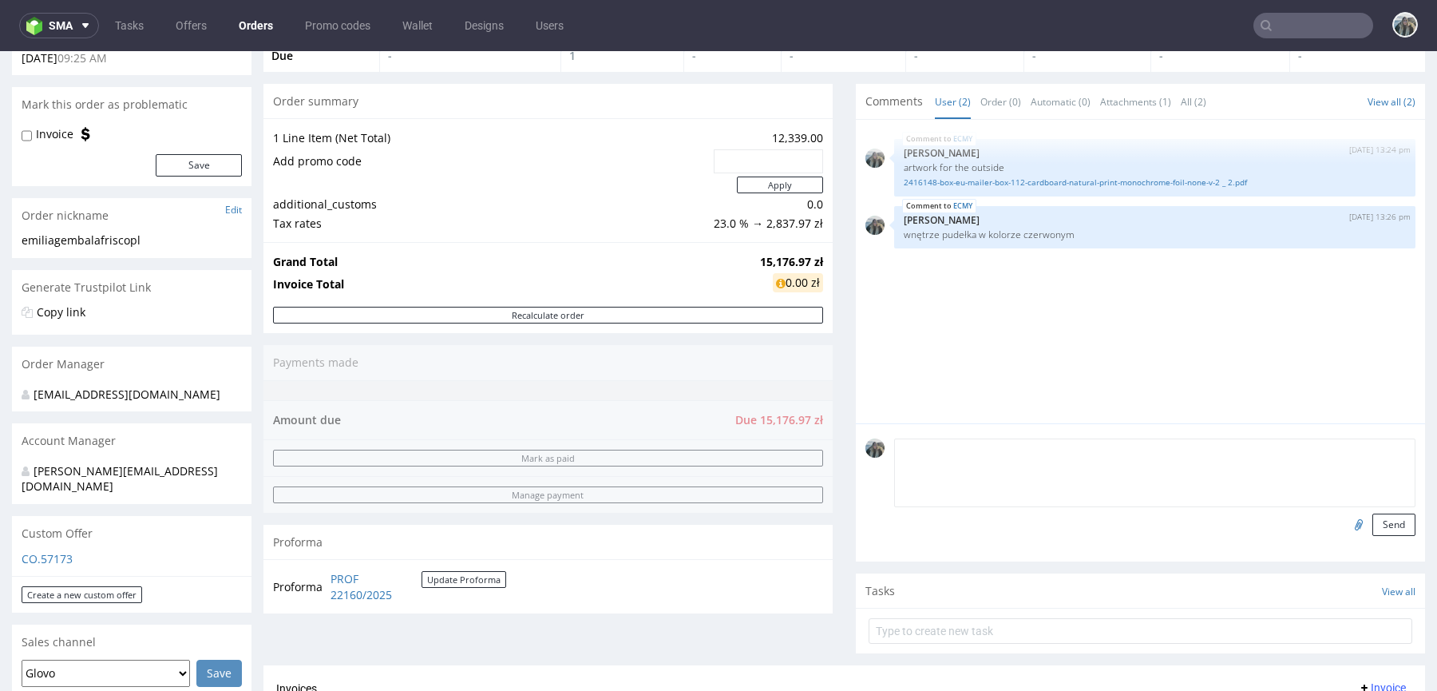
click at [937, 444] on textarea at bounding box center [1154, 472] width 521 height 69
type textarea "URGENT"
click at [1380, 532] on button "Send" at bounding box center [1393, 524] width 43 height 22
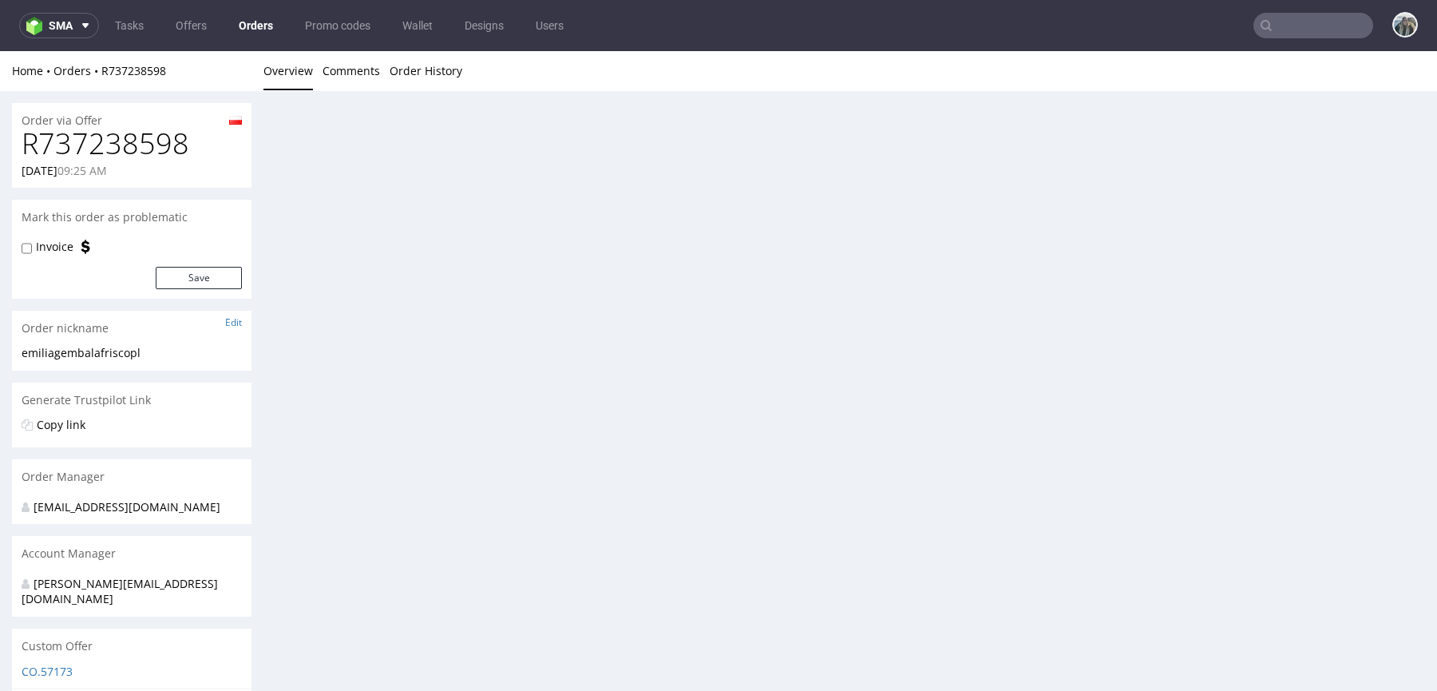
scroll to position [0, 0]
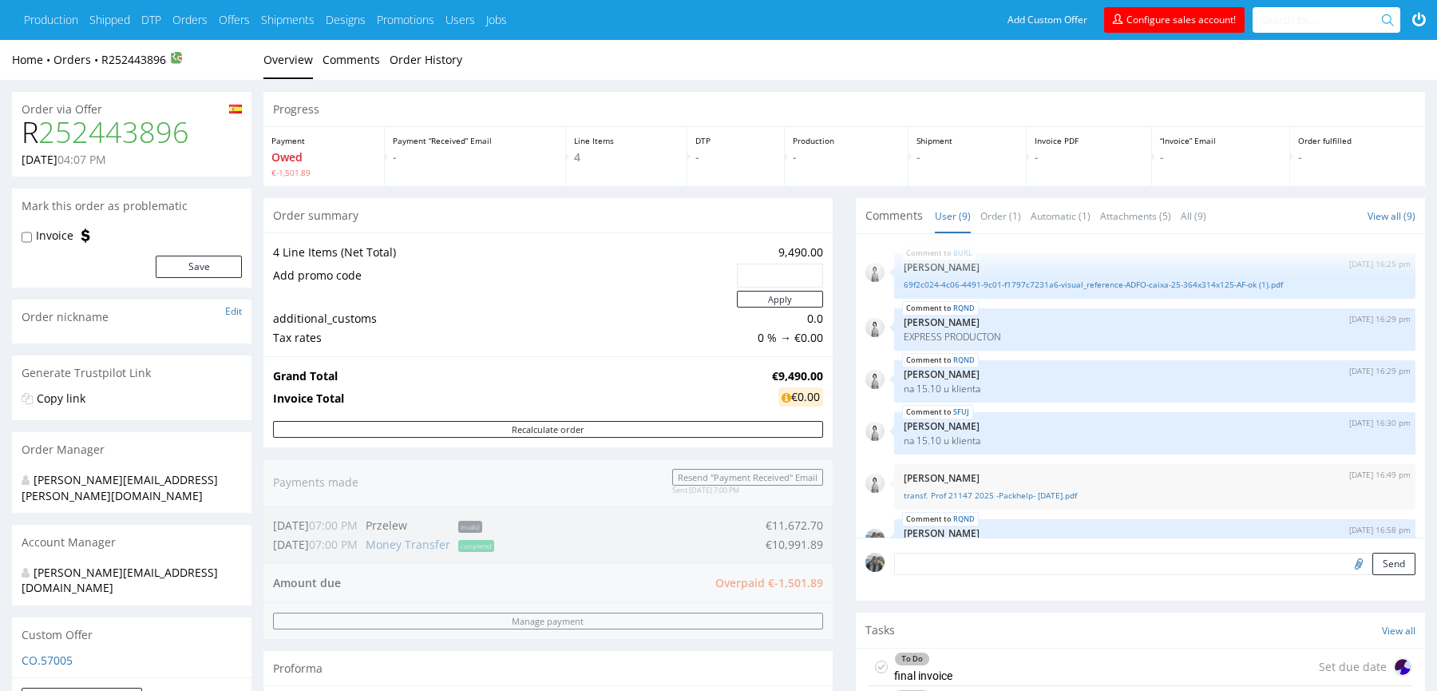
scroll to position [258, 0]
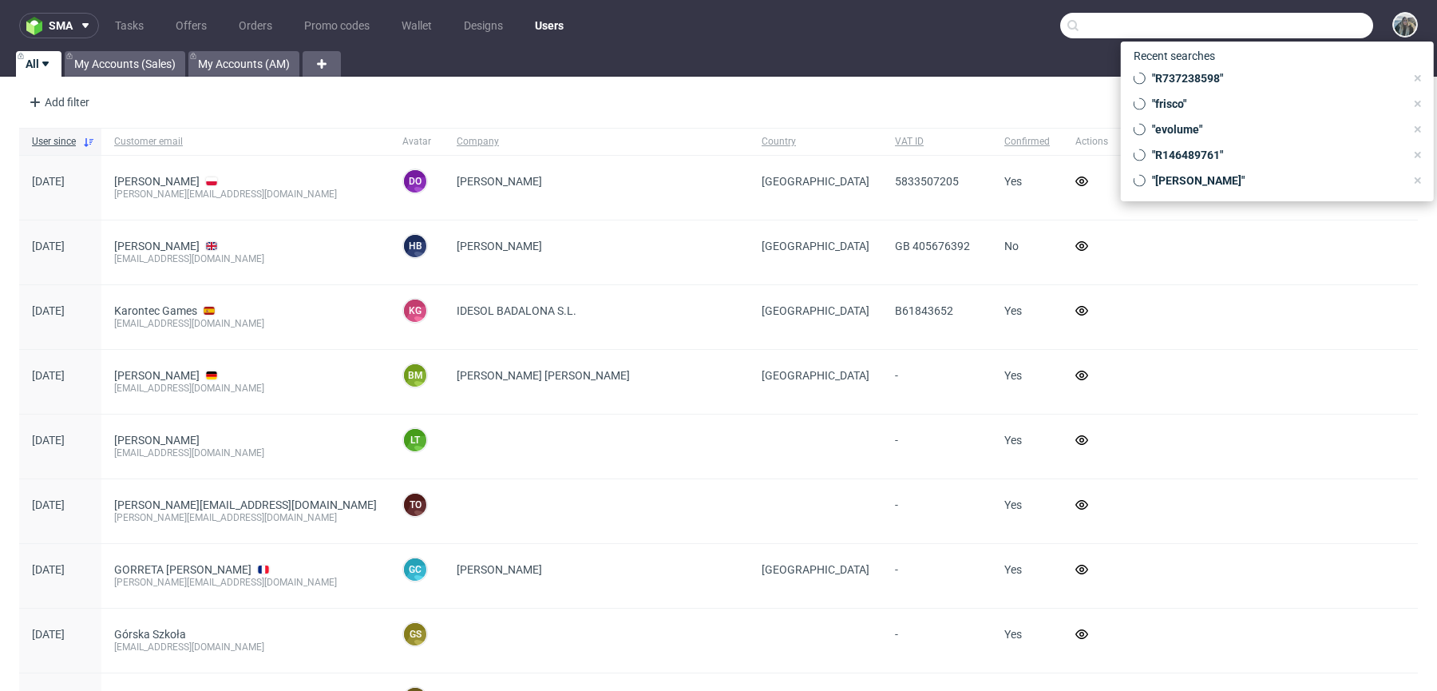
click at [1334, 17] on input "text" at bounding box center [1216, 26] width 313 height 26
click at [1312, 22] on input "text" at bounding box center [1216, 26] width 313 height 26
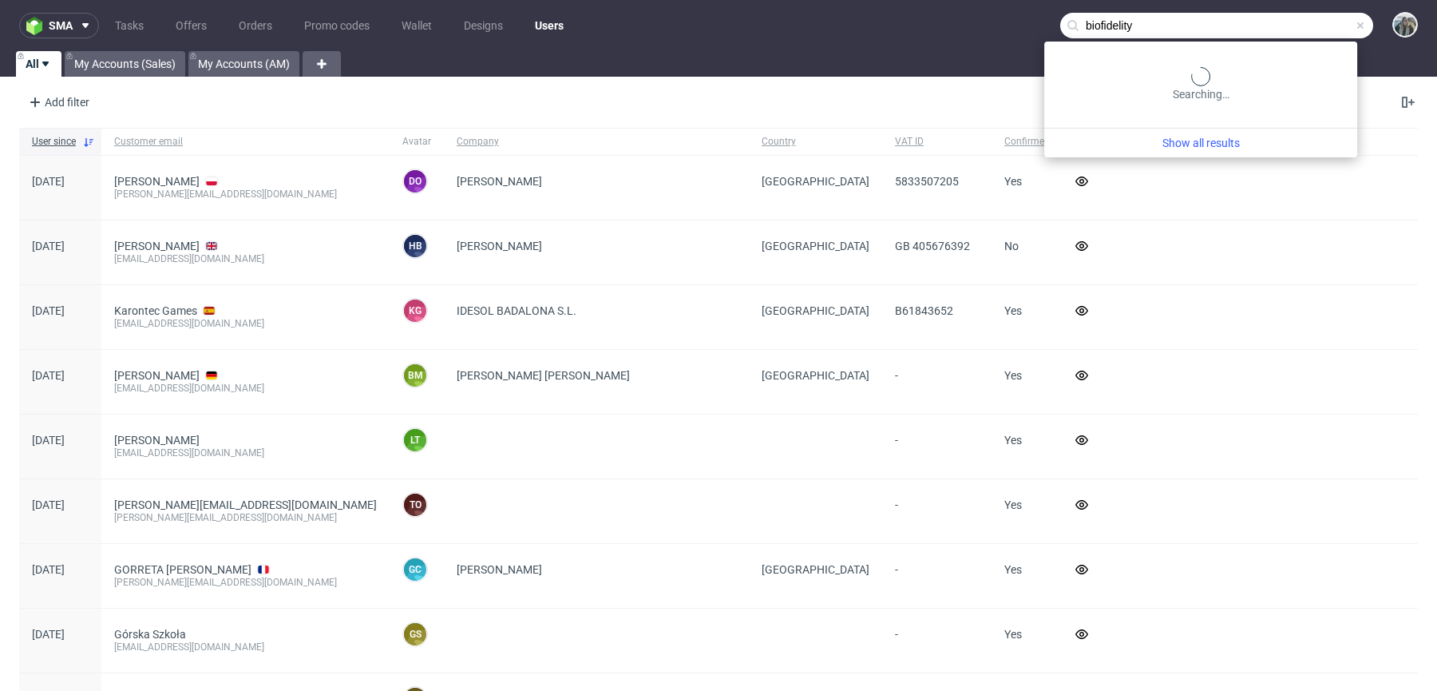
type input "biofidelity"
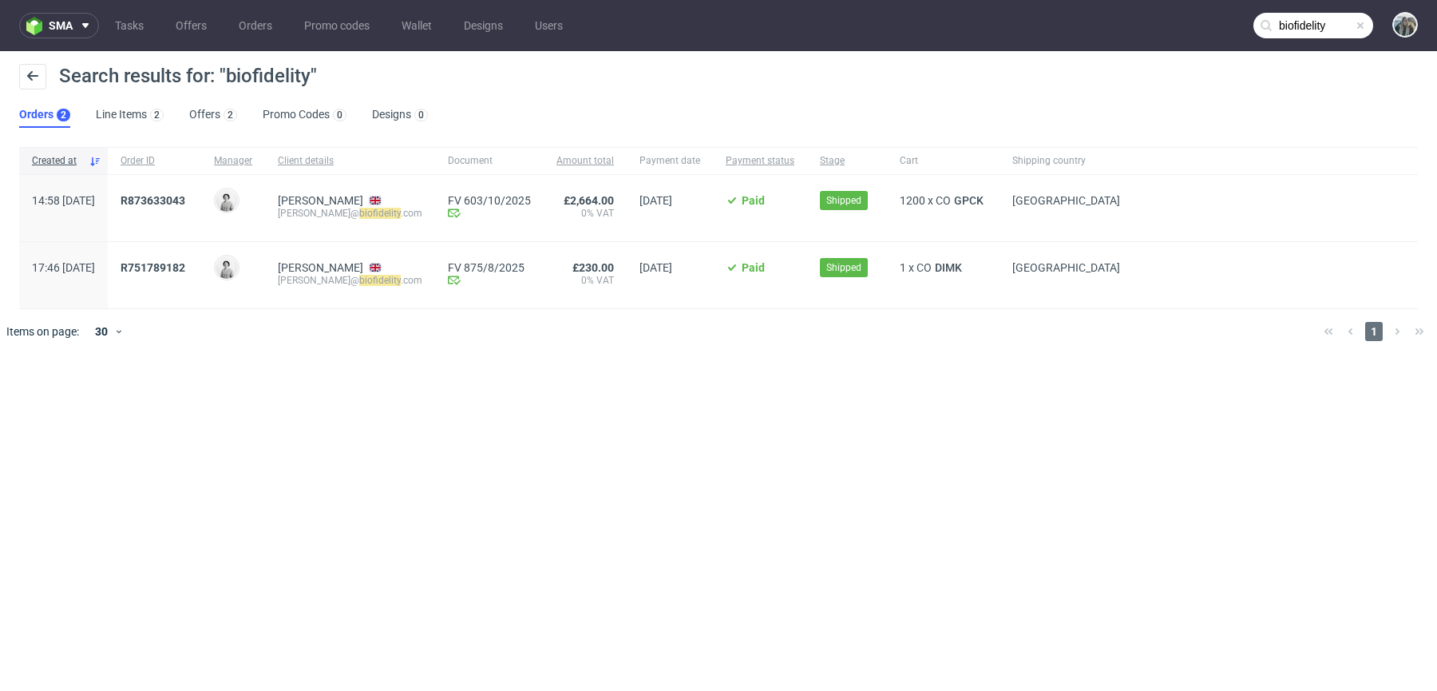
drag, startPoint x: 177, startPoint y: 228, endPoint x: 158, endPoint y: 195, distance: 38.6
click at [158, 195] on div "R873633043" at bounding box center [154, 208] width 93 height 66
drag, startPoint x: 172, startPoint y: 213, endPoint x: 170, endPoint y: 184, distance: 28.8
click at [170, 184] on div "R 873633043" at bounding box center [154, 208] width 93 height 66
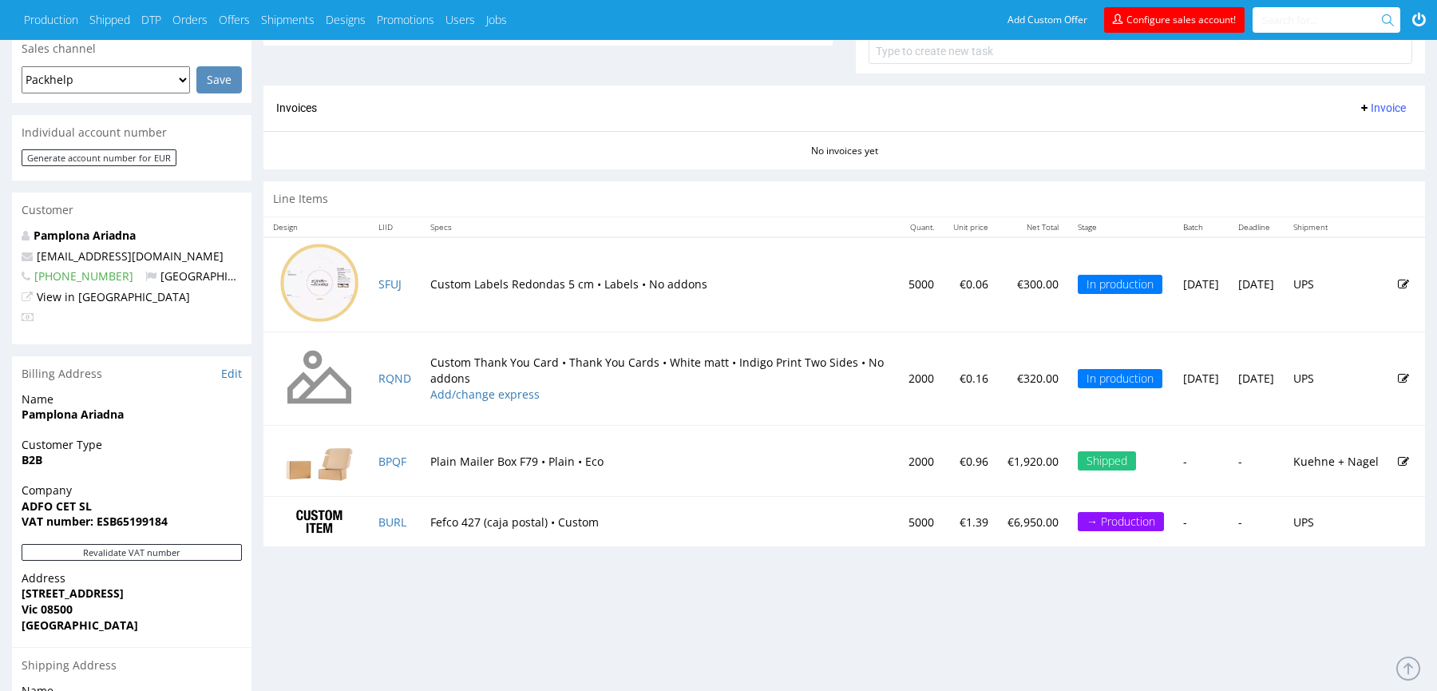
scroll to position [699, 0]
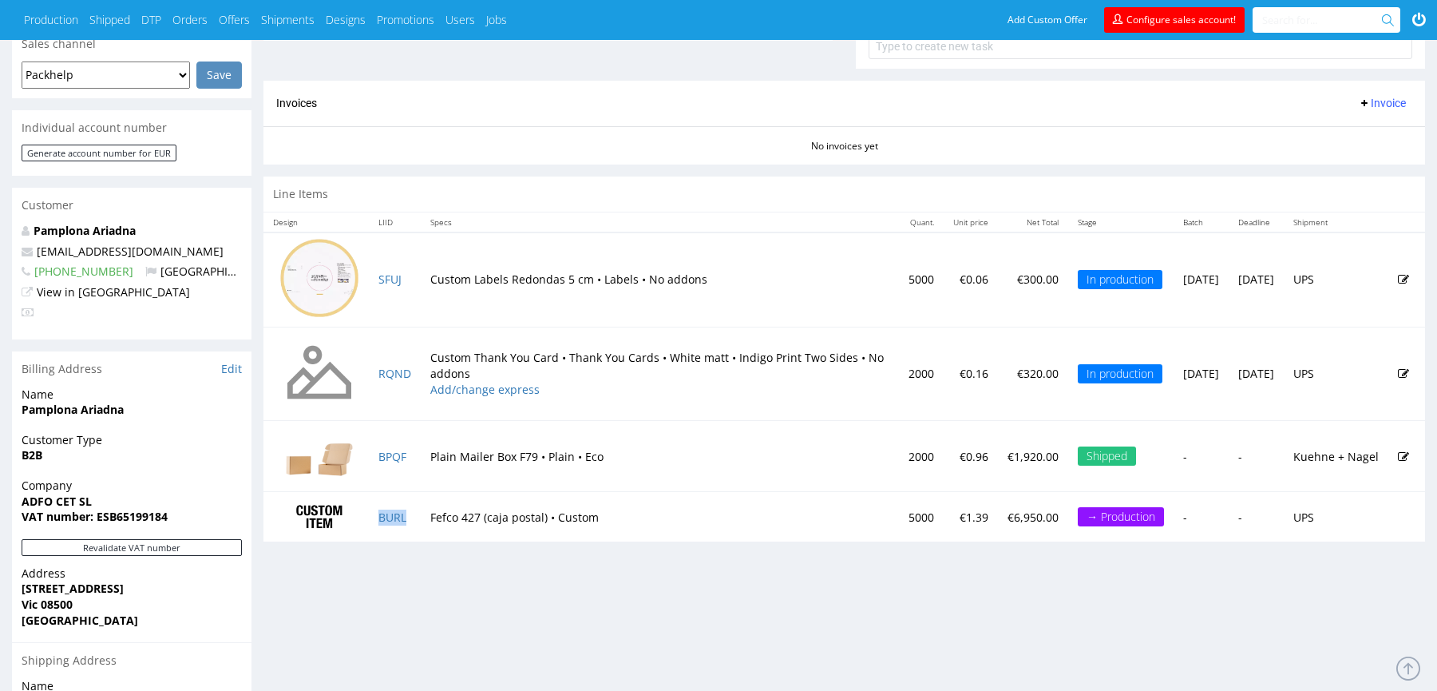
click at [413, 511] on td "BURL" at bounding box center [395, 516] width 52 height 49
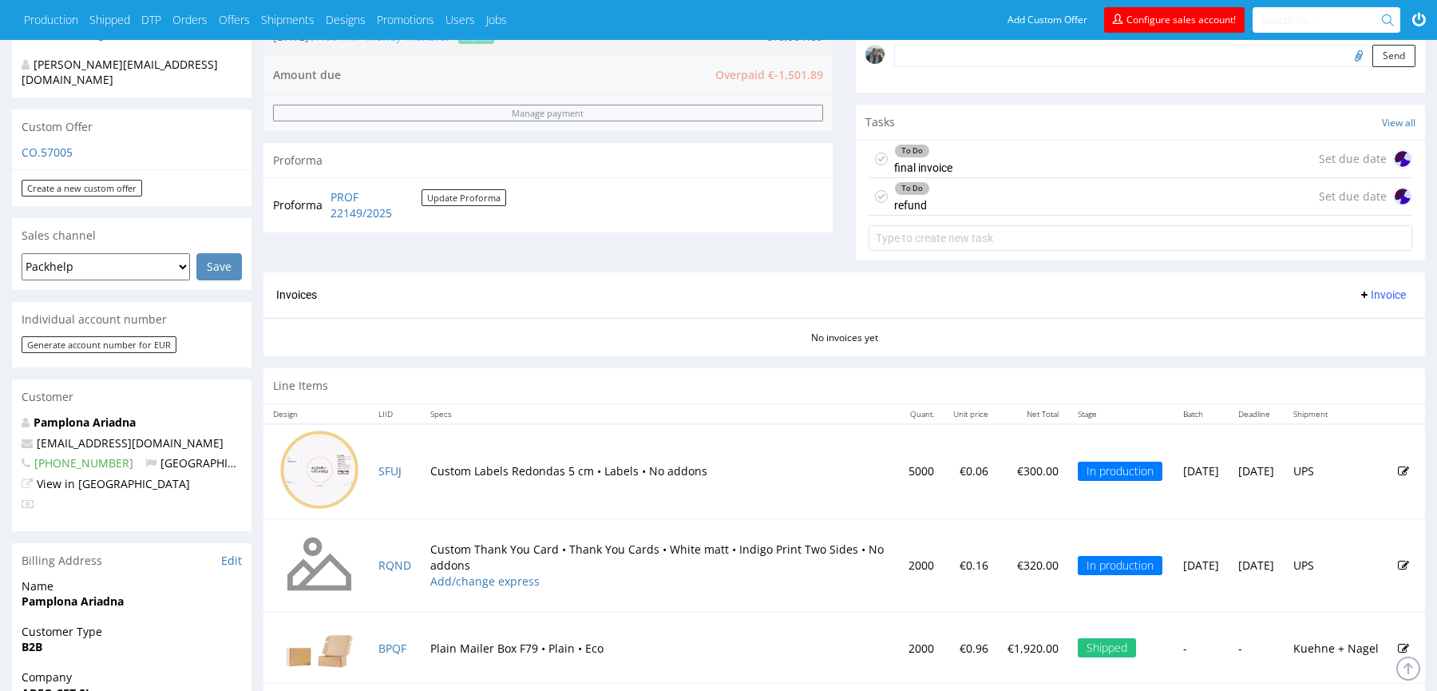
scroll to position [0, 0]
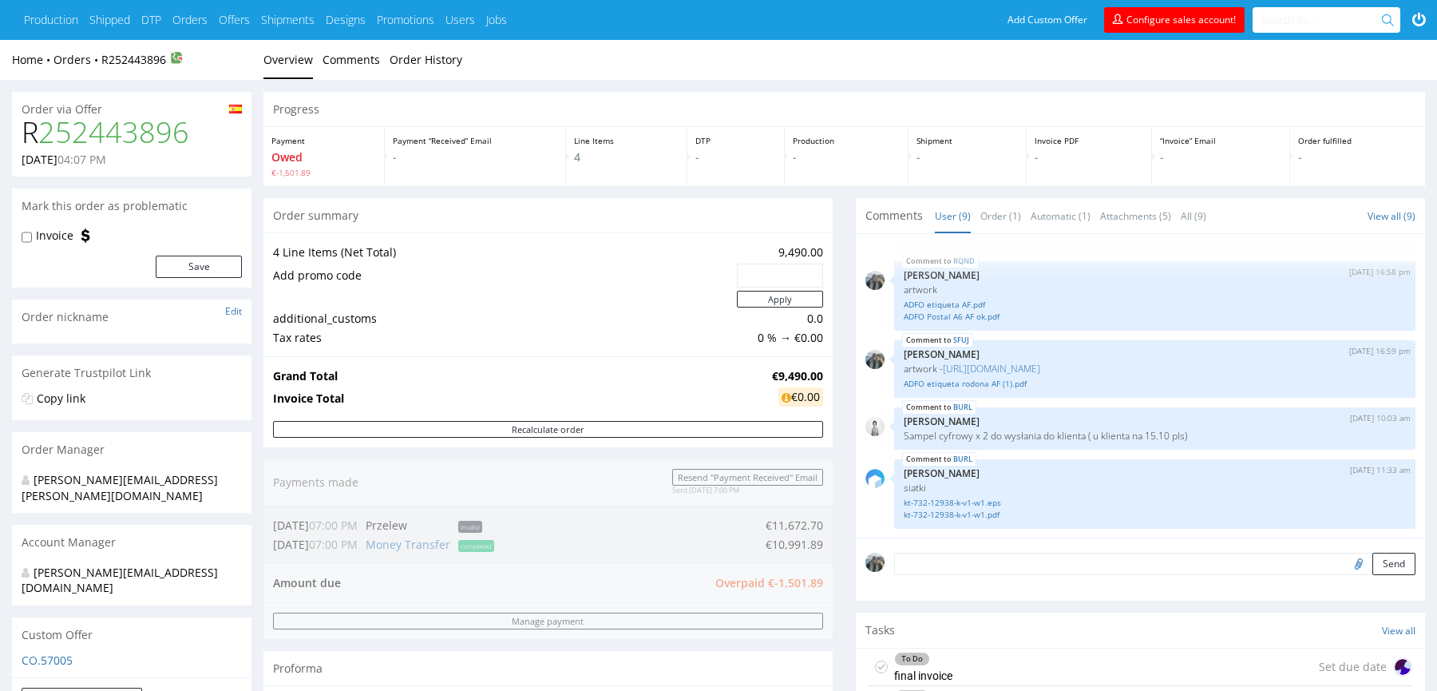
click at [30, 132] on h1 "R 252443896" at bounding box center [132, 133] width 220 height 32
copy h1 "R 252443896"
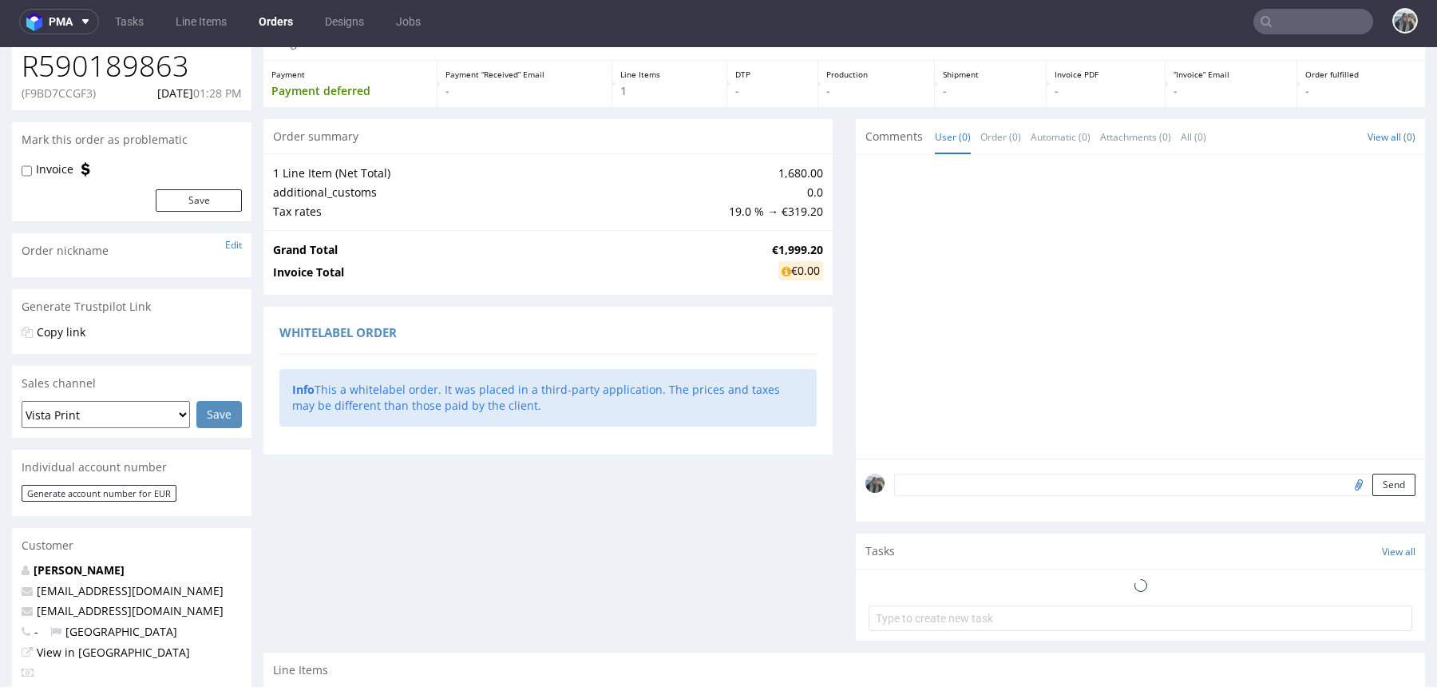
scroll to position [373, 0]
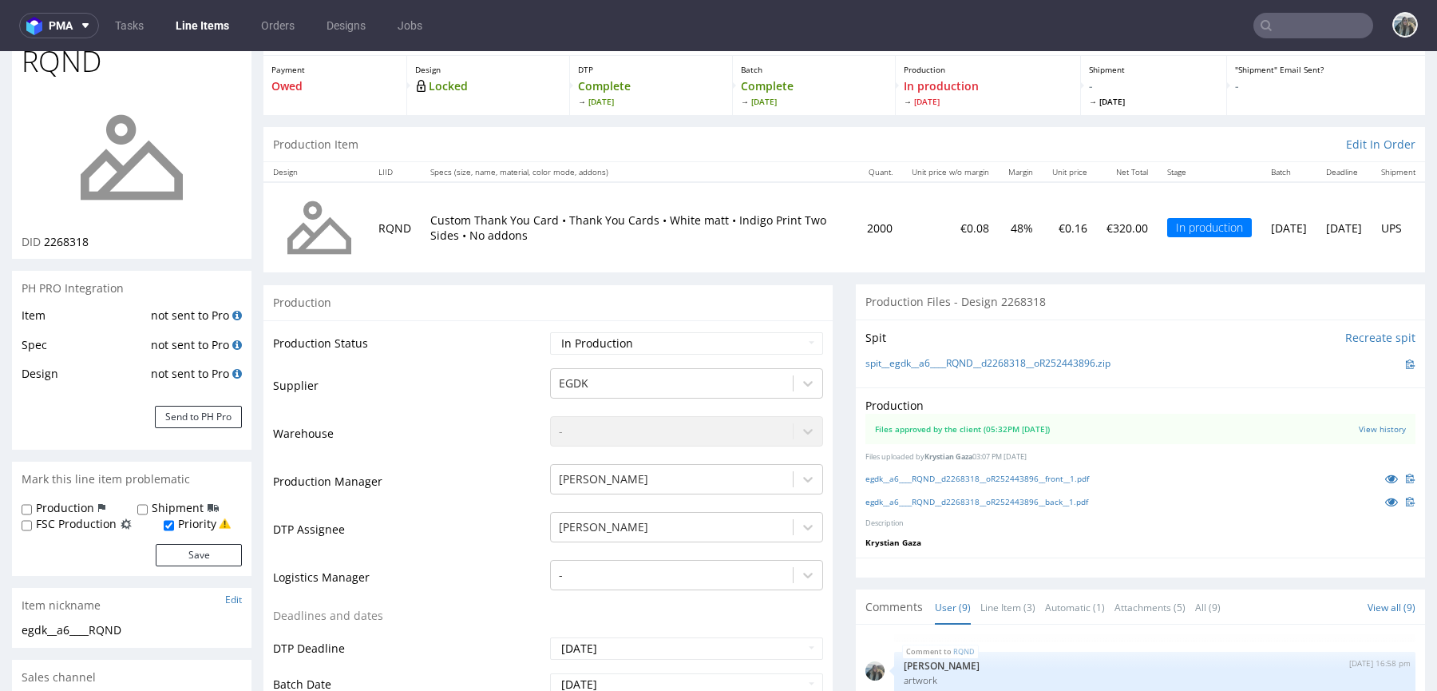
scroll to position [731, 0]
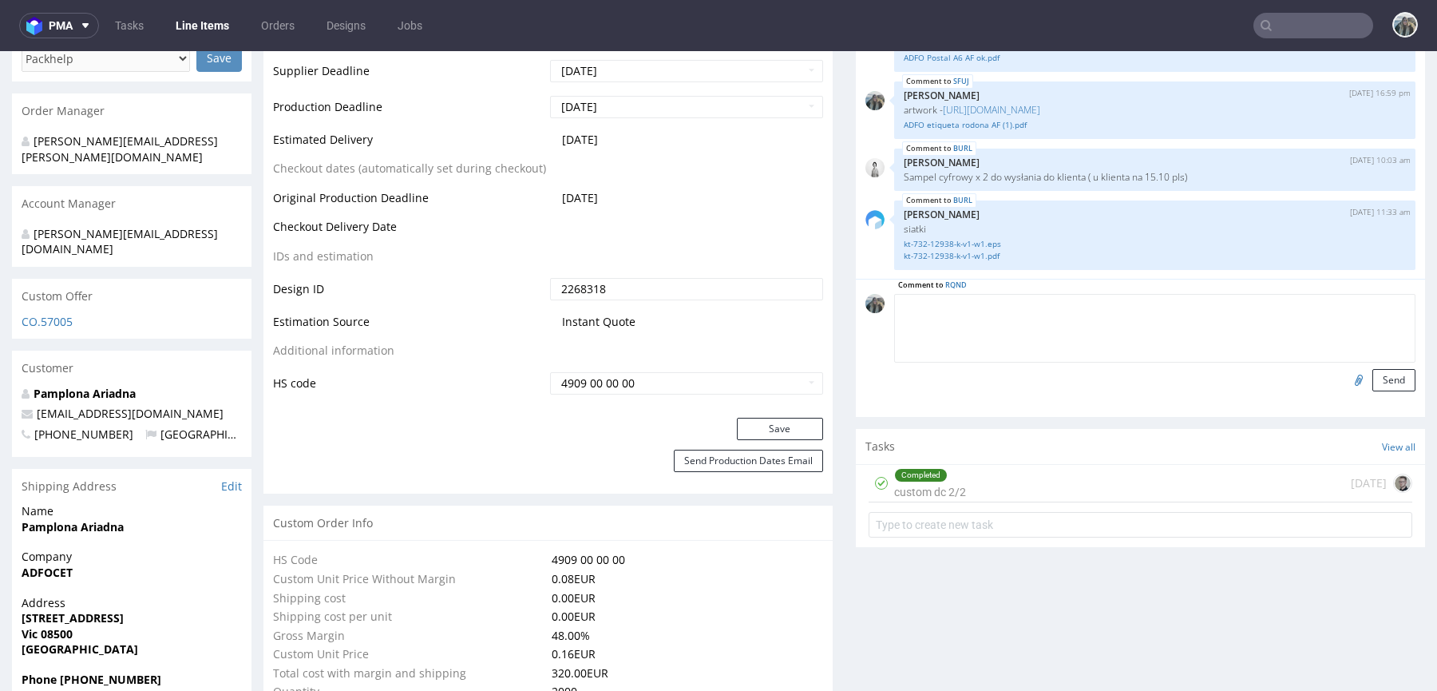
click at [1203, 294] on textarea at bounding box center [1154, 328] width 521 height 69
paste textarea "SHIPMENT: express shipment"
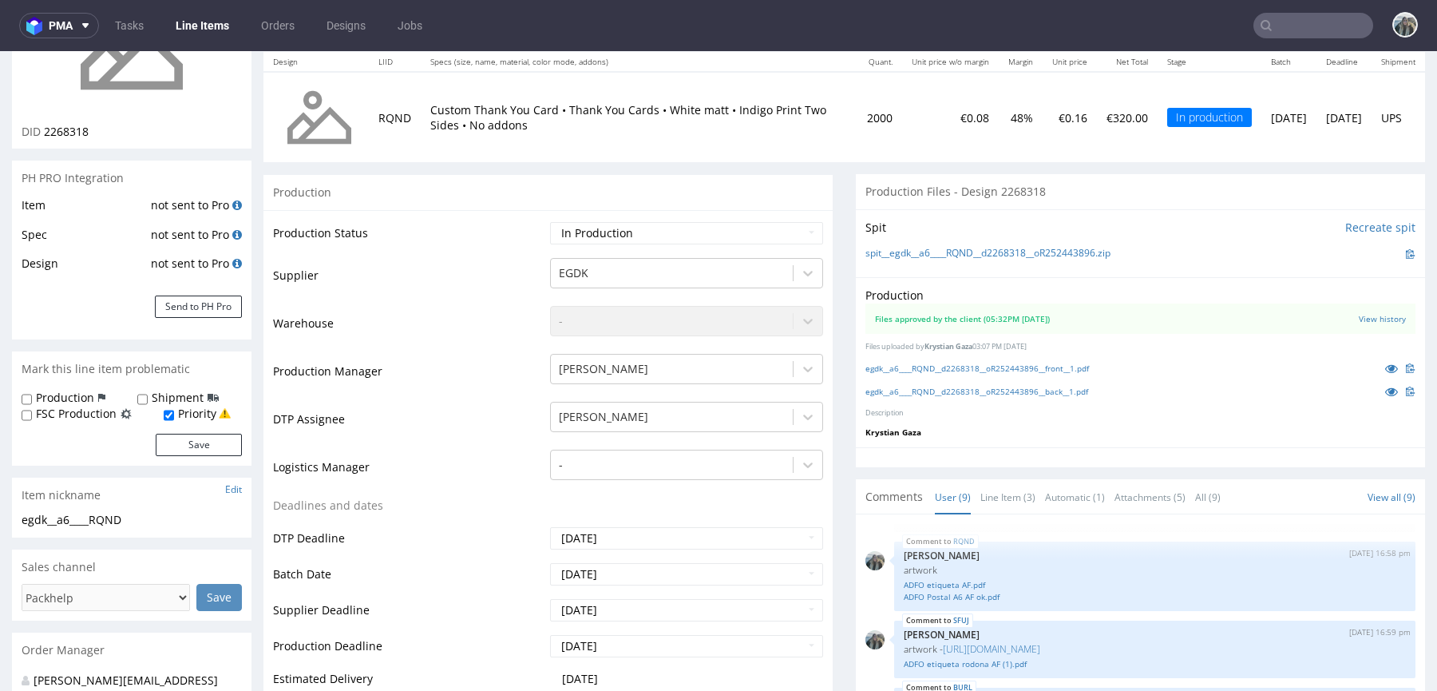
scroll to position [699, 0]
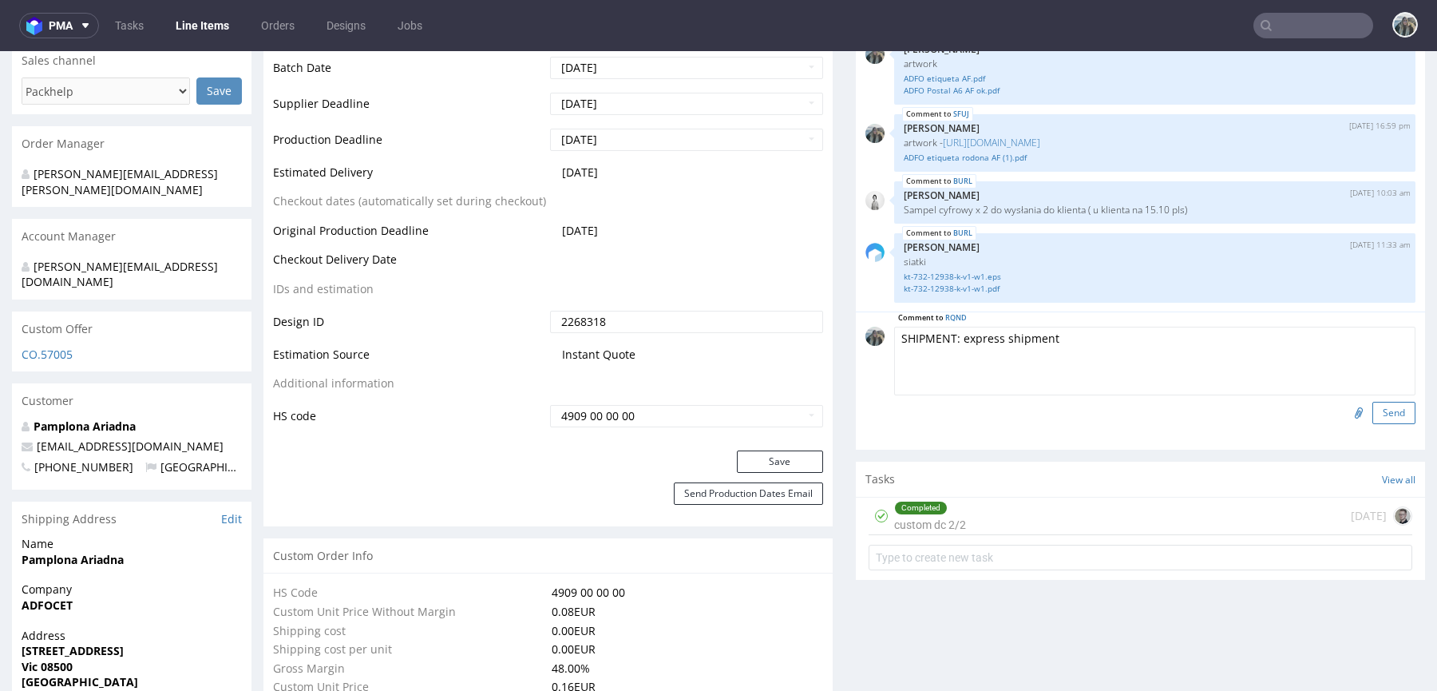
type textarea "SHIPMENT: express shipment"
click at [1372, 412] on button "Send" at bounding box center [1393, 413] width 43 height 22
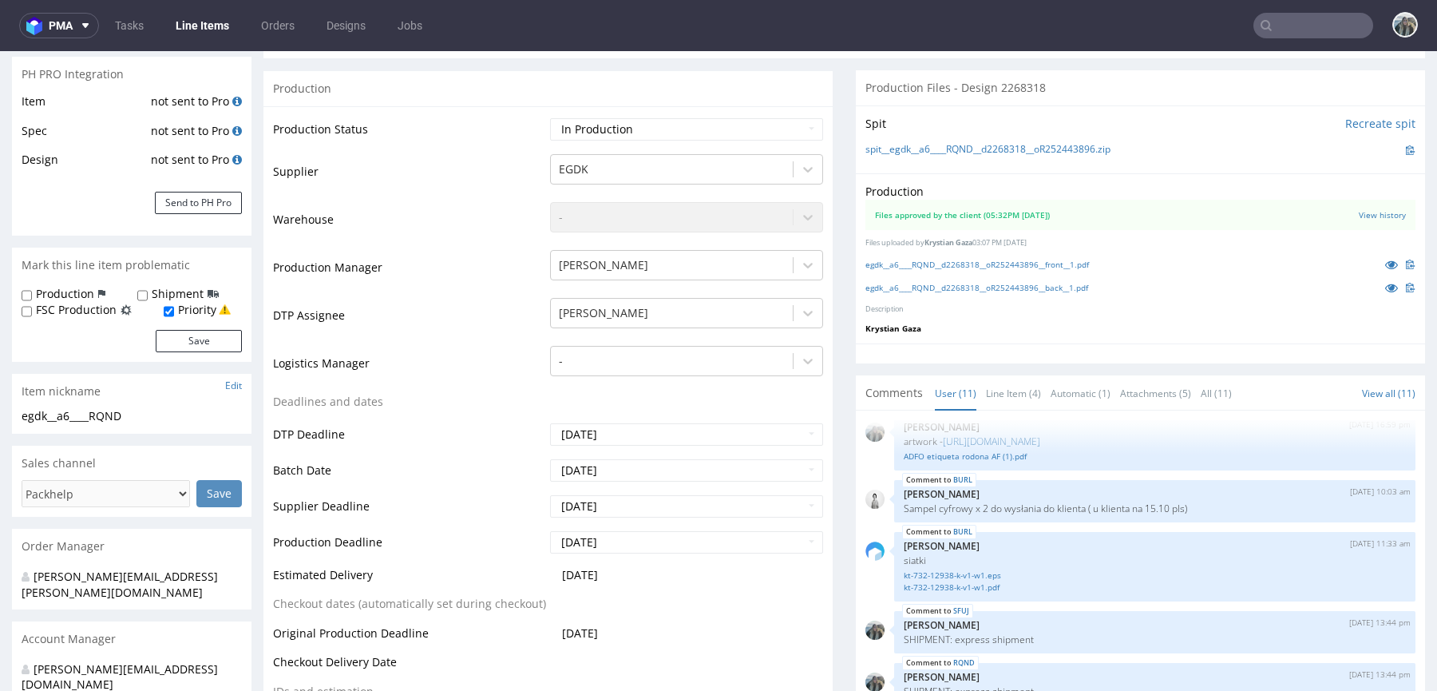
scroll to position [679, 0]
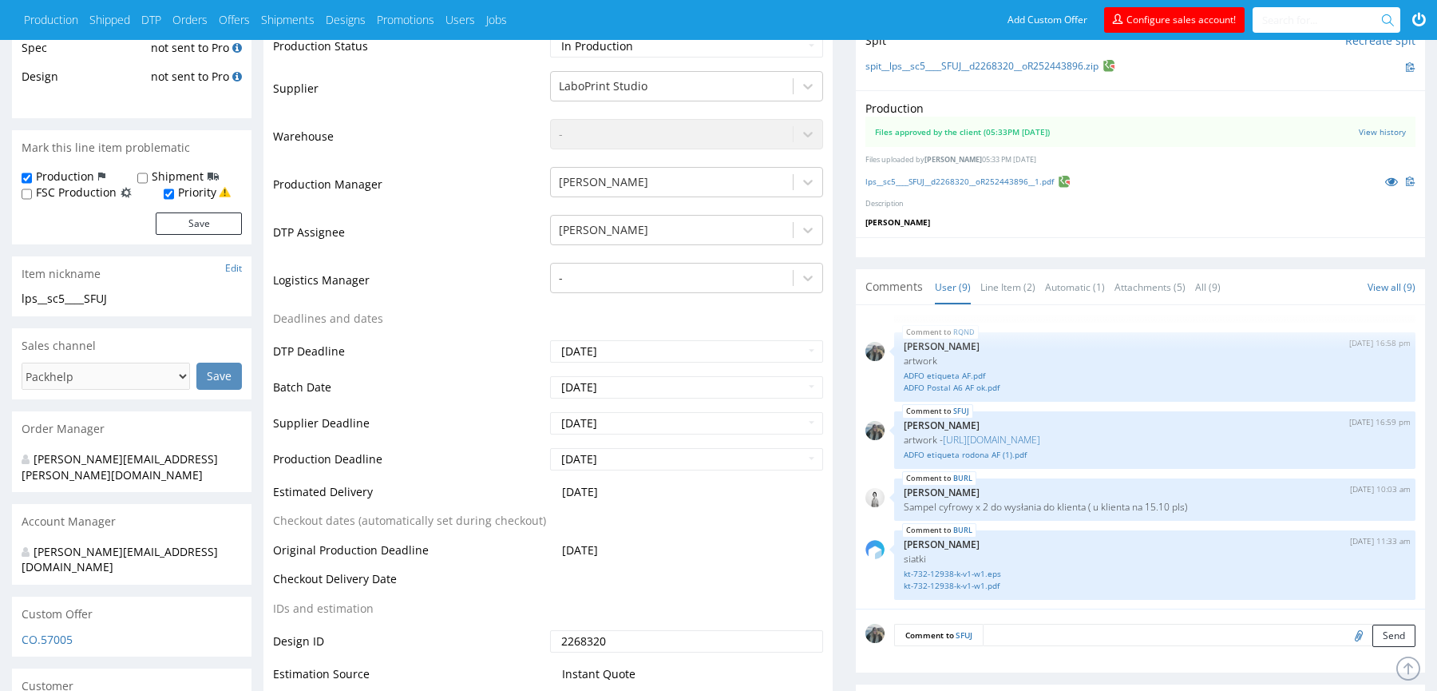
scroll to position [402, 0]
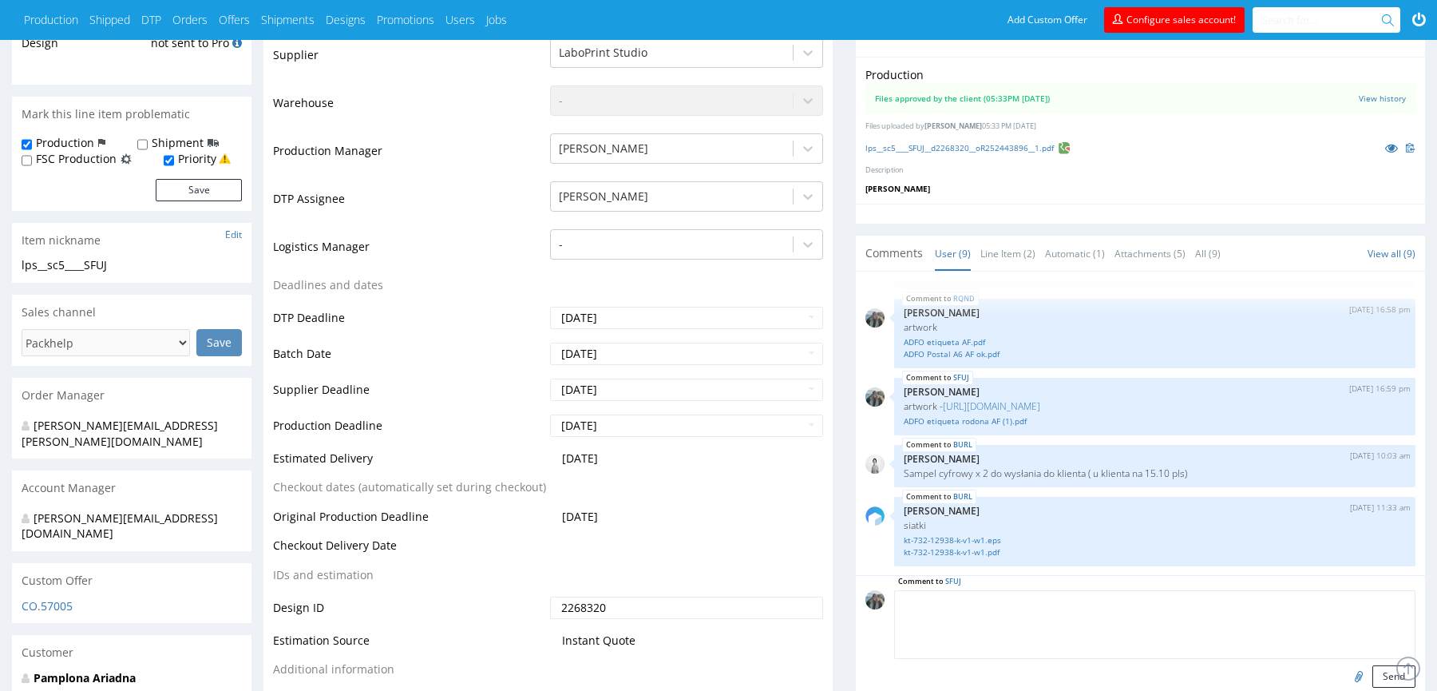
click at [993, 590] on textarea at bounding box center [1154, 624] width 521 height 69
click at [994, 596] on textarea at bounding box center [1154, 624] width 521 height 69
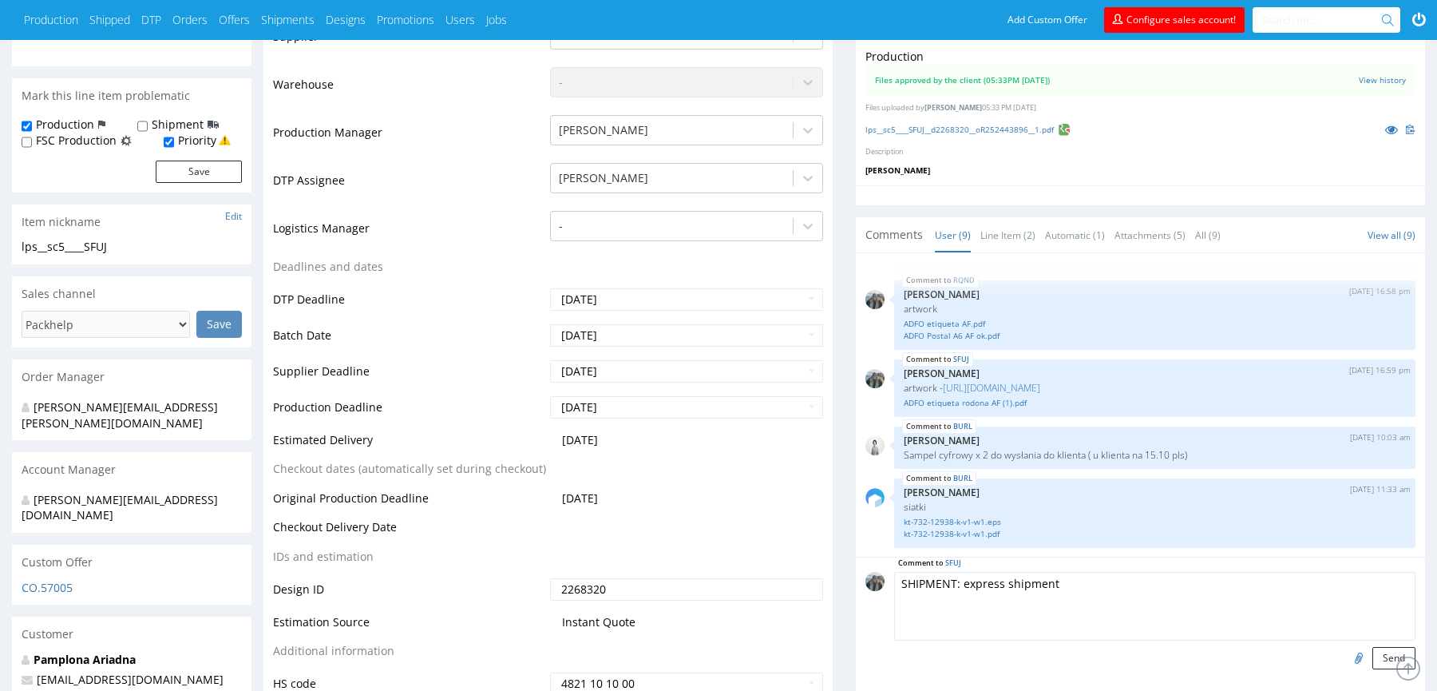
scroll to position [476, 0]
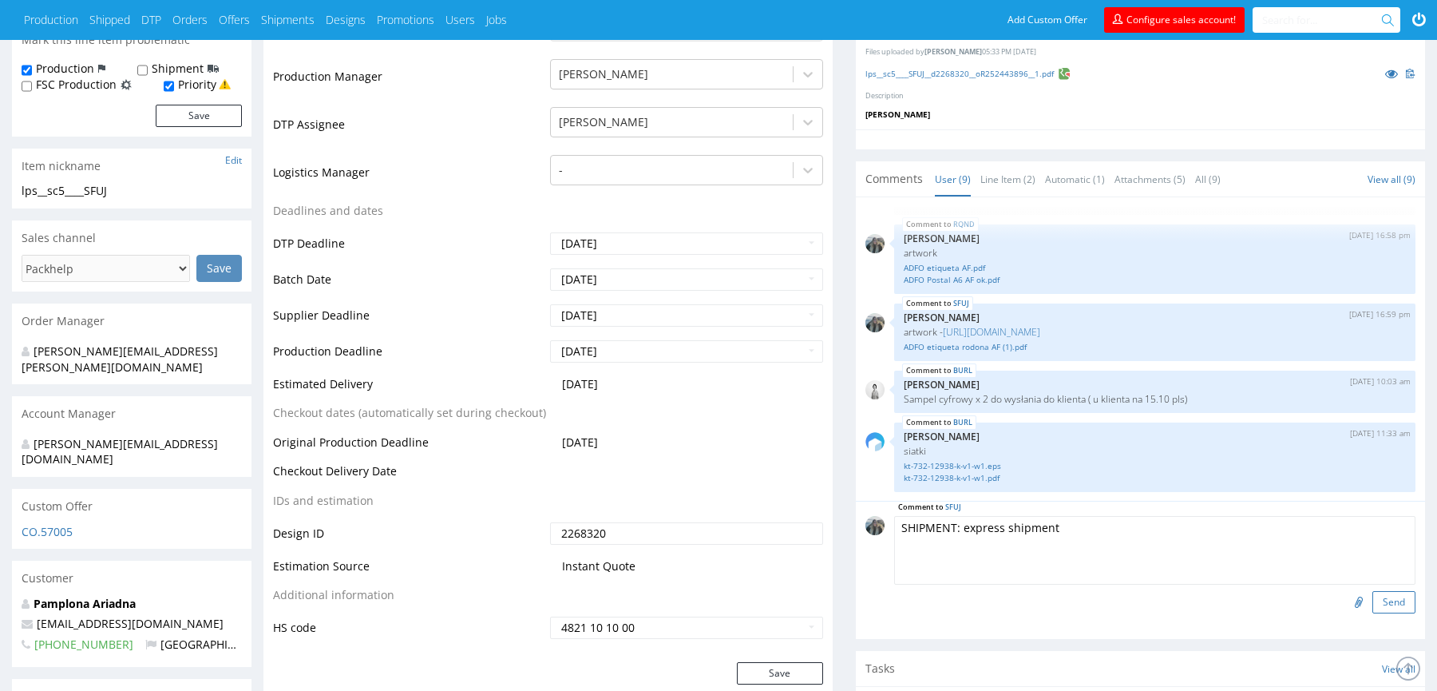
type textarea "SHIPMENT: express shipment"
click at [1382, 596] on button "Send" at bounding box center [1393, 602] width 43 height 22
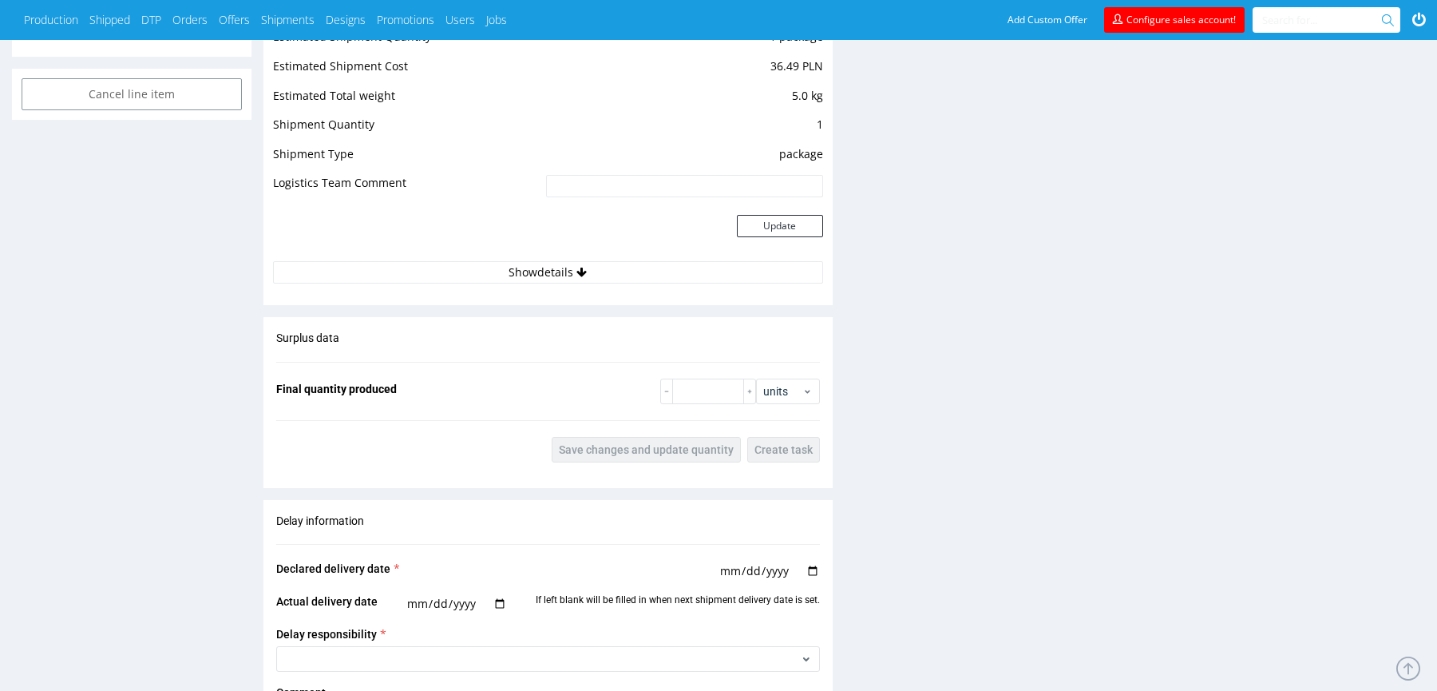
scroll to position [1371, 0]
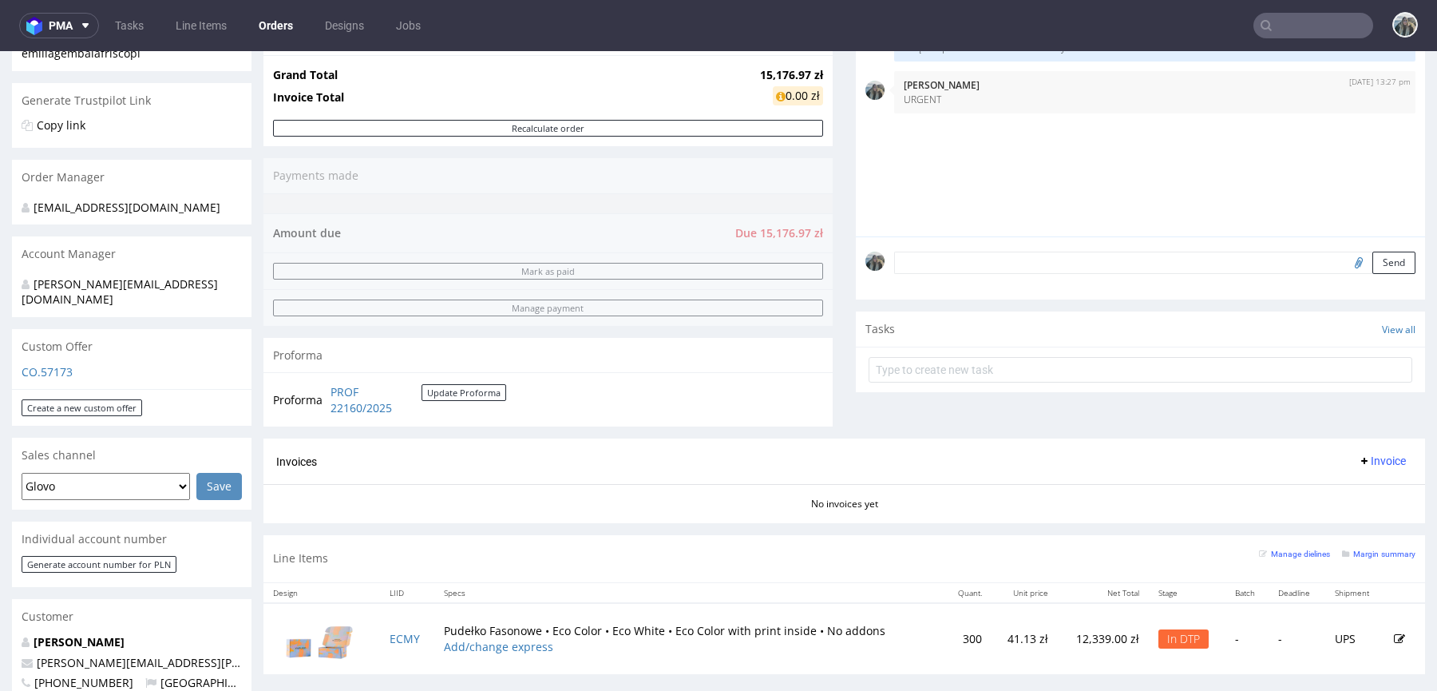
scroll to position [399, 0]
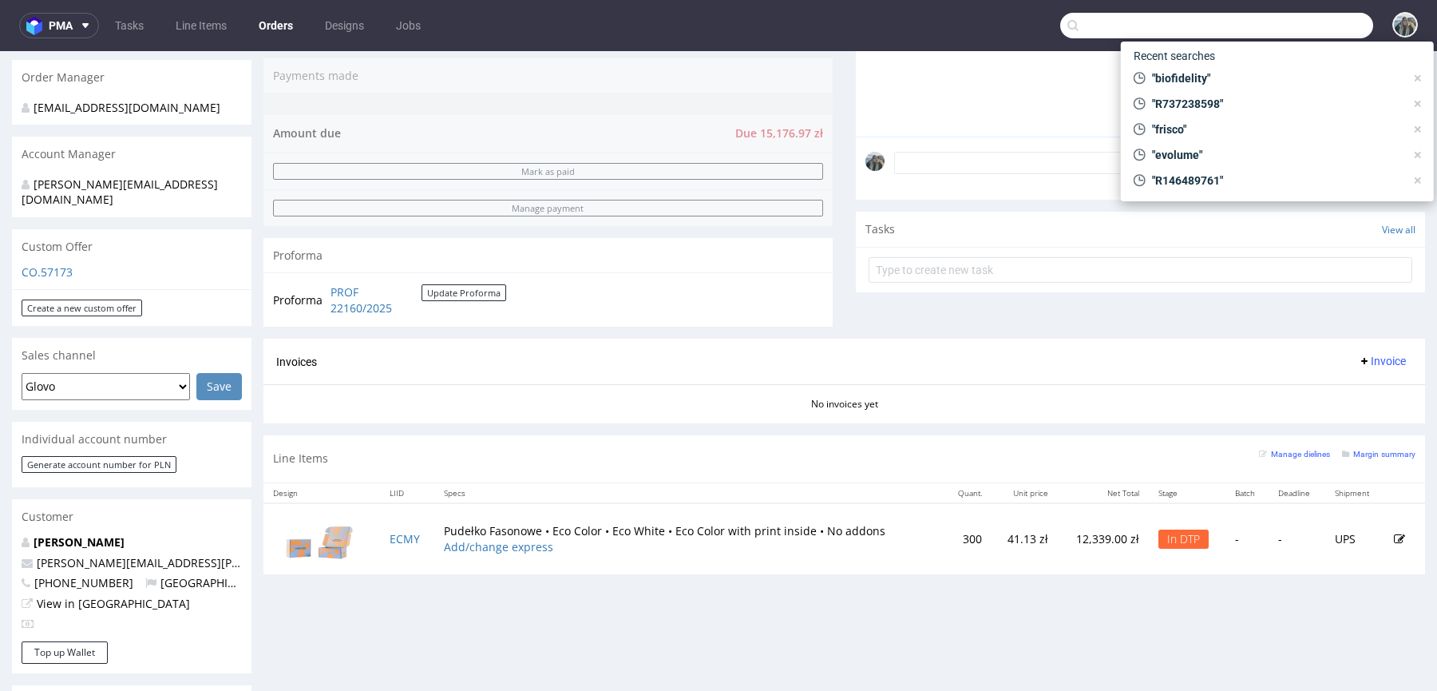
click at [1281, 33] on input "text" at bounding box center [1216, 26] width 313 height 26
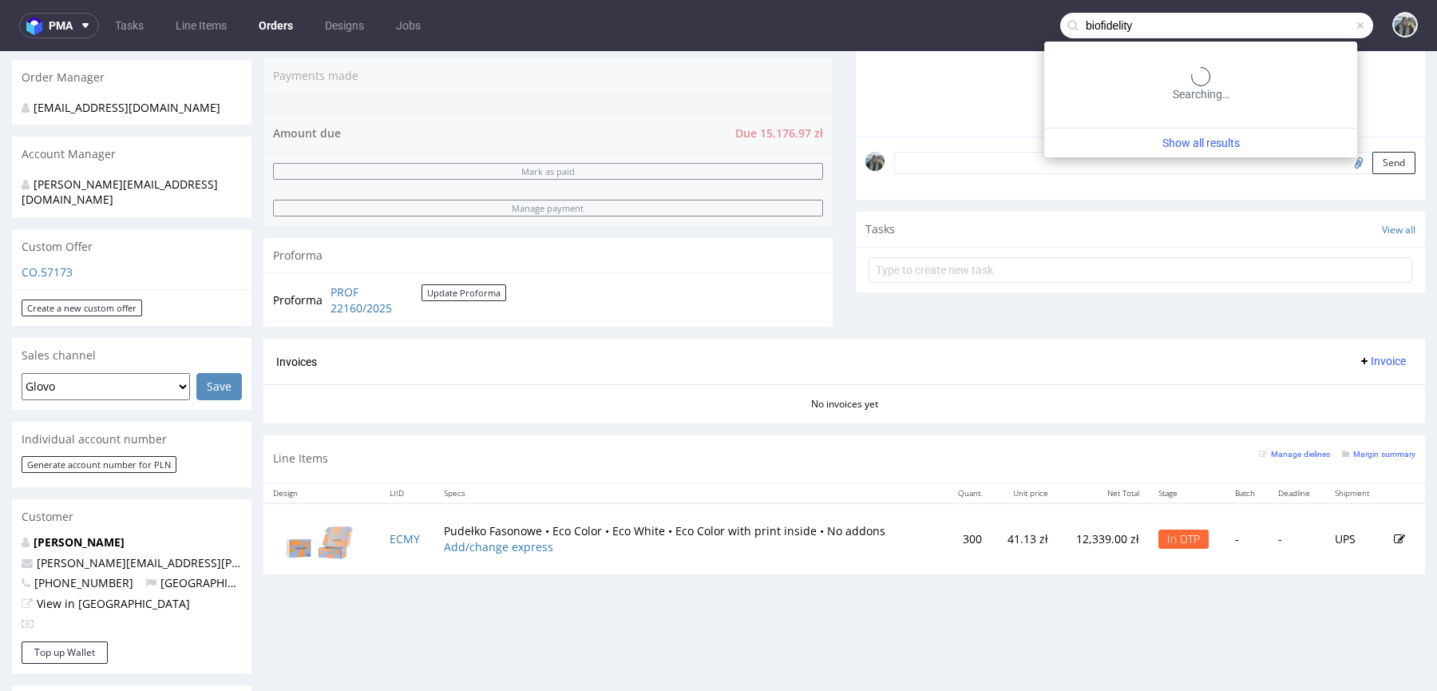
type input "biofidelity"
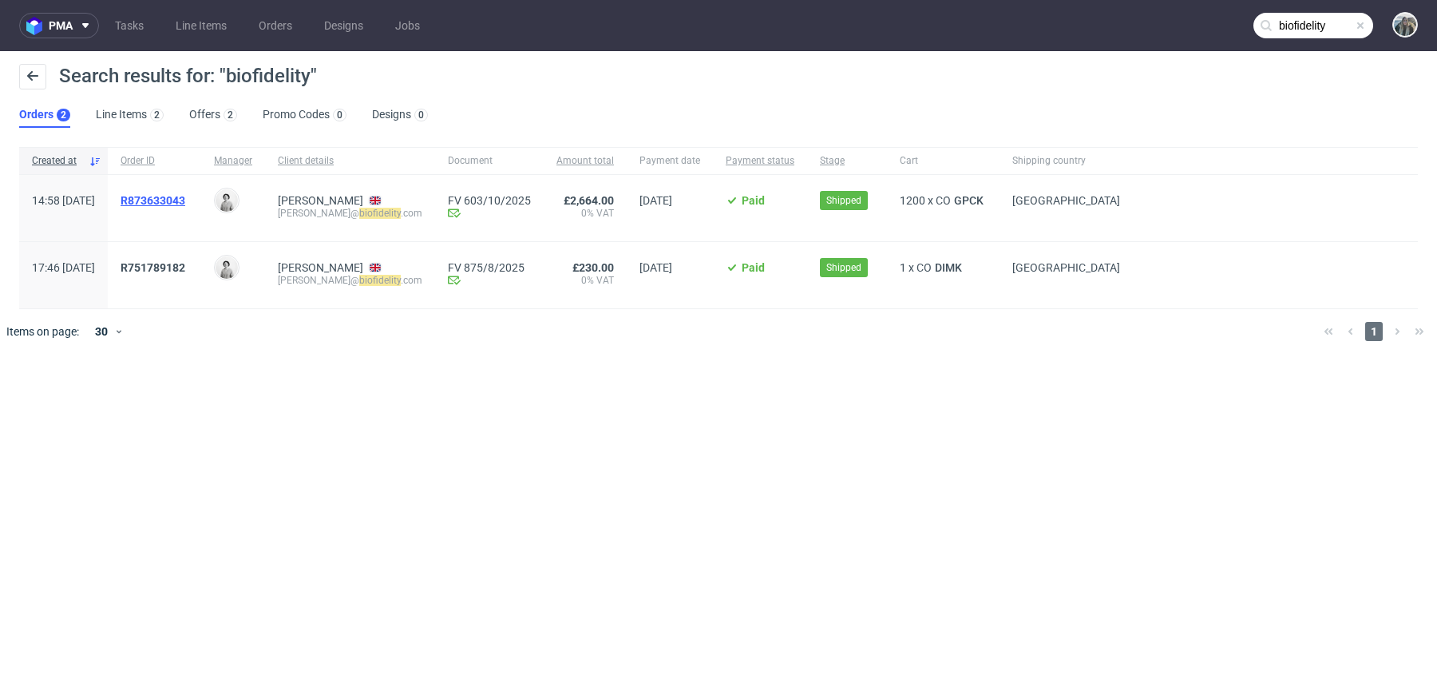
click at [185, 197] on span "R873633043" at bounding box center [153, 200] width 65 height 13
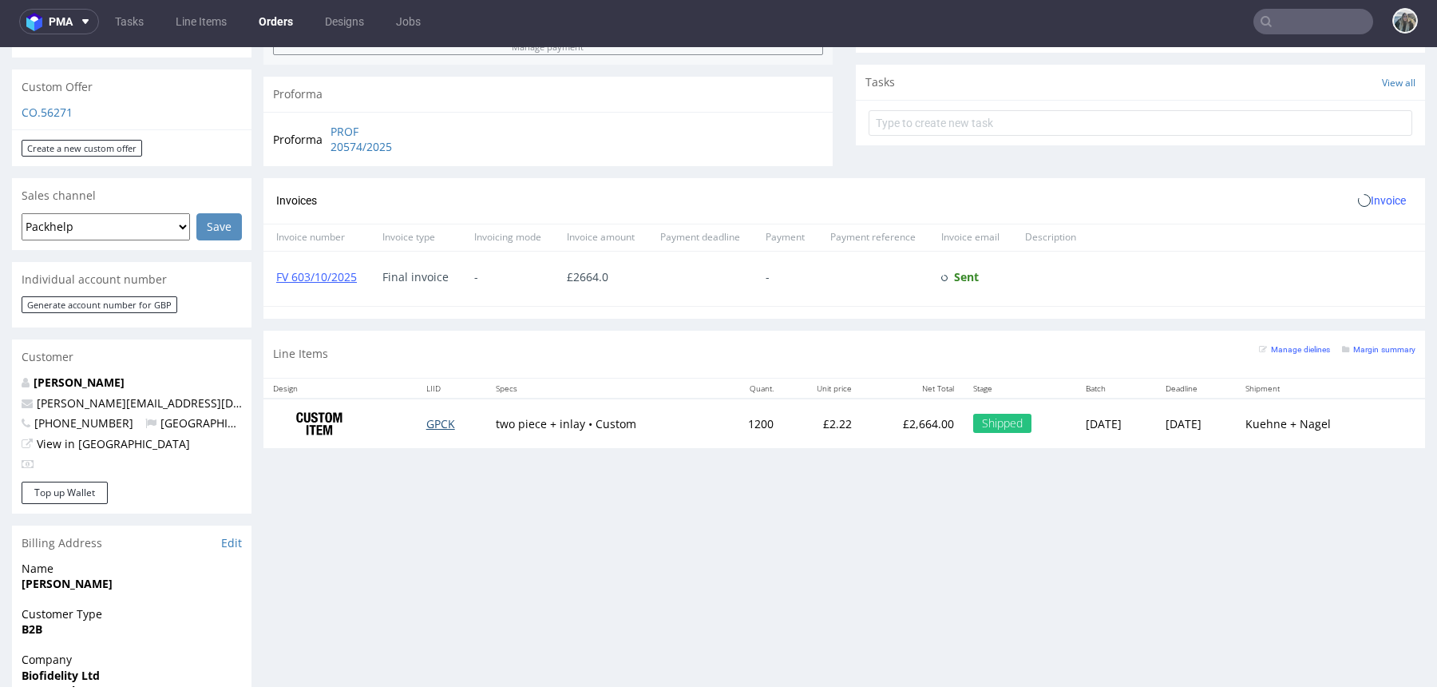
scroll to position [564, 0]
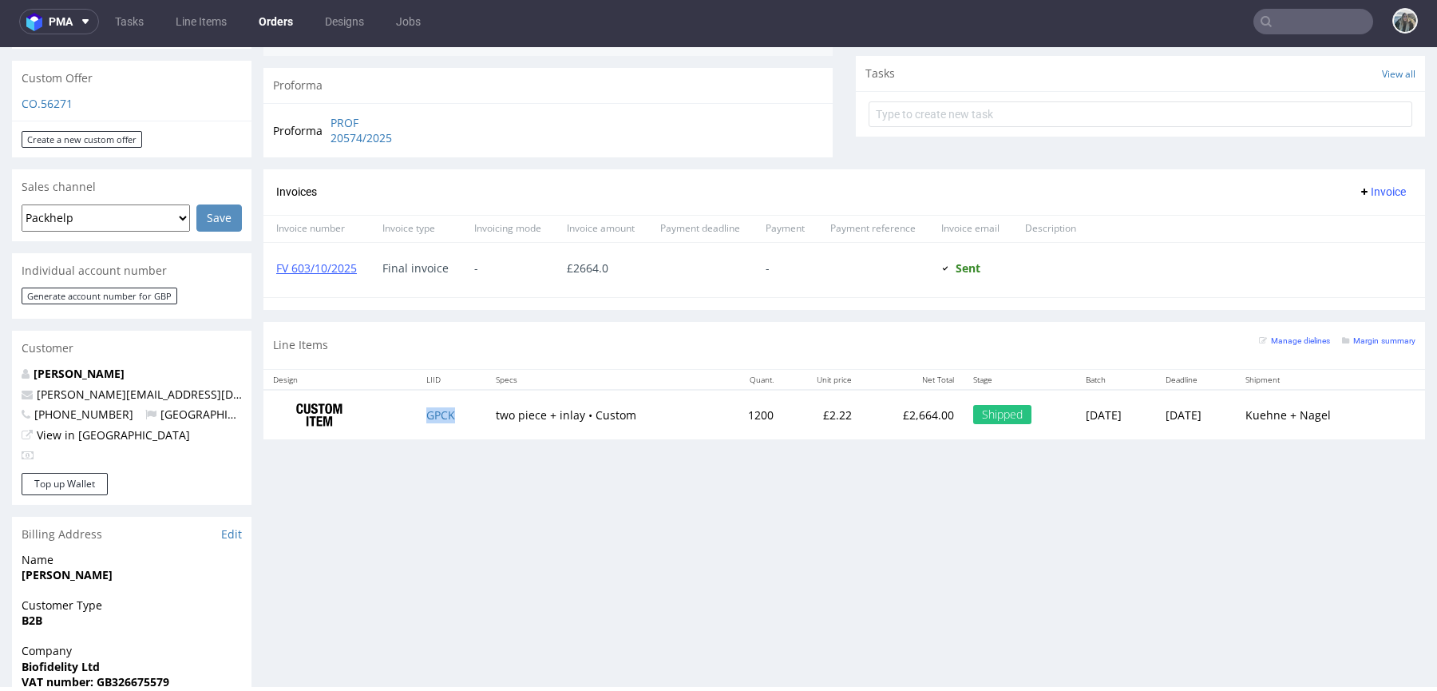
click at [453, 422] on td "GPCK" at bounding box center [451, 415] width 69 height 50
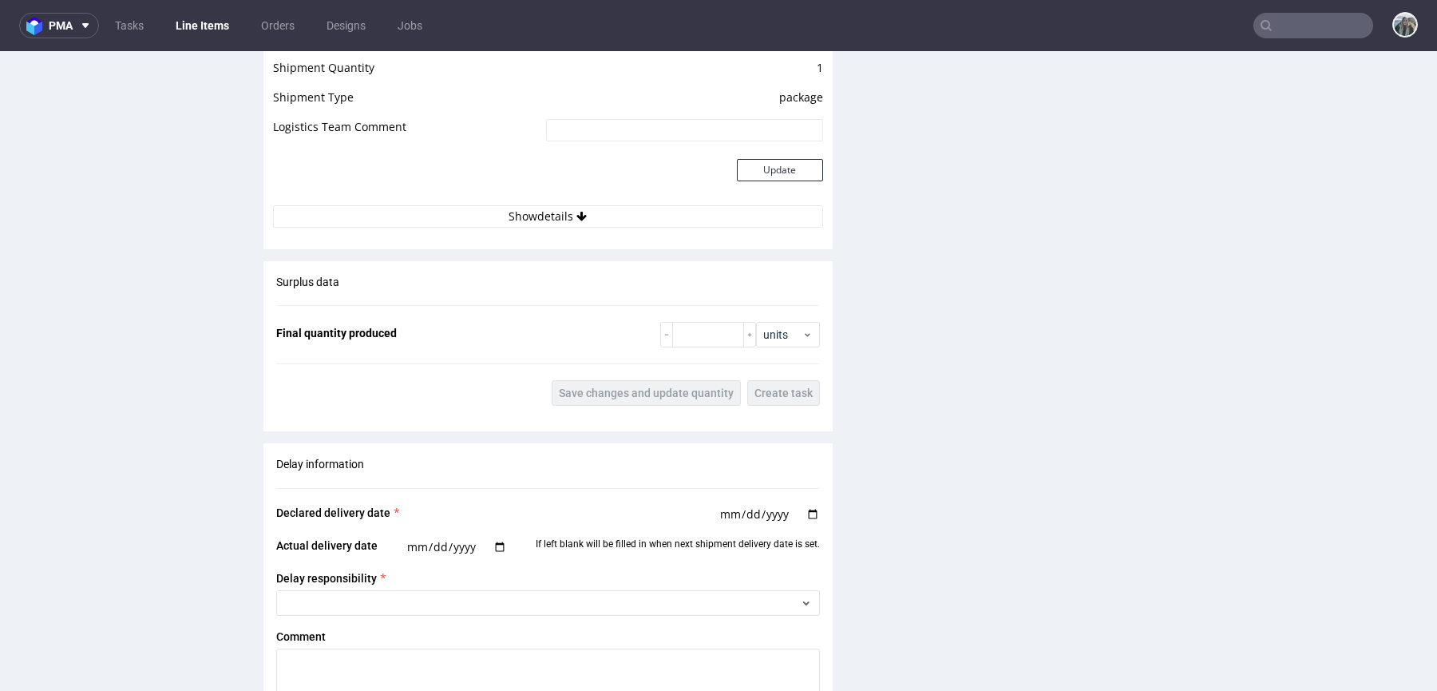
scroll to position [1873, 0]
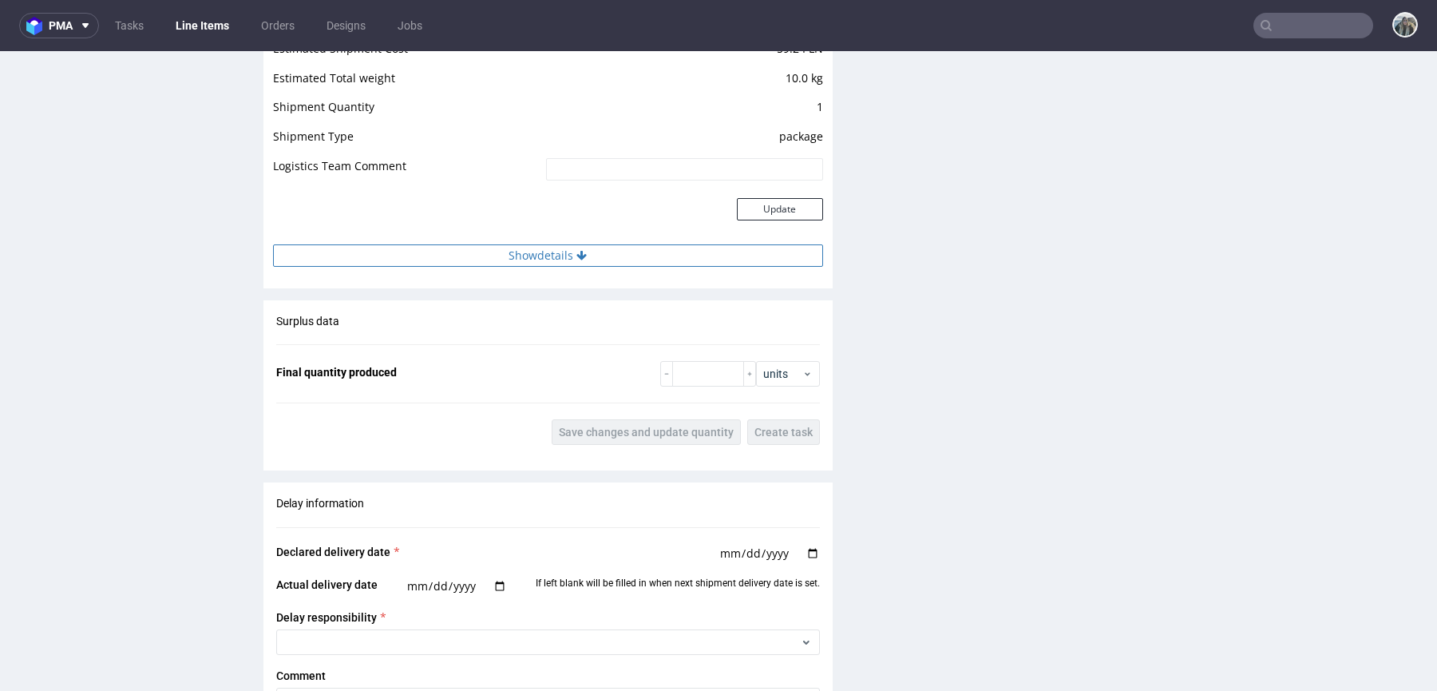
click at [465, 260] on button "Show details" at bounding box center [548, 255] width 550 height 22
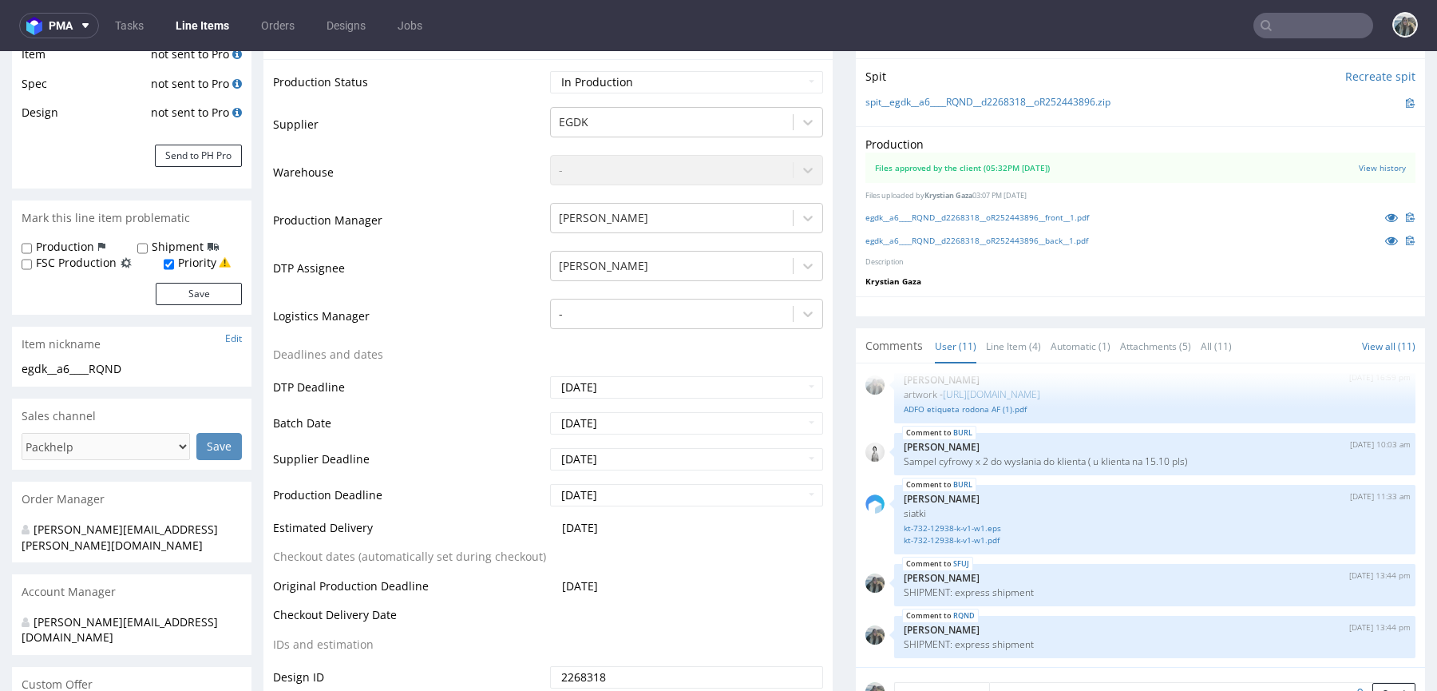
scroll to position [317, 0]
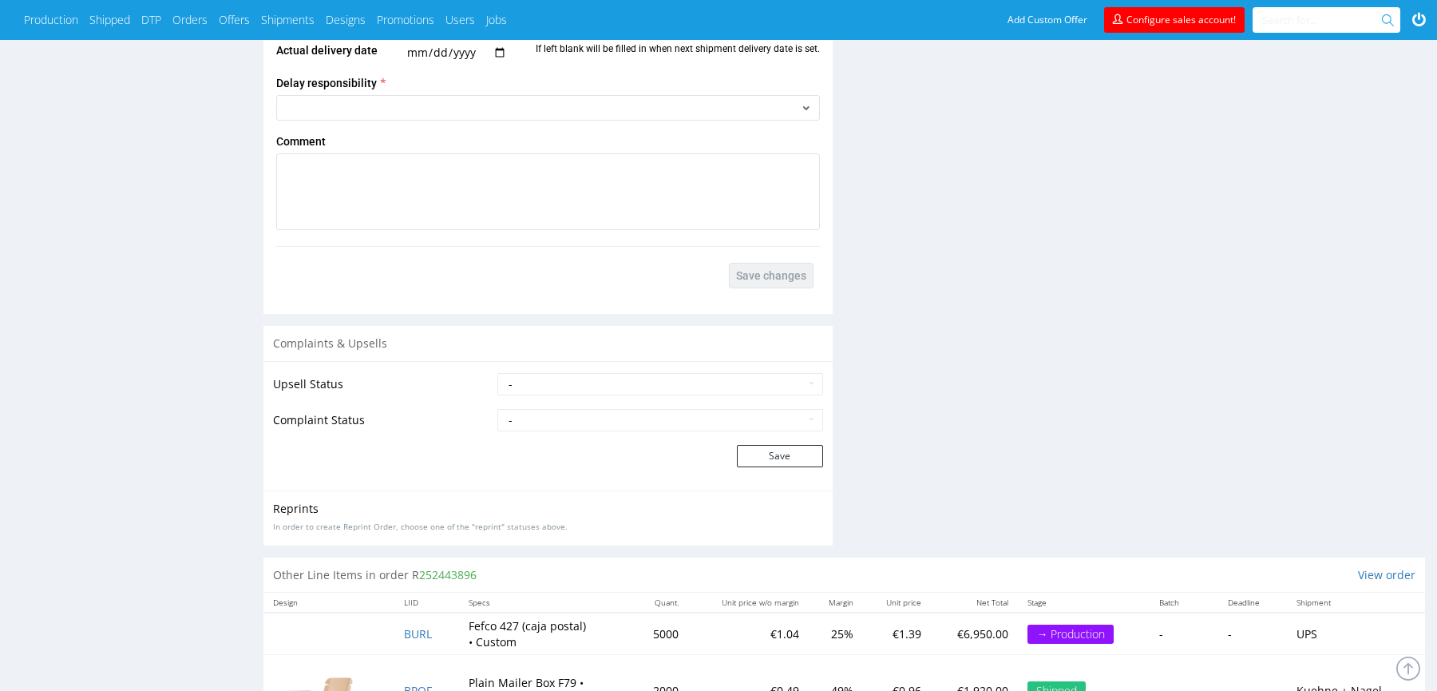
scroll to position [1423, 0]
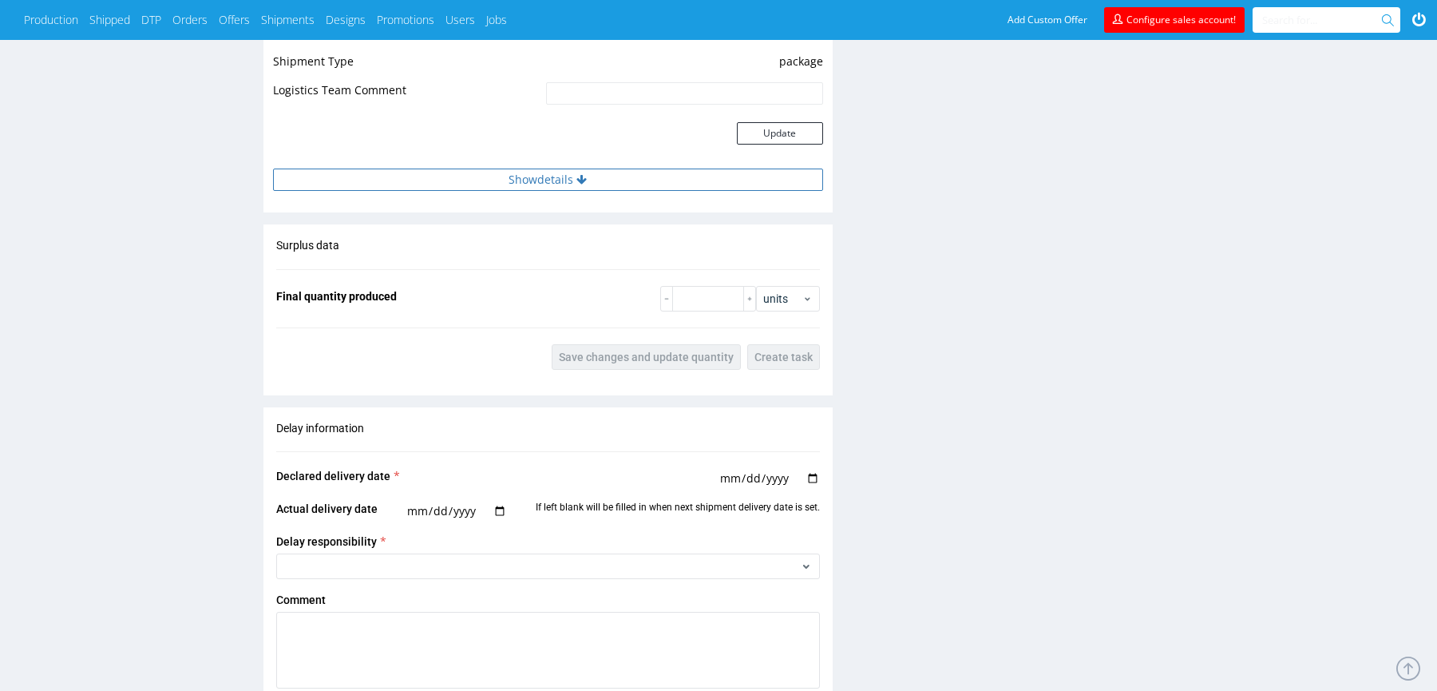
click at [707, 180] on button "Show details" at bounding box center [548, 179] width 550 height 22
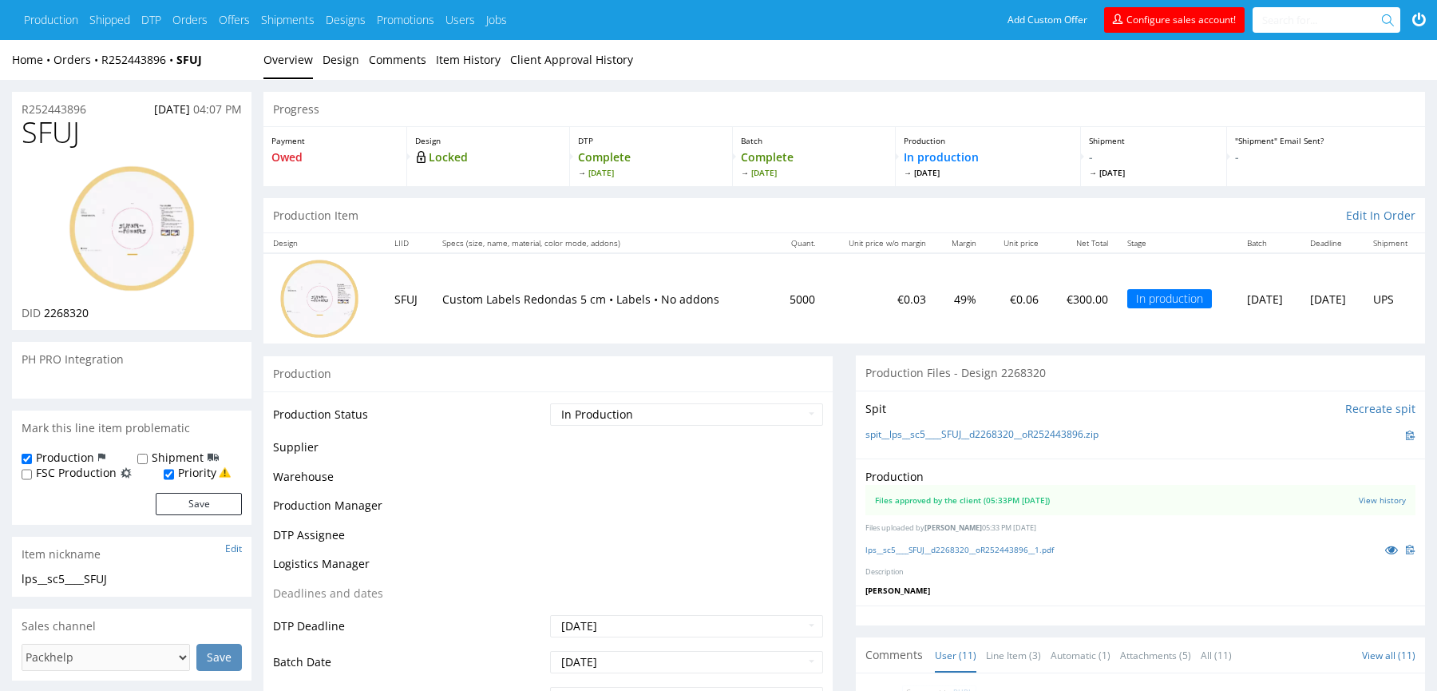
scroll to position [362, 0]
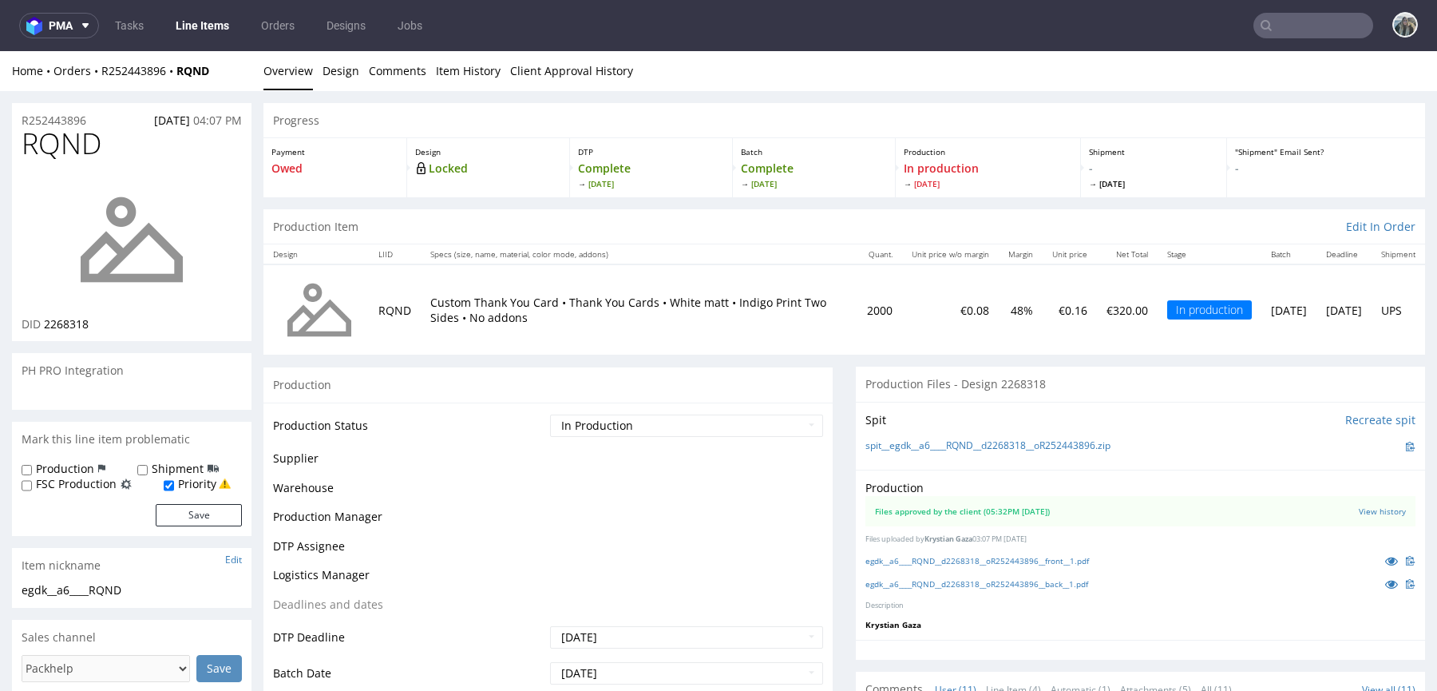
scroll to position [362, 0]
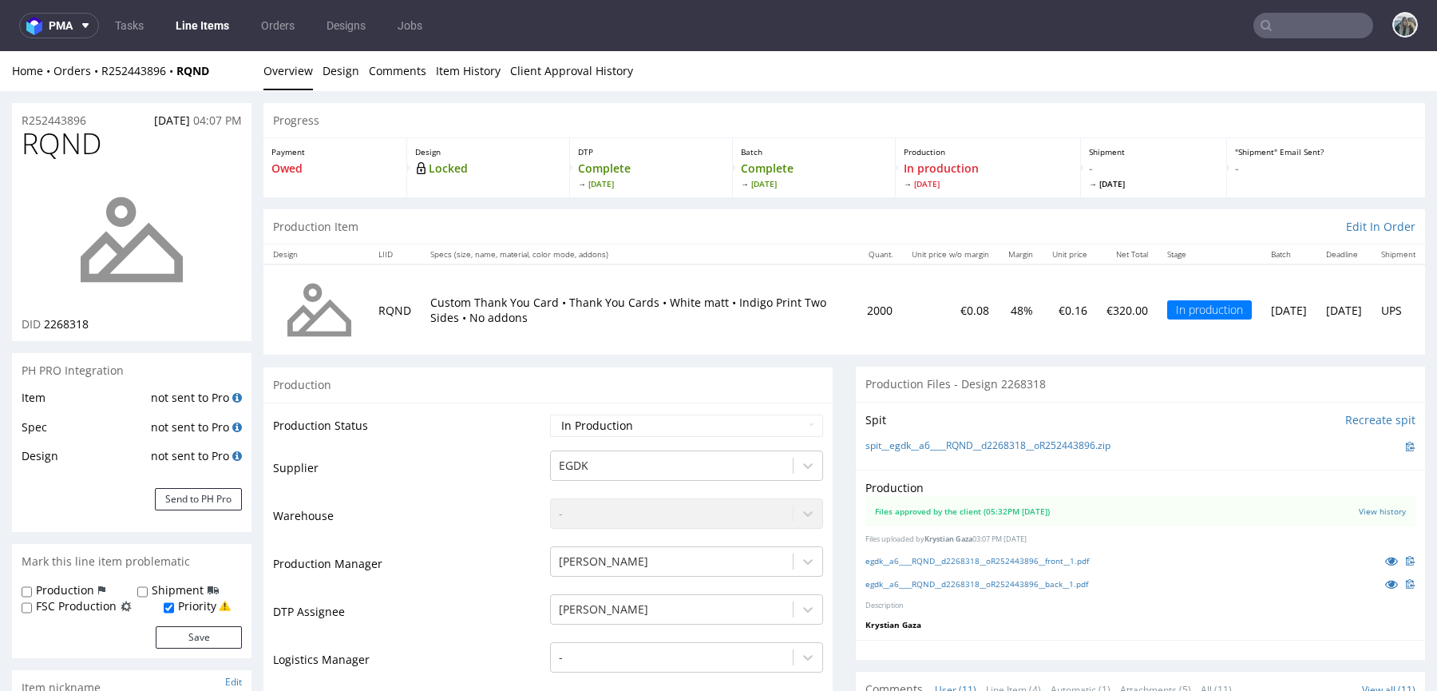
click at [180, 81] on div "Home Orders R252443896 RQND Overview Design Comments Item History Client Approv…" at bounding box center [718, 71] width 1437 height 40
drag, startPoint x: 229, startPoint y: 76, endPoint x: 178, endPoint y: 74, distance: 51.1
click at [178, 74] on div "Home Orders R252443896 RQND" at bounding box center [132, 71] width 240 height 16
copy strong "RQND"
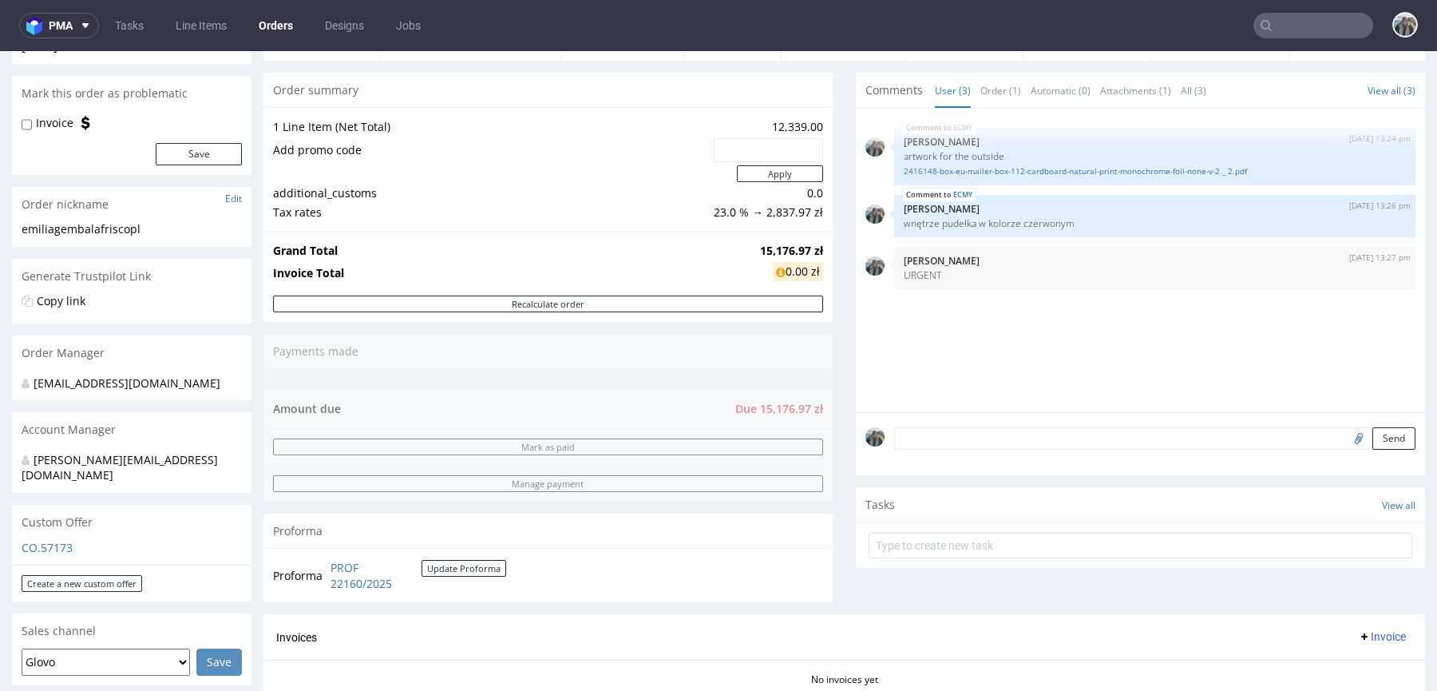
scroll to position [880, 0]
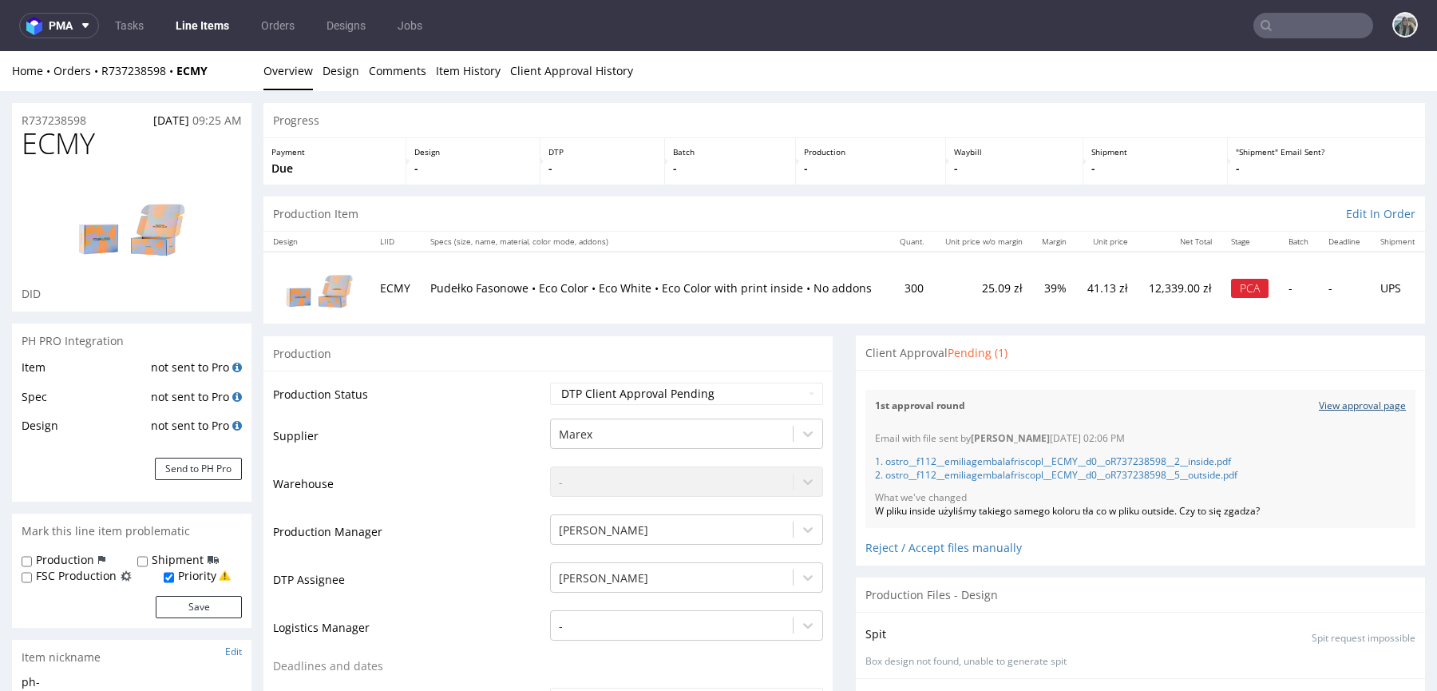
click at [1321, 408] on link "View approval page" at bounding box center [1362, 406] width 87 height 14
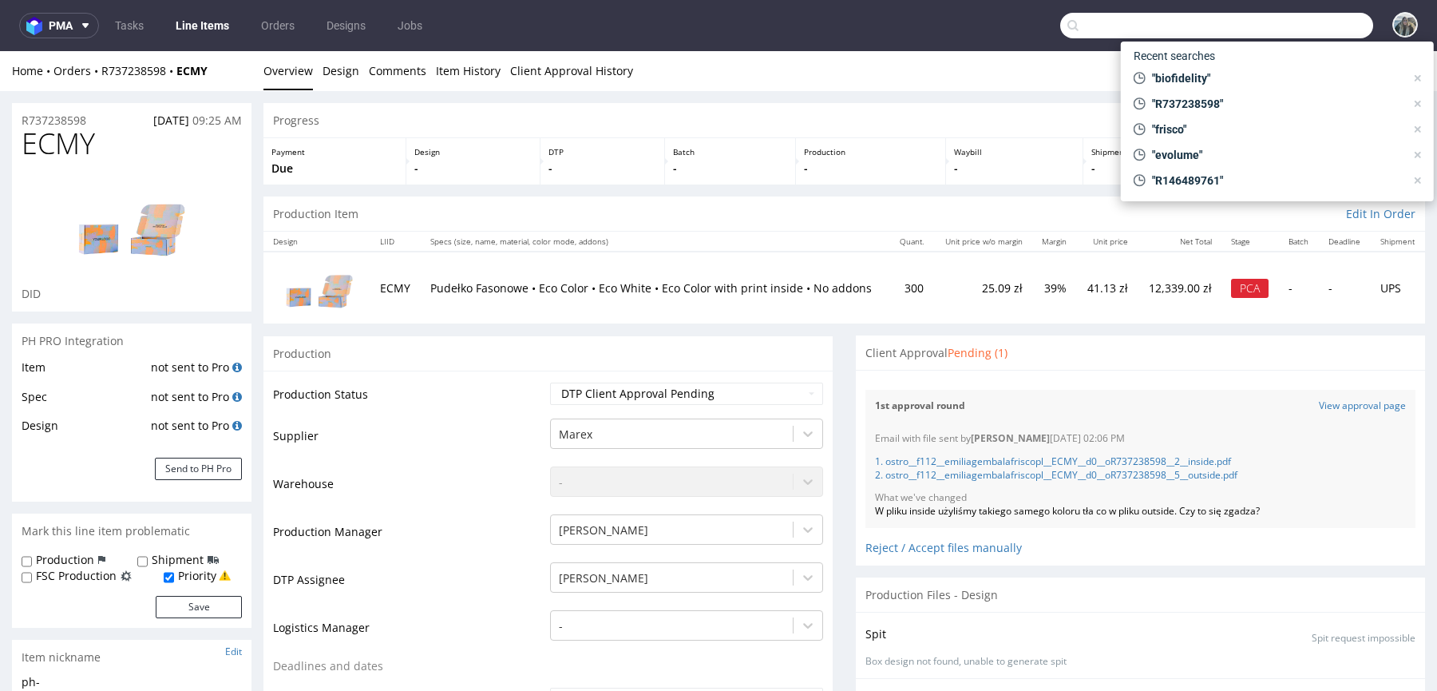
click at [1279, 24] on input "text" at bounding box center [1216, 26] width 313 height 26
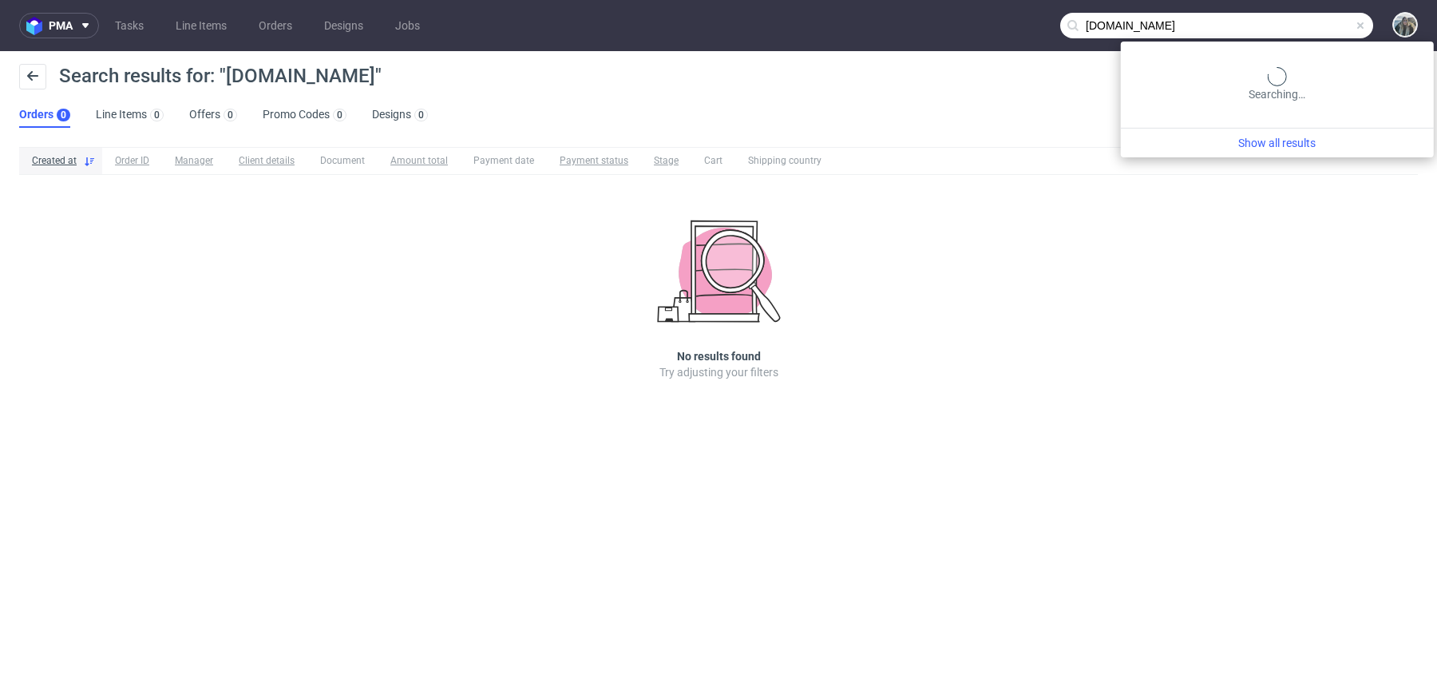
click at [1316, 16] on input "adfo.car" at bounding box center [1216, 26] width 313 height 26
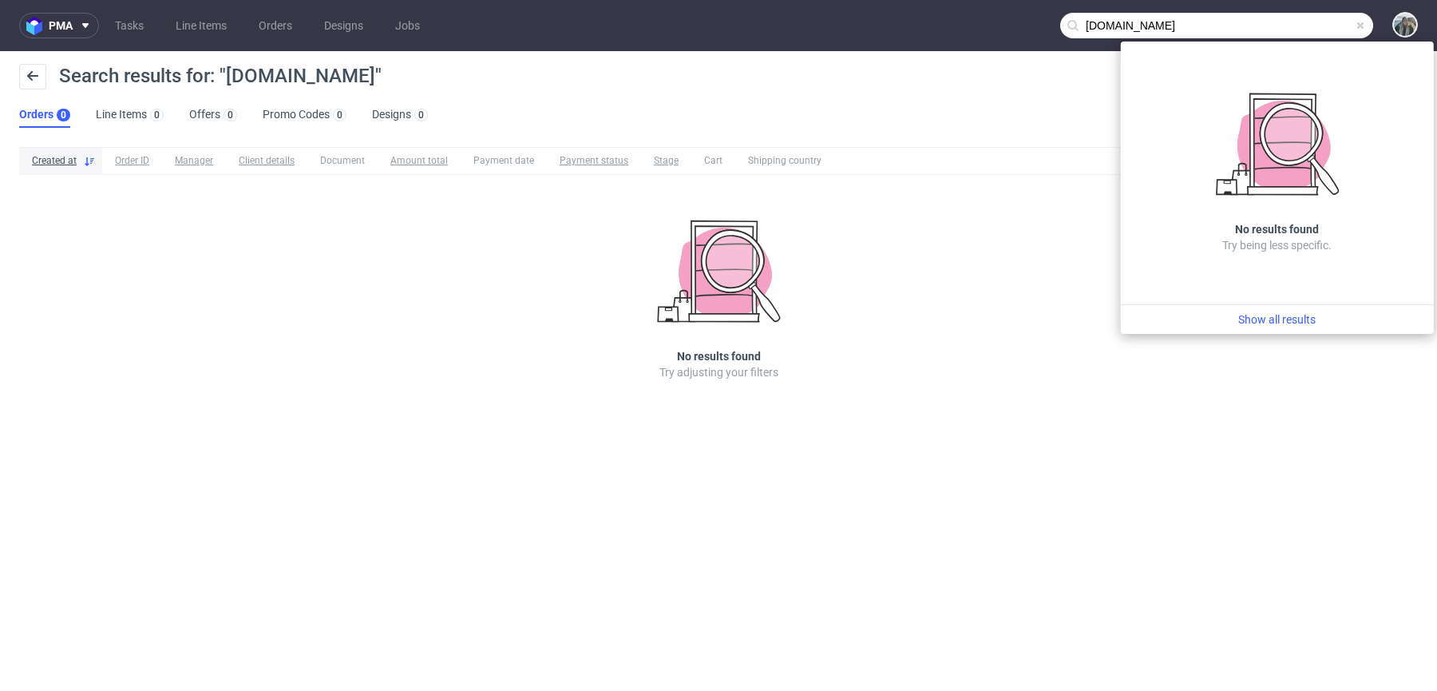
type input "adfo.cat"
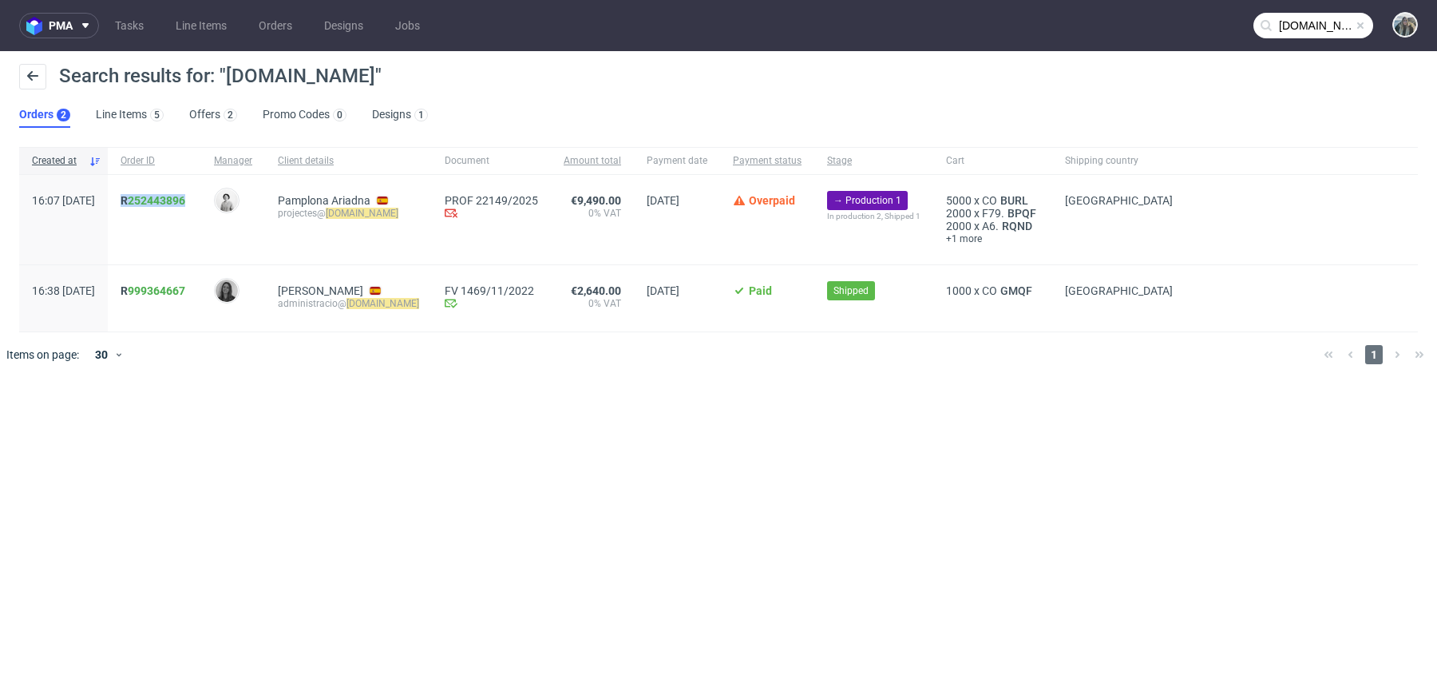
drag, startPoint x: 172, startPoint y: 218, endPoint x: 165, endPoint y: 197, distance: 22.0
click at [165, 197] on div "R 252443896" at bounding box center [154, 219] width 93 height 89
copy span "R 252443896"
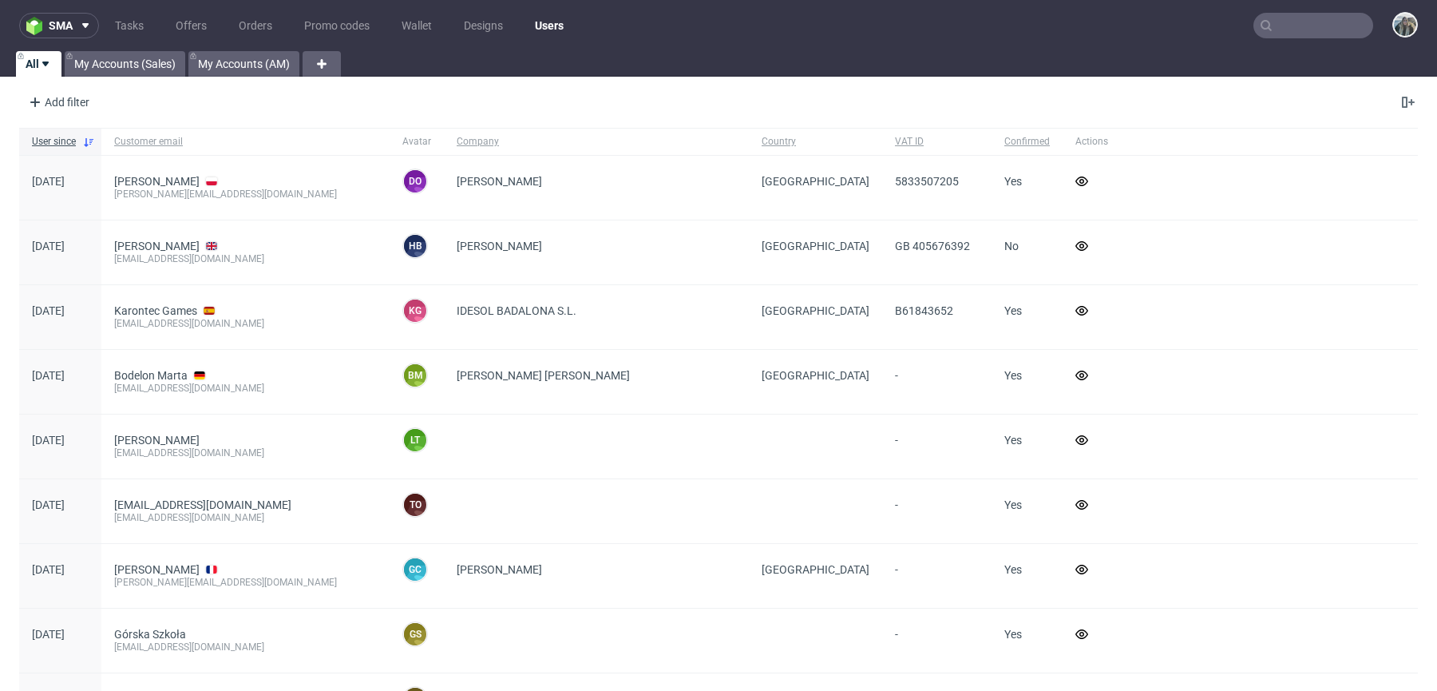
click at [1284, 22] on input "text" at bounding box center [1313, 26] width 120 height 26
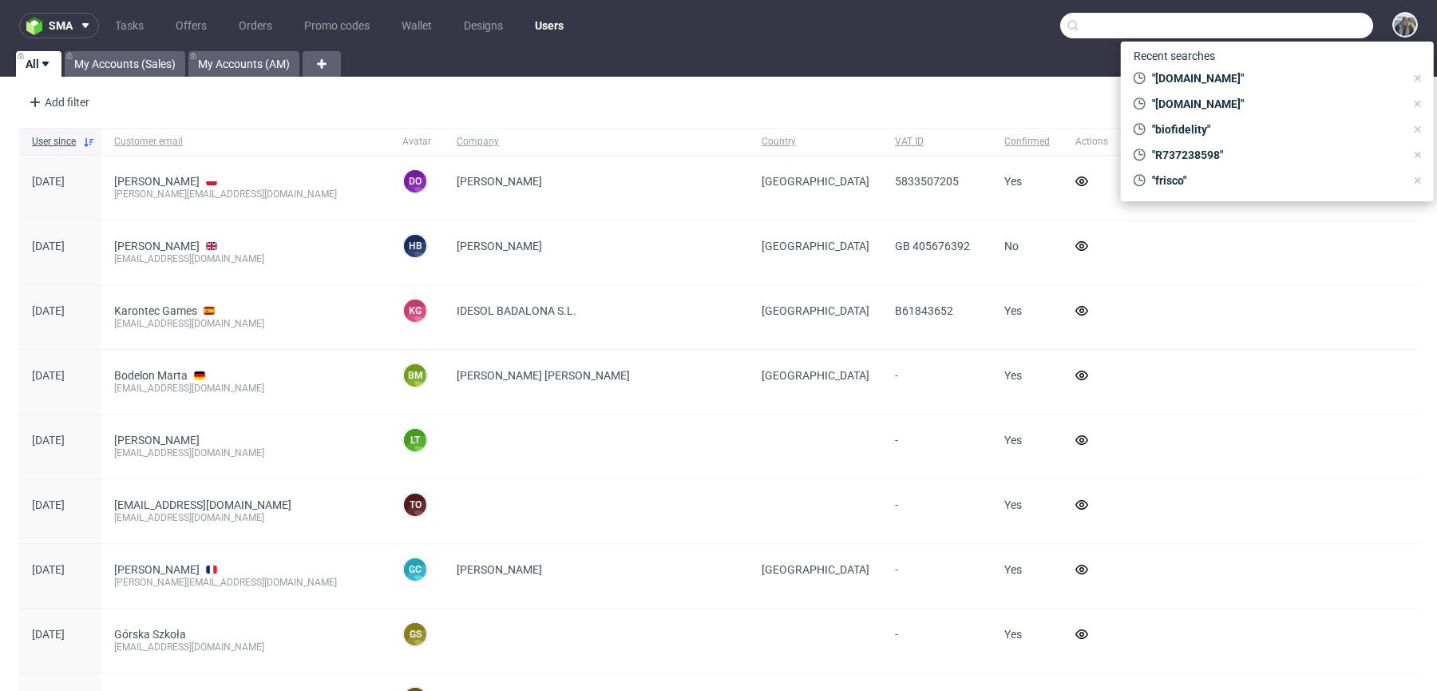
paste input "R737238598"
type input "R737238598"
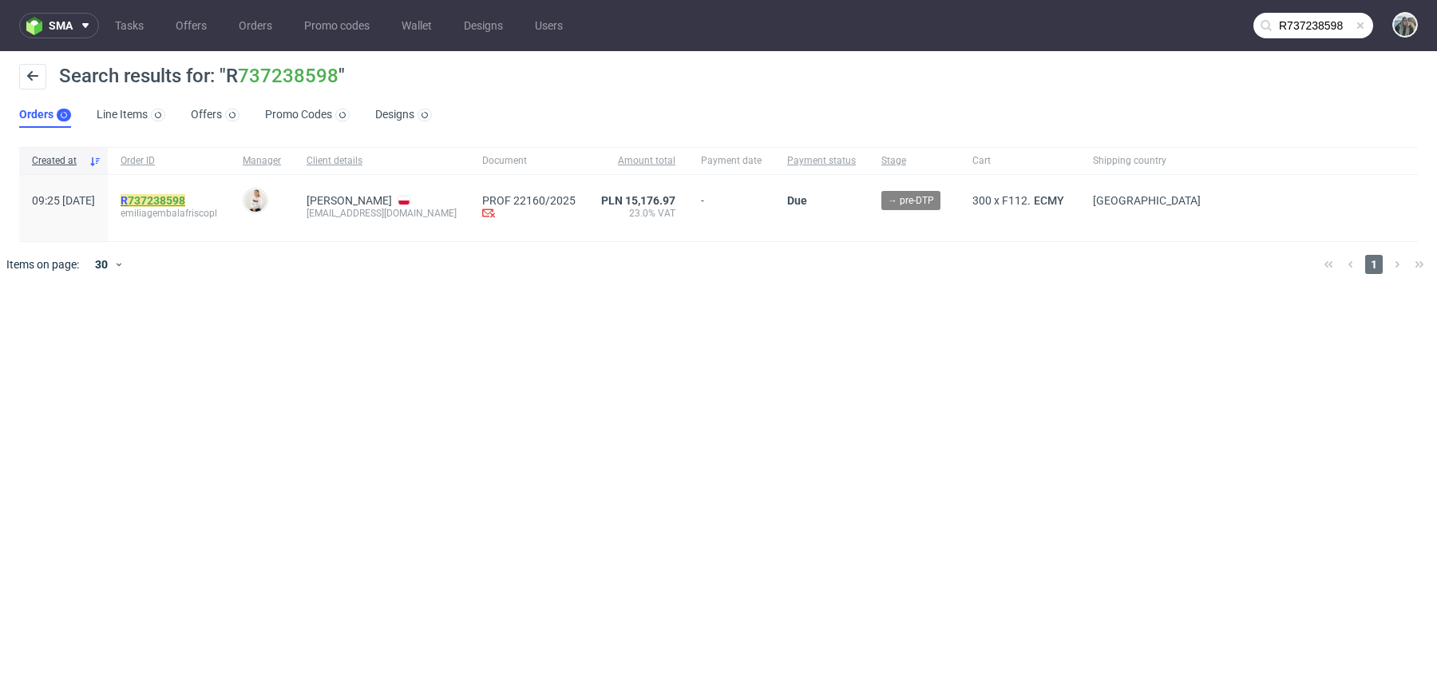
click at [185, 195] on link "737238598" at bounding box center [156, 200] width 57 height 13
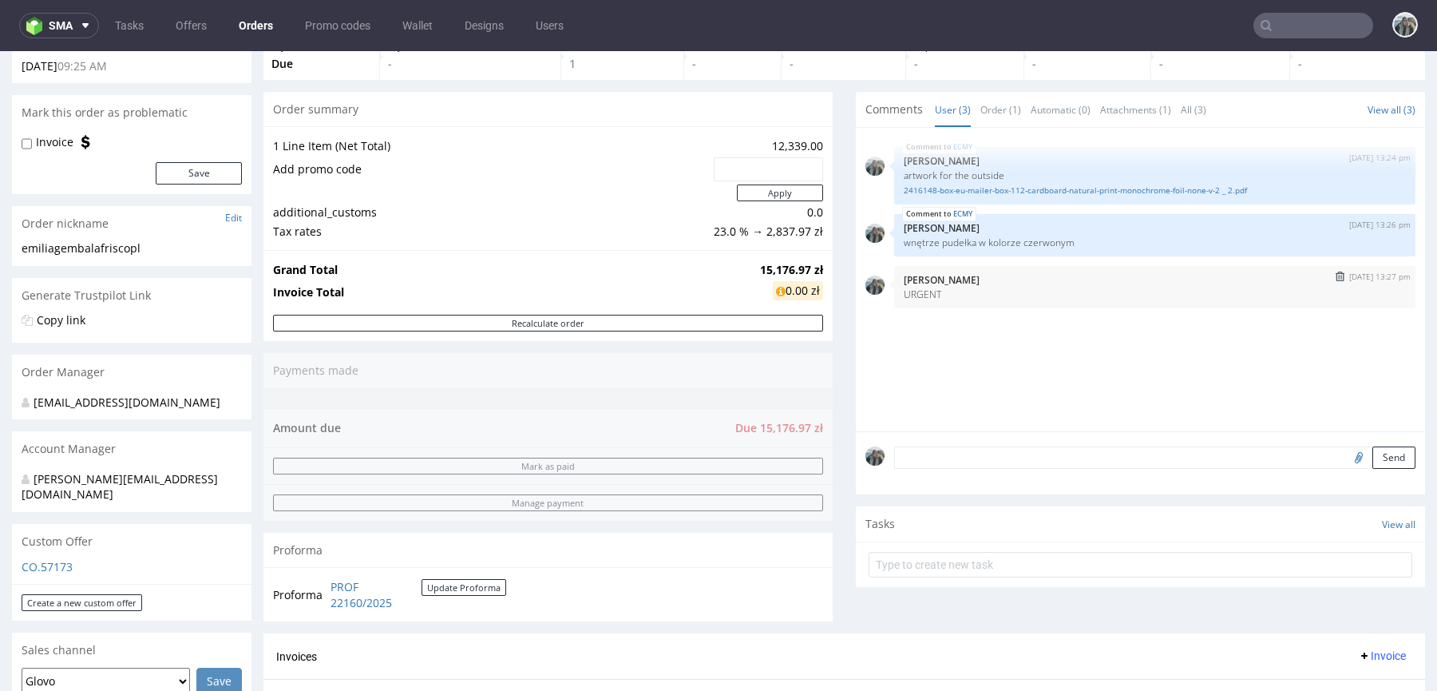
scroll to position [776, 0]
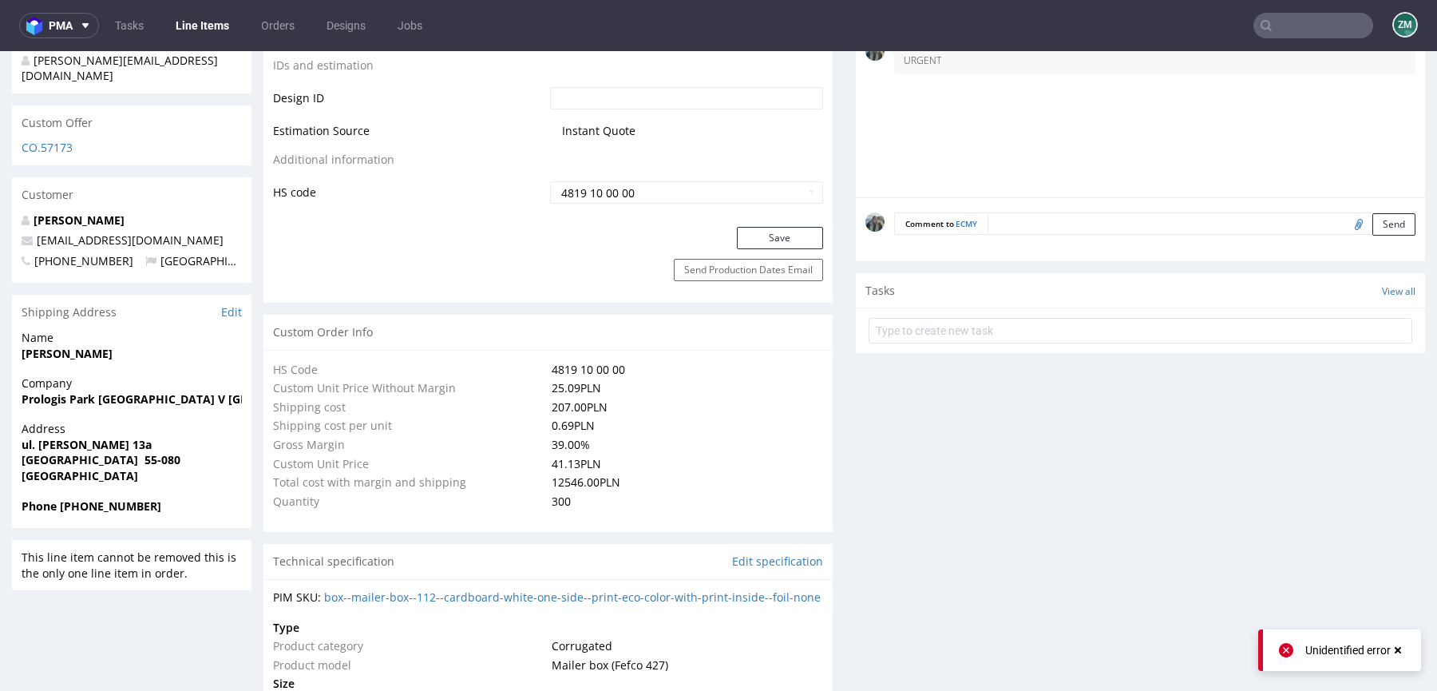
scroll to position [711, 0]
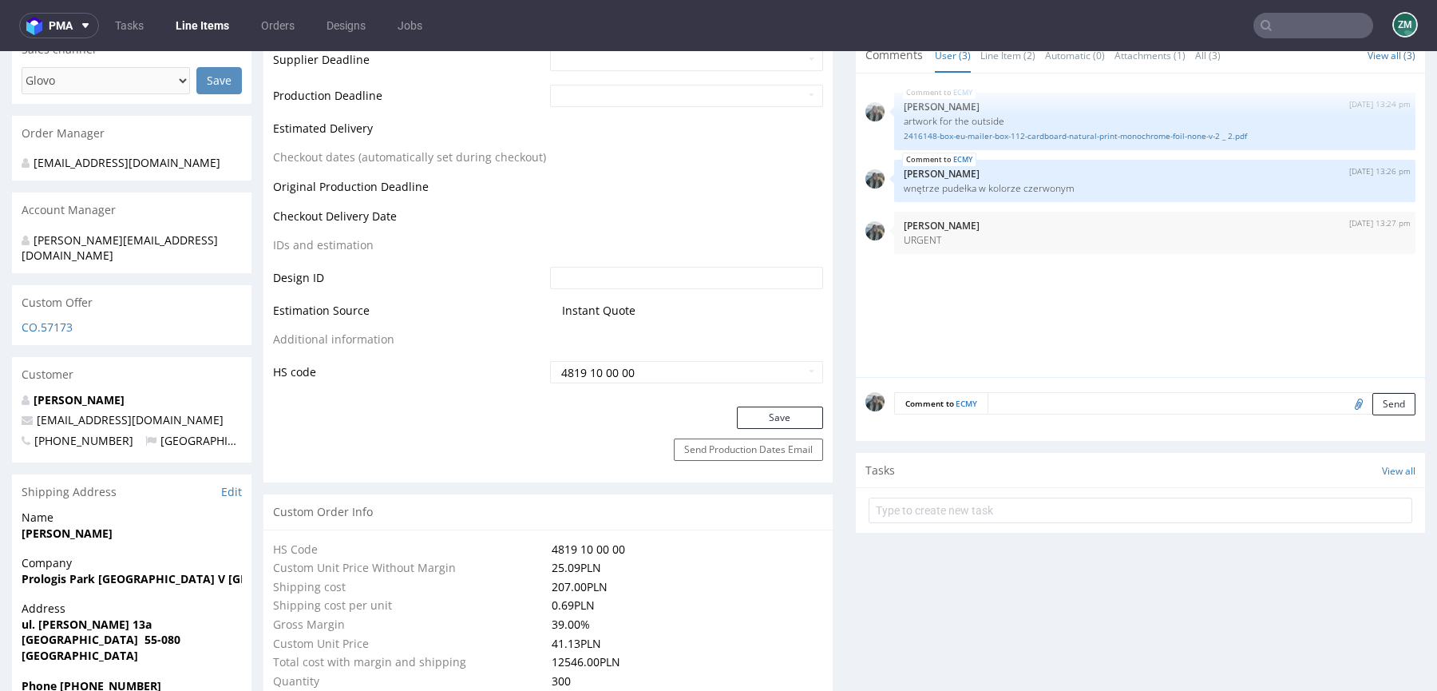
click at [1345, 402] on input "file" at bounding box center [1356, 403] width 22 height 21
type input "C:\fakepath\image001.png"
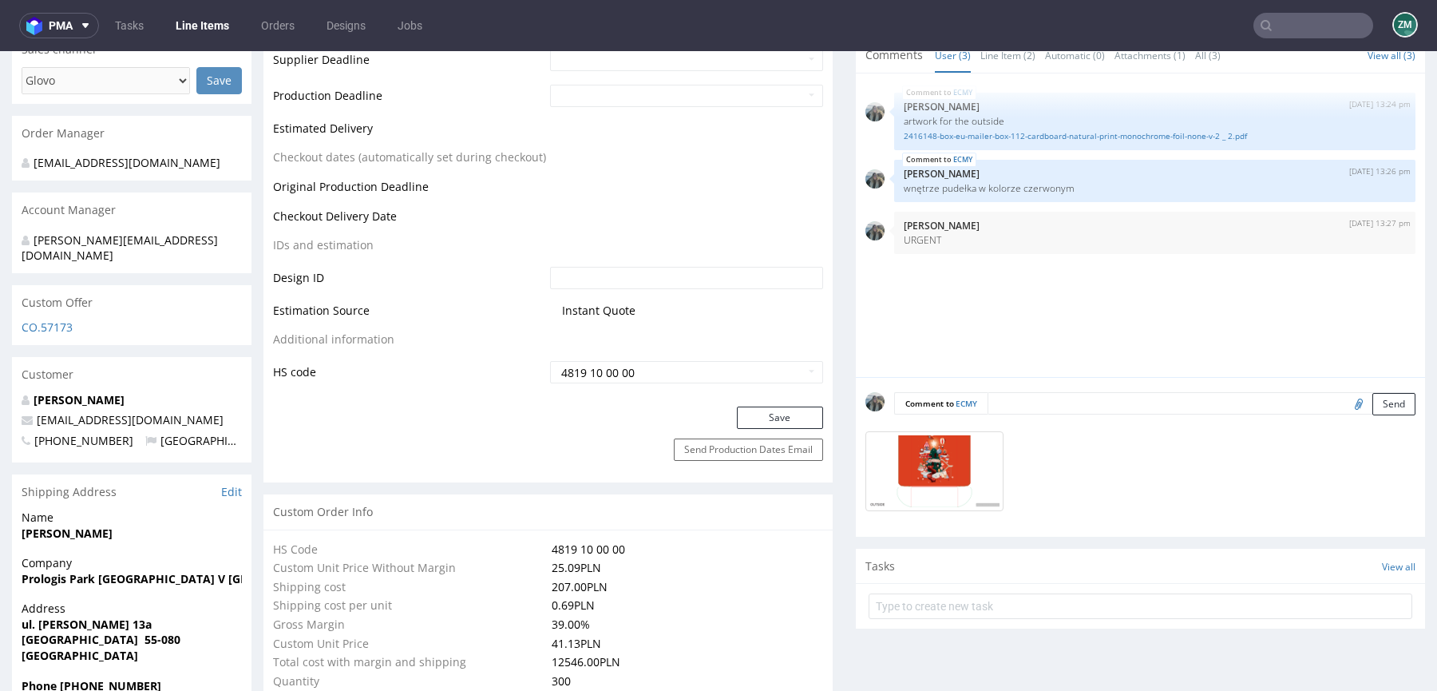
click at [1022, 401] on textarea at bounding box center [1202, 403] width 428 height 22
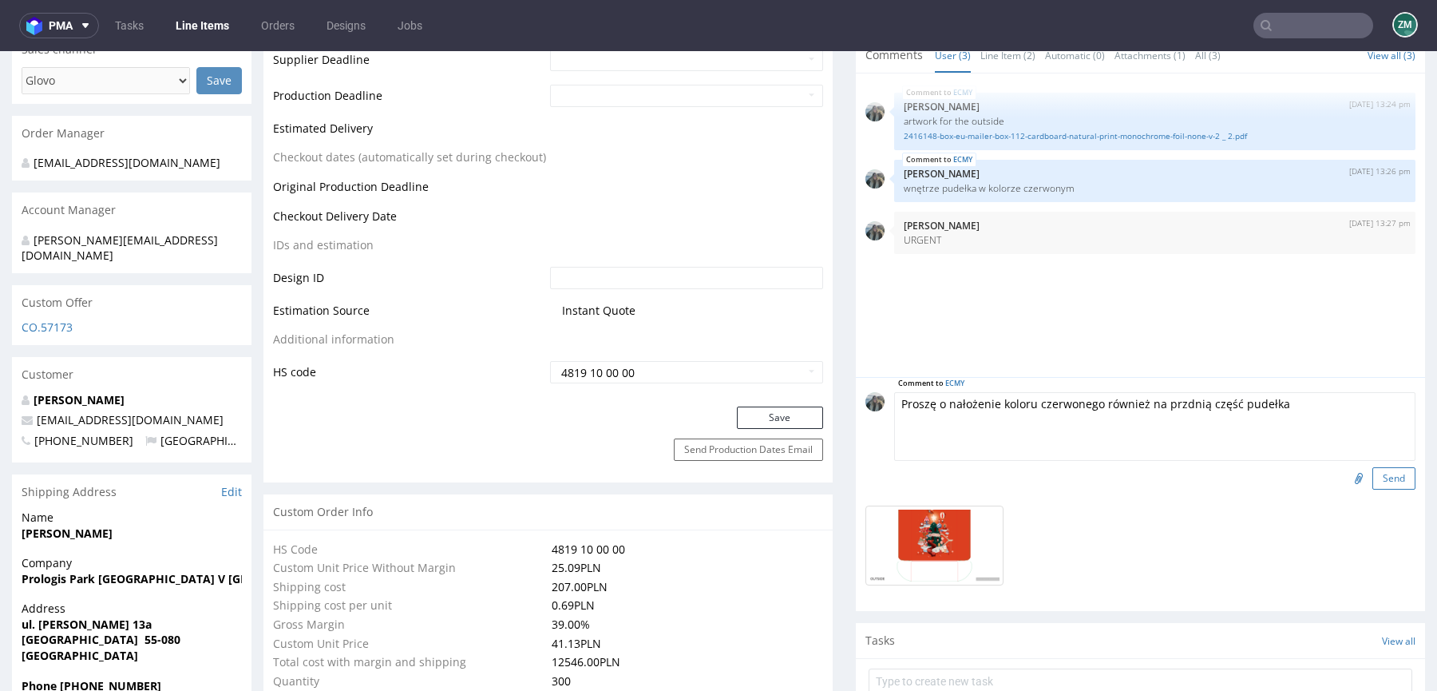
type textarea "Proszę o nałożenie koloru czerwonego również na przdnią część pudełka"
click at [1386, 468] on button "Send" at bounding box center [1393, 478] width 43 height 22
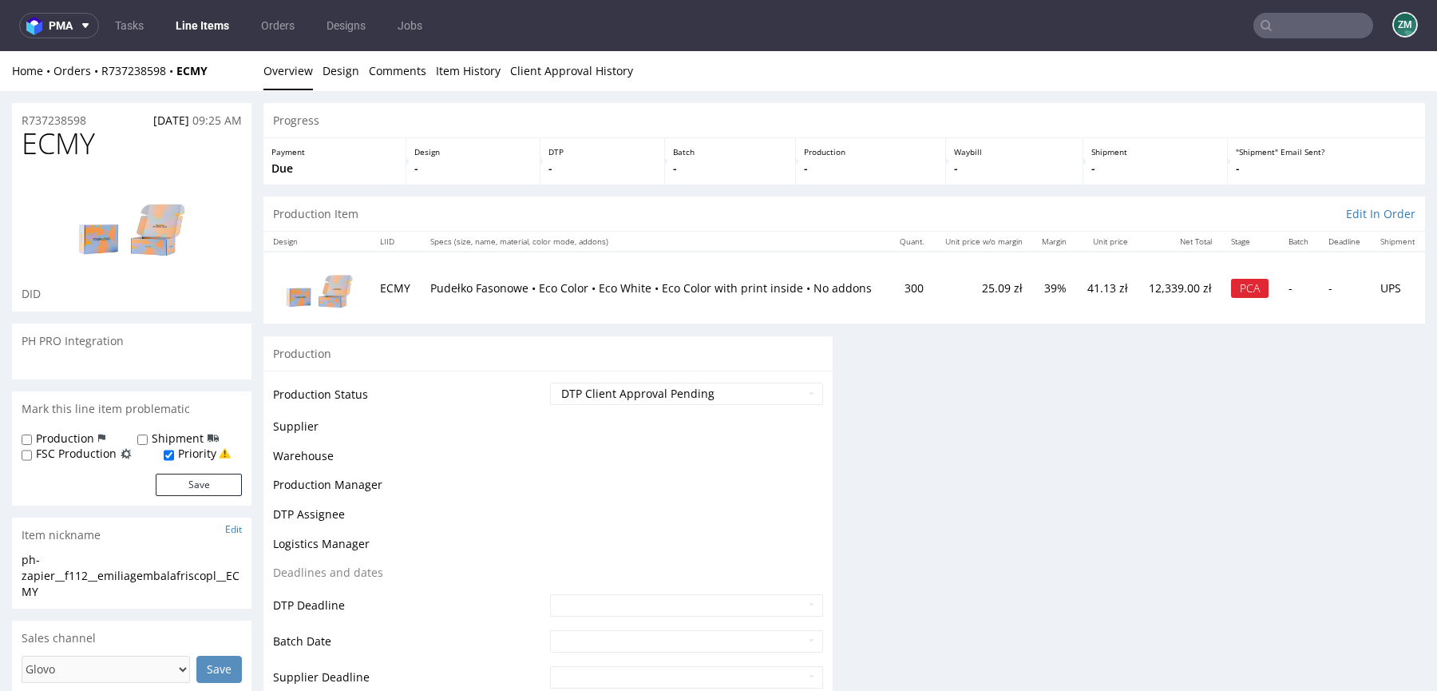
scroll to position [0, 0]
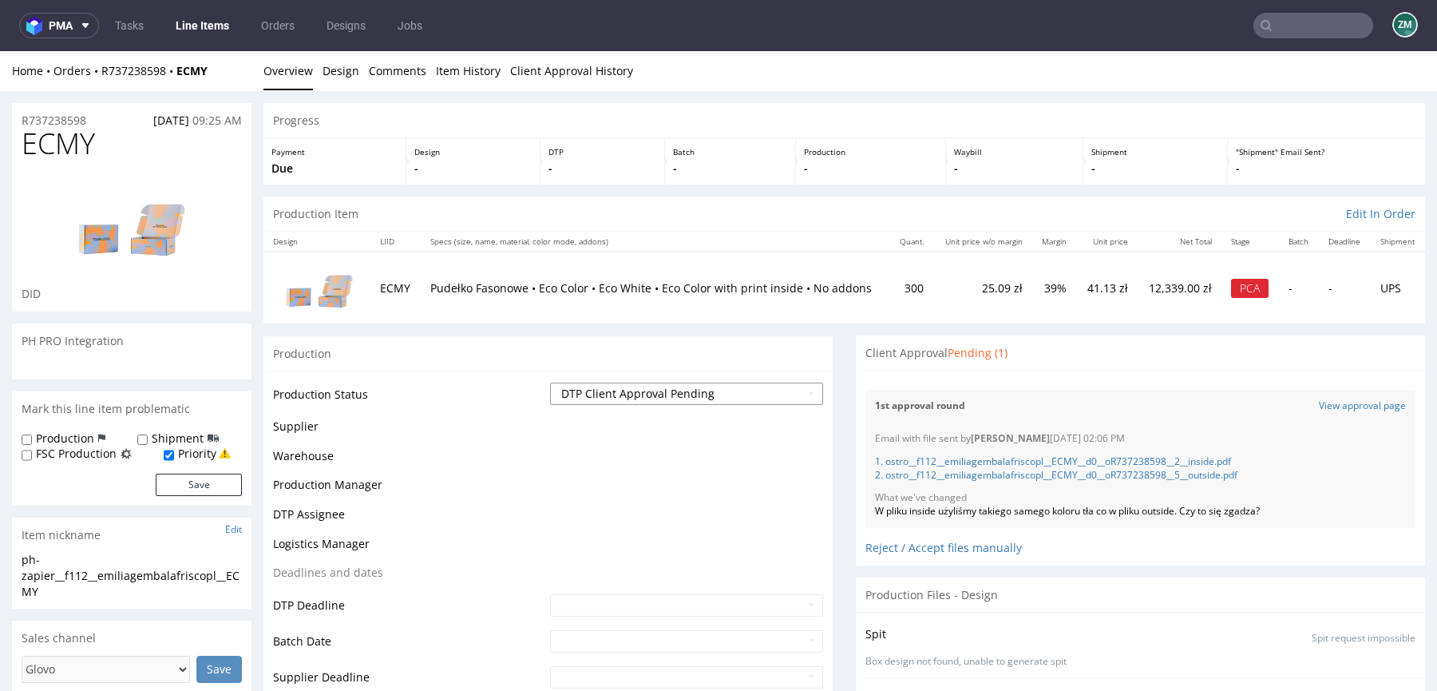
click at [624, 393] on select "Waiting for Artwork Waiting for Diecut Waiting for Mockup Waiting for DTP Waiti…" at bounding box center [686, 393] width 273 height 22
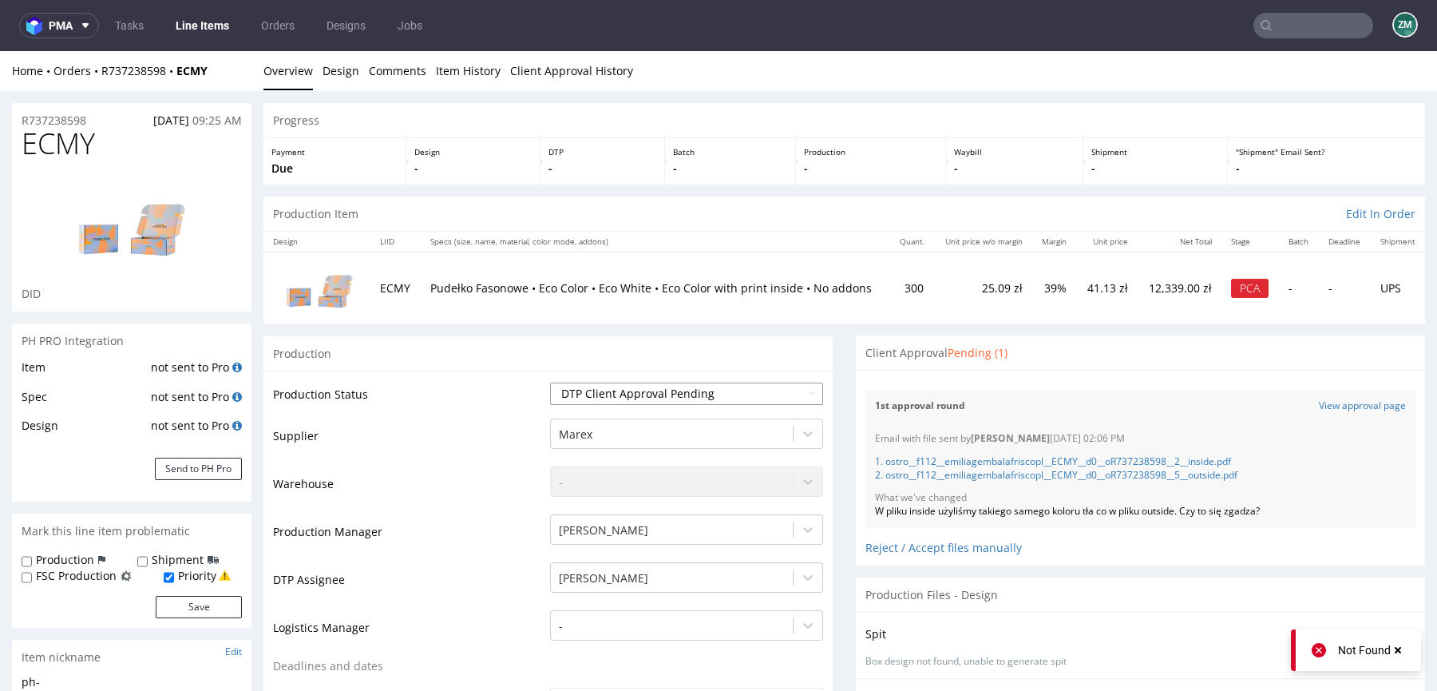
select select "back_for_dtp"
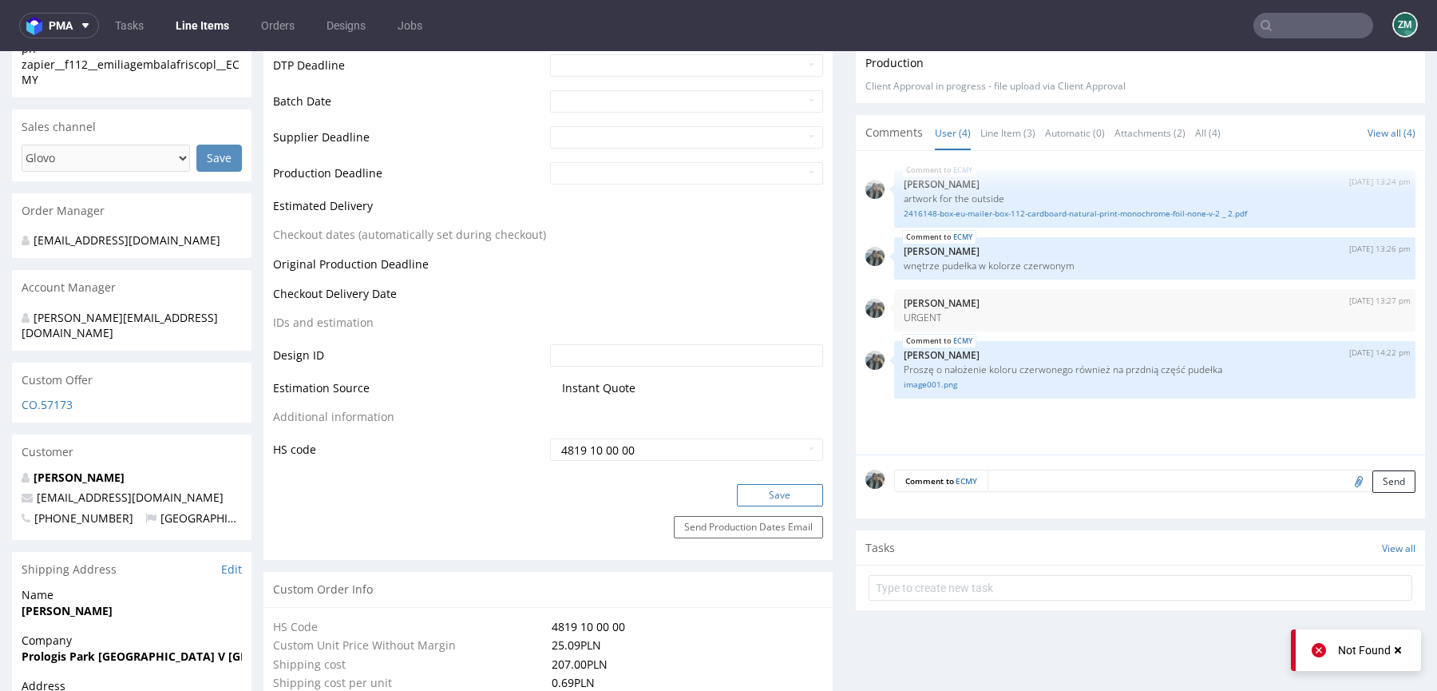
click at [758, 493] on button "Save" at bounding box center [780, 495] width 86 height 22
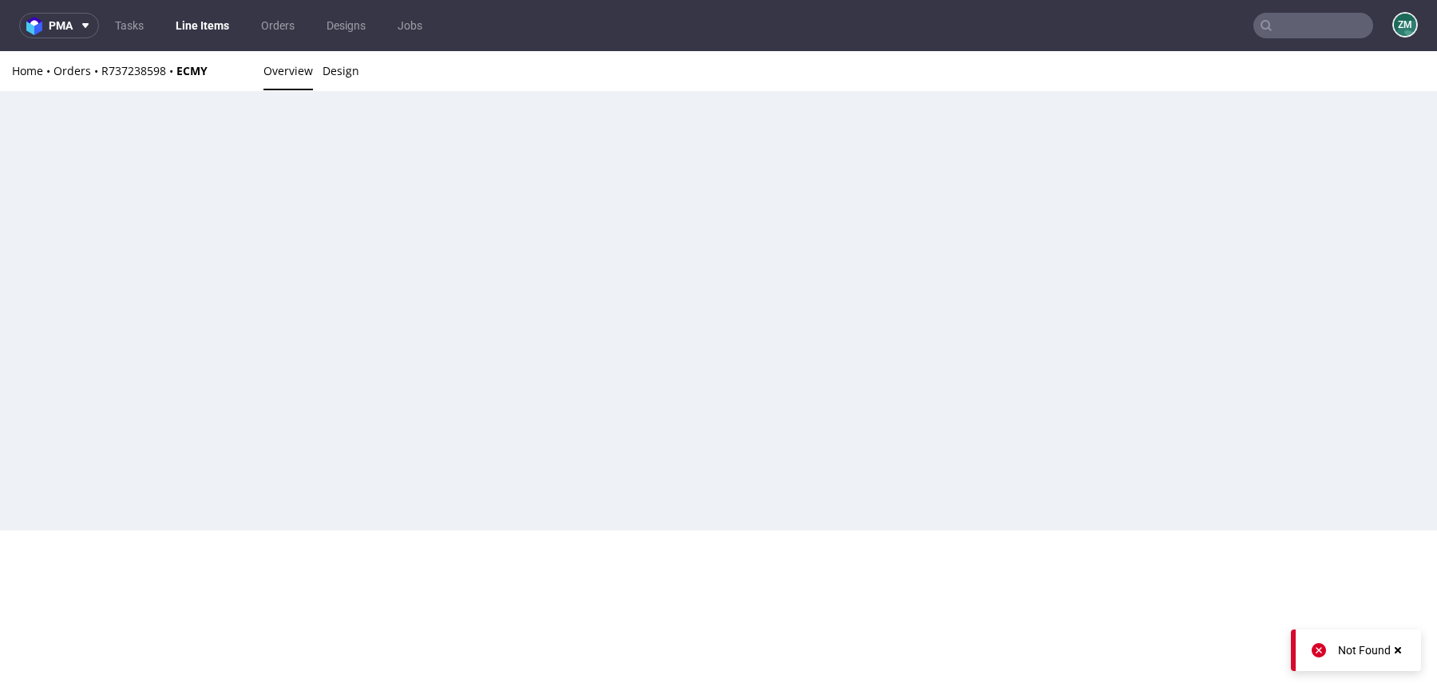
scroll to position [0, 0]
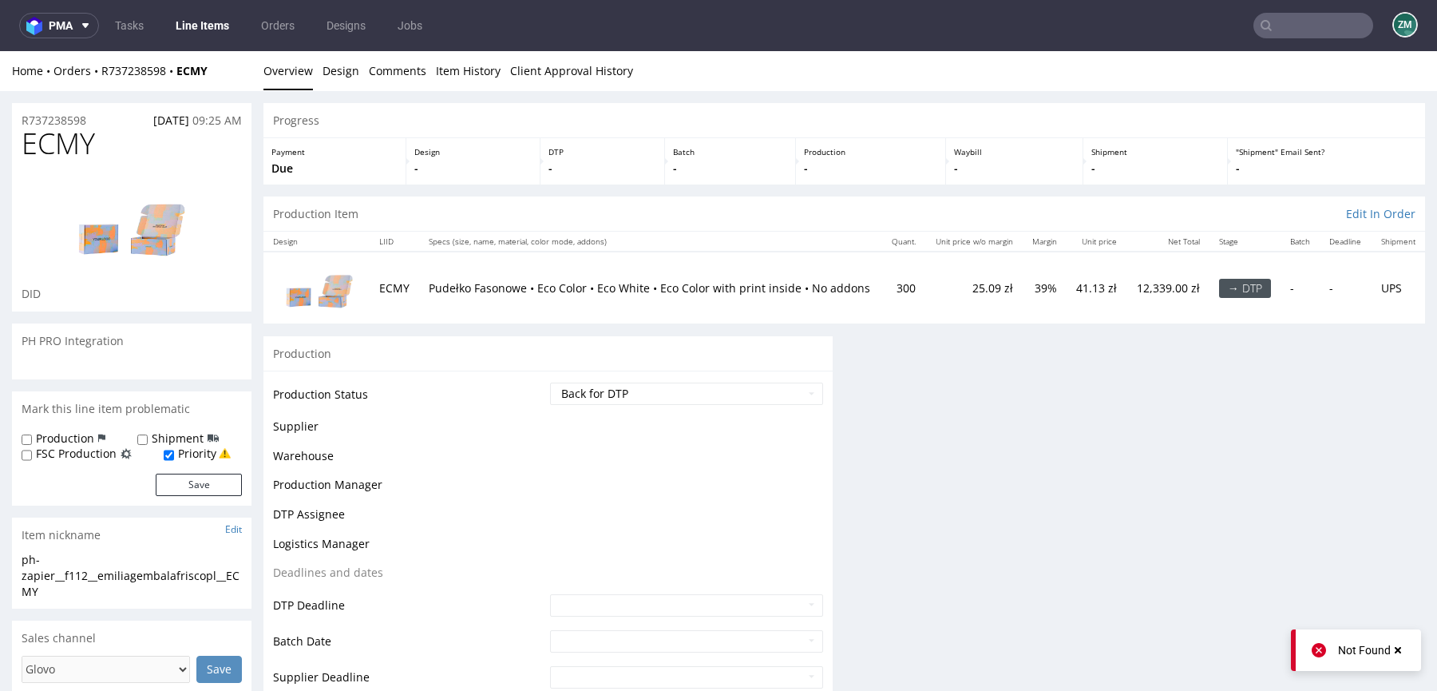
click at [74, 142] on span "ECMY" at bounding box center [58, 144] width 73 height 32
